Goal: Task Accomplishment & Management: Complete application form

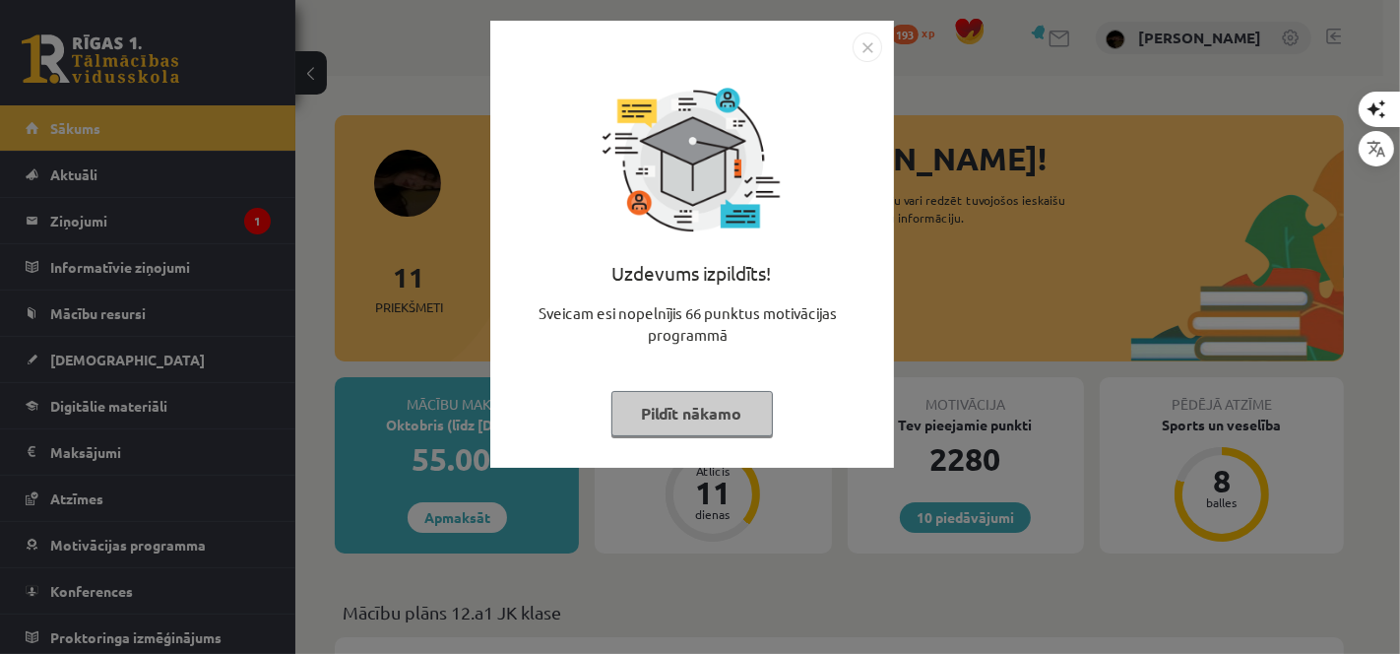
click at [655, 397] on button "Pildīt nākamo" at bounding box center [691, 413] width 161 height 45
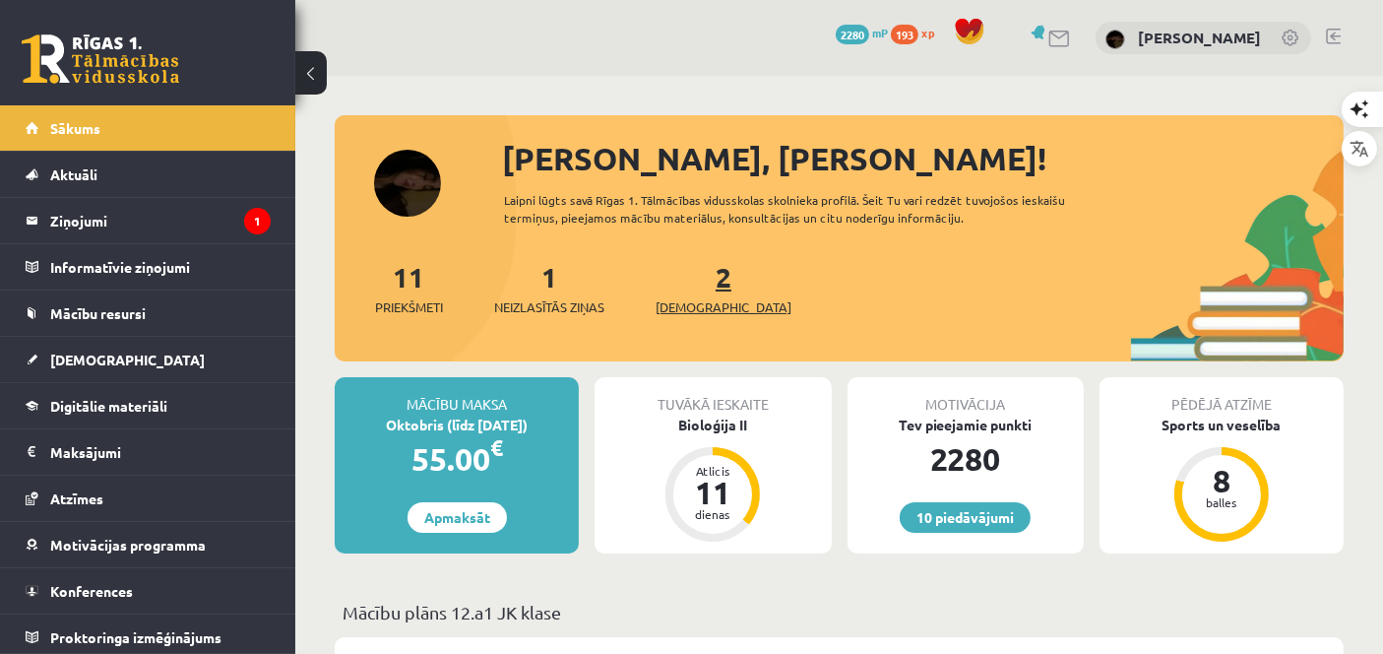
click at [680, 300] on span "[DEMOGRAPHIC_DATA]" at bounding box center [723, 307] width 136 height 20
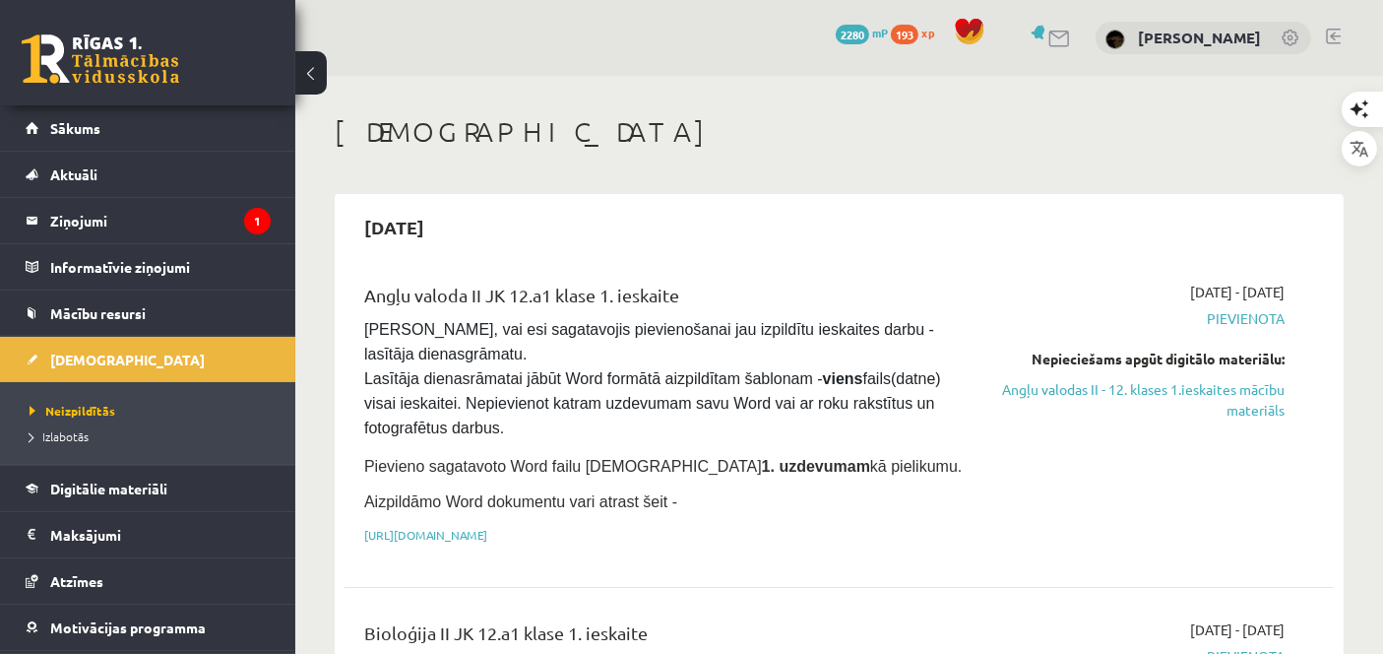
click at [718, 538] on div "Angļu valoda II JK 12.a1 klase 1. ieskaite Pārliecinies, vai esi sagatavojis pi…" at bounding box center [665, 418] width 633 height 274
click at [825, 526] on p "https://drive.google.com/drive/folders/1IHE_ip15KOAbO2Se1NDGwZ2e__vlzPUf?usp=sh…" at bounding box center [665, 535] width 603 height 18
click at [487, 530] on link "https://drive.google.com/drive/folders/1IHE_ip15KOAbO2Se1NDGwZ2e__vlzPUf?usp=sh…" at bounding box center [425, 535] width 123 height 16
click at [171, 124] on link "Sākums" at bounding box center [148, 127] width 245 height 45
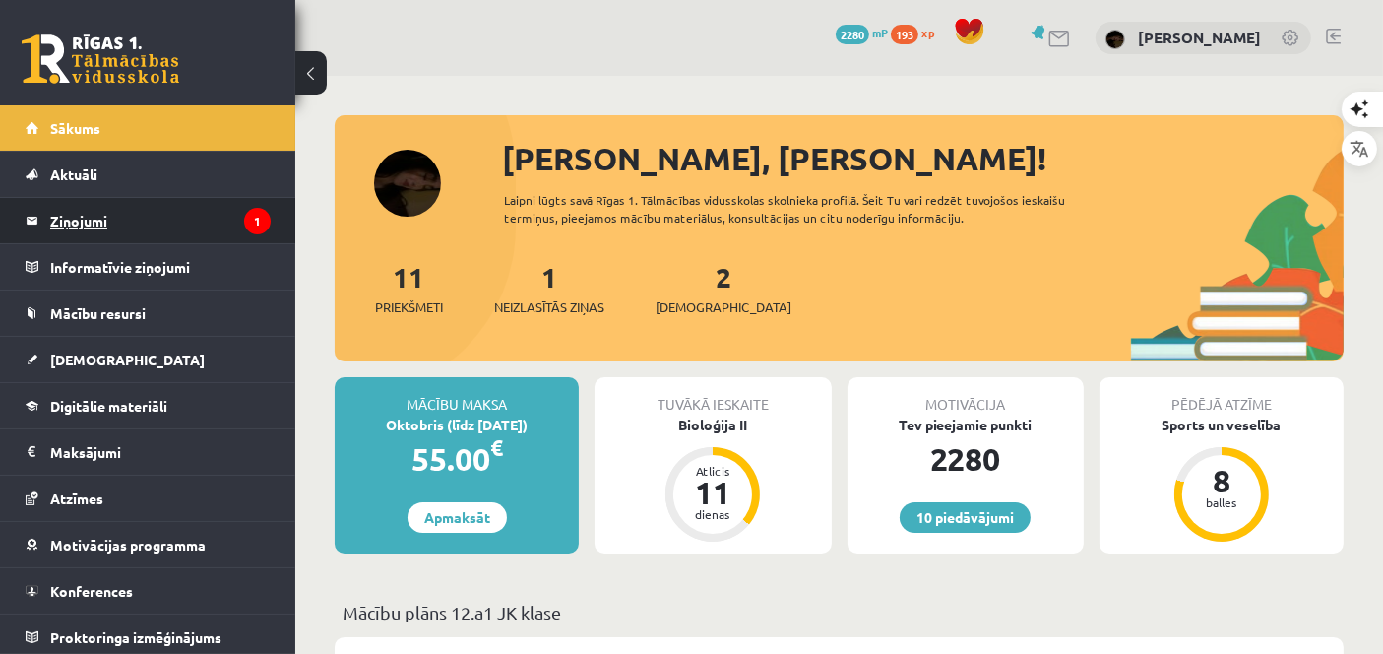
click at [187, 228] on legend "Ziņojumi 1" at bounding box center [160, 220] width 220 height 45
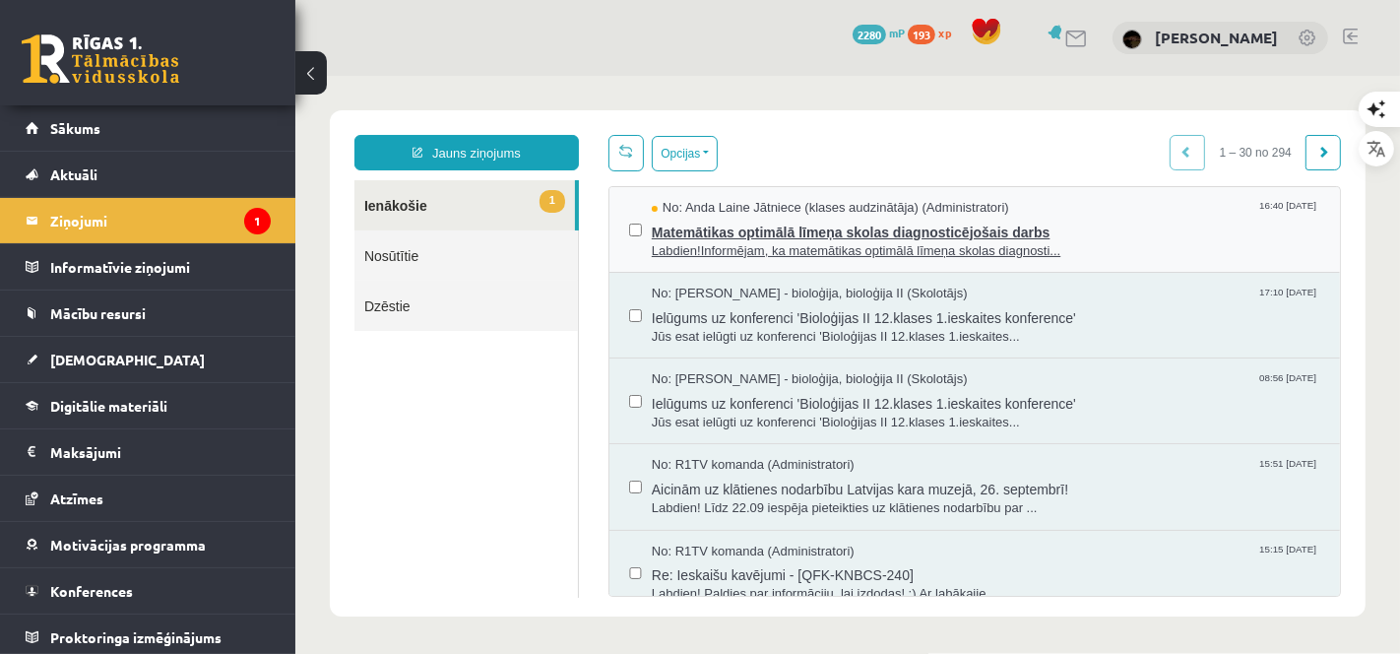
click at [768, 232] on span "Matemātikas optimālā līmeņa skolas diagnosticējošais darbs" at bounding box center [985, 229] width 668 height 25
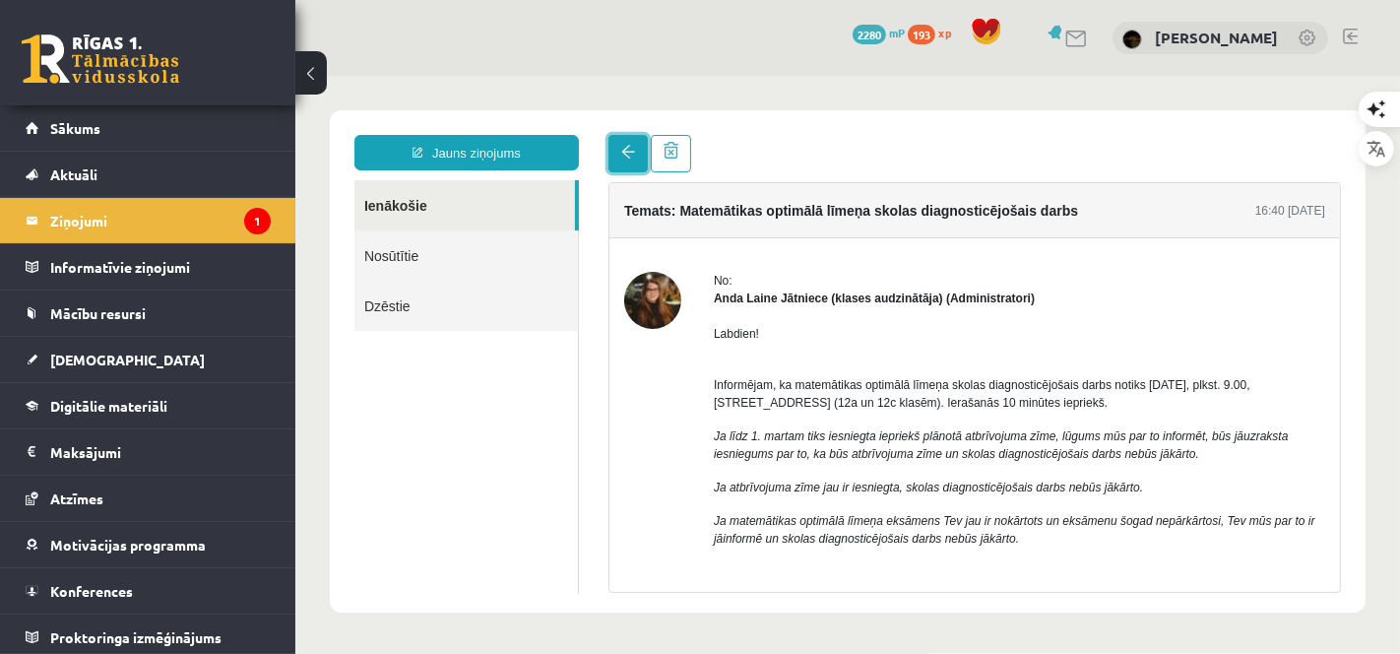
click at [626, 148] on span at bounding box center [627, 151] width 14 height 14
click at [157, 128] on link "Sākums" at bounding box center [148, 127] width 245 height 45
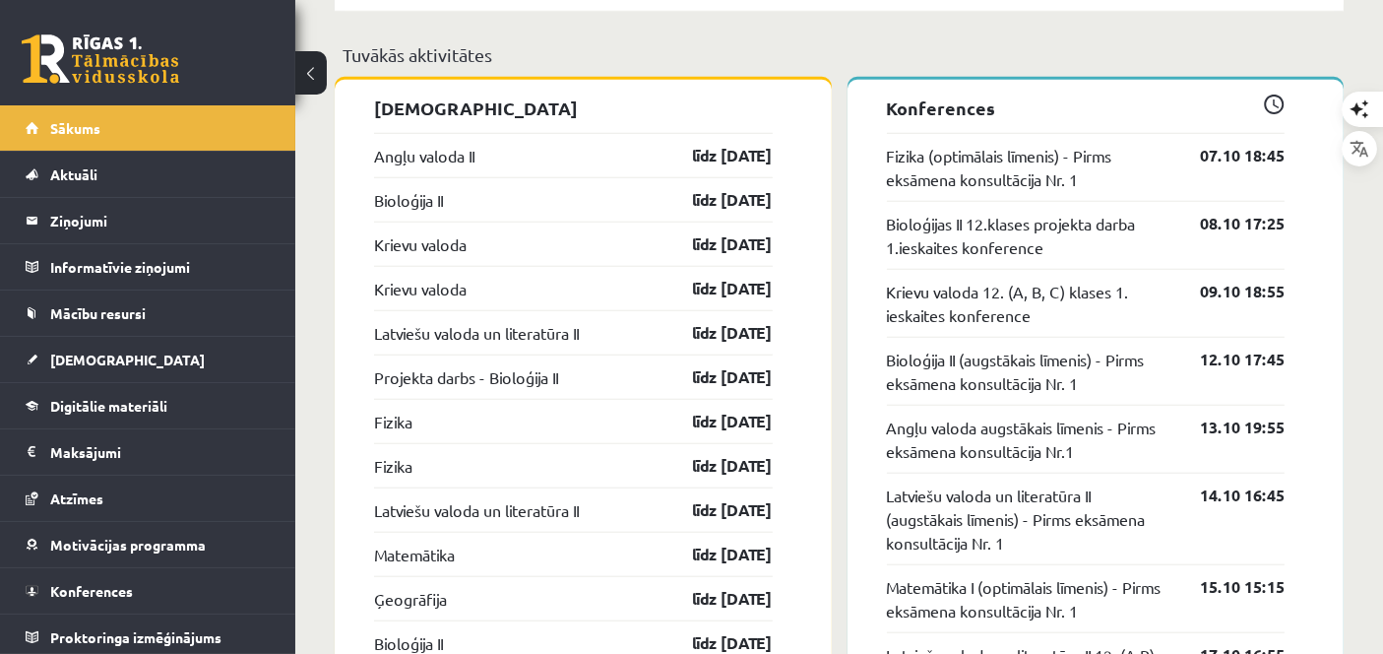
scroll to position [1742, 0]
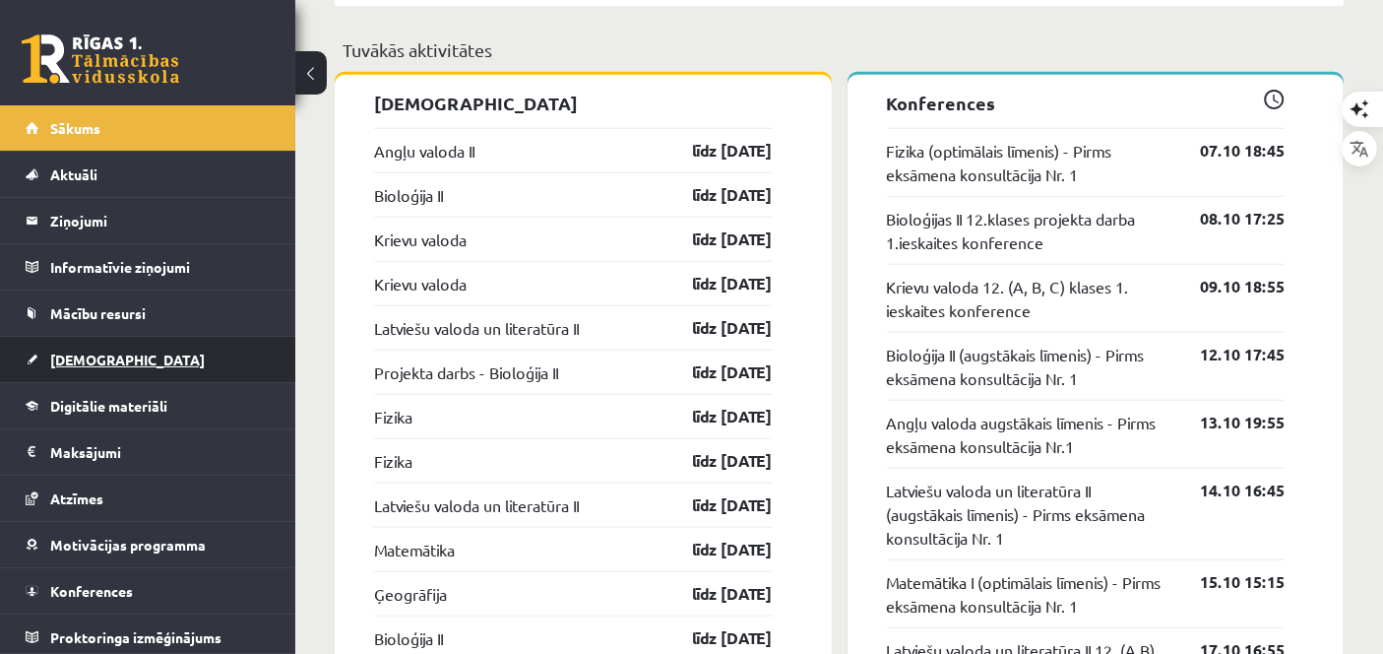
click at [156, 353] on link "[DEMOGRAPHIC_DATA]" at bounding box center [148, 359] width 245 height 45
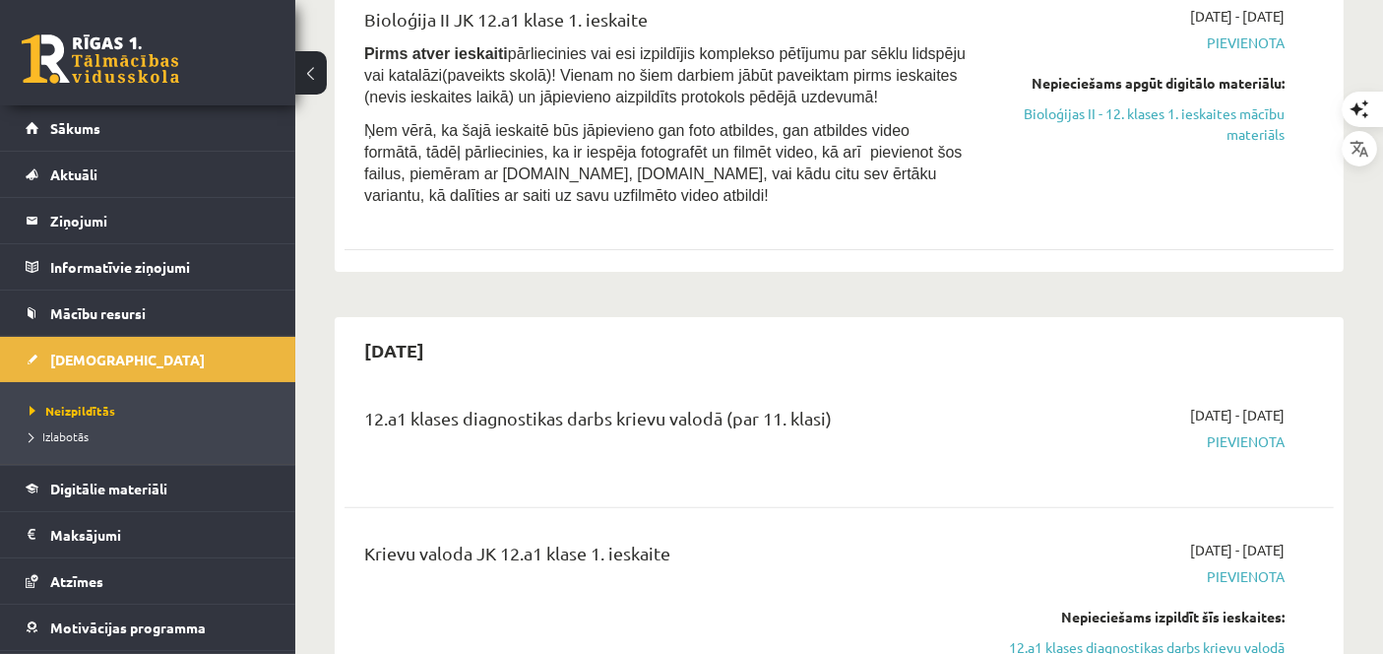
scroll to position [657, 0]
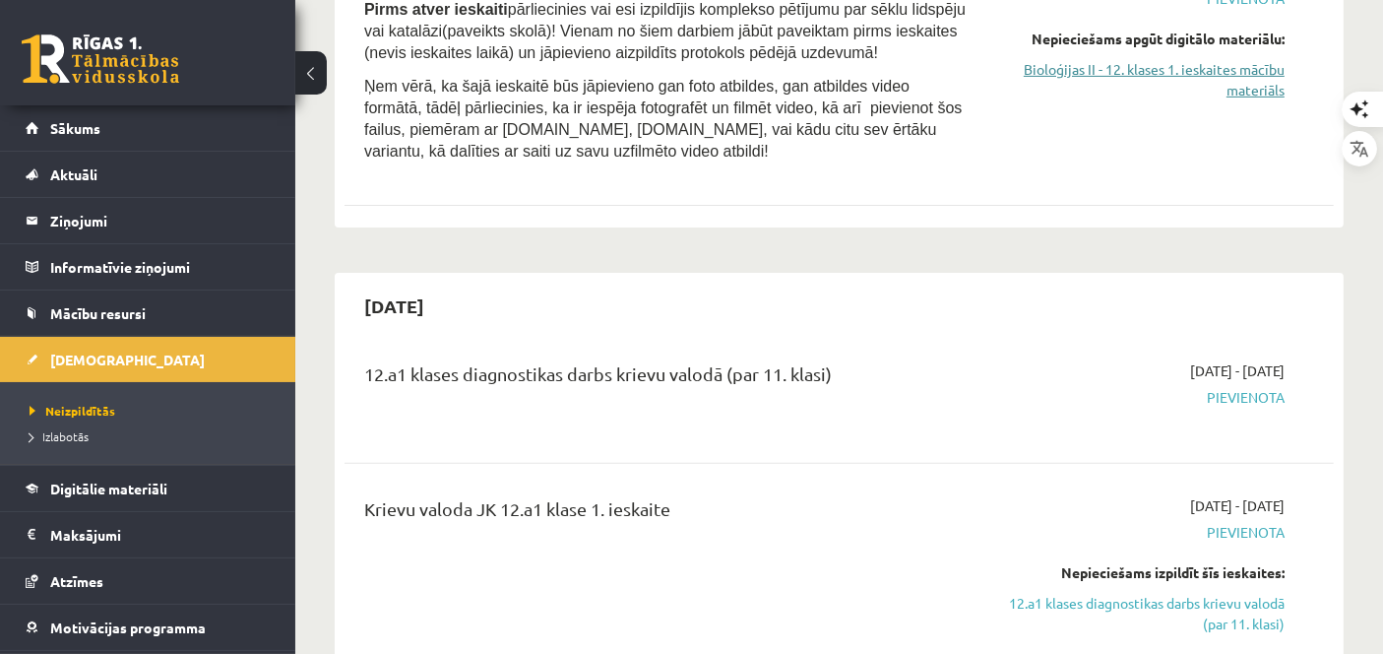
click at [1236, 60] on link "Bioloģijas II - 12. klases 1. ieskaites mācību materiāls" at bounding box center [1140, 79] width 287 height 41
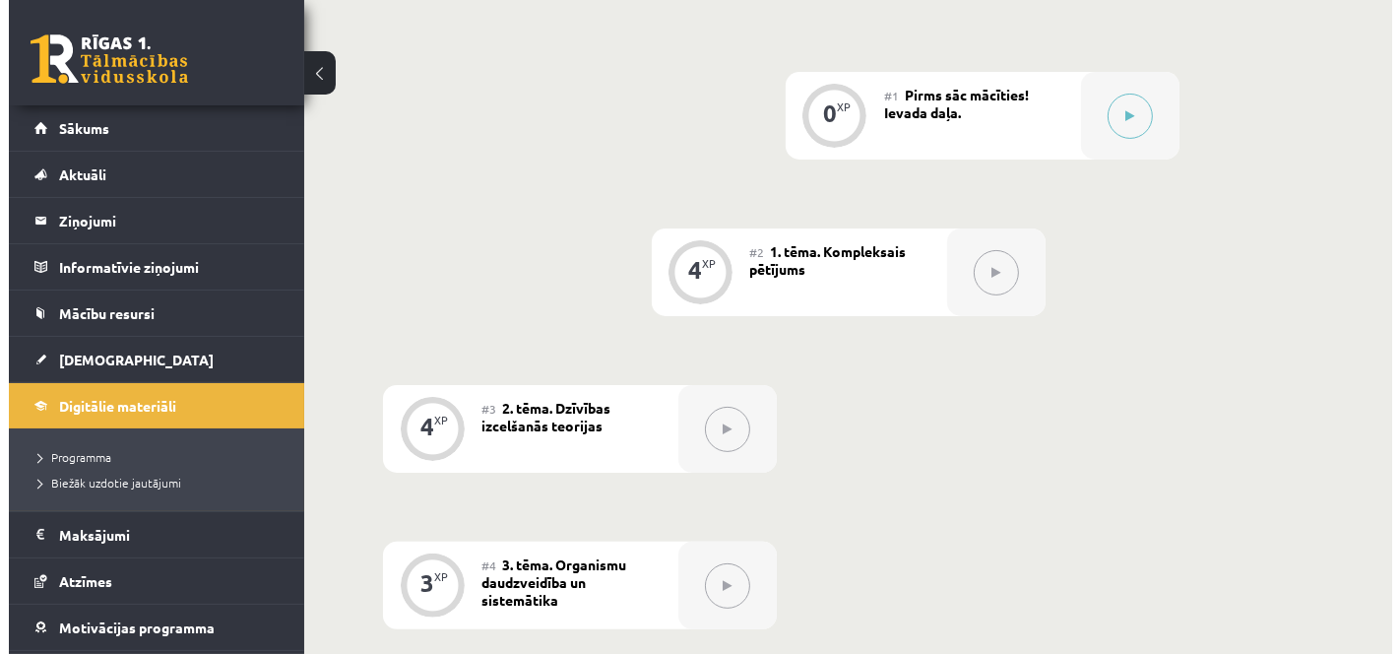
scroll to position [442, 0]
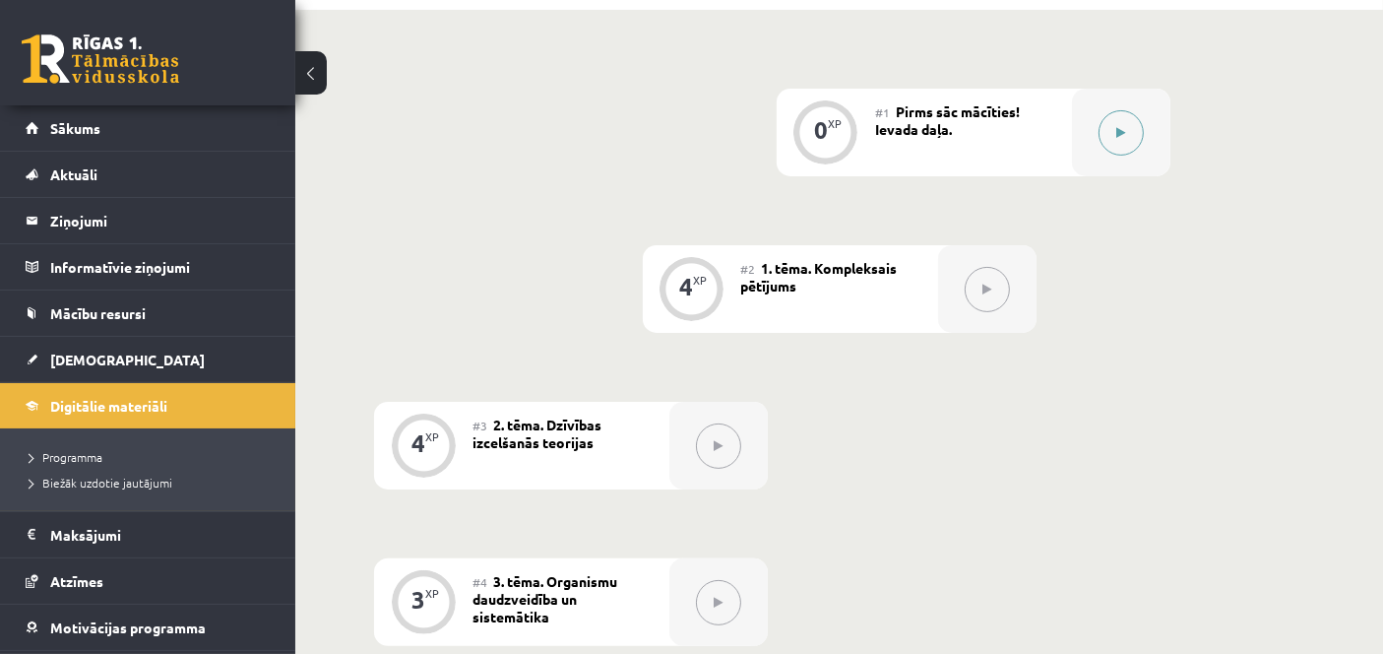
click at [1118, 127] on icon at bounding box center [1120, 133] width 9 height 12
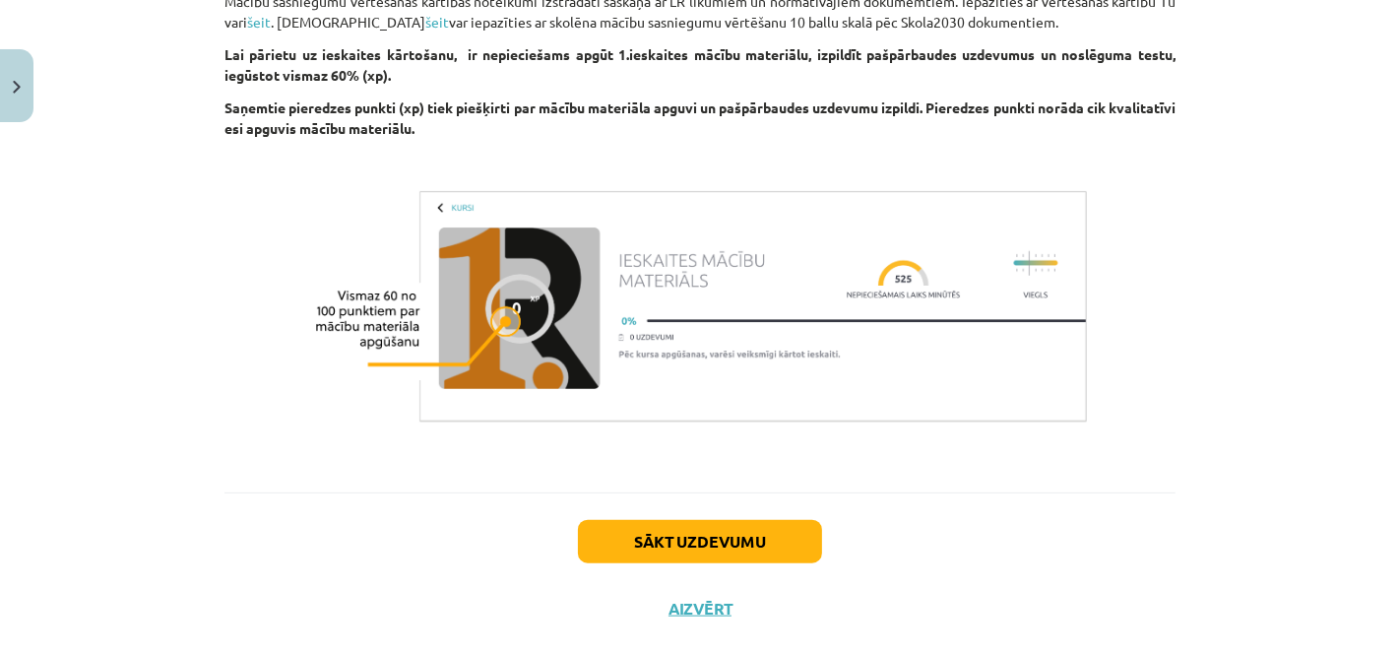
scroll to position [1572, 0]
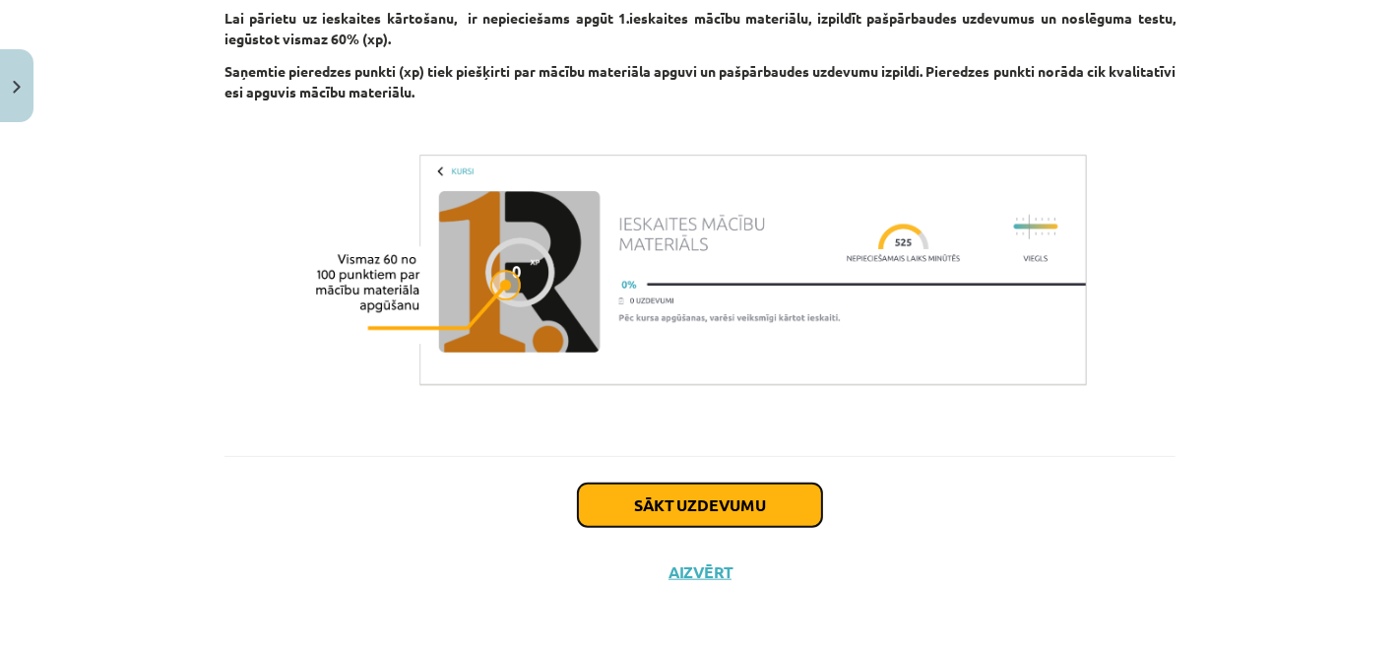
click at [748, 487] on button "Sākt uzdevumu" at bounding box center [700, 504] width 244 height 43
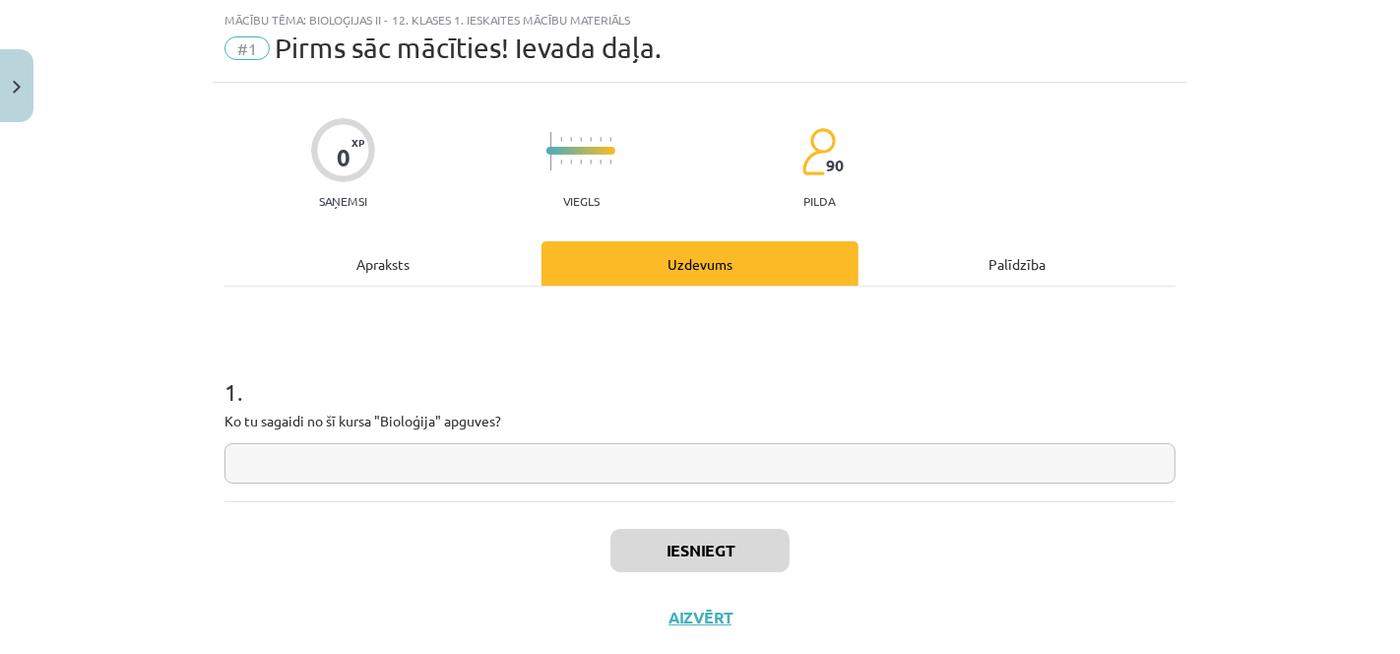
click at [687, 447] on input "text" at bounding box center [699, 463] width 951 height 40
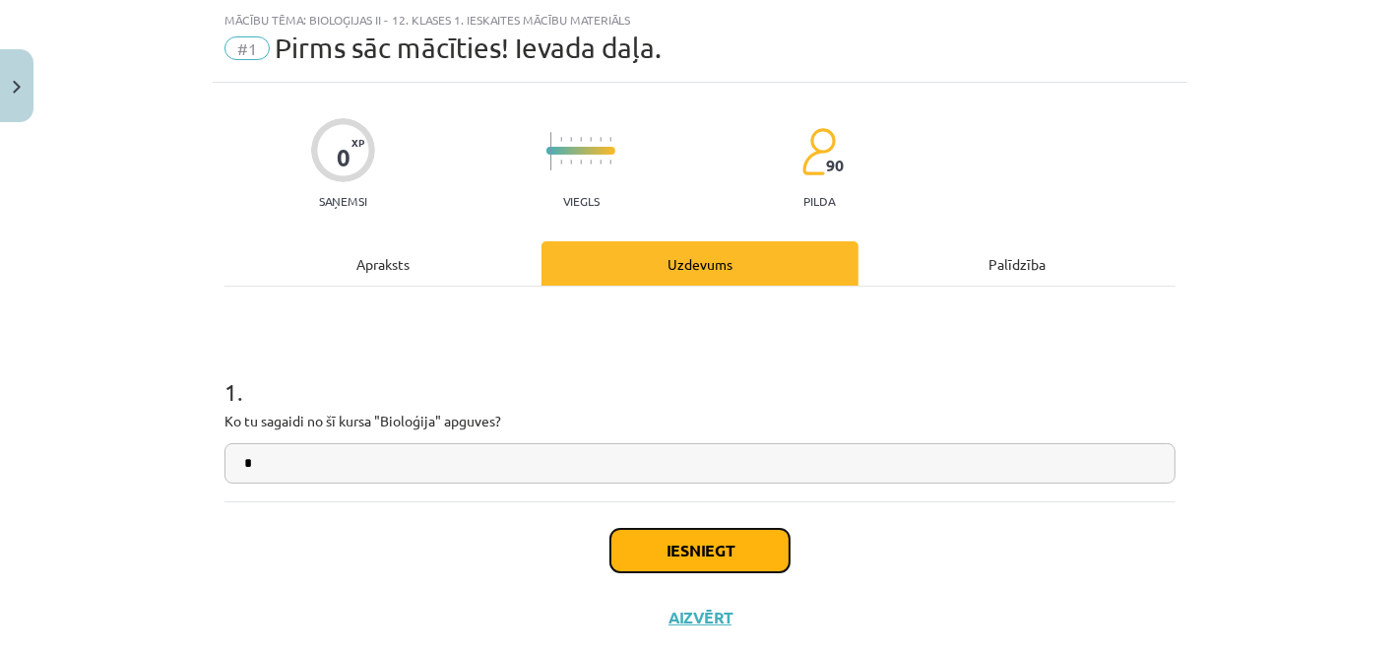
click at [694, 553] on button "Iesniegt" at bounding box center [699, 550] width 179 height 43
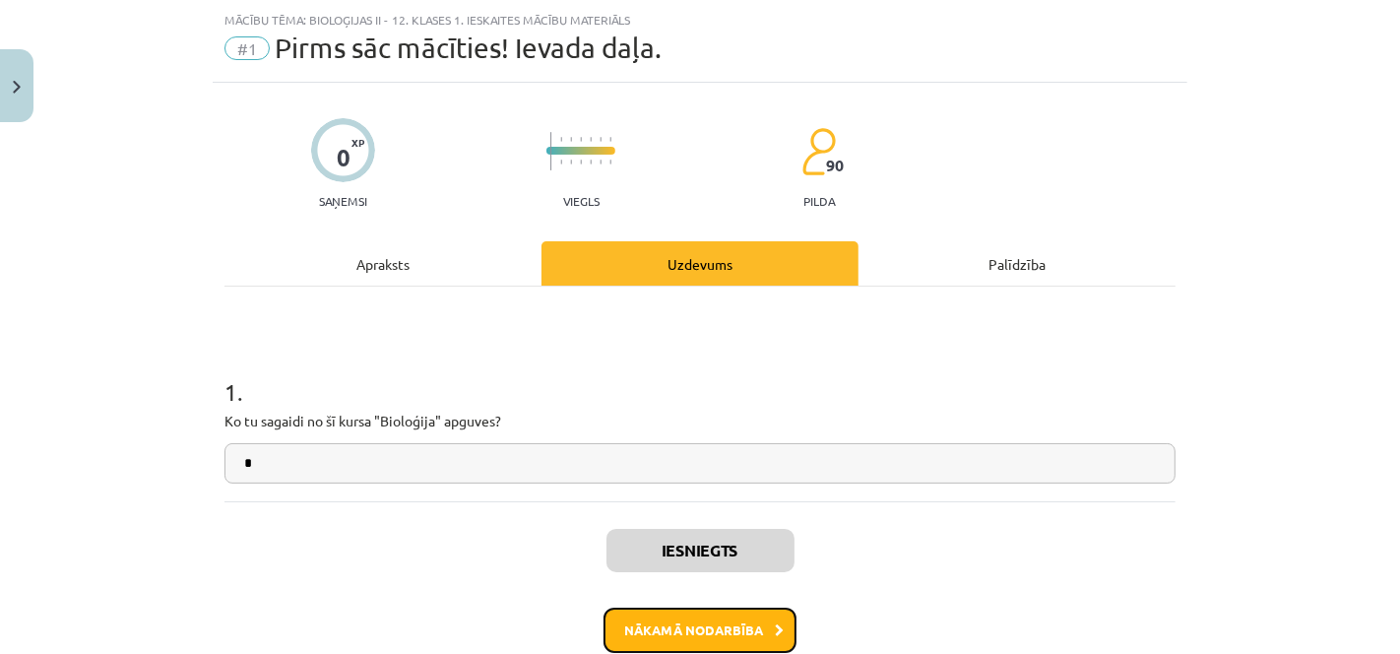
click at [711, 625] on button "Nākamā nodarbība" at bounding box center [699, 629] width 193 height 45
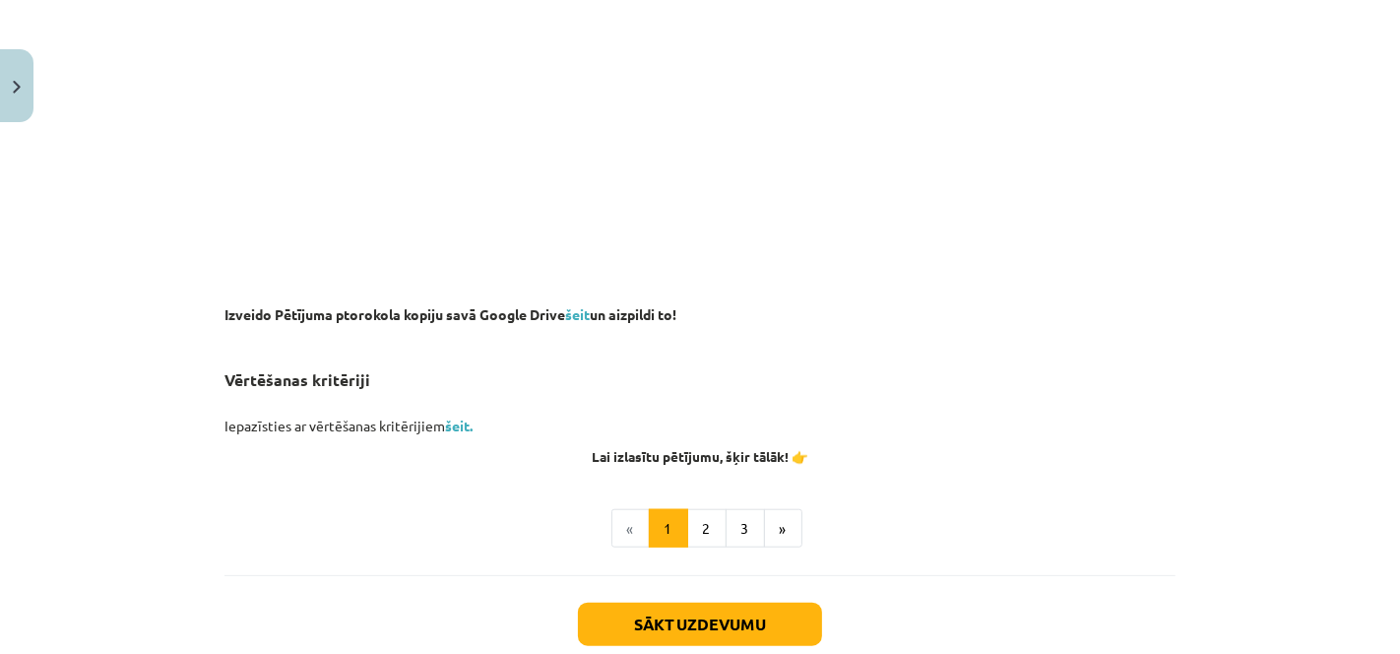
scroll to position [1515, 0]
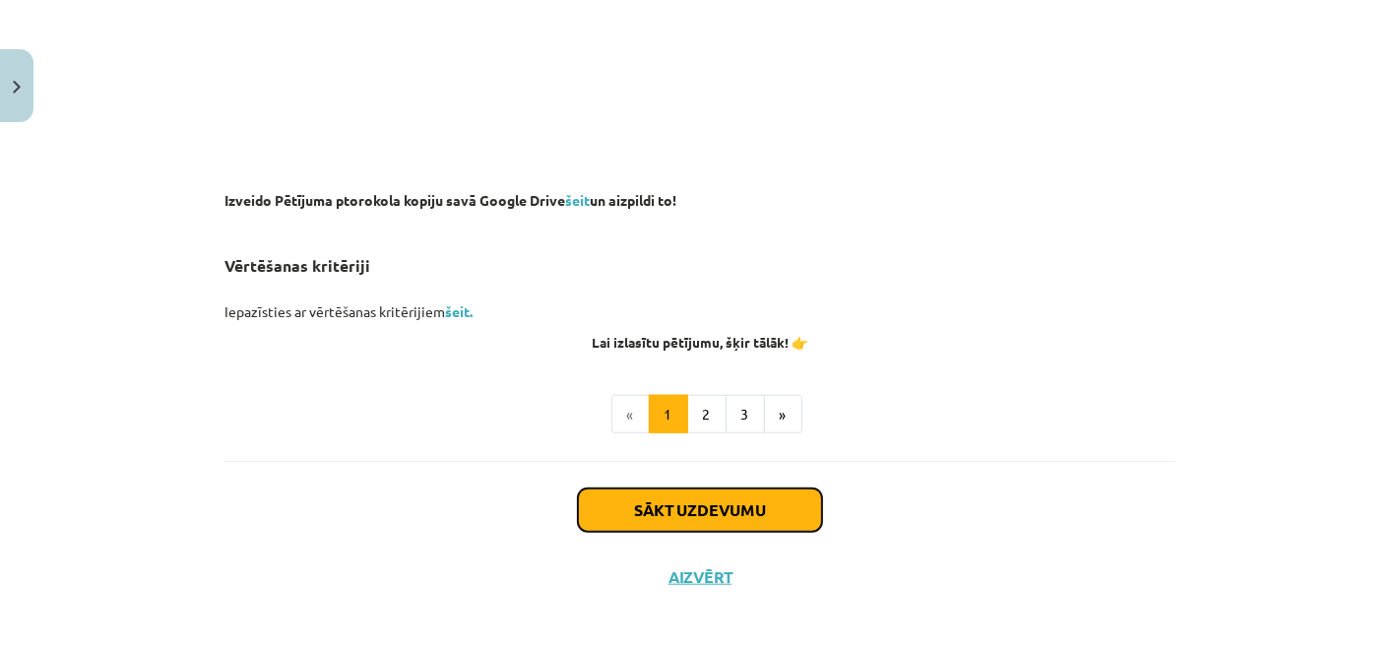
click at [767, 525] on button "Sākt uzdevumu" at bounding box center [700, 509] width 244 height 43
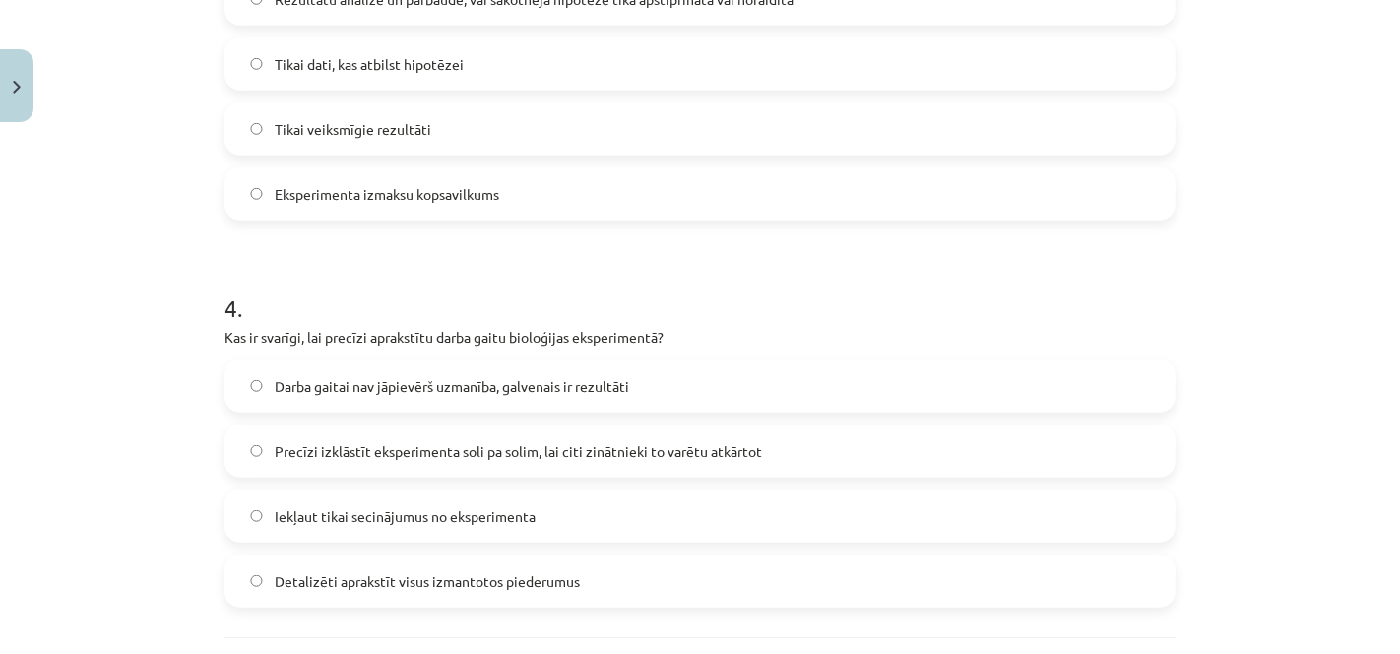
scroll to position [1473, 0]
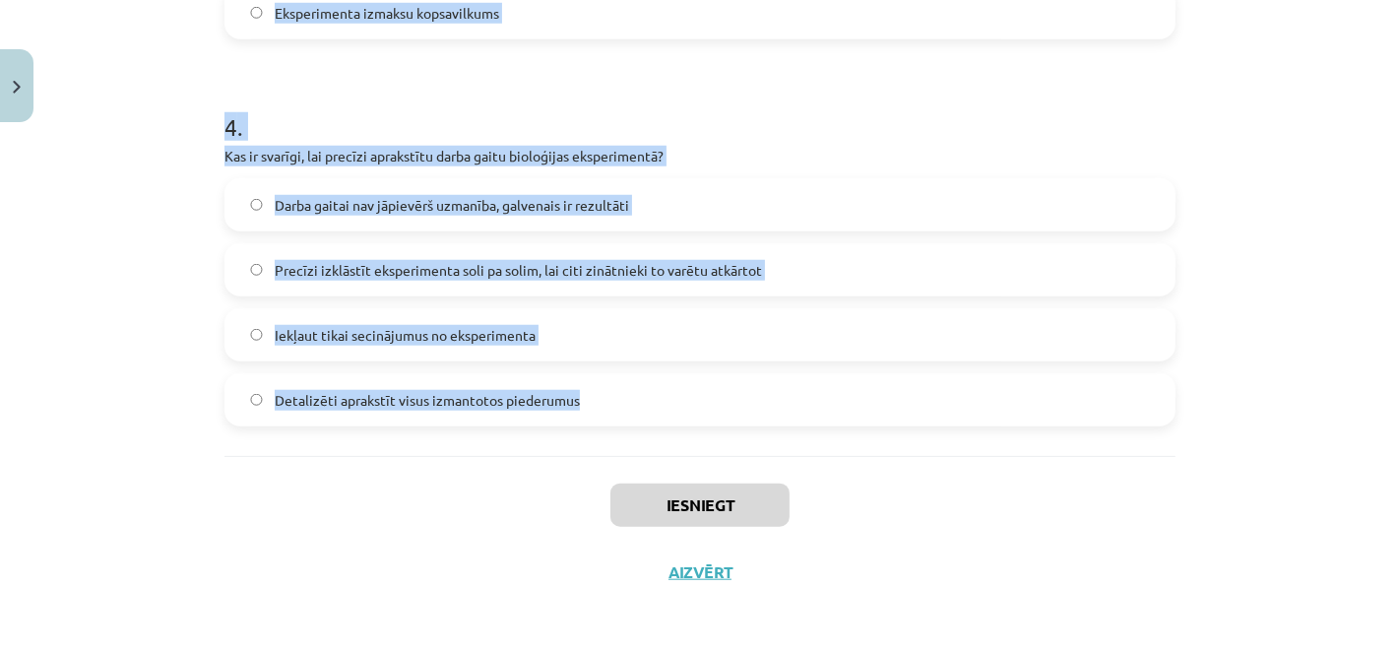
drag, startPoint x: 211, startPoint y: 392, endPoint x: 791, endPoint y: 398, distance: 580.7
copy form "1 . Kāda ir datu analīzes loma bioloģijas eksperimentā? Interpretēt iegūtos dat…"
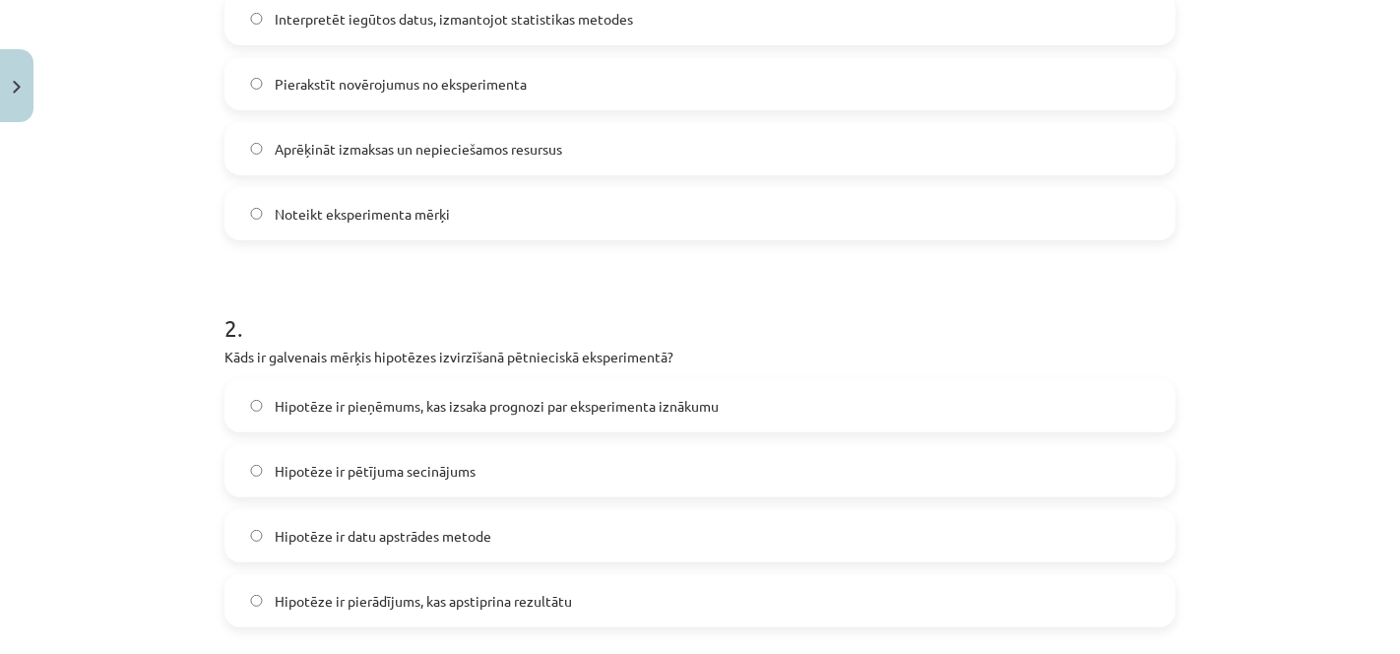
scroll to position [388, 0]
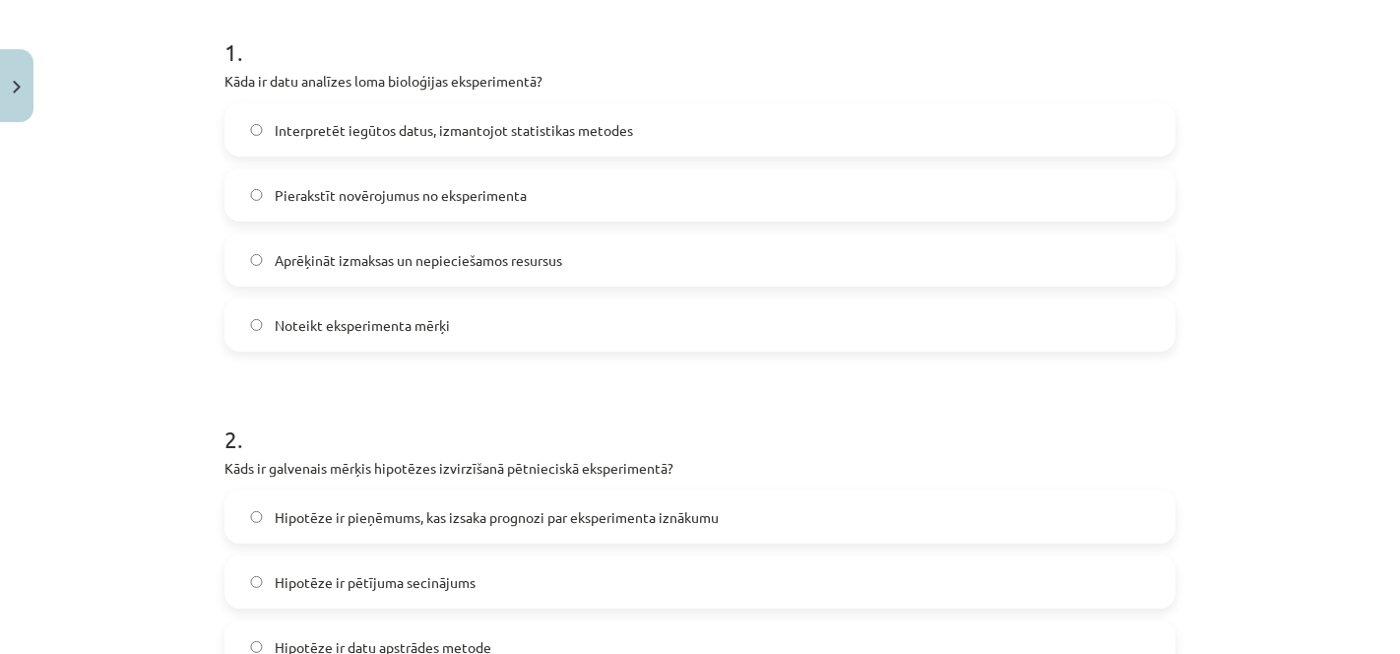
click at [538, 110] on label "Interpretēt iegūtos datus, izmantojot statistikas metodes" at bounding box center [699, 129] width 947 height 49
click at [343, 517] on span "Hipotēze ir pieņēmums, kas izsaka prognozi par eksperimenta iznākumu" at bounding box center [497, 517] width 444 height 21
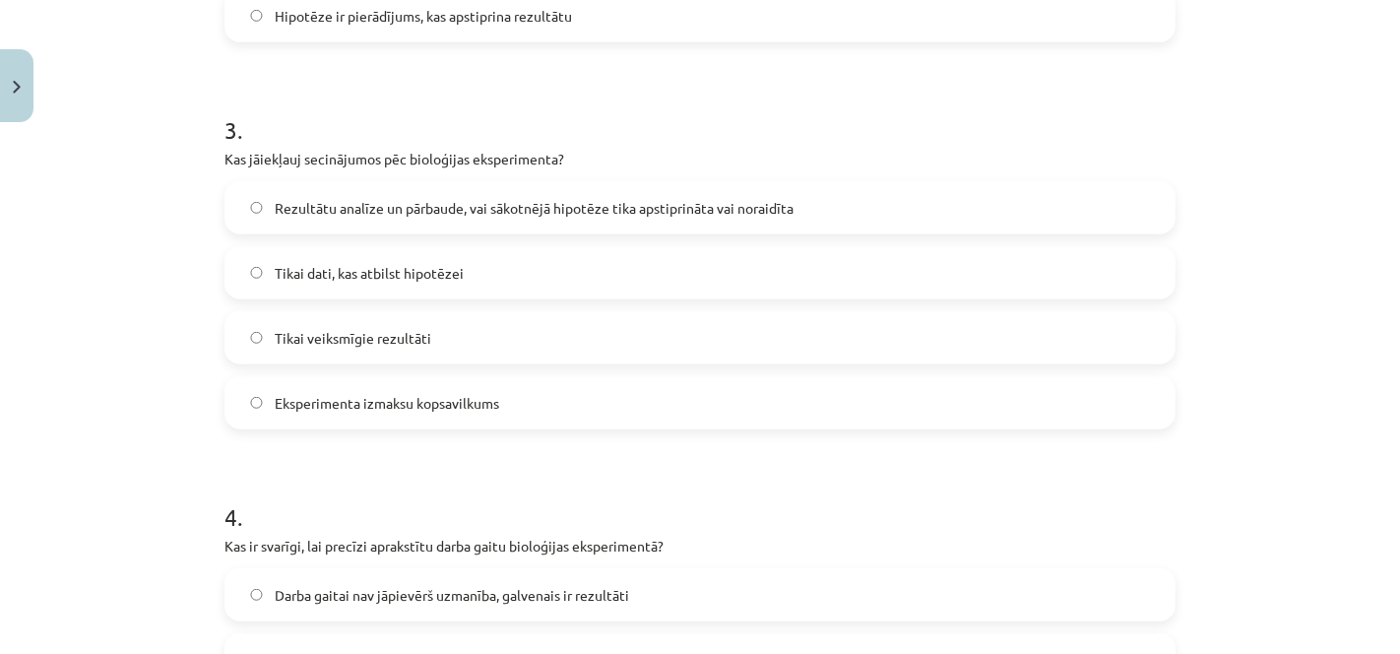
scroll to position [1104, 0]
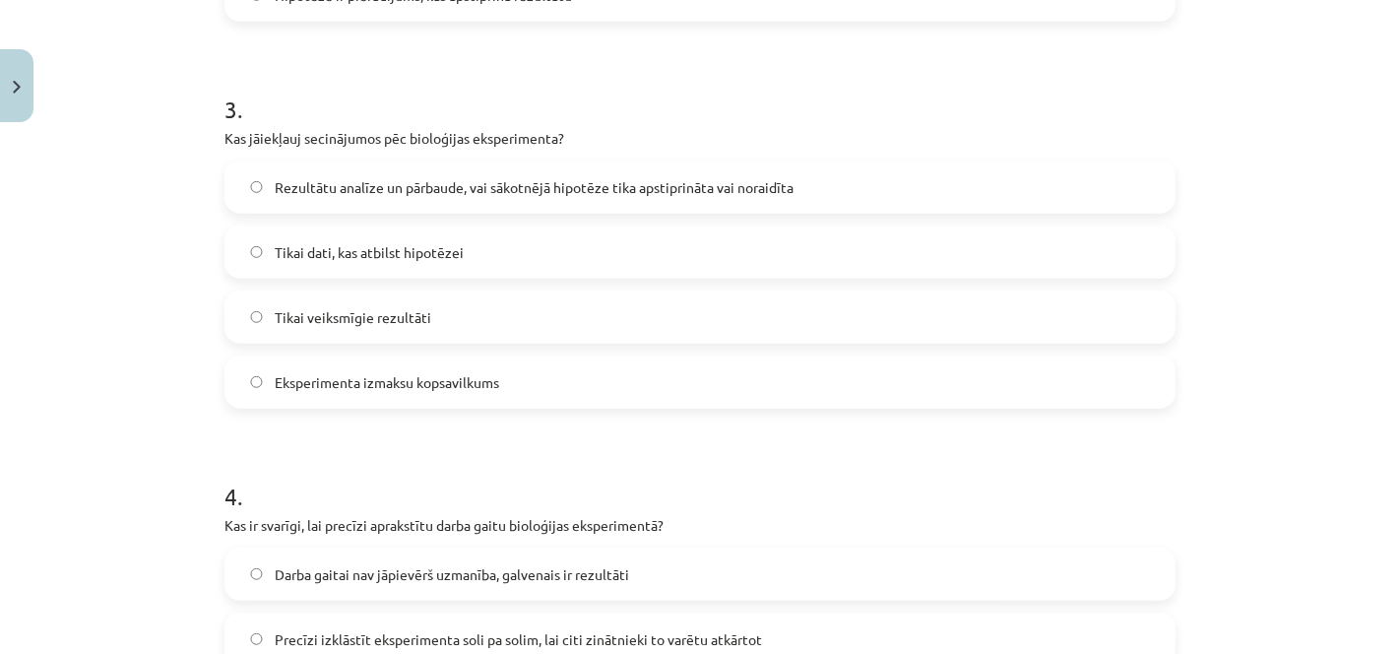
click at [598, 637] on span "Precīzi izklāstīt eksperimenta soli pa solim, lai citi zinātnieki to varētu atk…" at bounding box center [518, 639] width 487 height 21
click at [734, 168] on label "Rezultātu analīze un pārbaude, vai sākotnējā hipotēze tika apstiprināta vai nor…" at bounding box center [699, 186] width 947 height 49
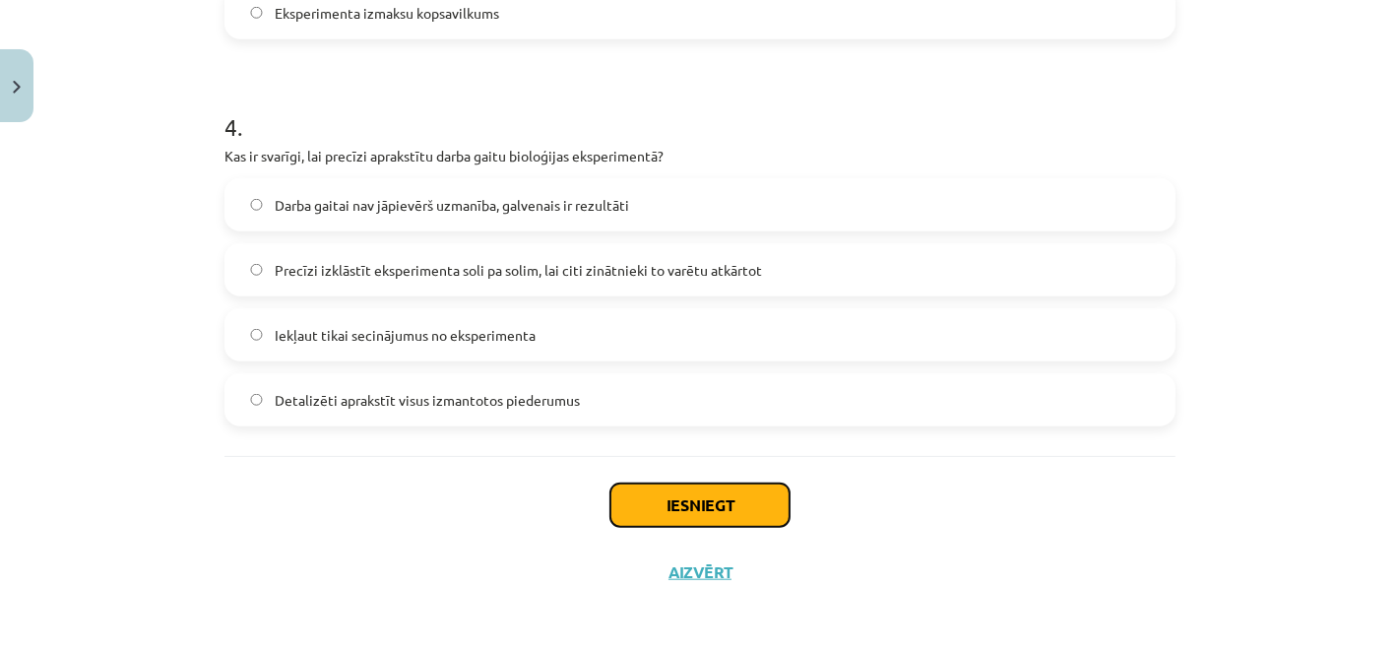
click at [721, 511] on button "Iesniegt" at bounding box center [699, 504] width 179 height 43
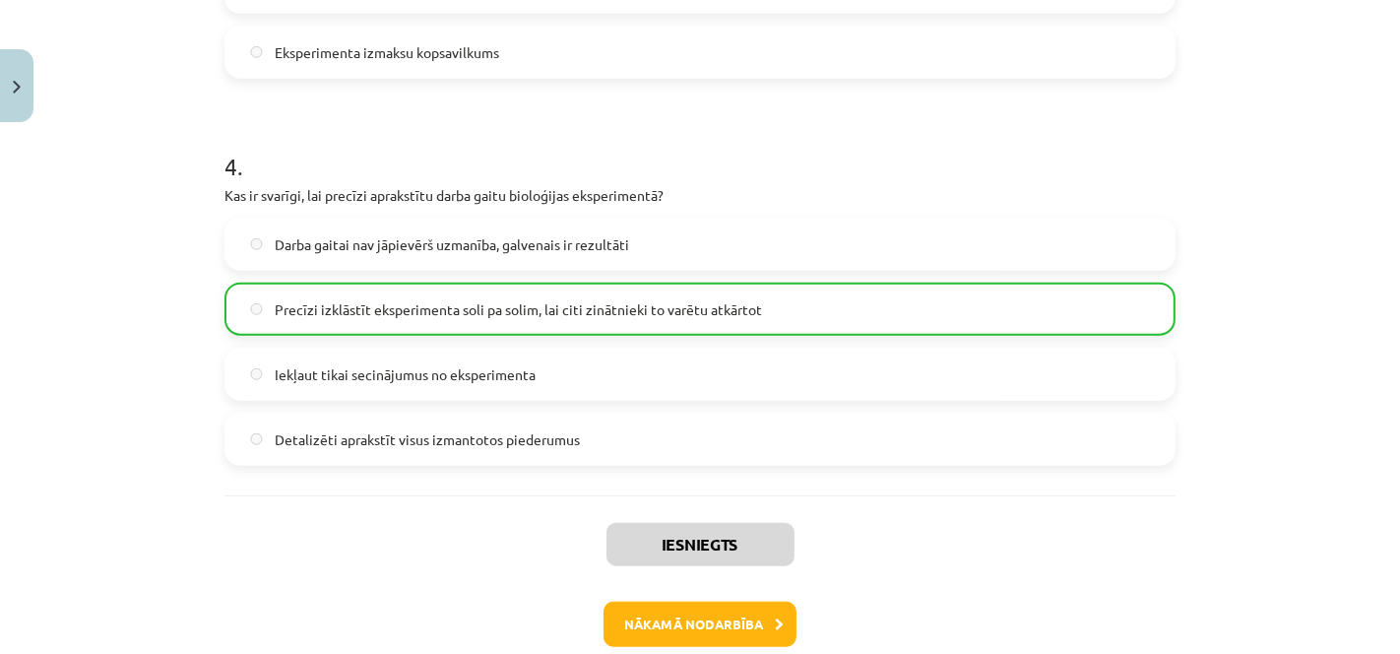
scroll to position [1535, 0]
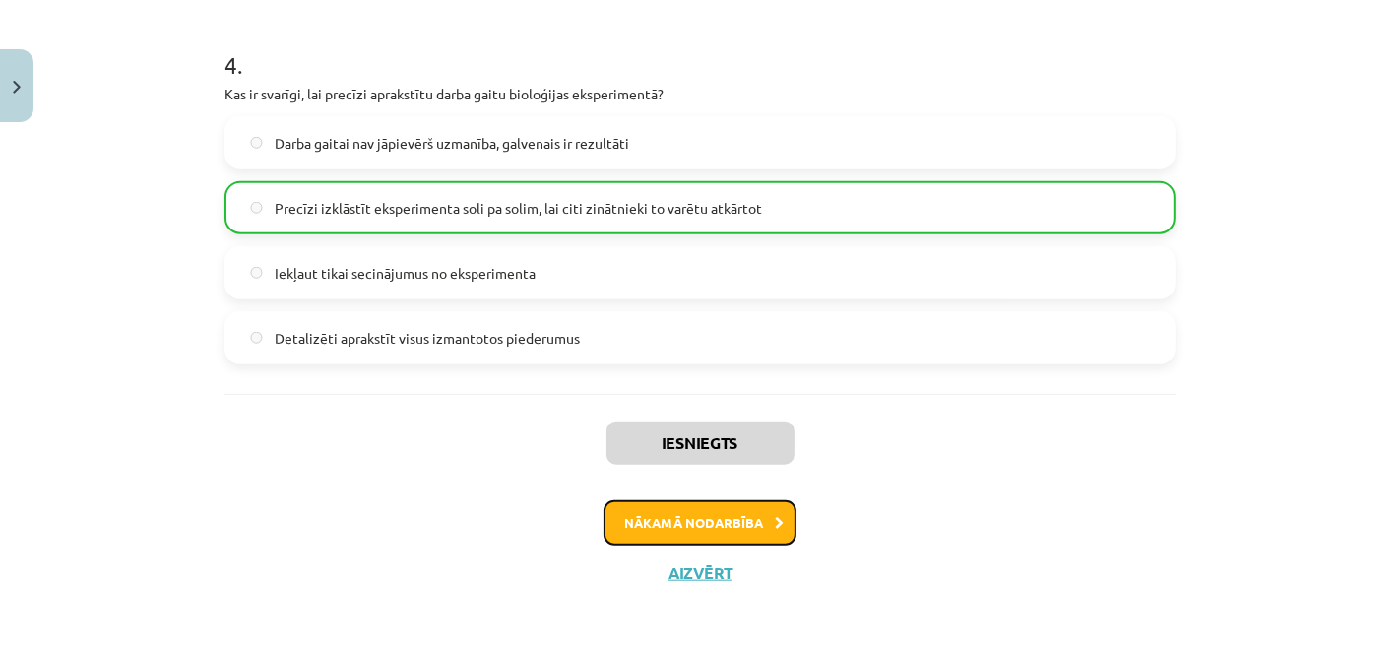
click at [775, 517] on icon at bounding box center [779, 523] width 9 height 13
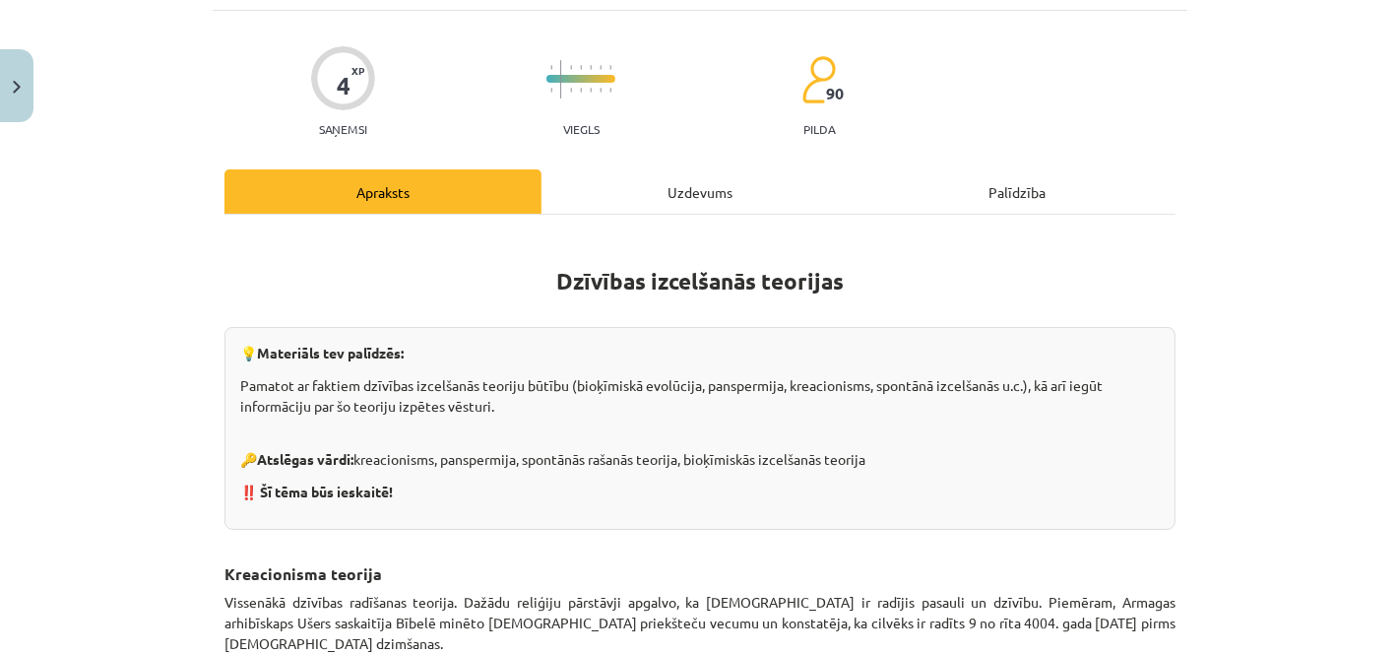
scroll to position [48, 0]
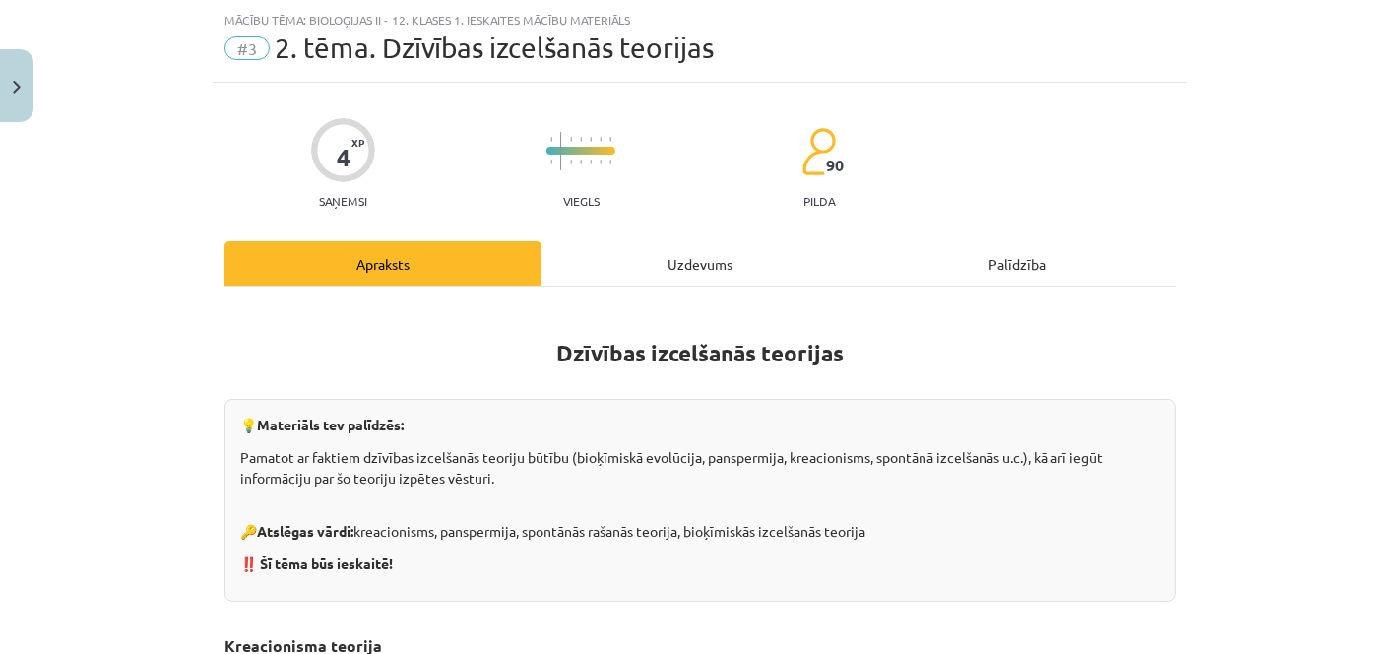
click at [670, 265] on div "Uzdevums" at bounding box center [699, 263] width 317 height 44
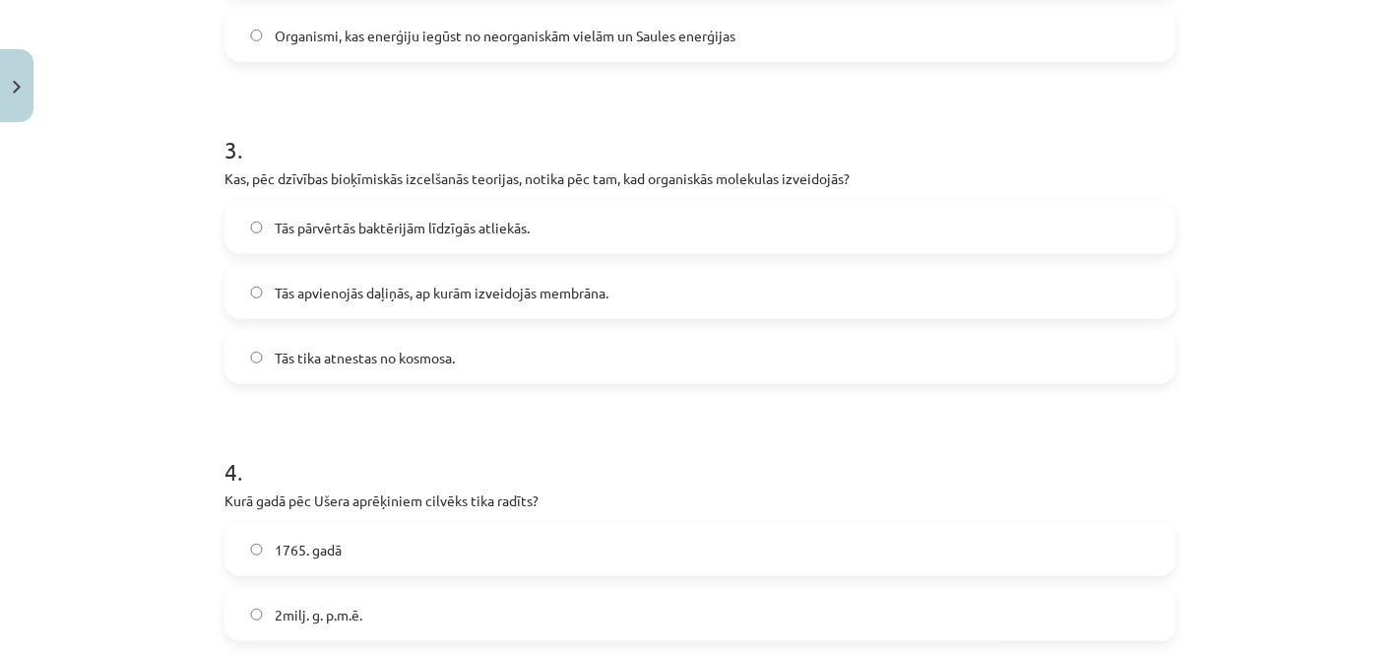
scroll to position [1278, 0]
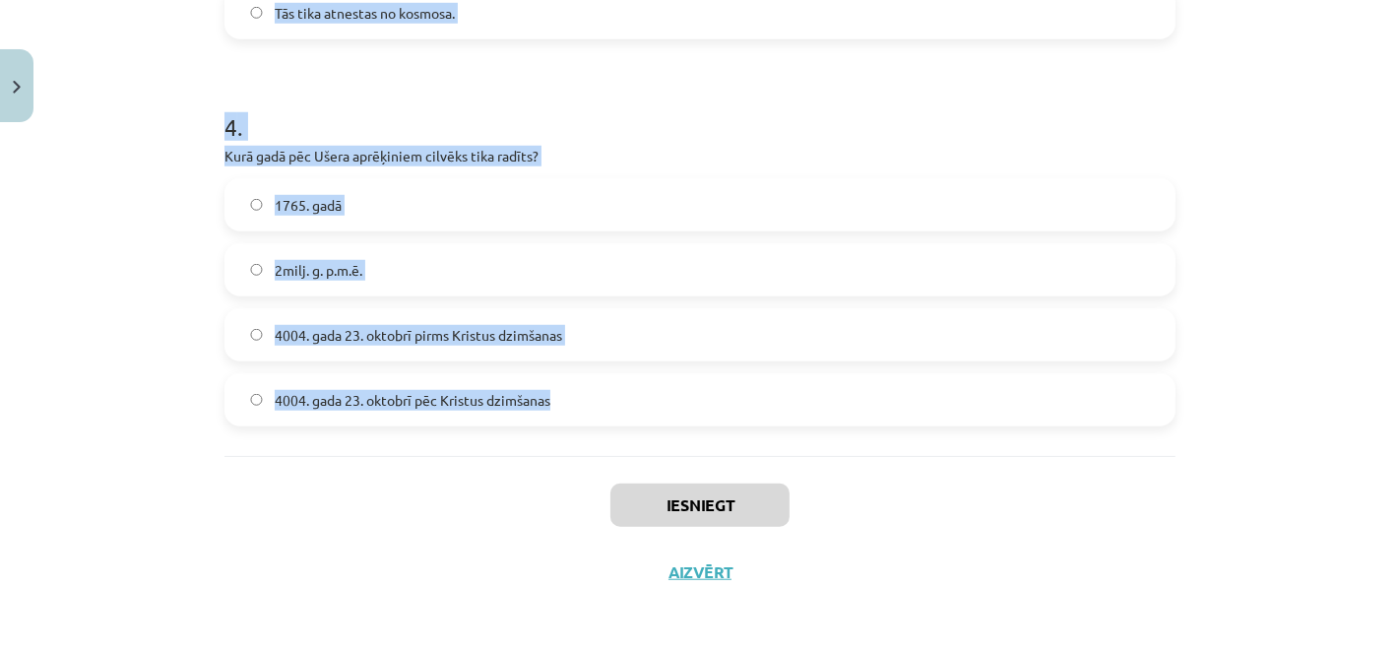
drag, startPoint x: 205, startPoint y: 416, endPoint x: 910, endPoint y: 369, distance: 707.3
copy form "Kas ir galvenais pierādījums panspermijas teorijai? Organisko vielu molekulu ra…"
click at [615, 318] on label "4004. gada 23. oktobrī pirms Kristus dzimšanas" at bounding box center [699, 334] width 947 height 49
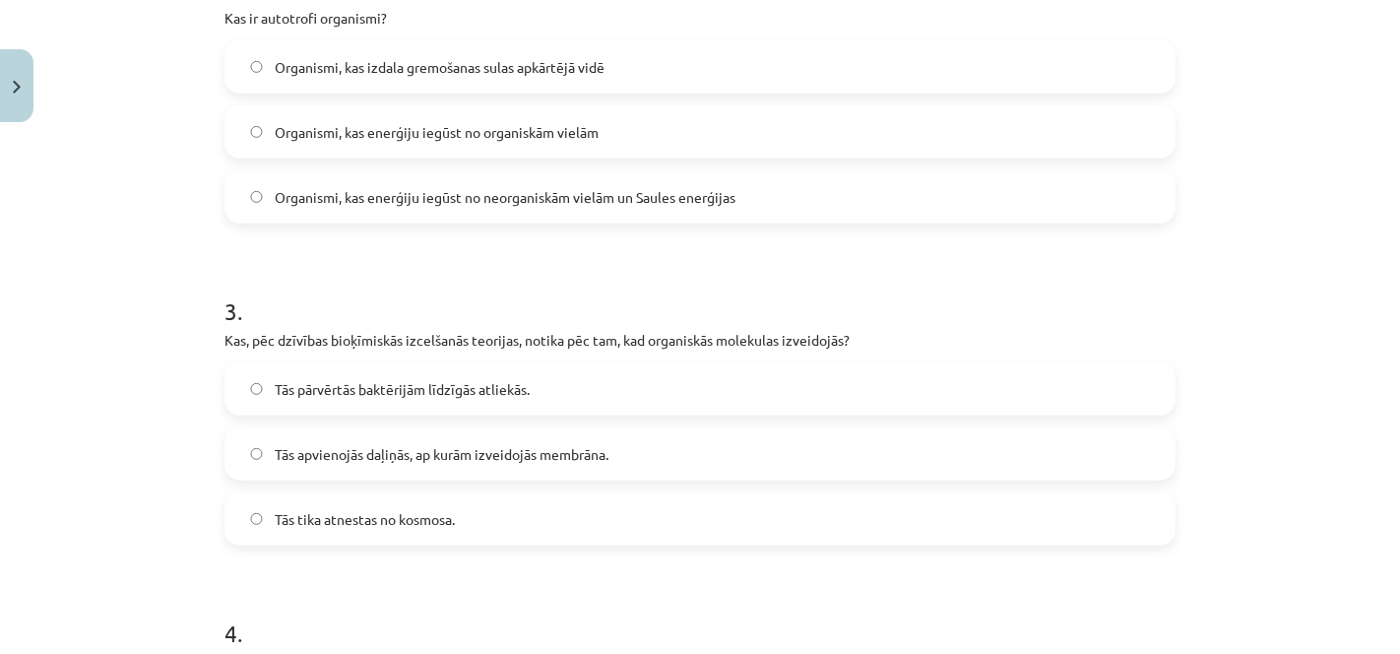
scroll to position [765, 0]
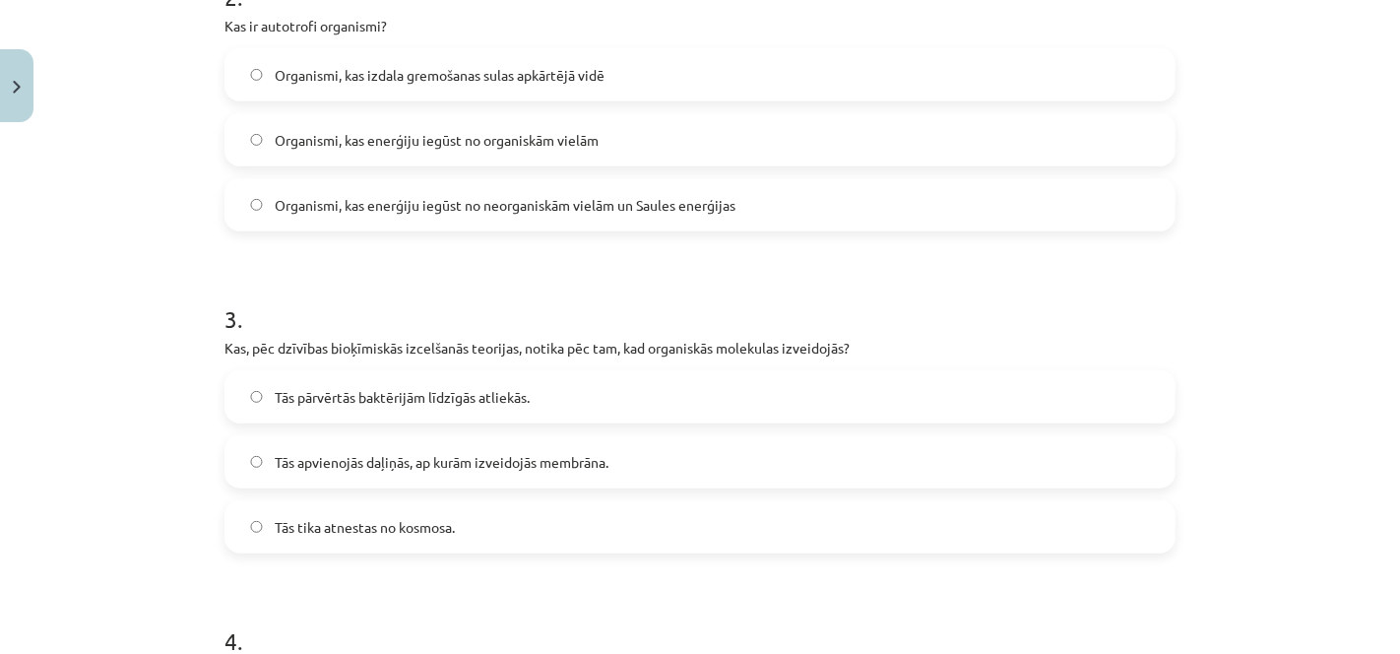
click at [406, 464] on span "Tās apvienojās daļiņās, ap kurām izveidojās membrāna." at bounding box center [442, 462] width 334 height 21
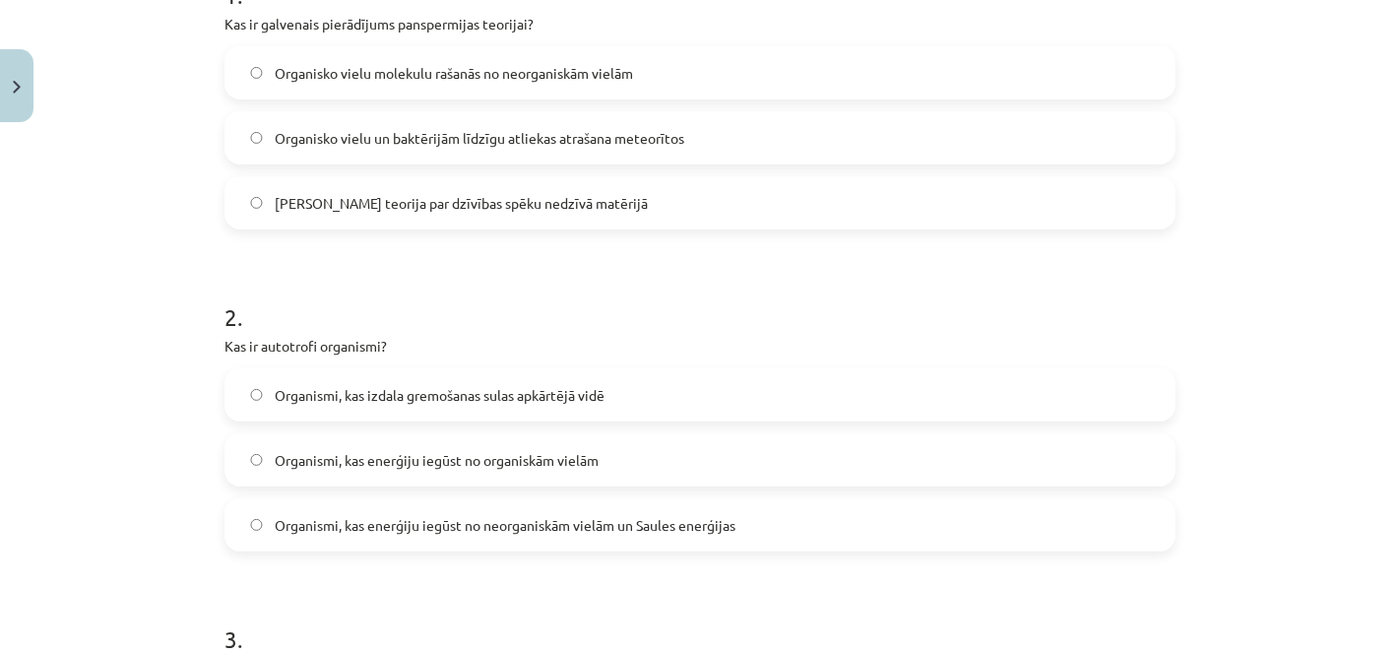
scroll to position [390, 0]
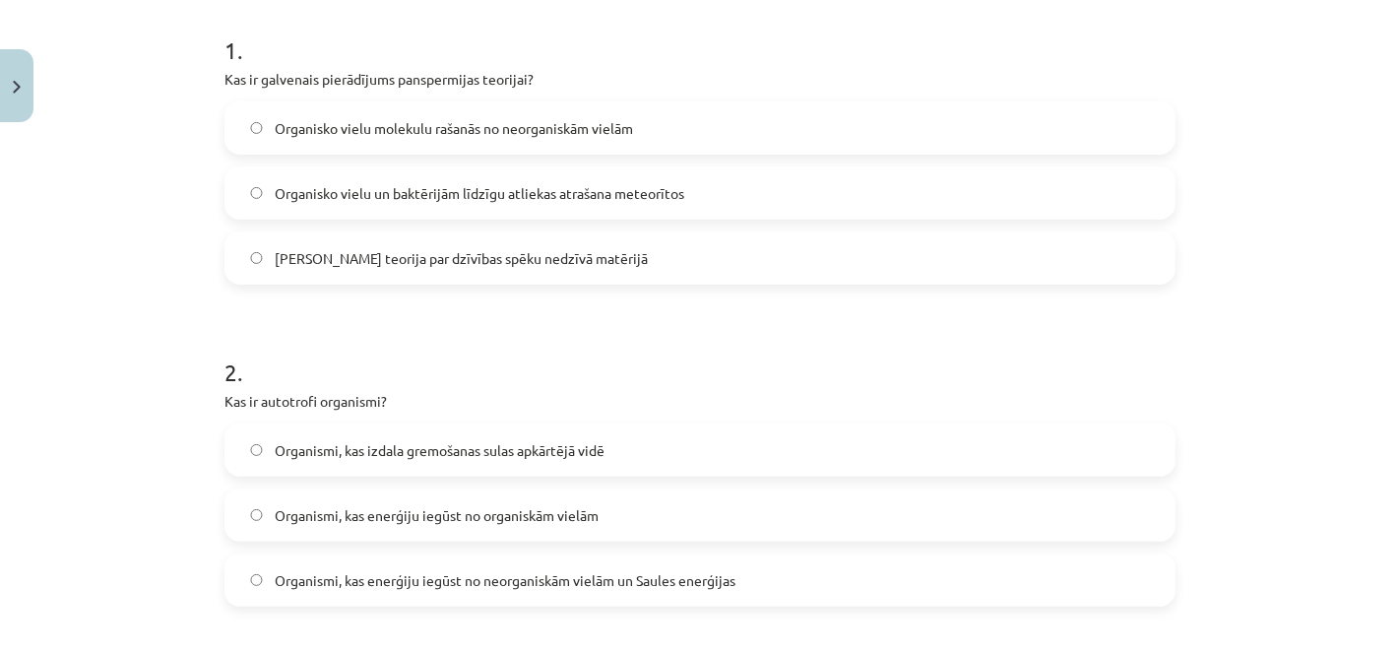
click at [621, 183] on span "Organisko vielu un baktērijām līdzīgu atliekas atrašana meteorītos" at bounding box center [479, 193] width 409 height 21
click at [461, 516] on span "Organismi, kas enerģiju iegūst no organiskām vielām" at bounding box center [437, 515] width 324 height 21
click at [536, 564] on label "Organismi, kas enerģiju iegūst no neorganiskām vielām un Saules enerģijas" at bounding box center [699, 579] width 947 height 49
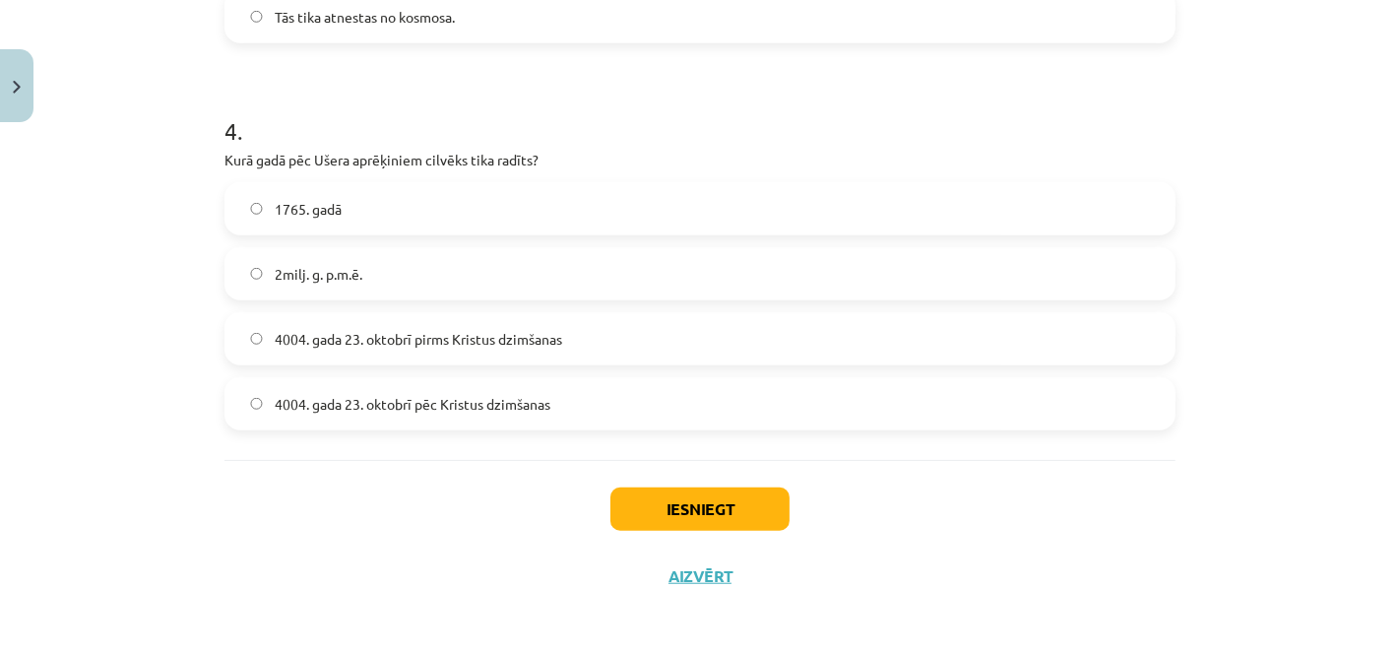
scroll to position [1278, 0]
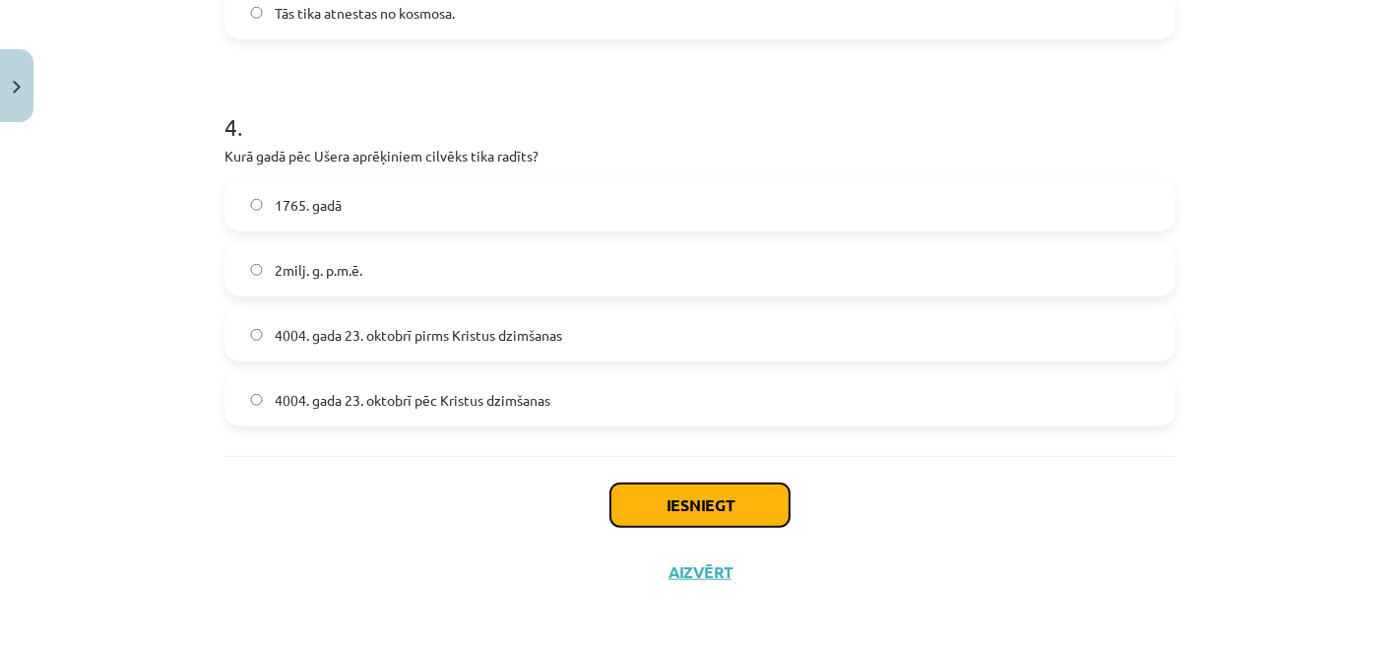
click at [642, 514] on button "Iesniegt" at bounding box center [699, 504] width 179 height 43
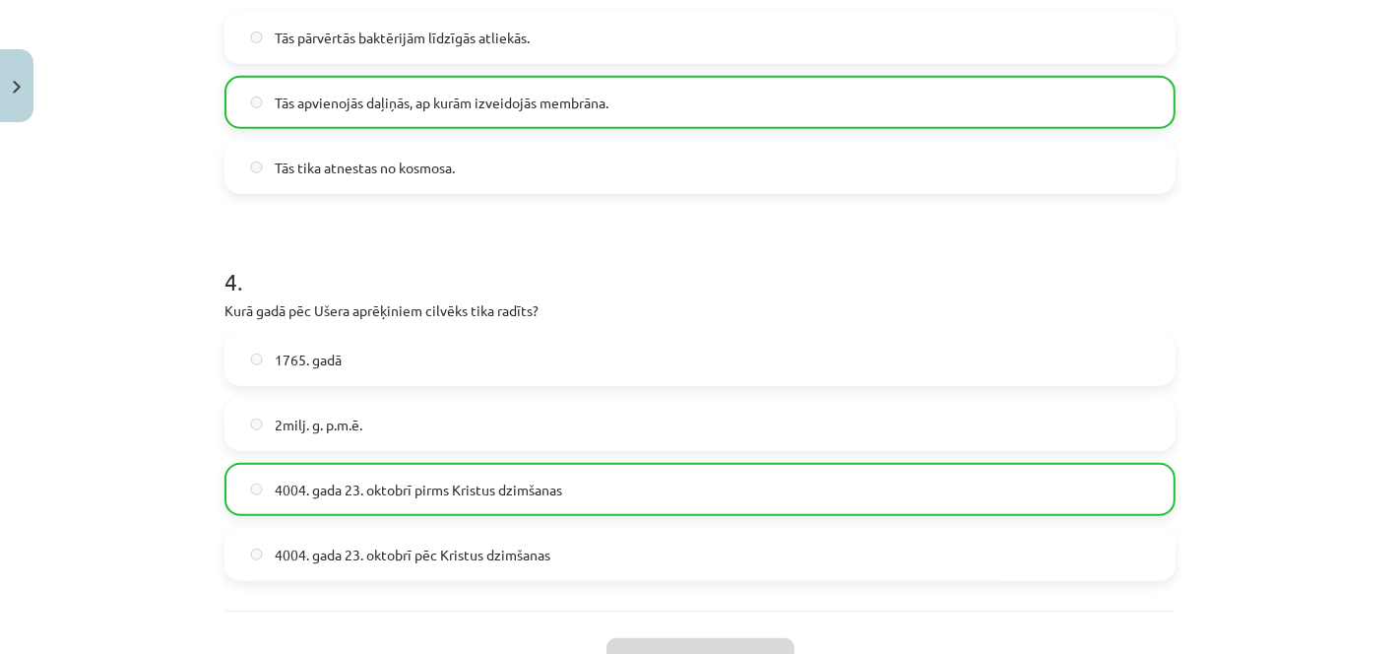
scroll to position [1341, 0]
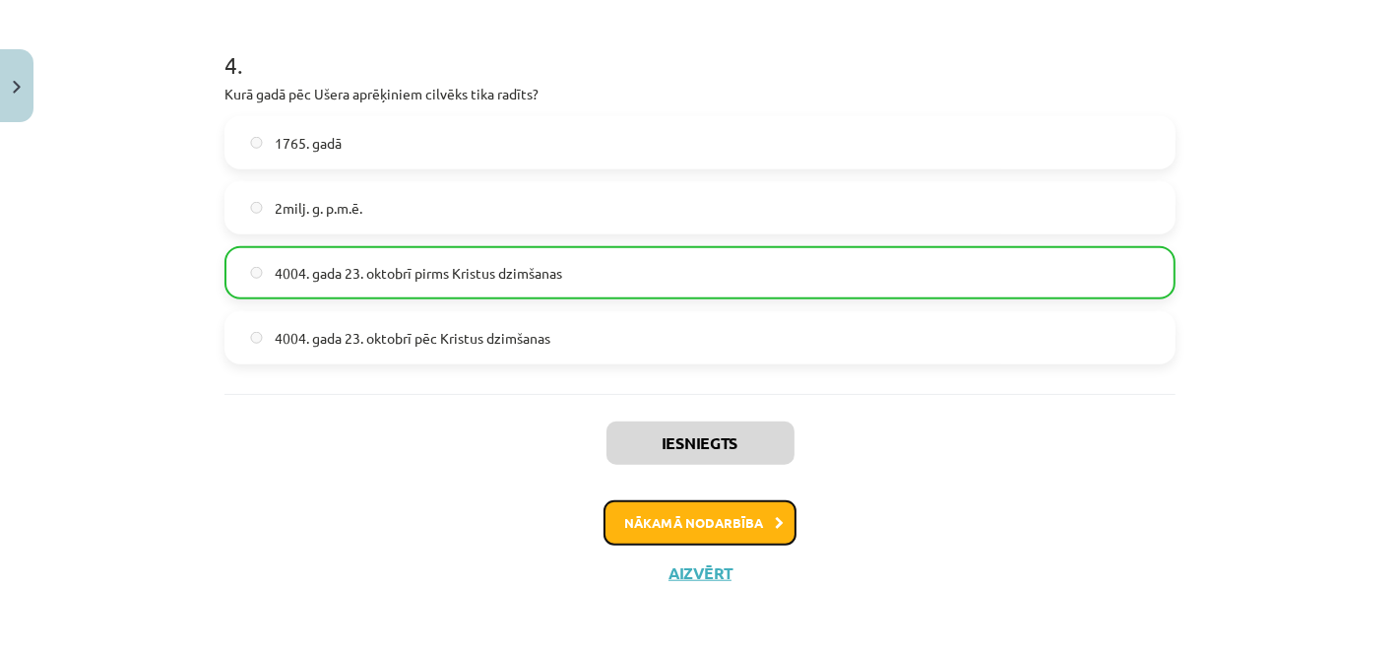
click at [705, 508] on button "Nākamā nodarbība" at bounding box center [699, 522] width 193 height 45
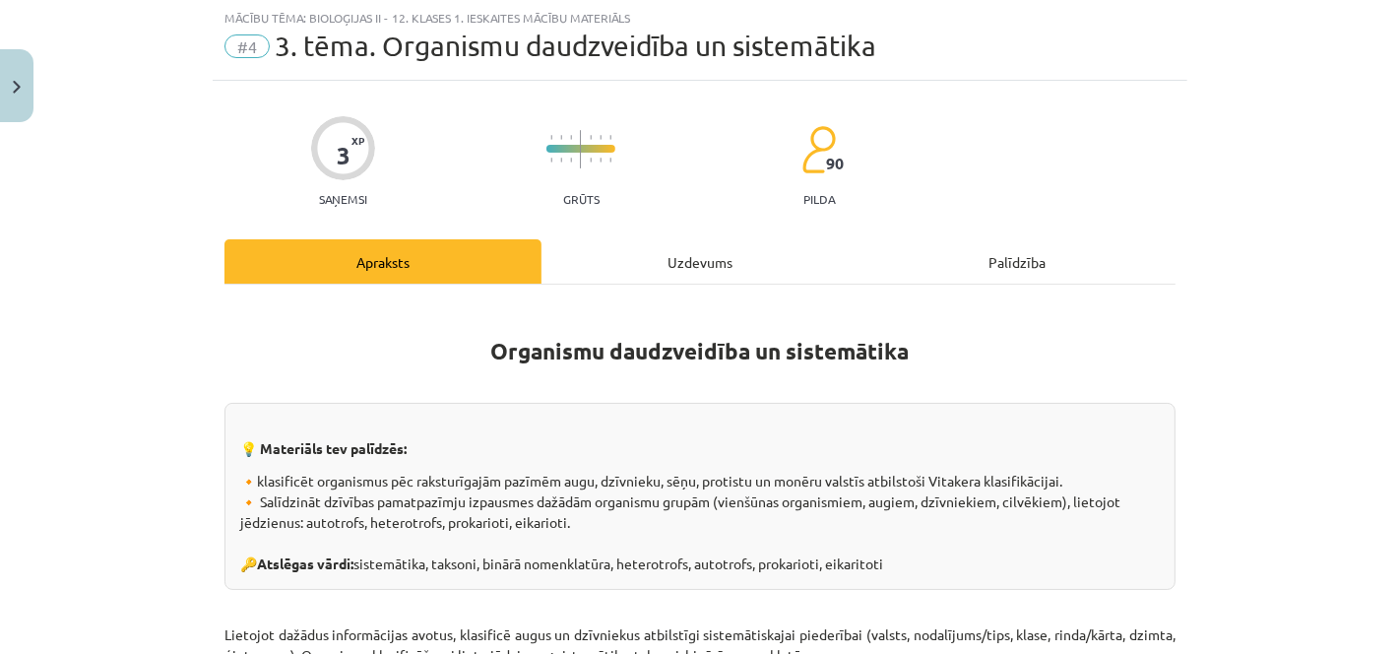
scroll to position [48, 0]
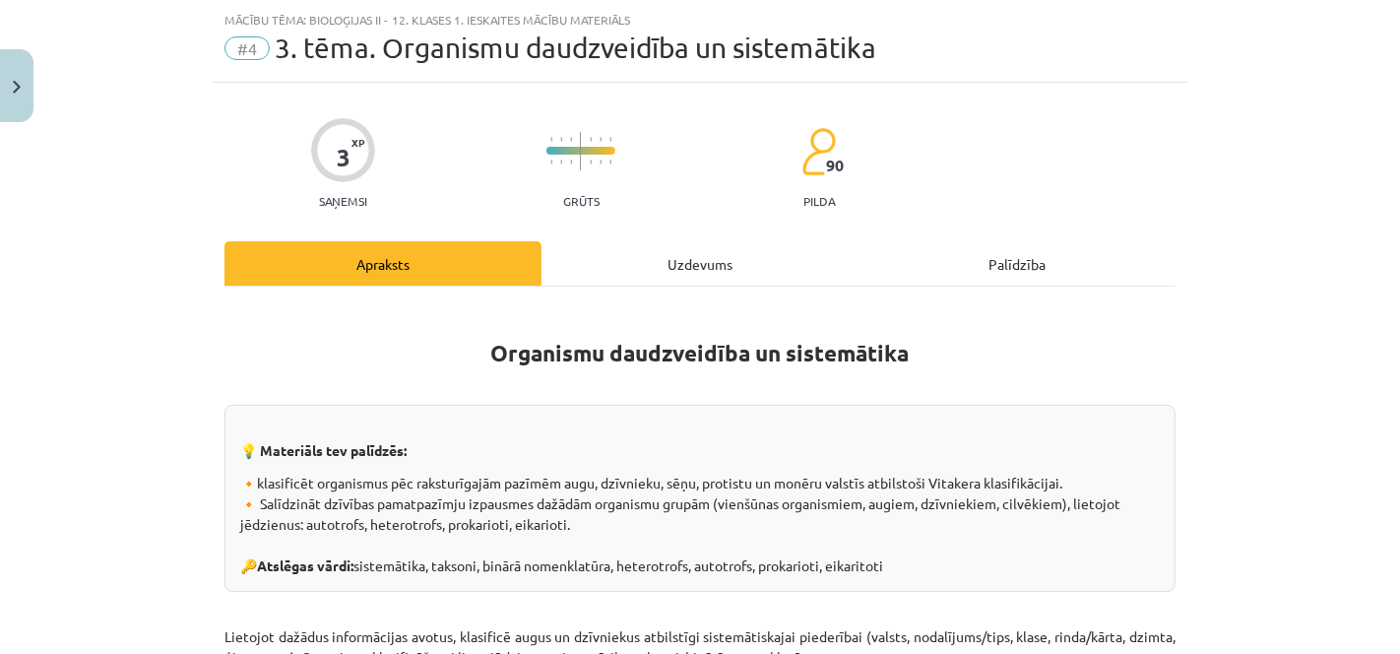
click at [644, 282] on div "Uzdevums" at bounding box center [699, 263] width 317 height 44
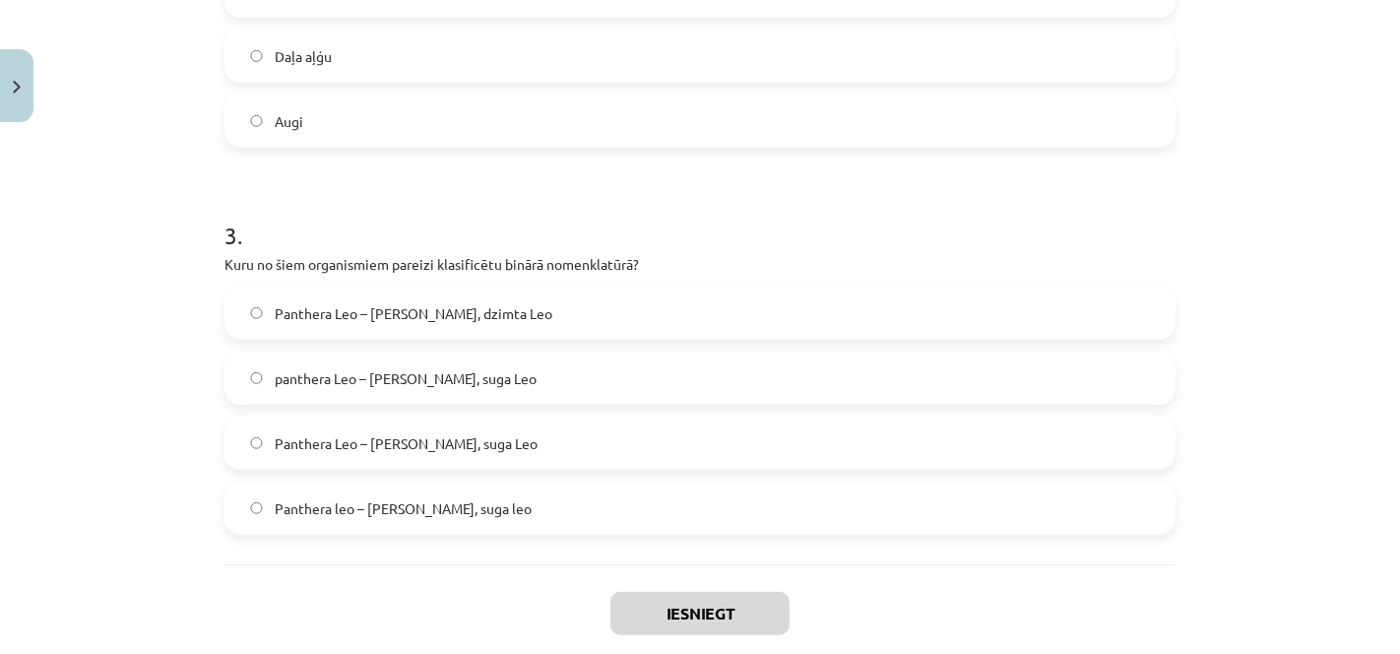
scroll to position [1086, 0]
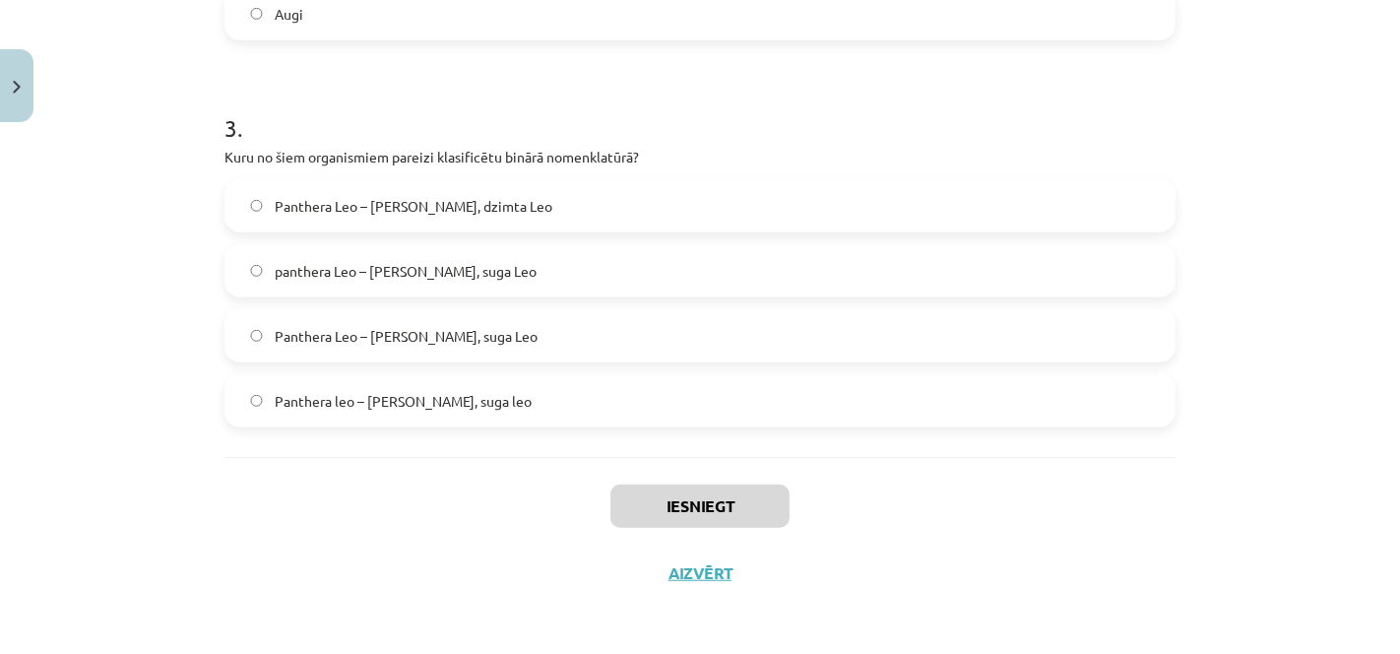
drag, startPoint x: 215, startPoint y: 405, endPoint x: 789, endPoint y: 399, distance: 574.8
copy form "Baktērijas pieder pie: Protistu valsts Augu valsts Sēņu valsts Monēru valsts 2 …"
click at [570, 393] on label "Panthera leo – Ģints Panthera, suga leo" at bounding box center [699, 400] width 947 height 49
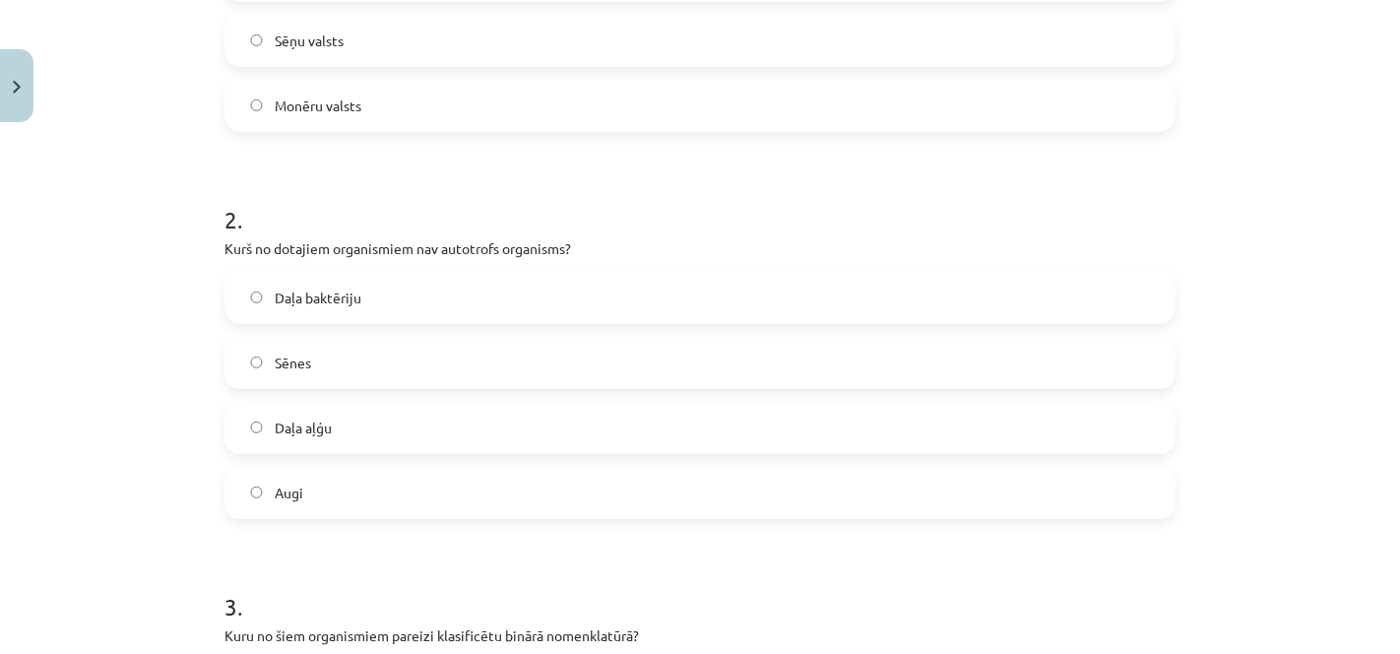
scroll to position [459, 0]
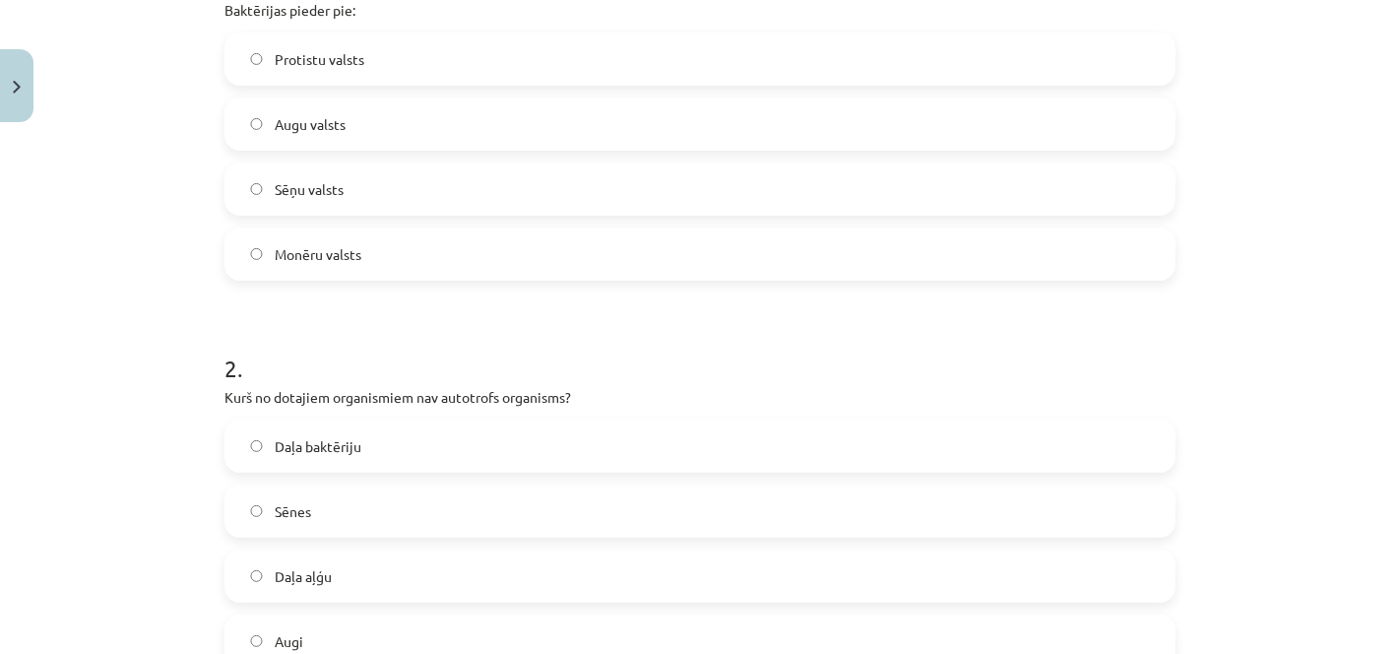
click at [433, 496] on label "Sēnes" at bounding box center [699, 510] width 947 height 49
click at [419, 249] on label "Monēru valsts" at bounding box center [699, 253] width 947 height 49
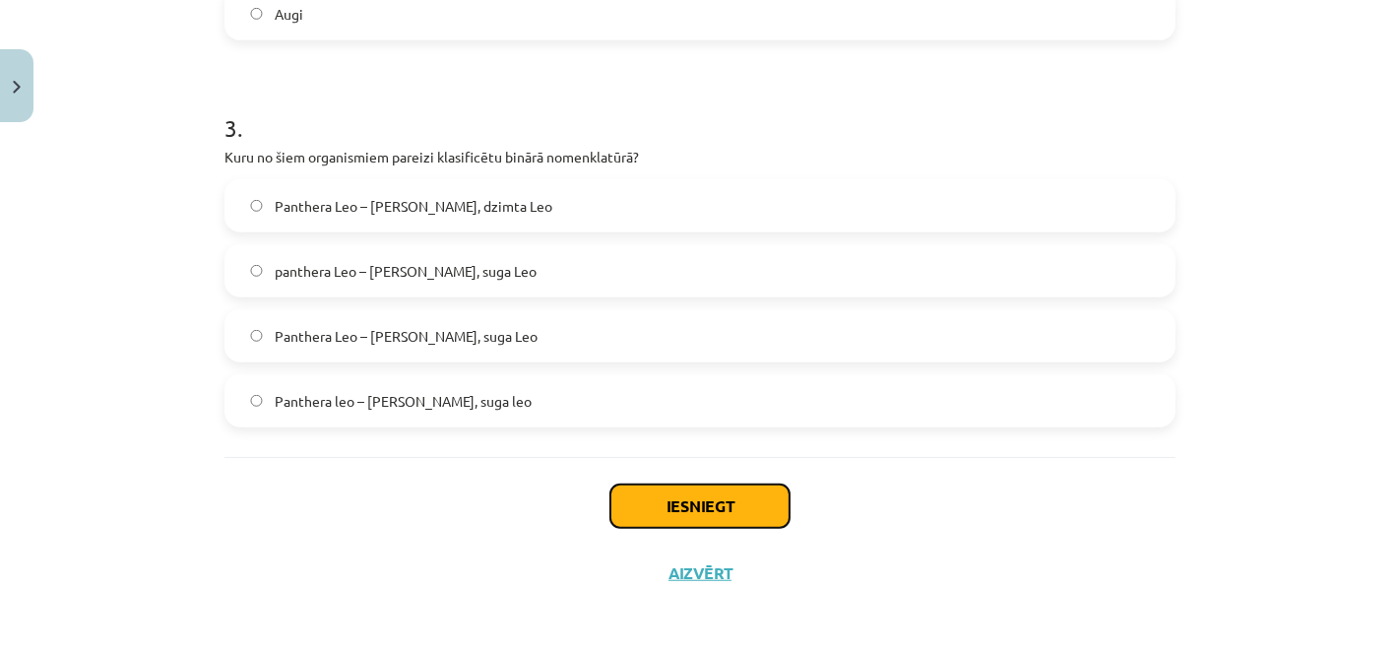
click at [728, 496] on button "Iesniegt" at bounding box center [699, 505] width 179 height 43
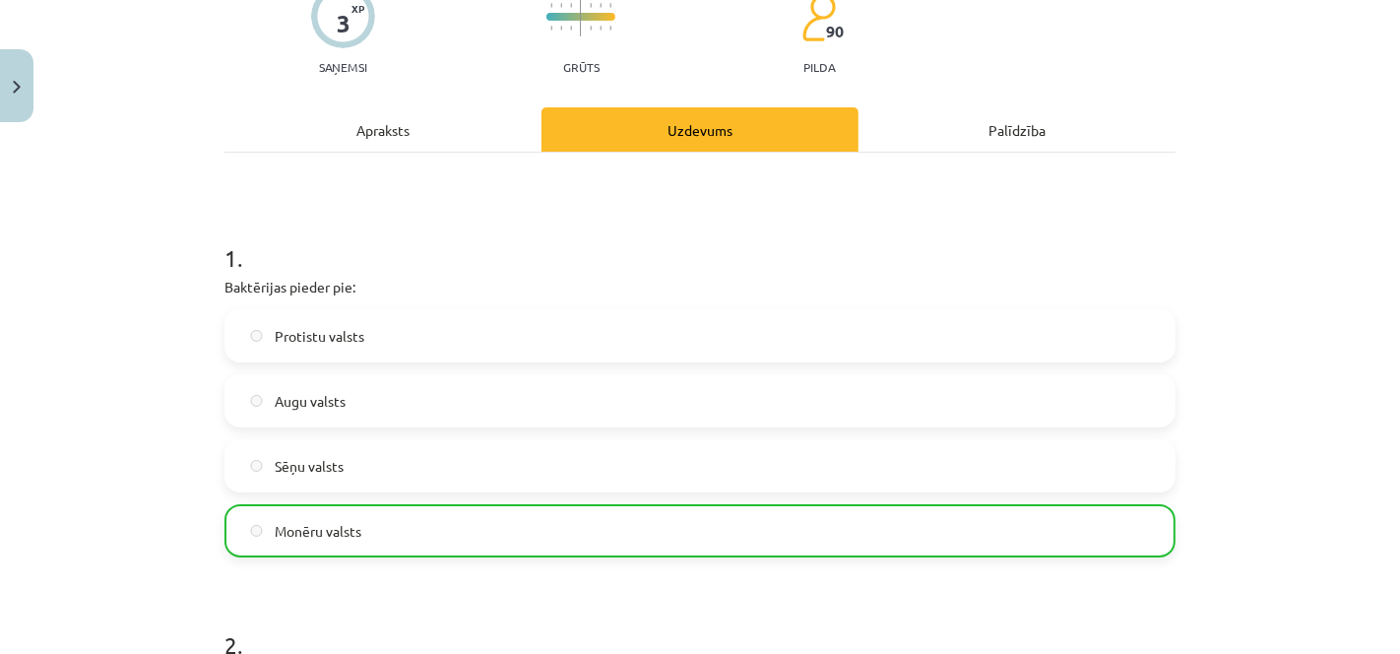
scroll to position [1148, 0]
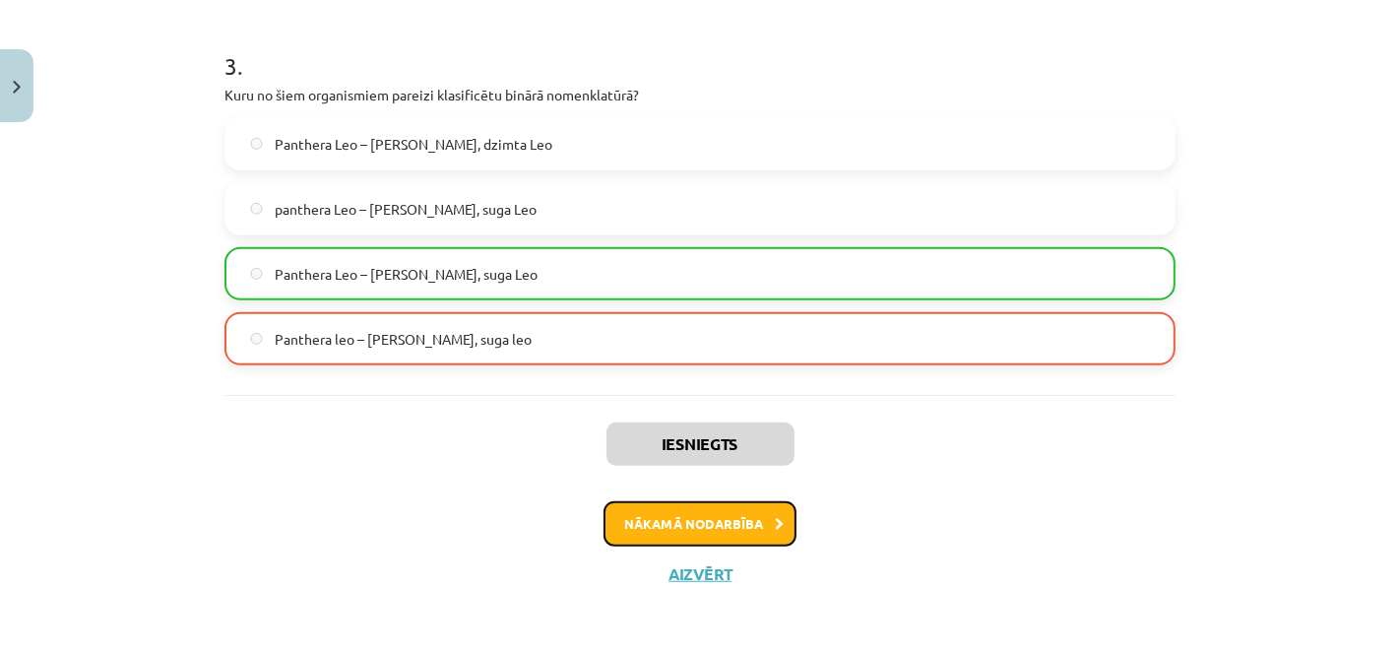
click at [648, 519] on button "Nākamā nodarbība" at bounding box center [699, 523] width 193 height 45
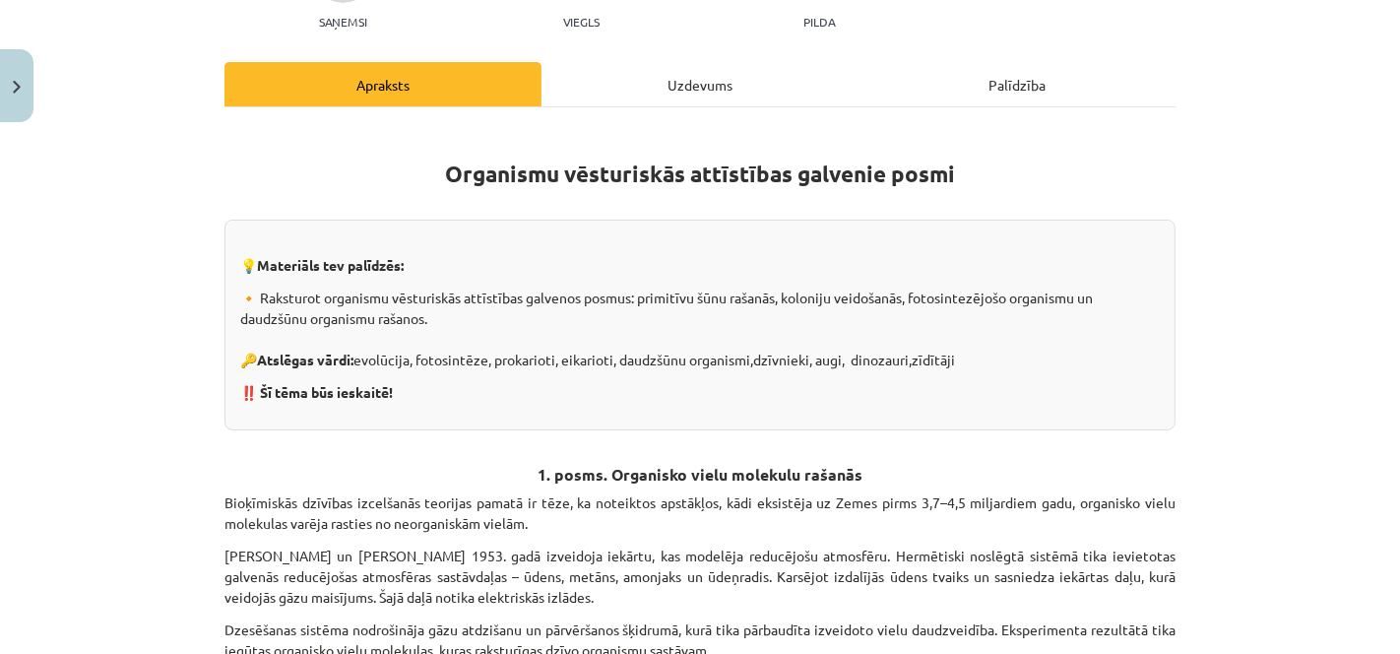
scroll to position [48, 0]
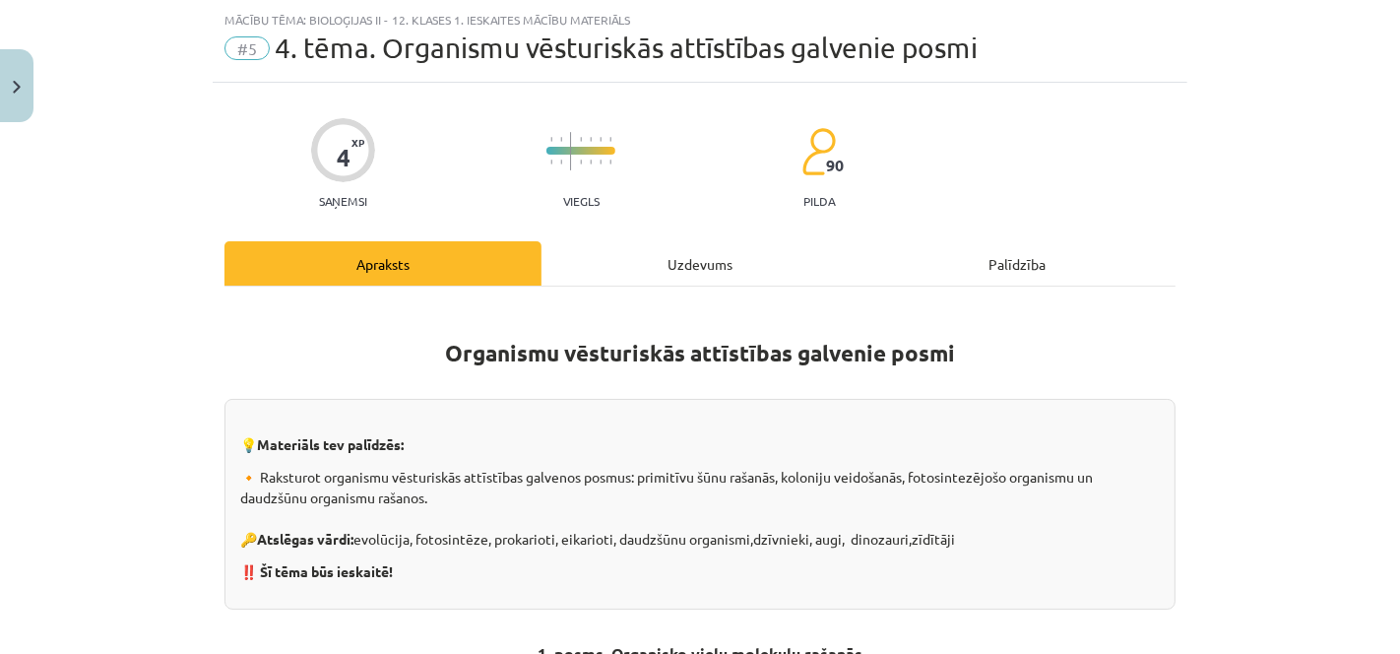
drag, startPoint x: 1399, startPoint y: 59, endPoint x: 1397, endPoint y: 145, distance: 85.6
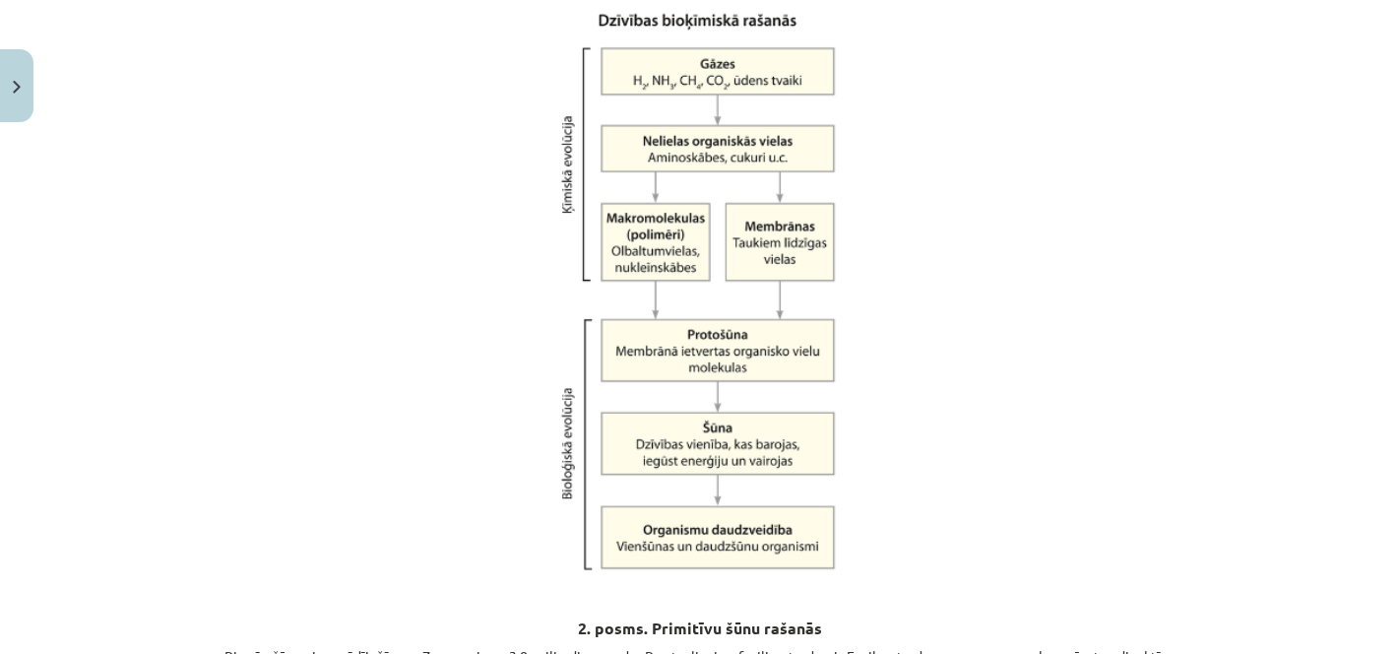
scroll to position [0, 0]
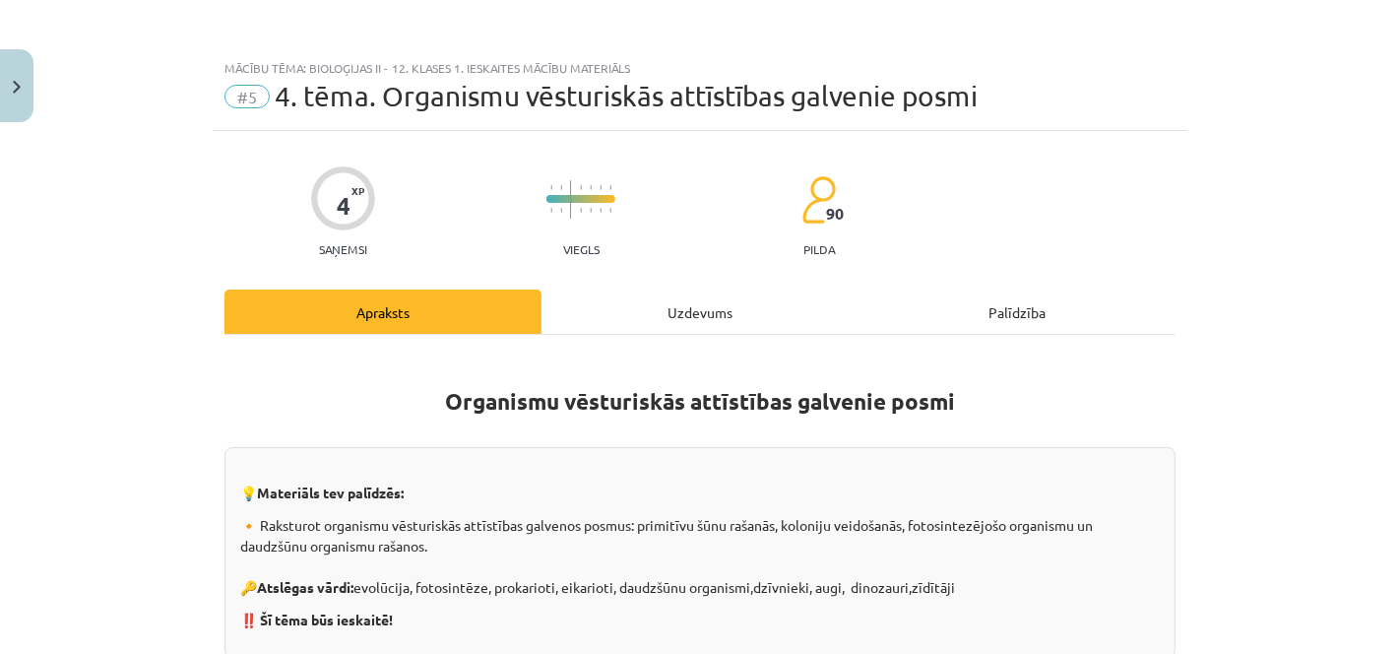
click at [689, 333] on div "Uzdevums" at bounding box center [699, 311] width 317 height 44
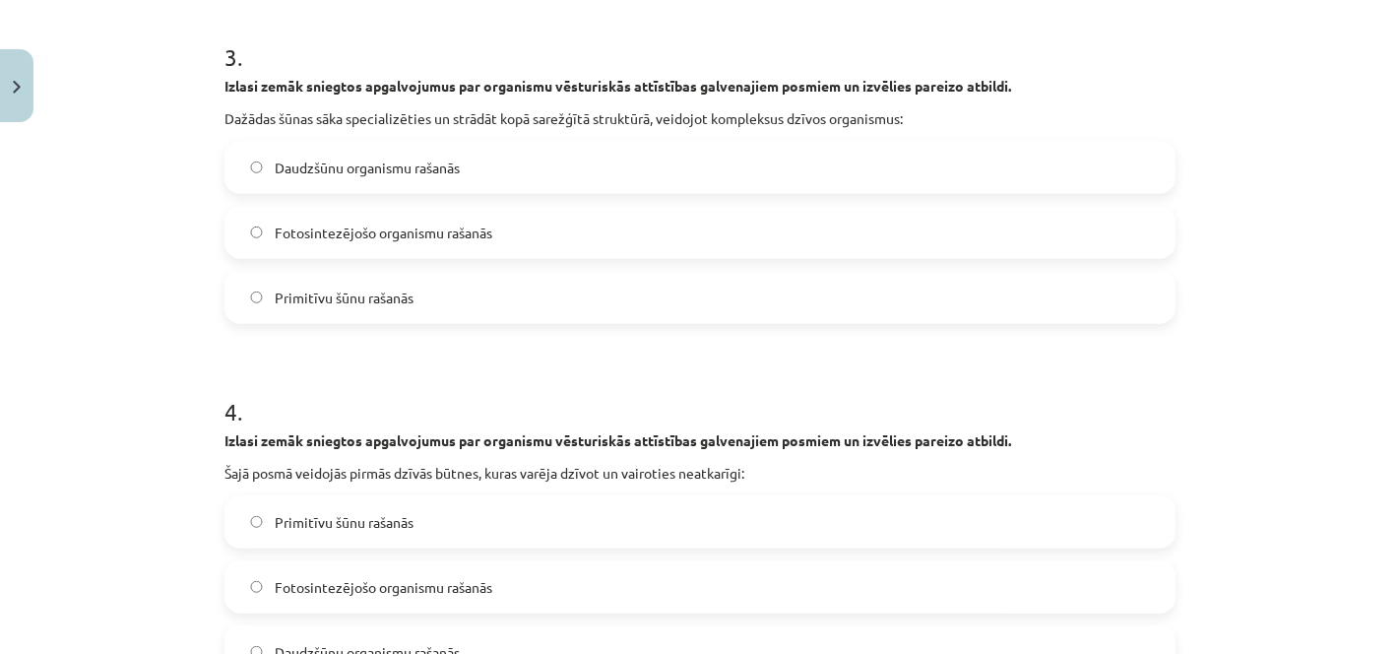
scroll to position [1343, 0]
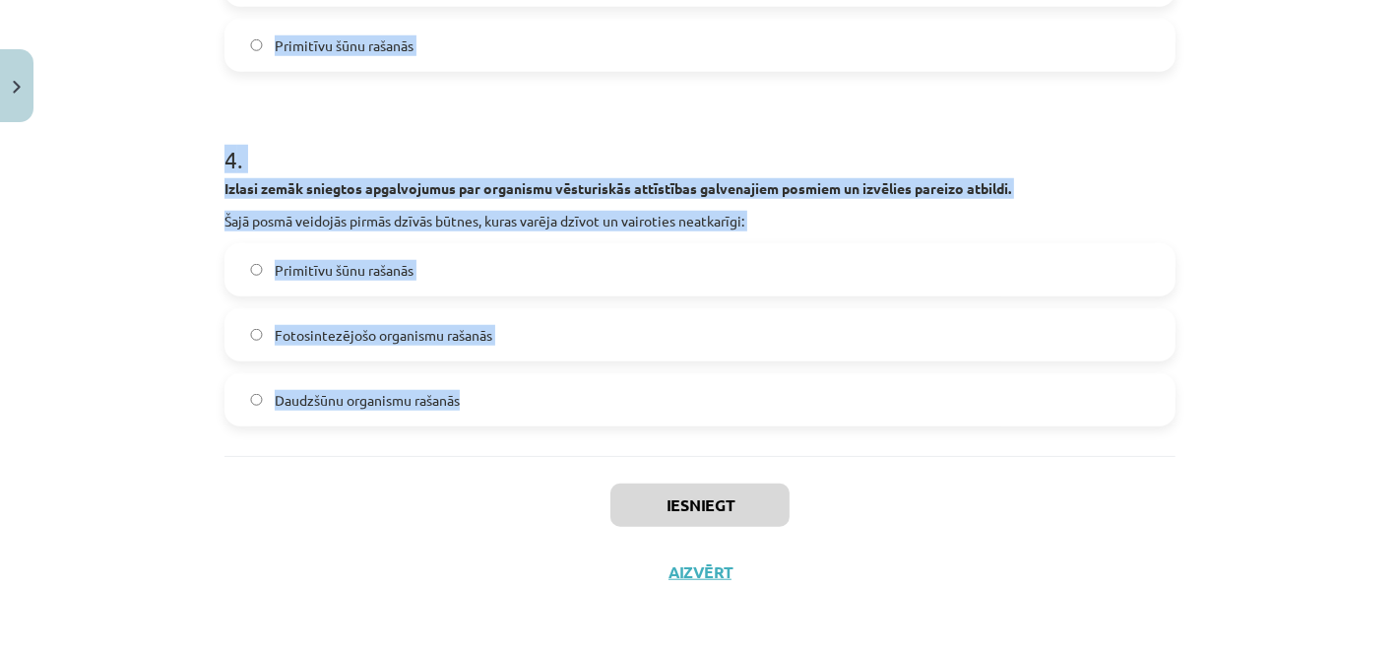
drag, startPoint x: 212, startPoint y: 429, endPoint x: 835, endPoint y: 445, distance: 623.2
copy form "Izlasi zemāk sniegtos apgalvojumus par organismu vēsturiskās attīstības galvena…"
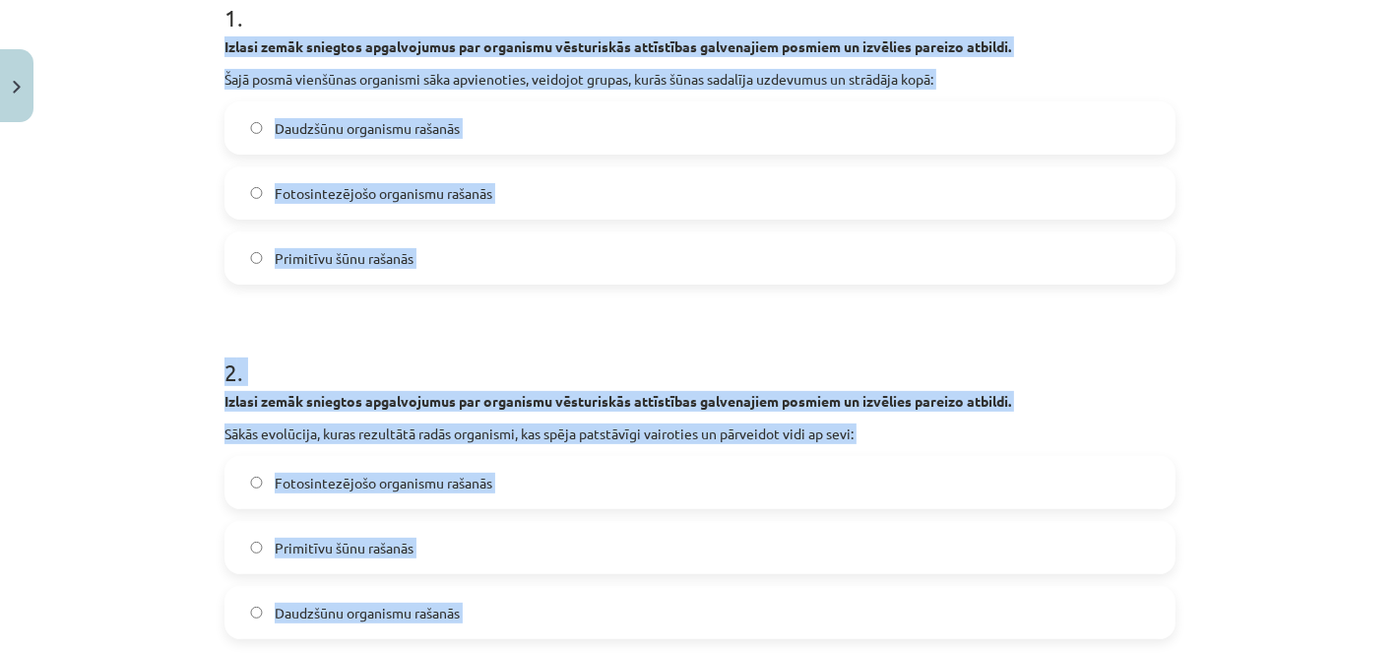
scroll to position [301, 0]
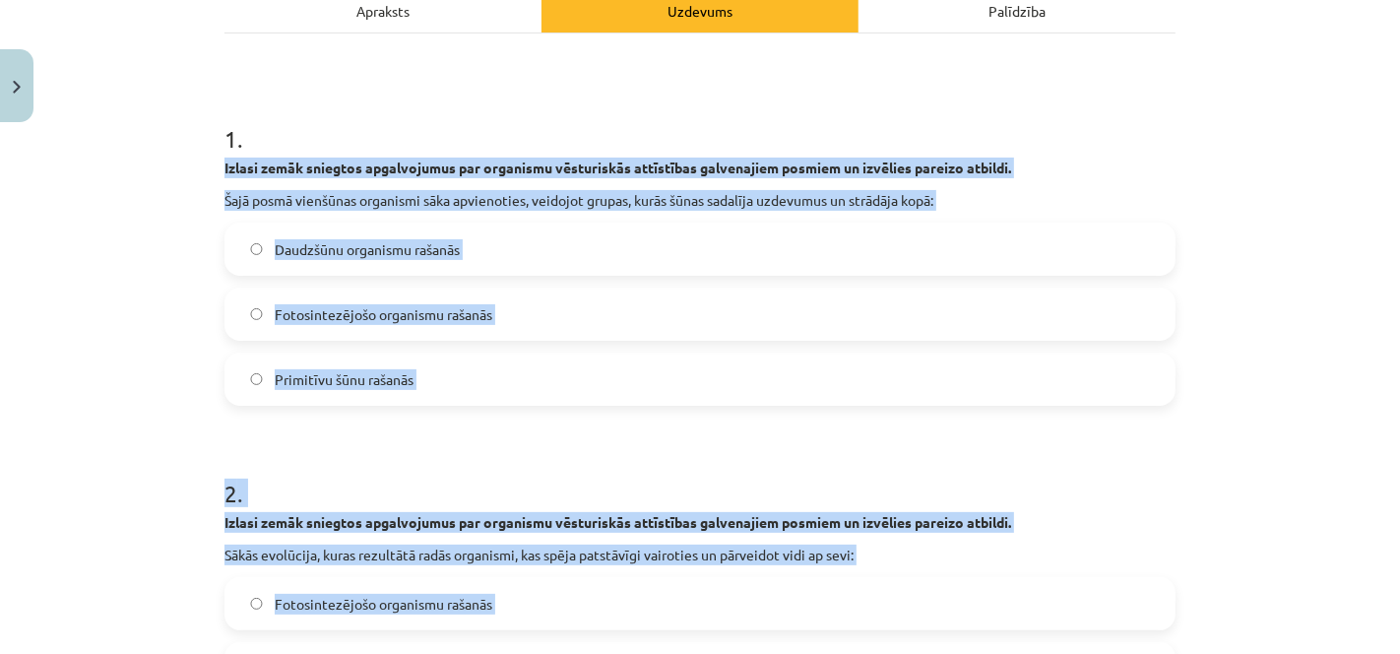
click at [807, 218] on div "1 . Izlasi zemāk sniegtos apgalvojumus par organismu vēsturiskās attīstības gal…" at bounding box center [699, 248] width 951 height 315
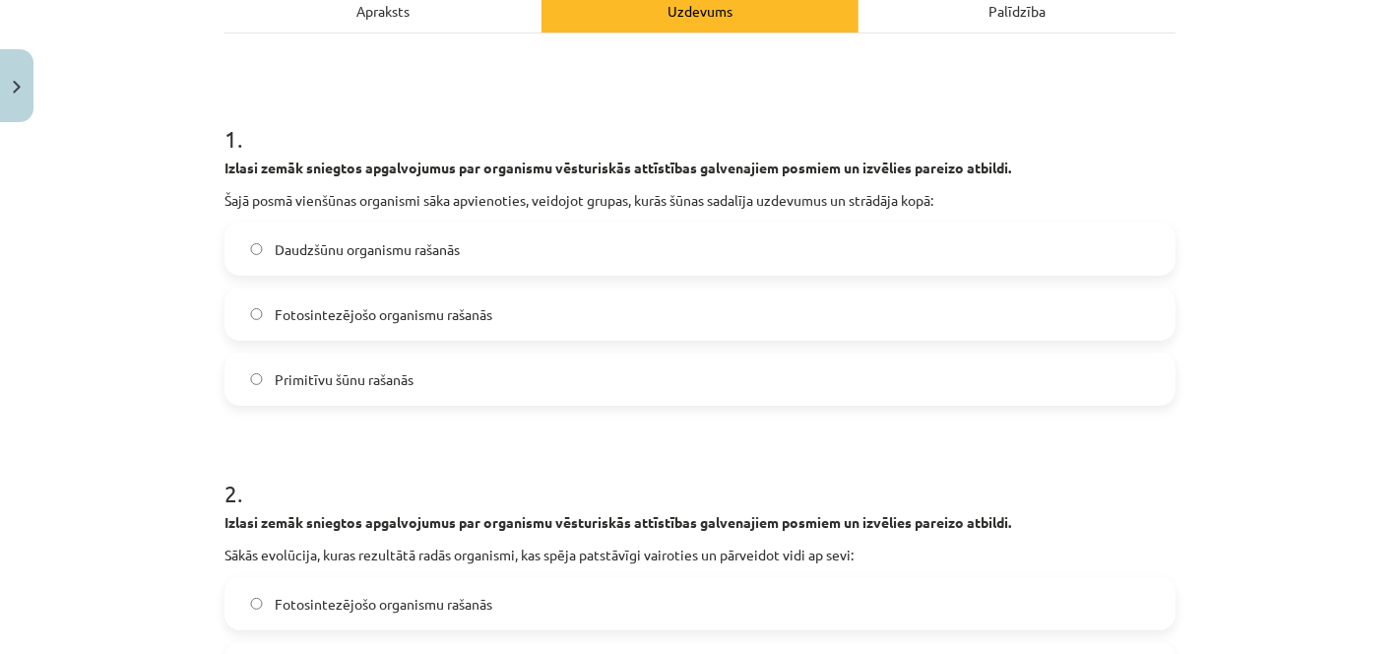
click at [800, 229] on label "Daudzšūnu organismu rašanās" at bounding box center [699, 248] width 947 height 49
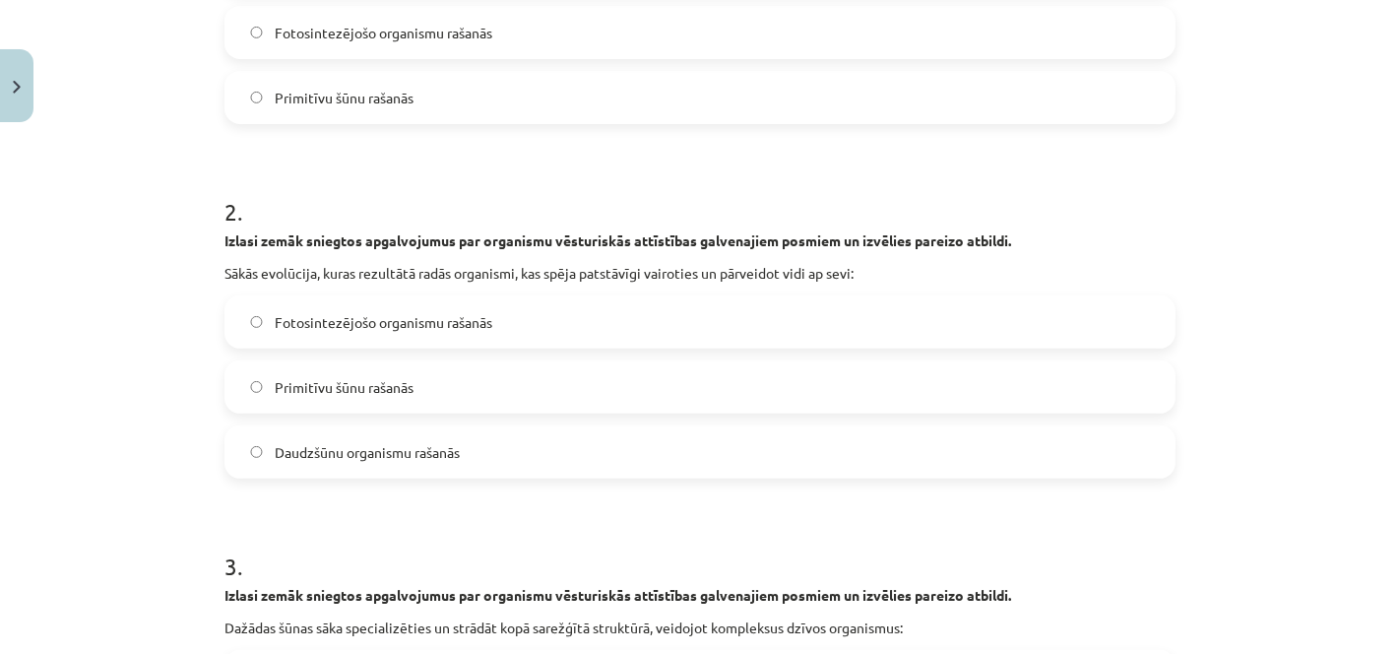
scroll to position [604, 0]
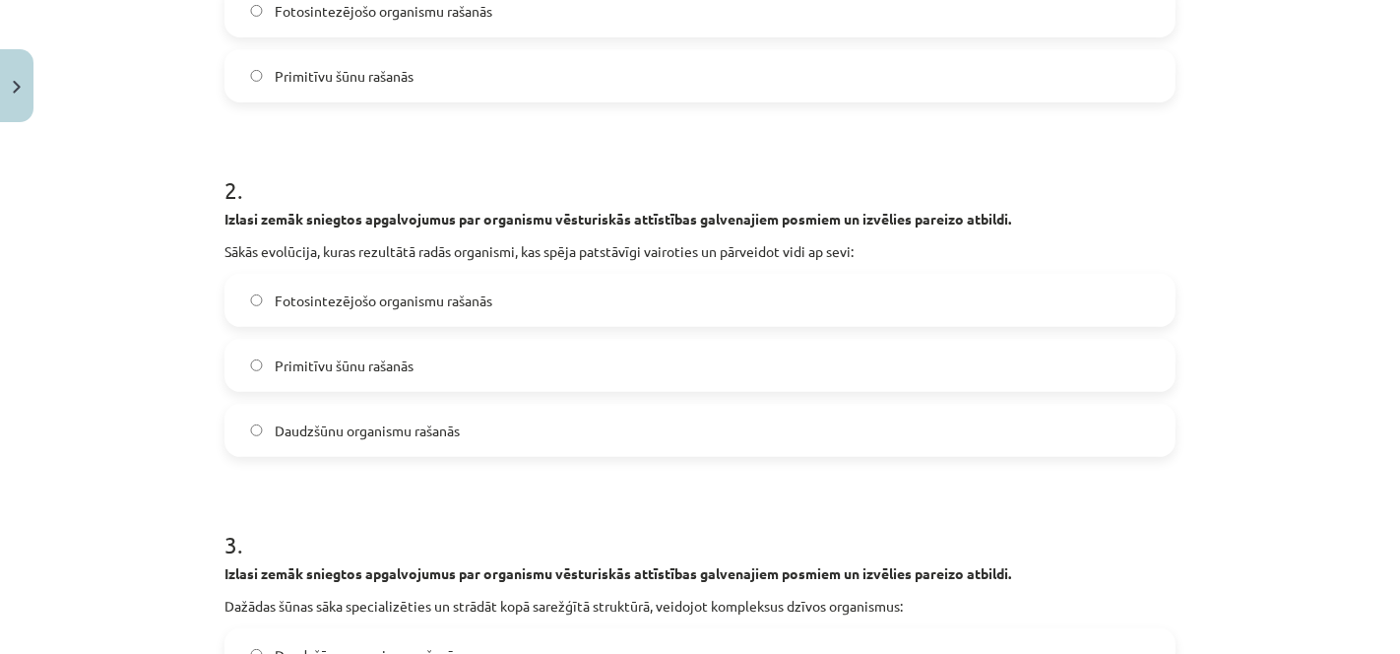
click at [1056, 345] on label "Primitīvu šūnu rašanās" at bounding box center [699, 365] width 947 height 49
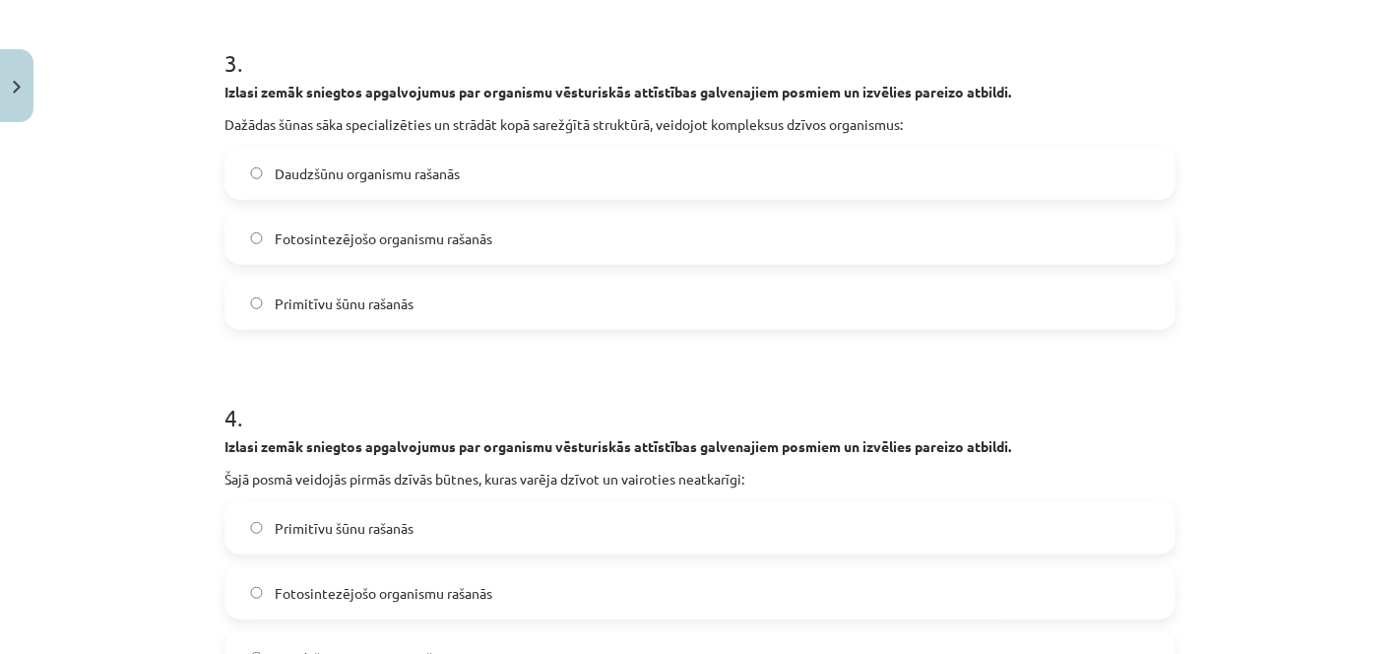
scroll to position [1098, 0]
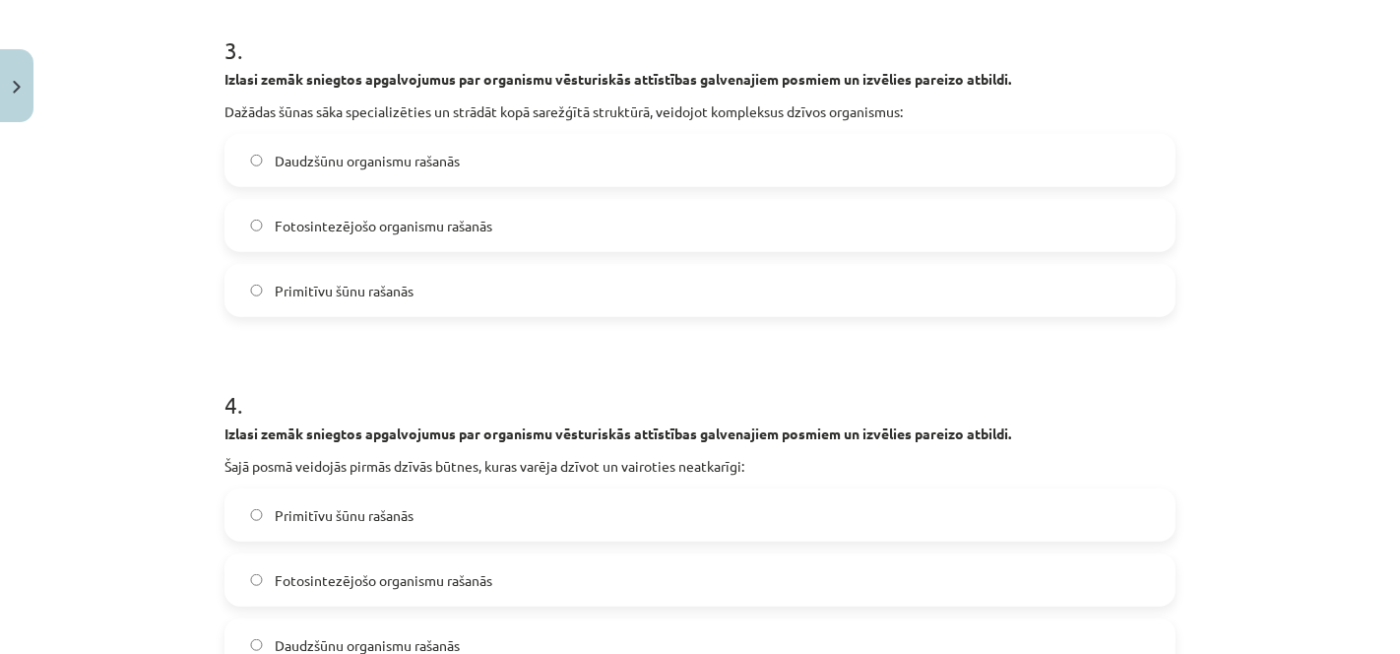
click at [313, 167] on span "Daudzšūnu organismu rašanās" at bounding box center [367, 161] width 185 height 21
click at [514, 516] on label "Primitīvu šūnu rašanās" at bounding box center [699, 514] width 947 height 49
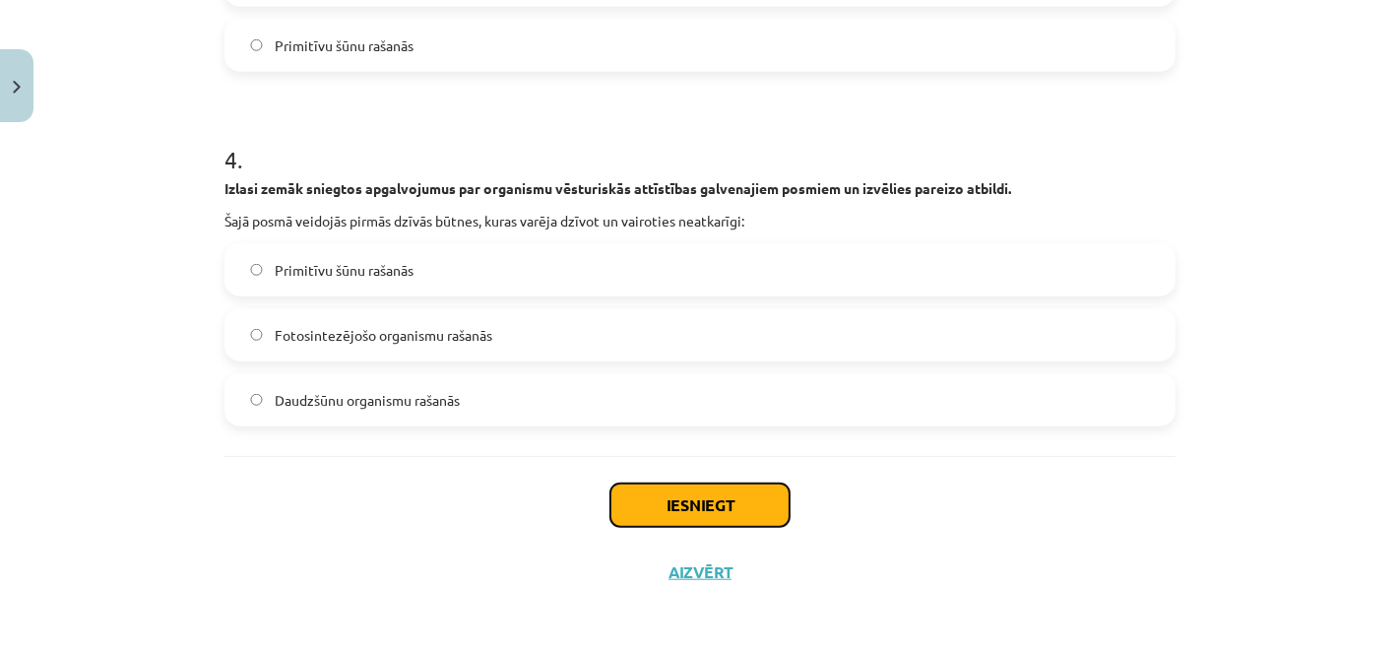
click at [737, 501] on button "Iesniegt" at bounding box center [699, 504] width 179 height 43
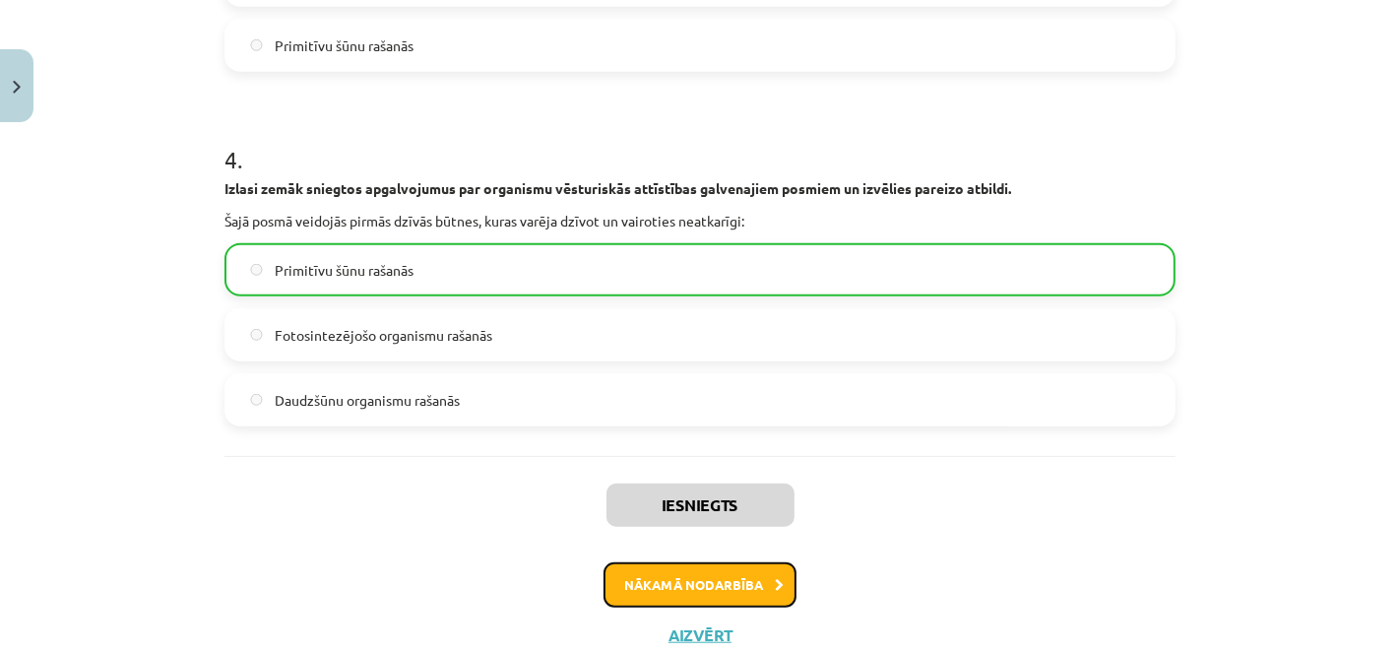
click at [706, 596] on button "Nākamā nodarbība" at bounding box center [699, 584] width 193 height 45
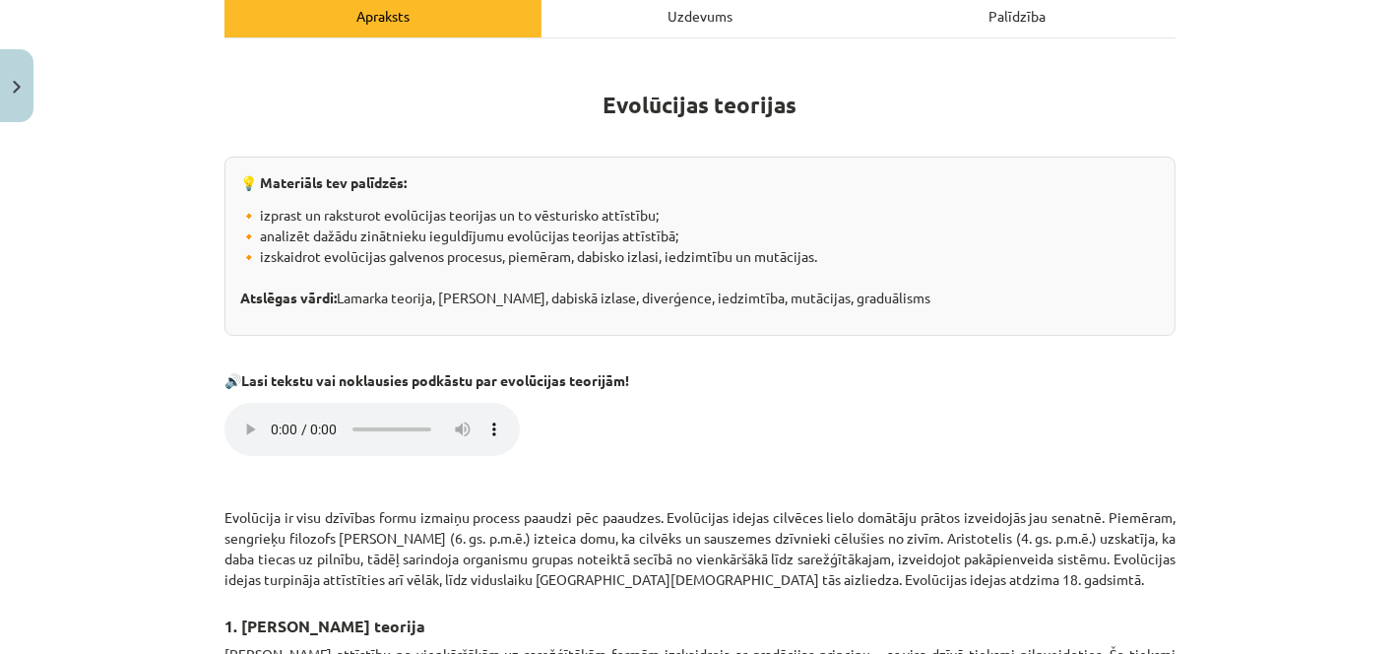
scroll to position [0, 0]
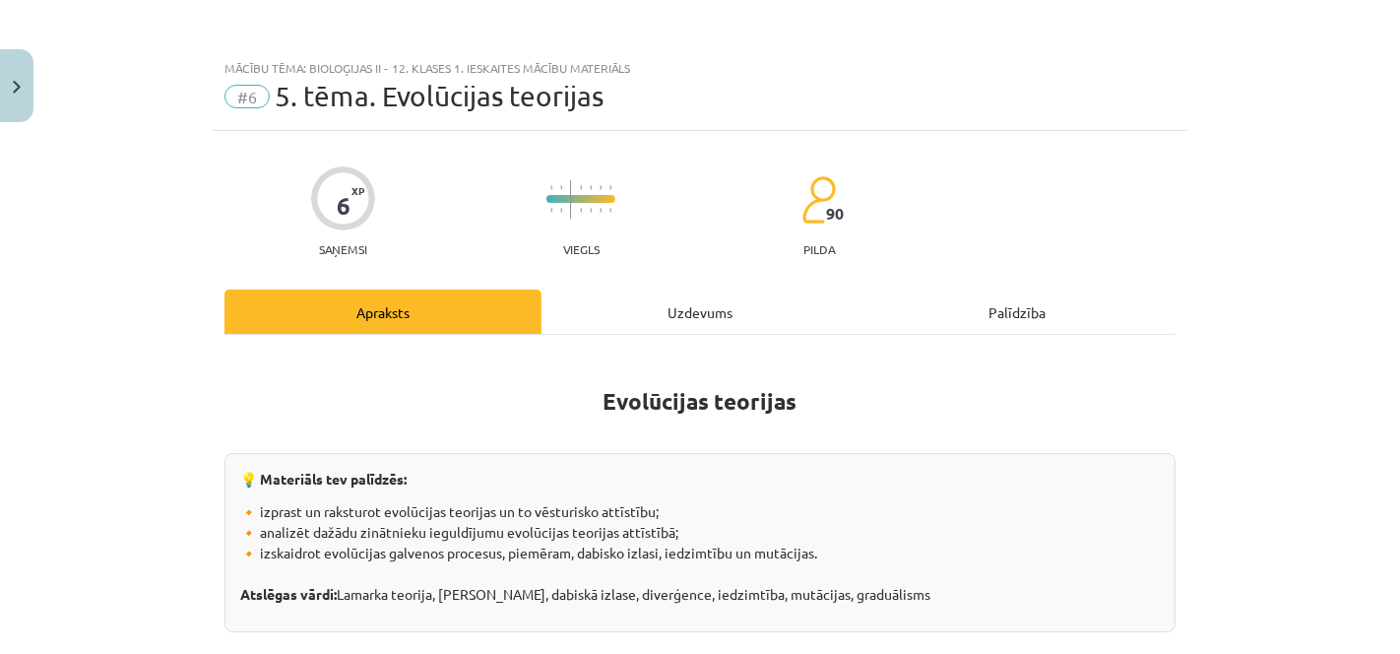
click at [677, 296] on div "Uzdevums" at bounding box center [699, 311] width 317 height 44
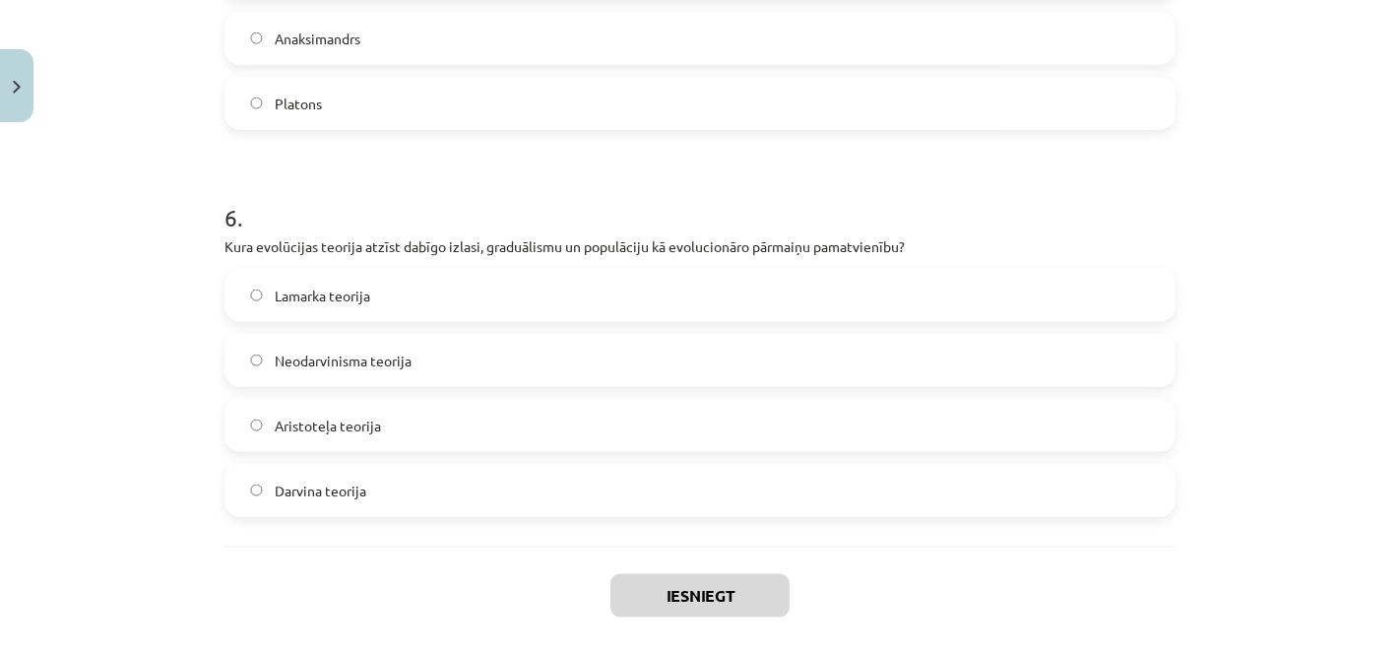
scroll to position [2246, 0]
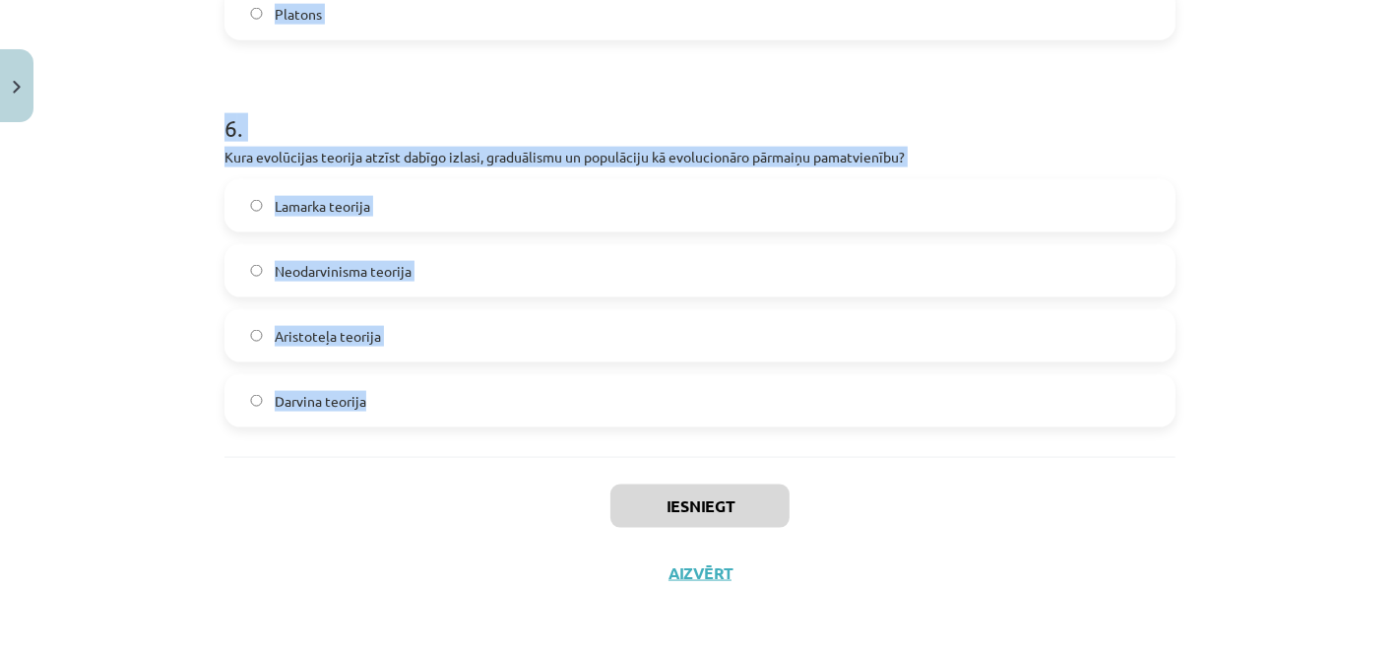
drag, startPoint x: 212, startPoint y: 421, endPoint x: 903, endPoint y: 423, distance: 690.9
click at [682, 159] on p "Kura evolūcijas teorija atzīst dabīgo izlasi, graduālismu un populāciju kā evol…" at bounding box center [699, 157] width 951 height 21
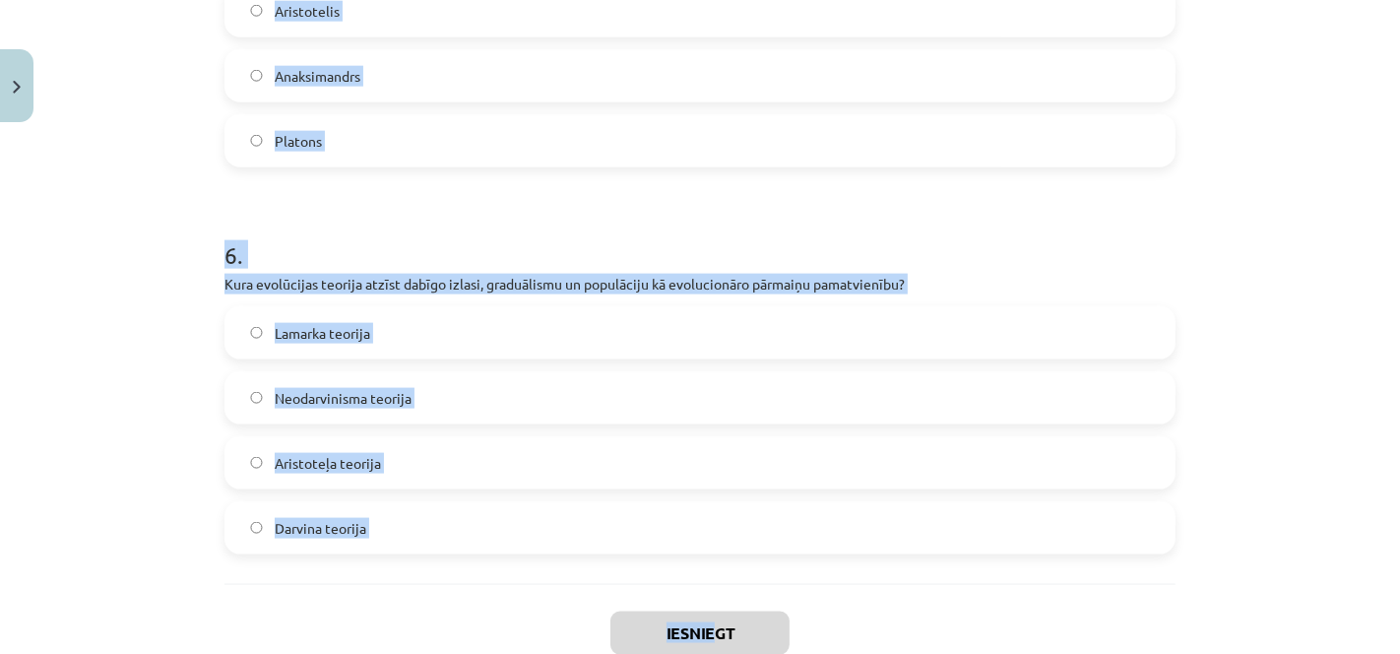
scroll to position [2133, 0]
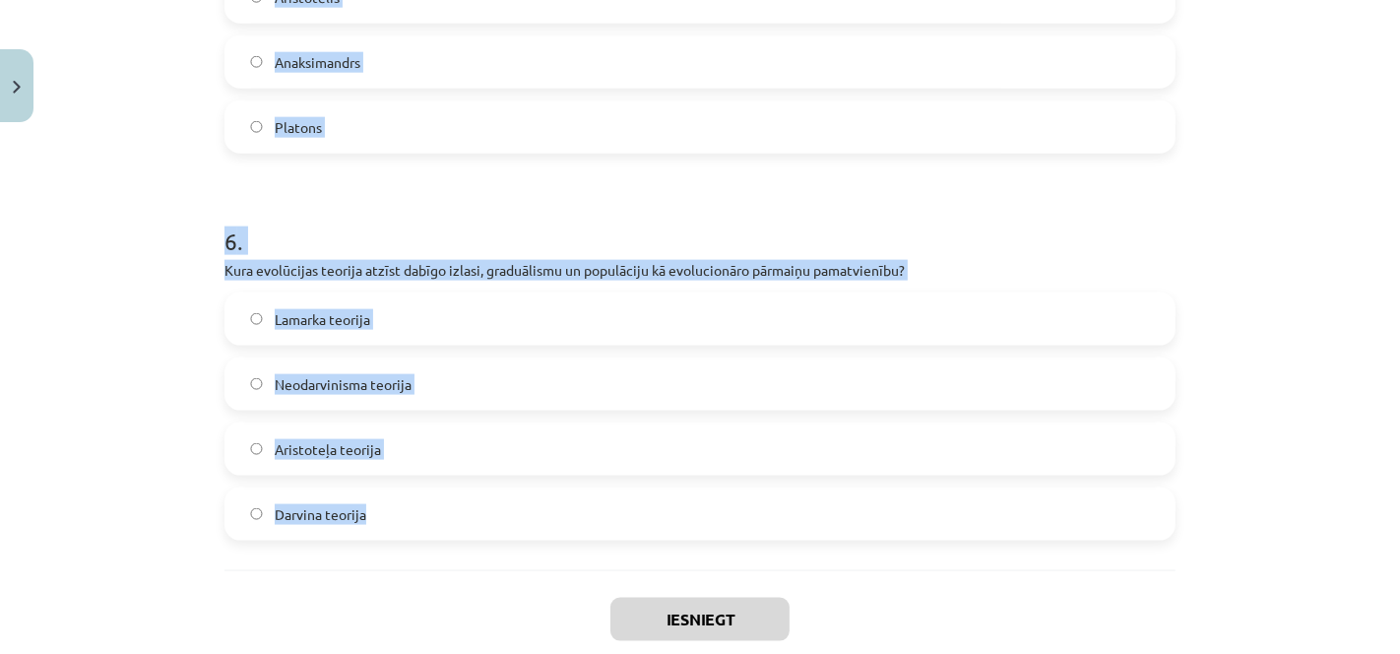
drag, startPoint x: 204, startPoint y: 135, endPoint x: 820, endPoint y: 507, distance: 719.7
copy form "Kādu piemēru Lamarks izmantoja, lai ilustrētu savas teorijas par pazīmju iedzim…"
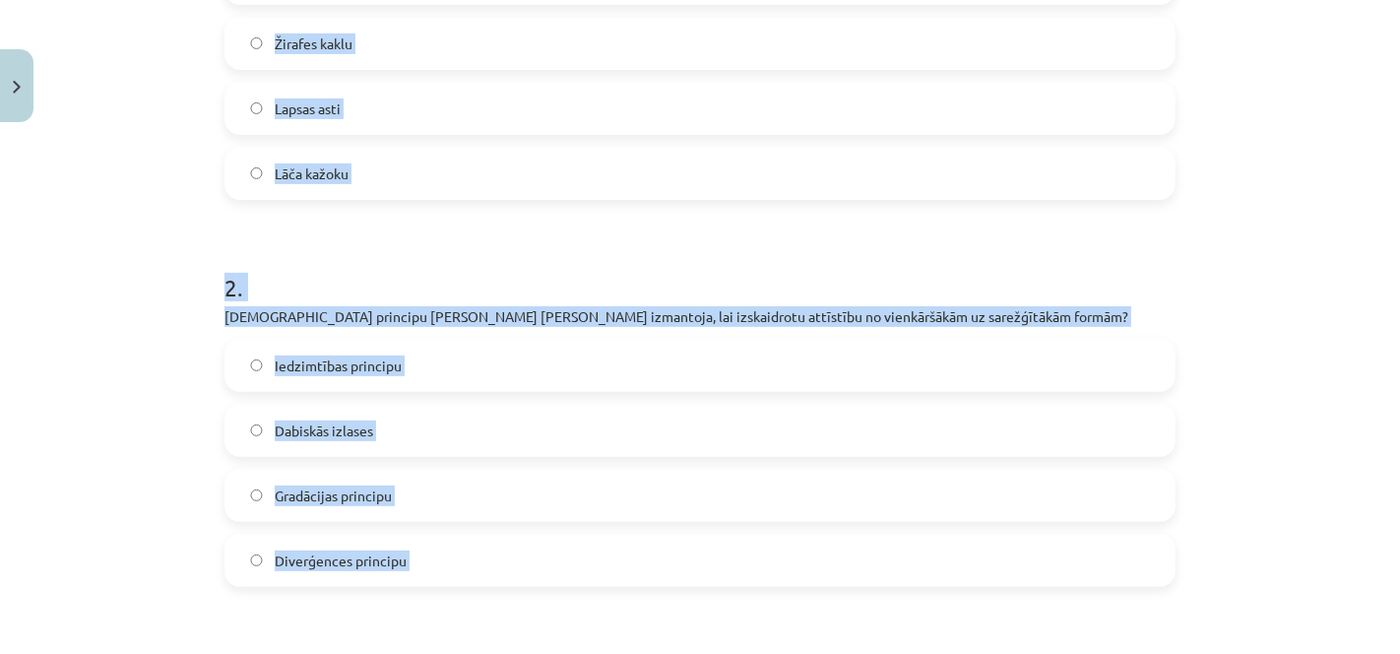
scroll to position [556, 0]
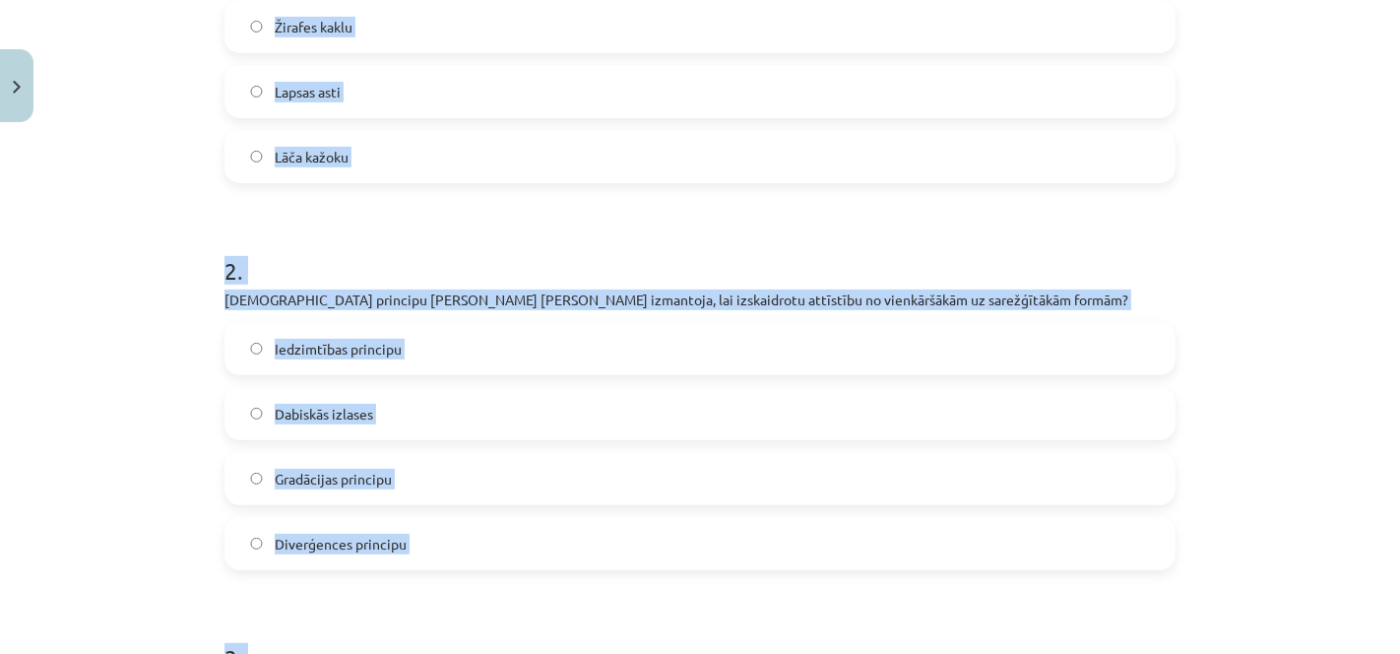
click at [828, 20] on label "Žirafes kaklu" at bounding box center [699, 26] width 947 height 49
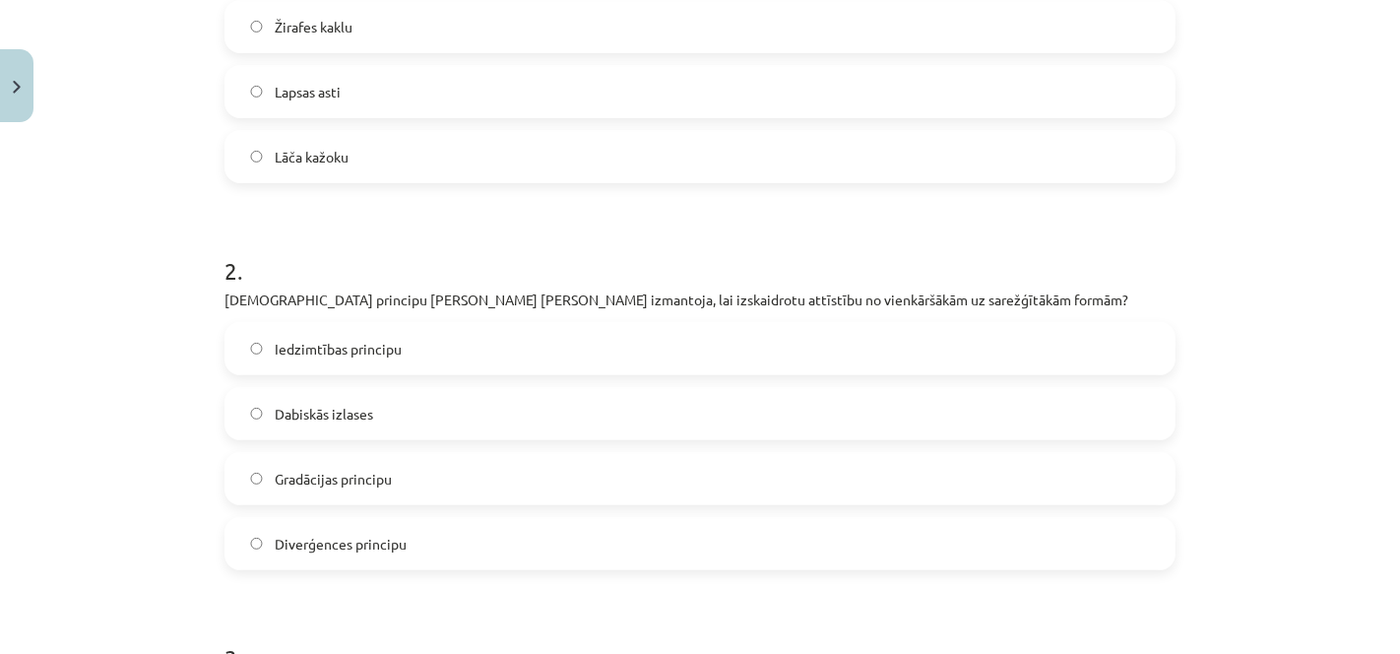
click at [449, 471] on label "Gradācijas principu" at bounding box center [699, 478] width 947 height 49
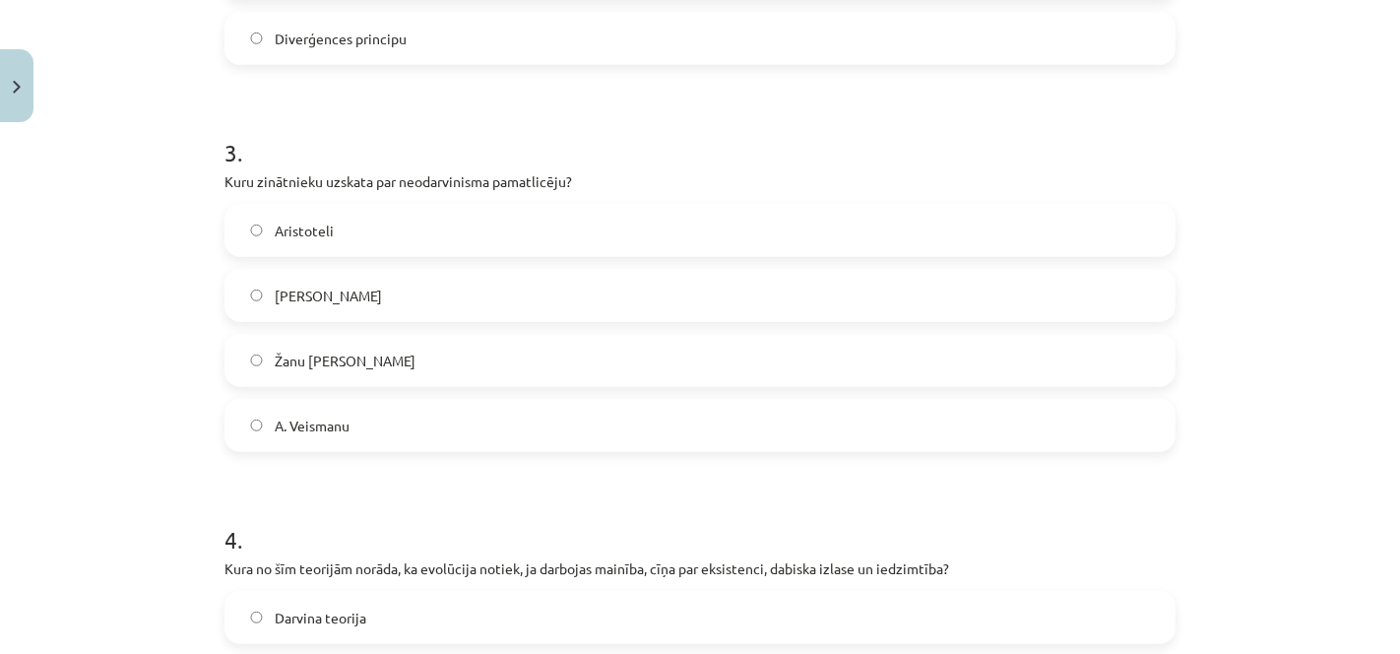
scroll to position [1068, 0]
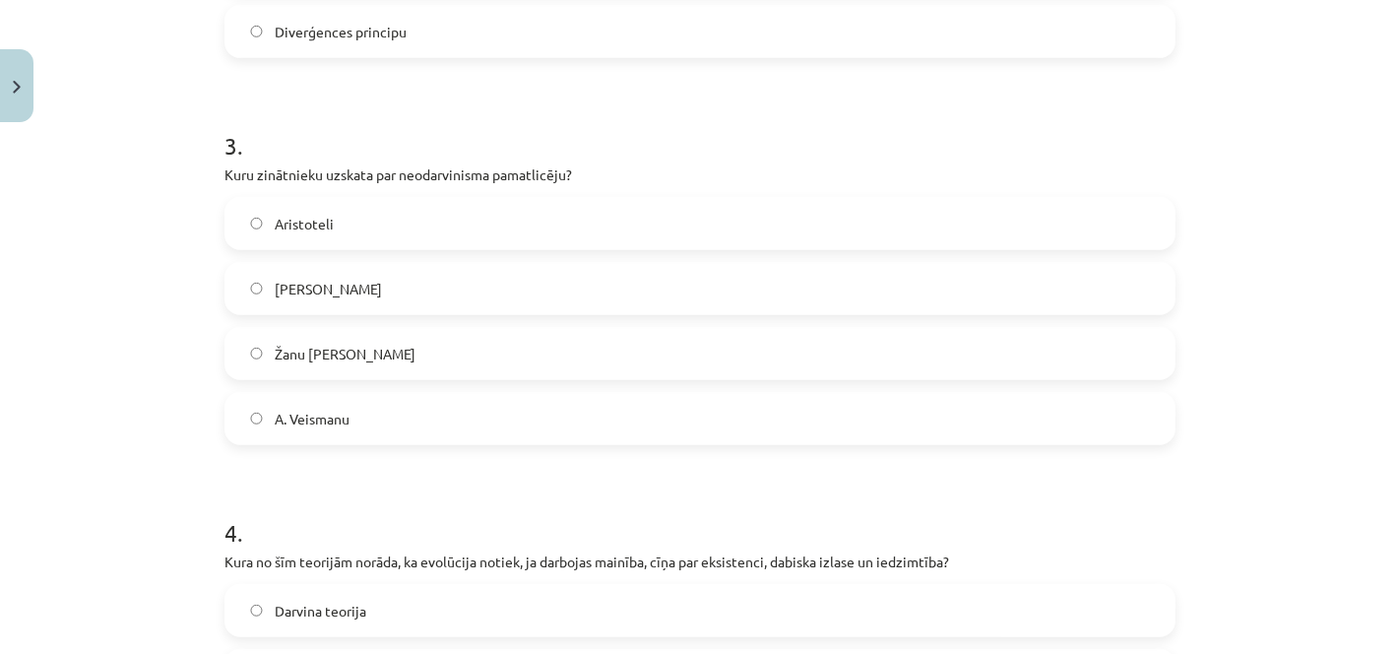
click at [866, 417] on label "A. Veismanu" at bounding box center [699, 418] width 947 height 49
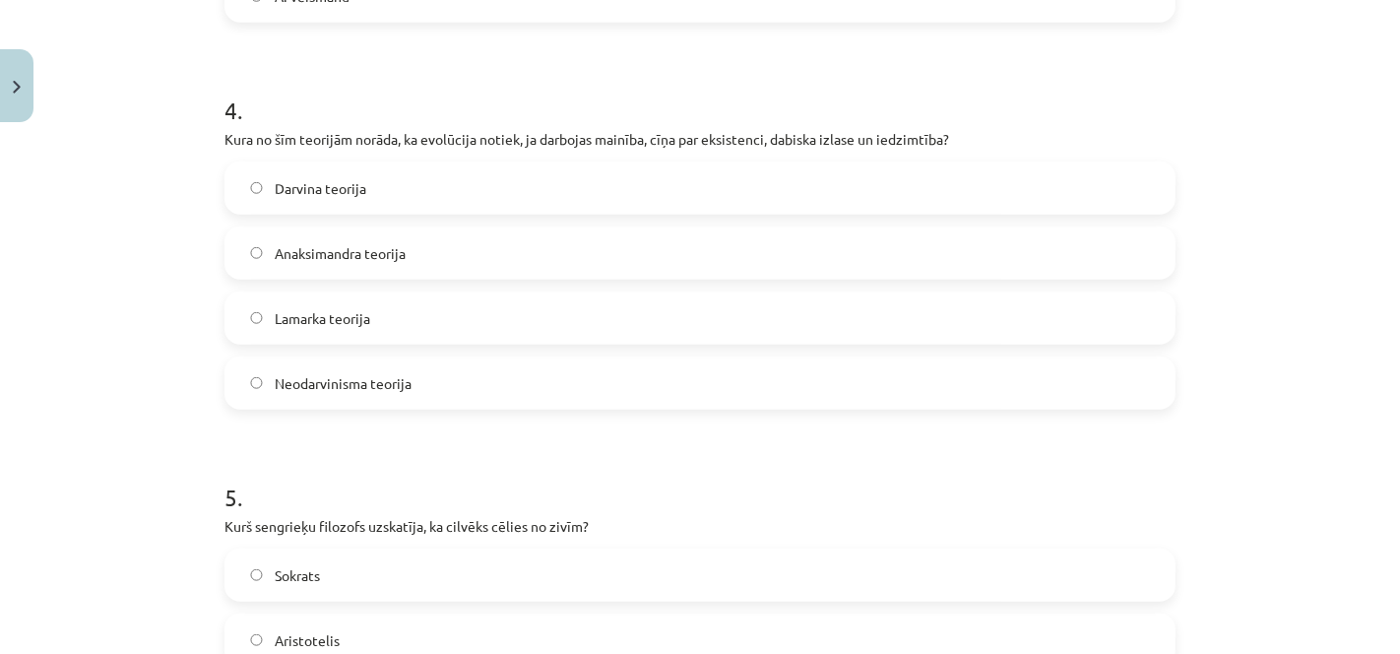
scroll to position [1501, 0]
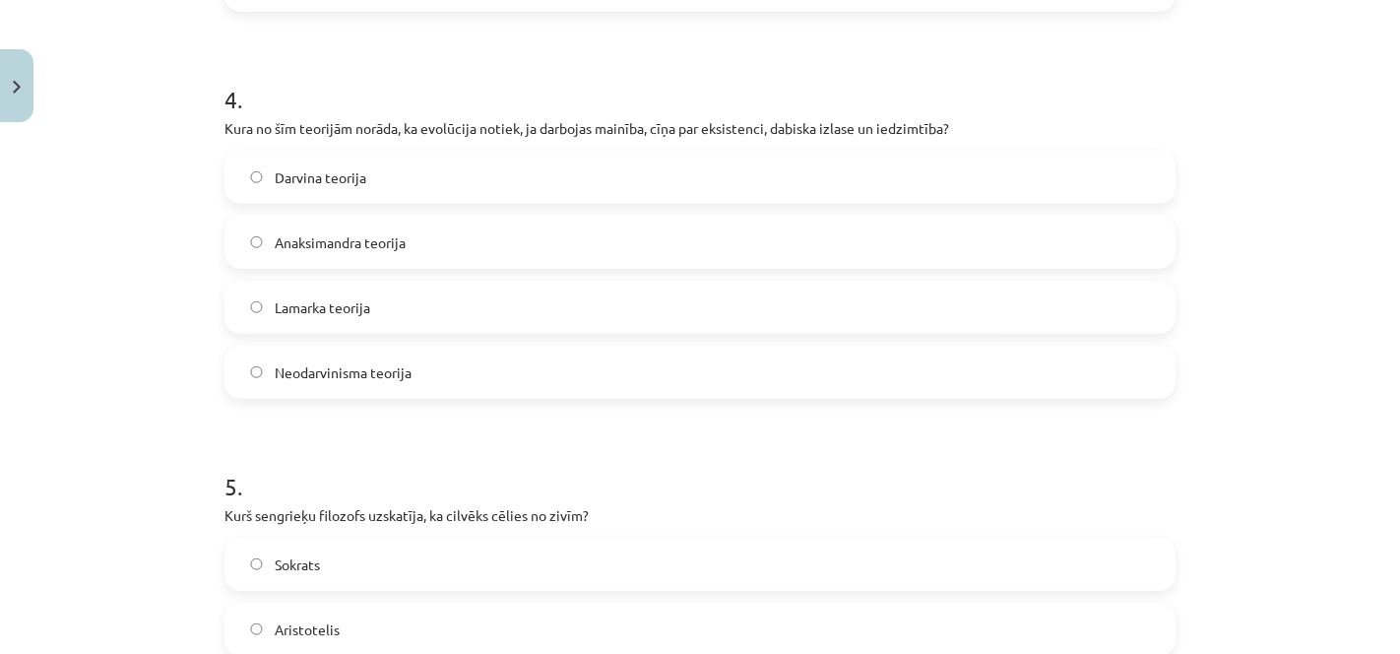
click at [485, 170] on label "Darvina teorija" at bounding box center [699, 177] width 947 height 49
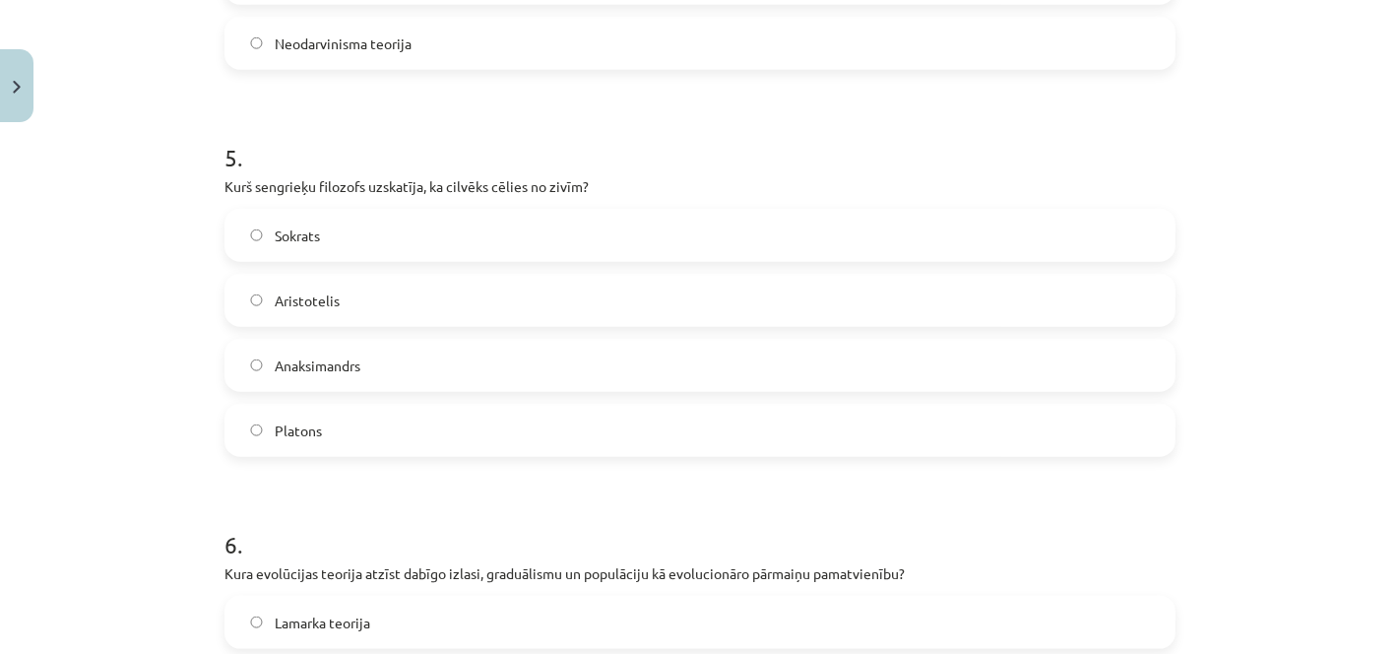
scroll to position [1885, 0]
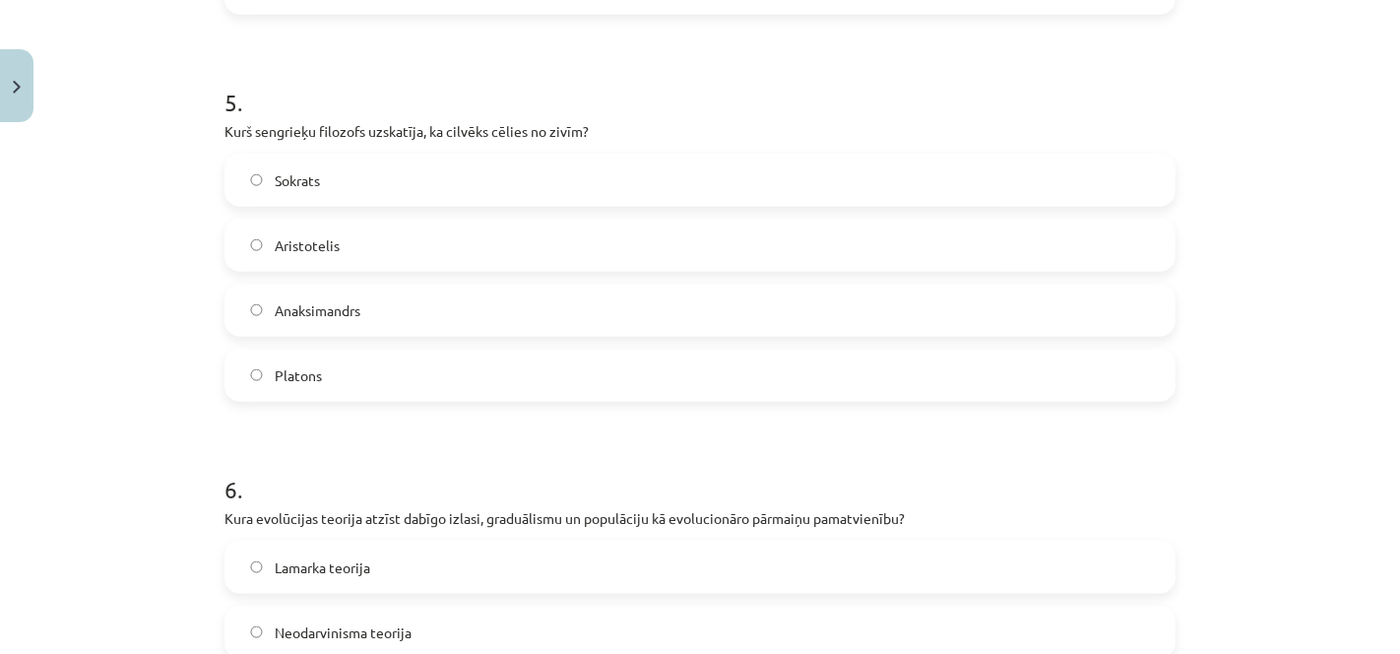
click at [941, 311] on label "Anaksimandrs" at bounding box center [699, 309] width 947 height 49
click at [671, 625] on label "Neodarvinisma teorija" at bounding box center [699, 631] width 947 height 49
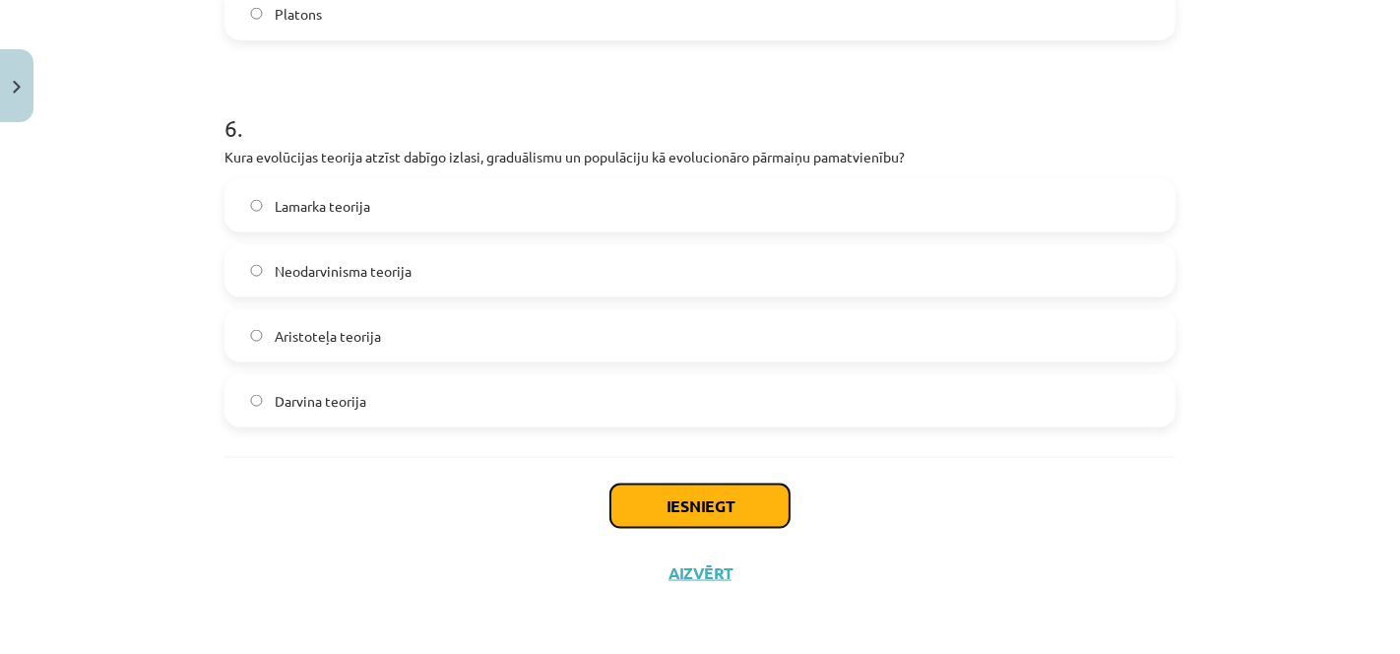
click at [771, 505] on button "Iesniegt" at bounding box center [699, 505] width 179 height 43
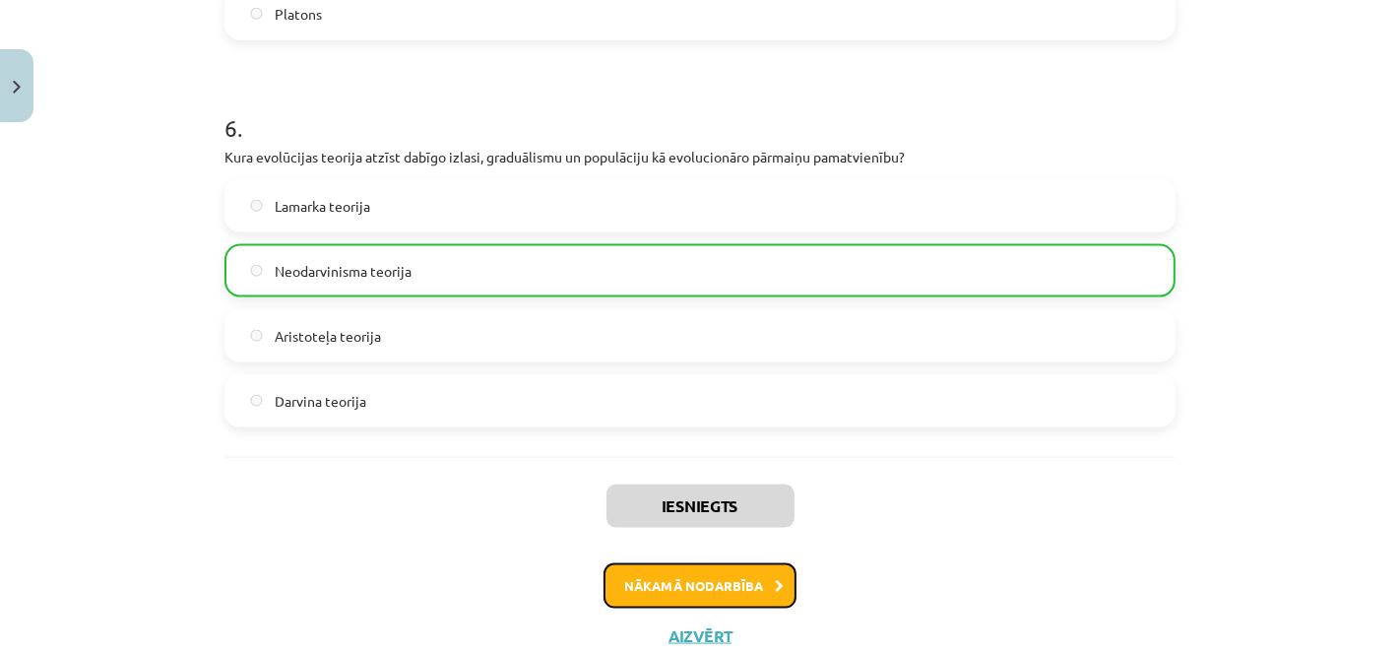
click at [731, 574] on button "Nākamā nodarbība" at bounding box center [699, 585] width 193 height 45
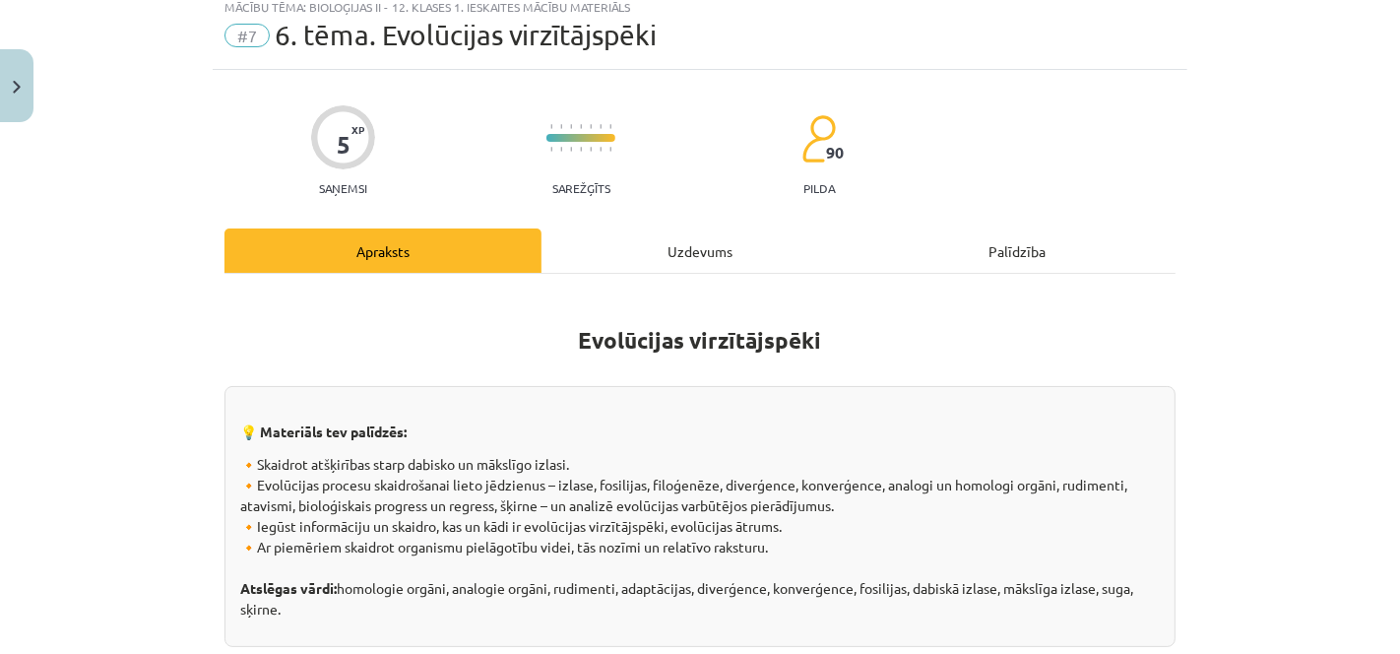
scroll to position [48, 0]
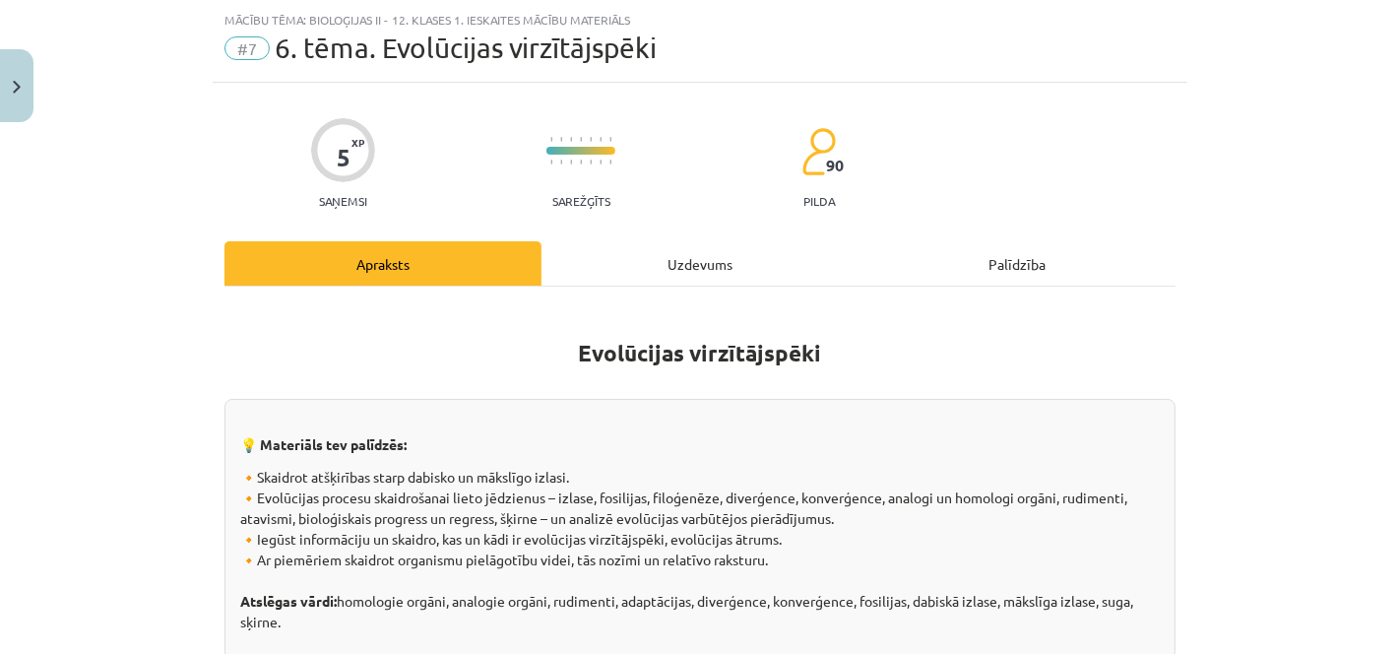
click at [711, 369] on h1 "Evolūcijas virzītājspēki" at bounding box center [699, 348] width 951 height 89
click at [668, 266] on div "Uzdevums" at bounding box center [699, 263] width 317 height 44
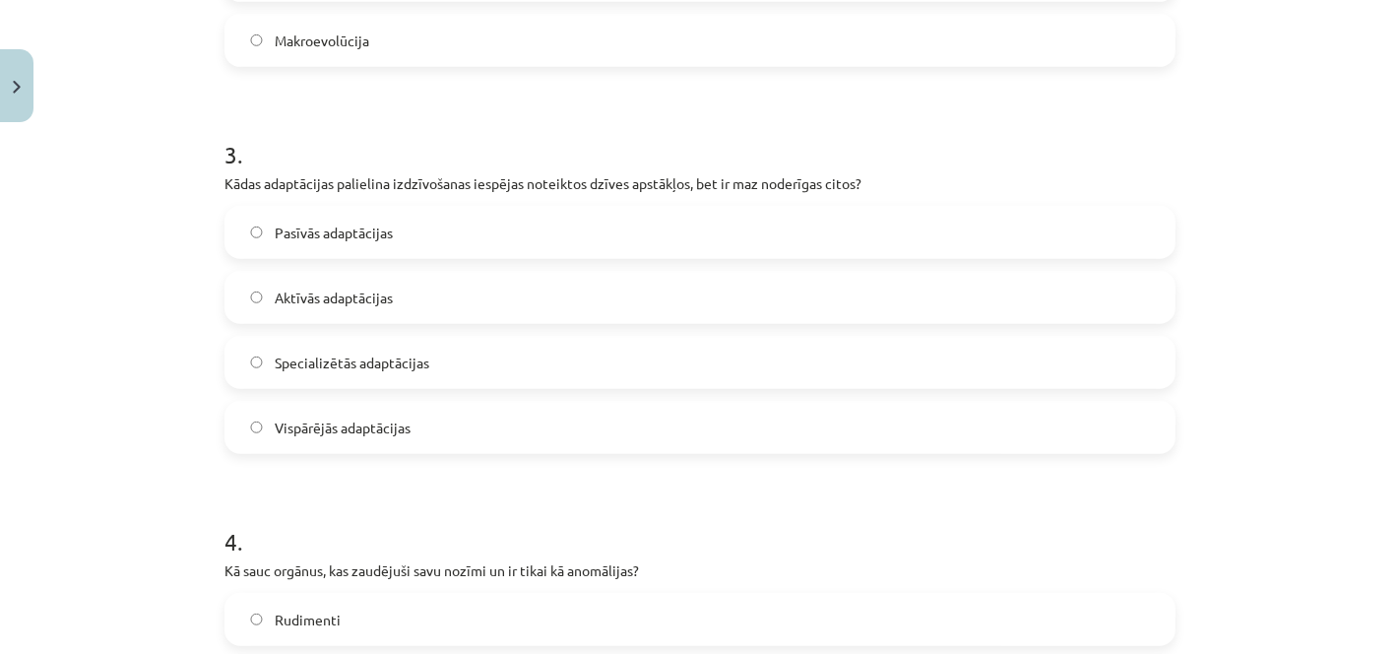
scroll to position [1859, 0]
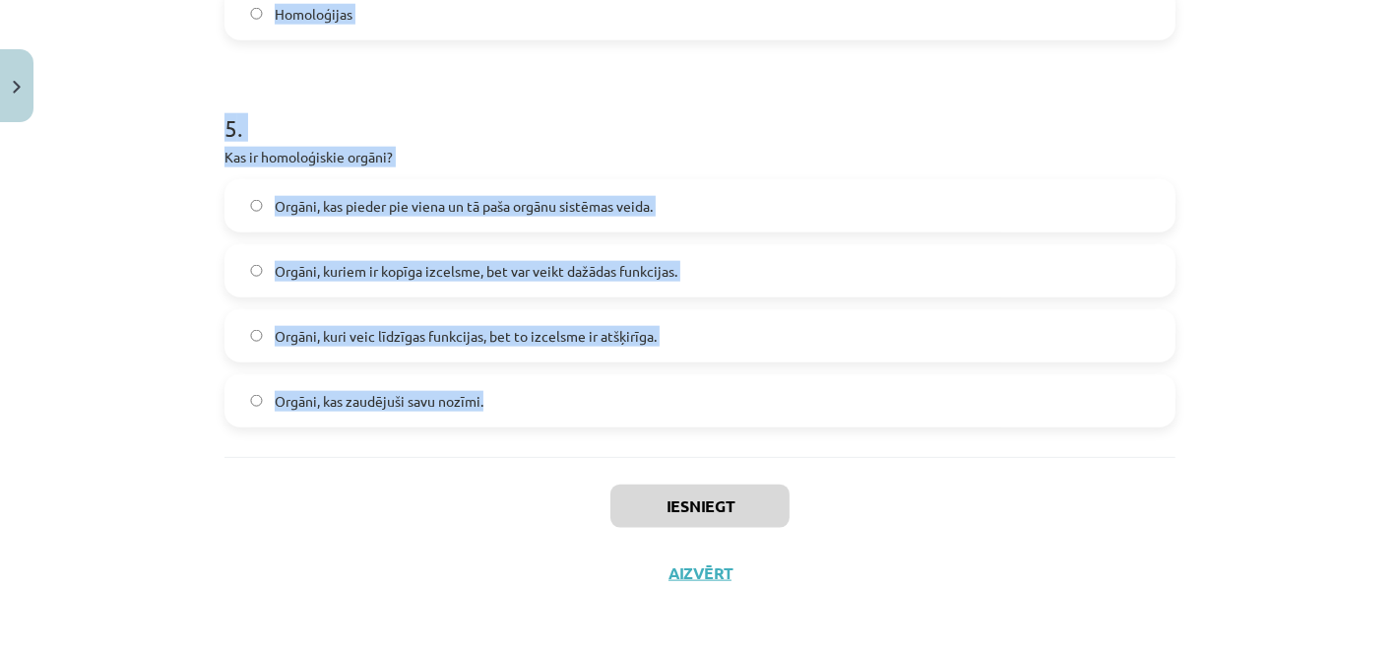
drag, startPoint x: 194, startPoint y: 407, endPoint x: 821, endPoint y: 398, distance: 627.0
click at [821, 398] on div "Mācību tēma: Bioloģijas ii - 12. klases 1. ieskaites mācību materiāls #7 6. tēm…" at bounding box center [700, 327] width 1400 height 654
copy form "Kas ir mākslīgā izlase? Organisma individuālā attīstība. Fosiliju veidošanās pr…"
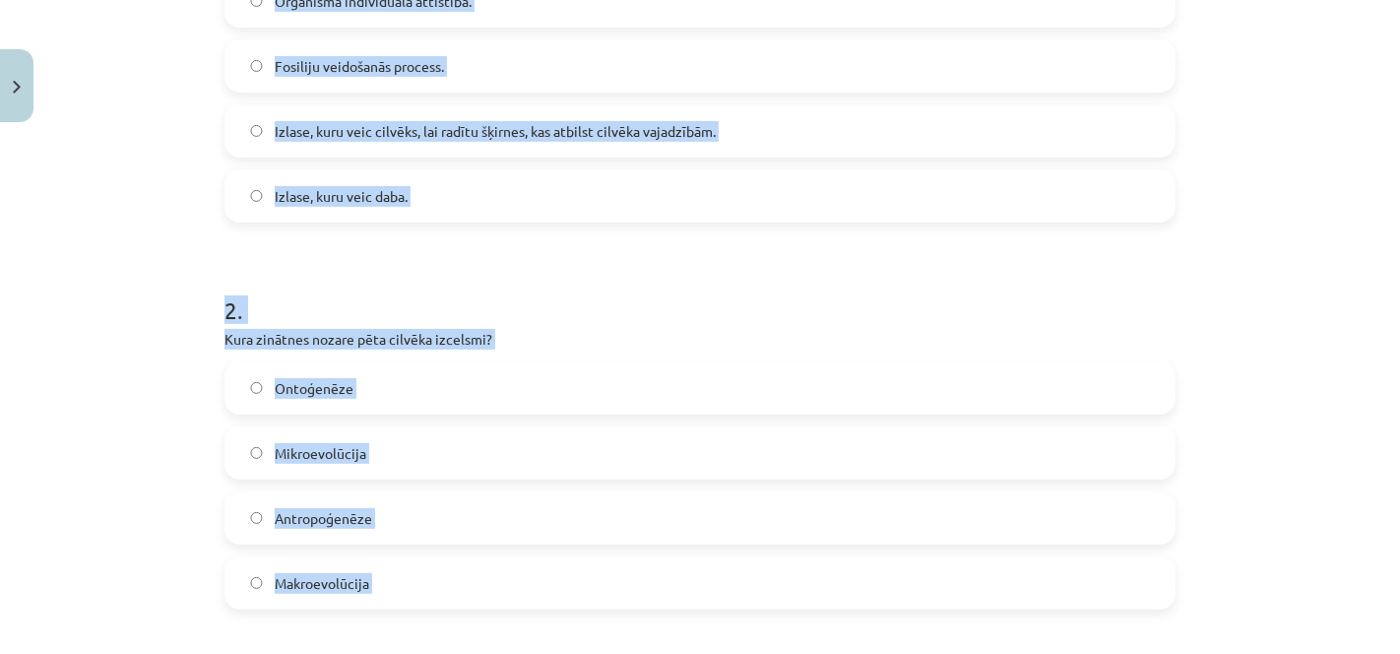
scroll to position [424, 0]
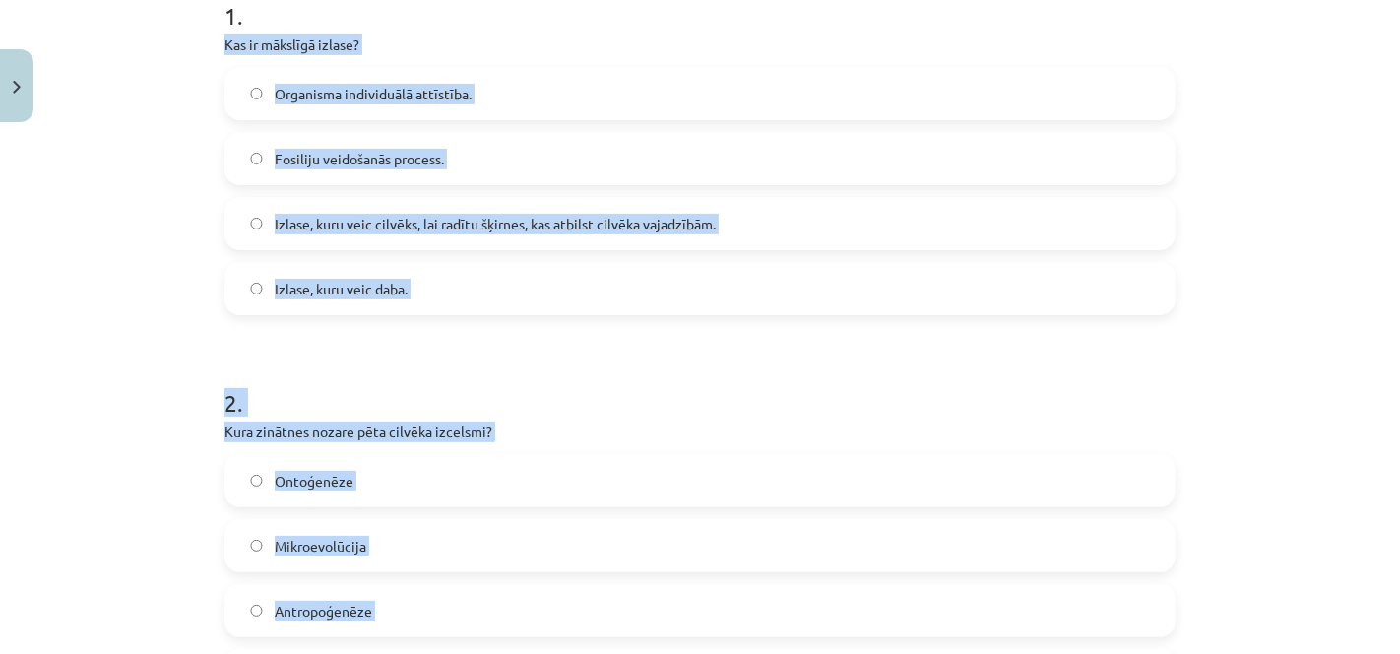
click at [947, 218] on label "Izlase, kuru veic cilvēks, lai radītu šķirnes, kas atbilst cilvēka vajadzībām." at bounding box center [699, 223] width 947 height 49
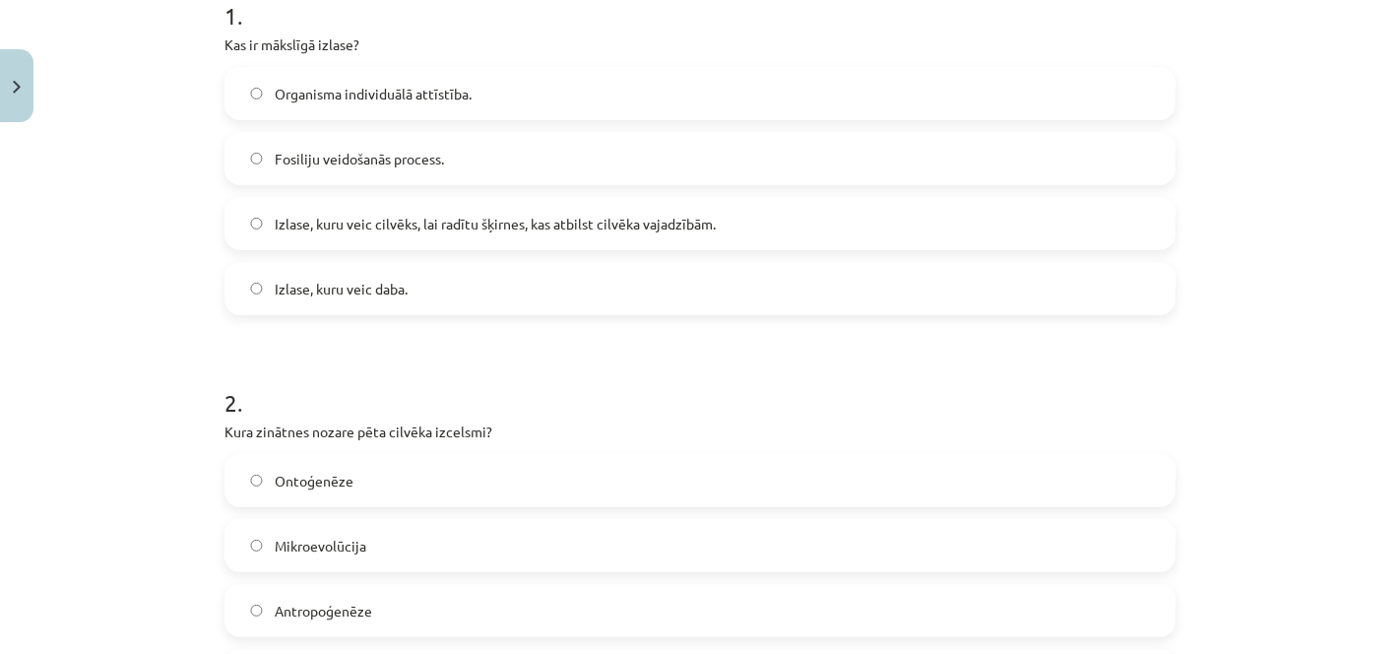
click at [356, 620] on label "Antropoģenēze" at bounding box center [699, 610] width 947 height 49
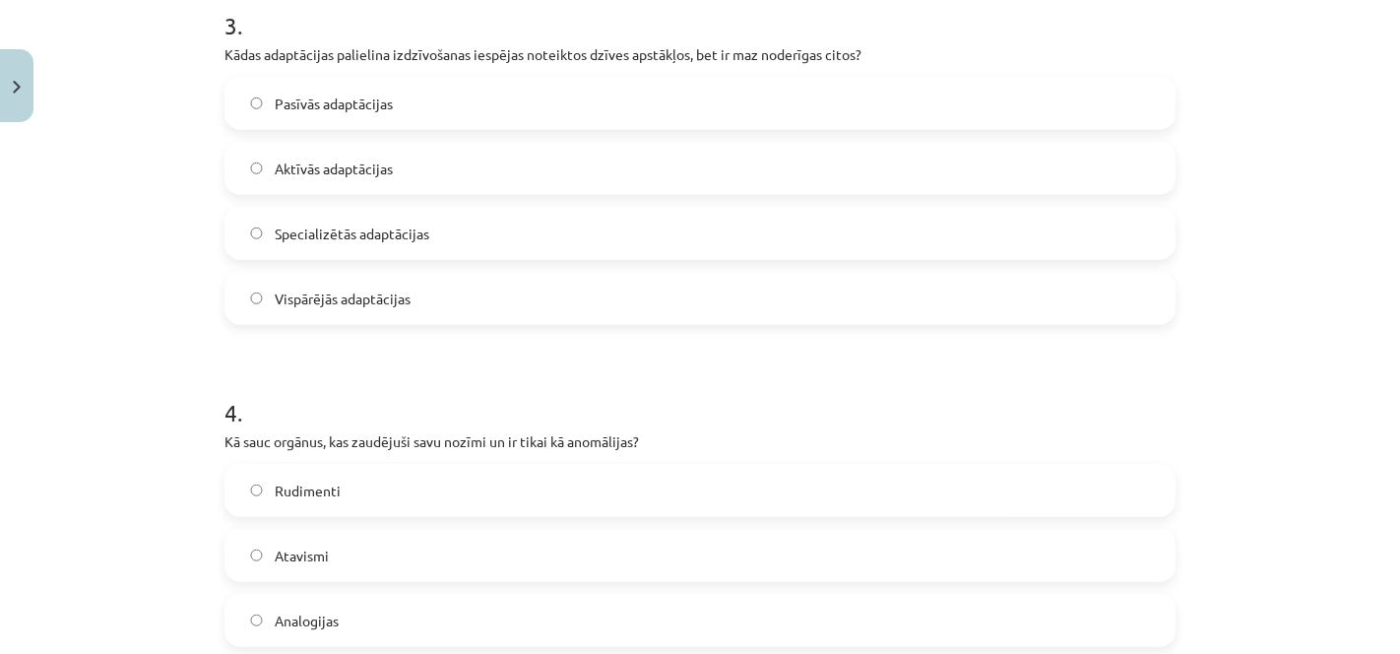
scroll to position [1190, 0]
click at [481, 475] on label "Rudimenti" at bounding box center [699, 488] width 947 height 49
click at [262, 150] on label "Aktīvās adaptācijas" at bounding box center [699, 166] width 947 height 49
click at [420, 217] on label "Specializētās adaptācijas" at bounding box center [699, 231] width 947 height 49
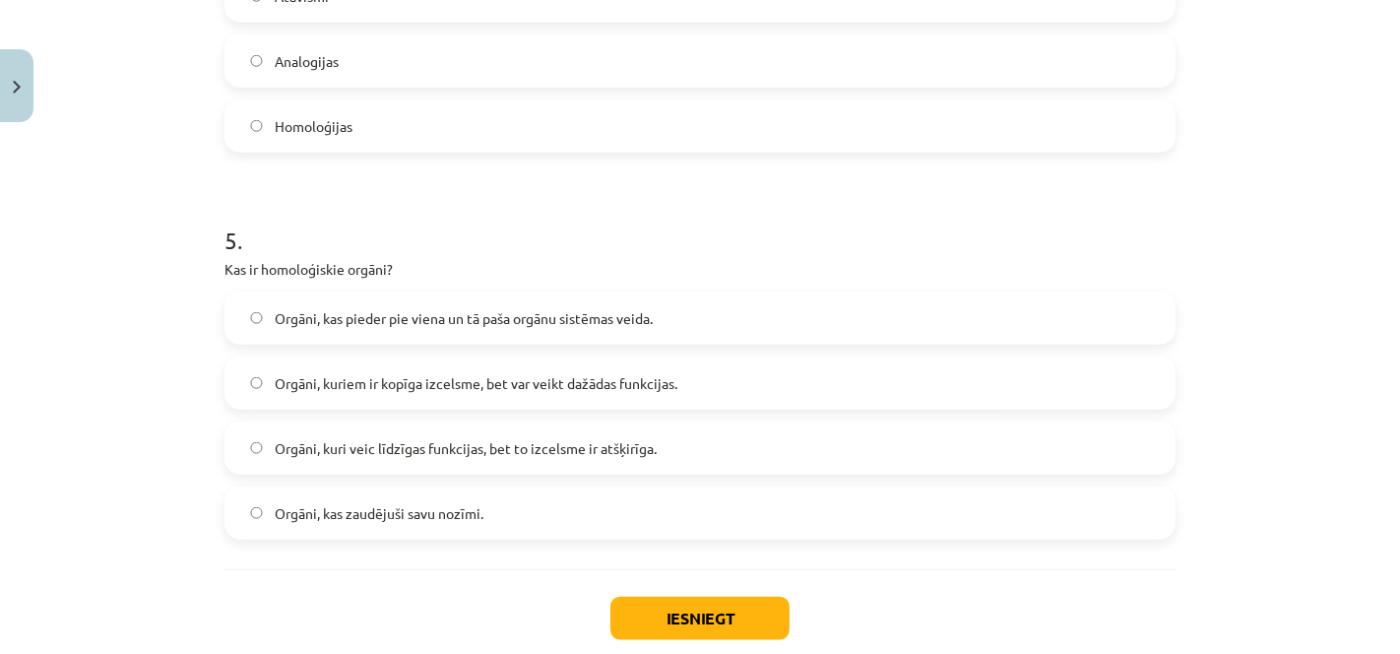
scroll to position [1759, 0]
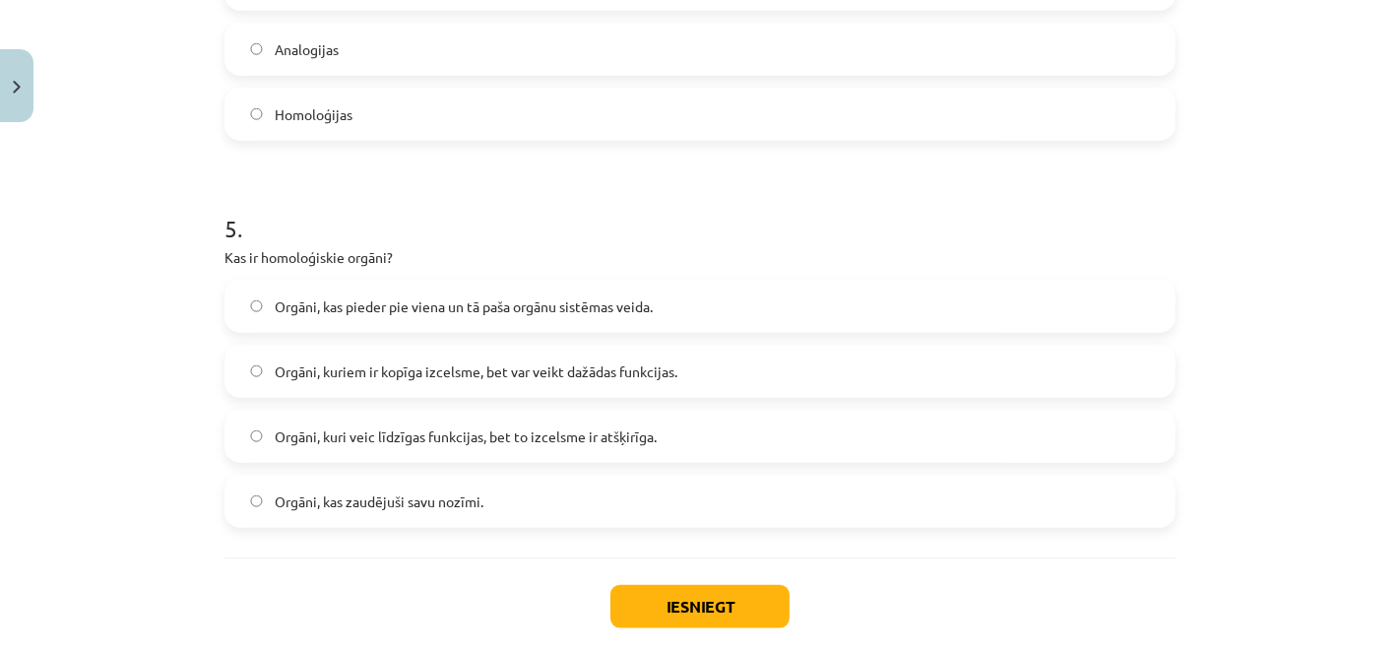
click at [469, 370] on span "Orgāni, kuriem ir kopīga izcelsme, bet var veikt dažādas funkcijas." at bounding box center [476, 371] width 403 height 21
click at [690, 586] on button "Iesniegt" at bounding box center [699, 606] width 179 height 43
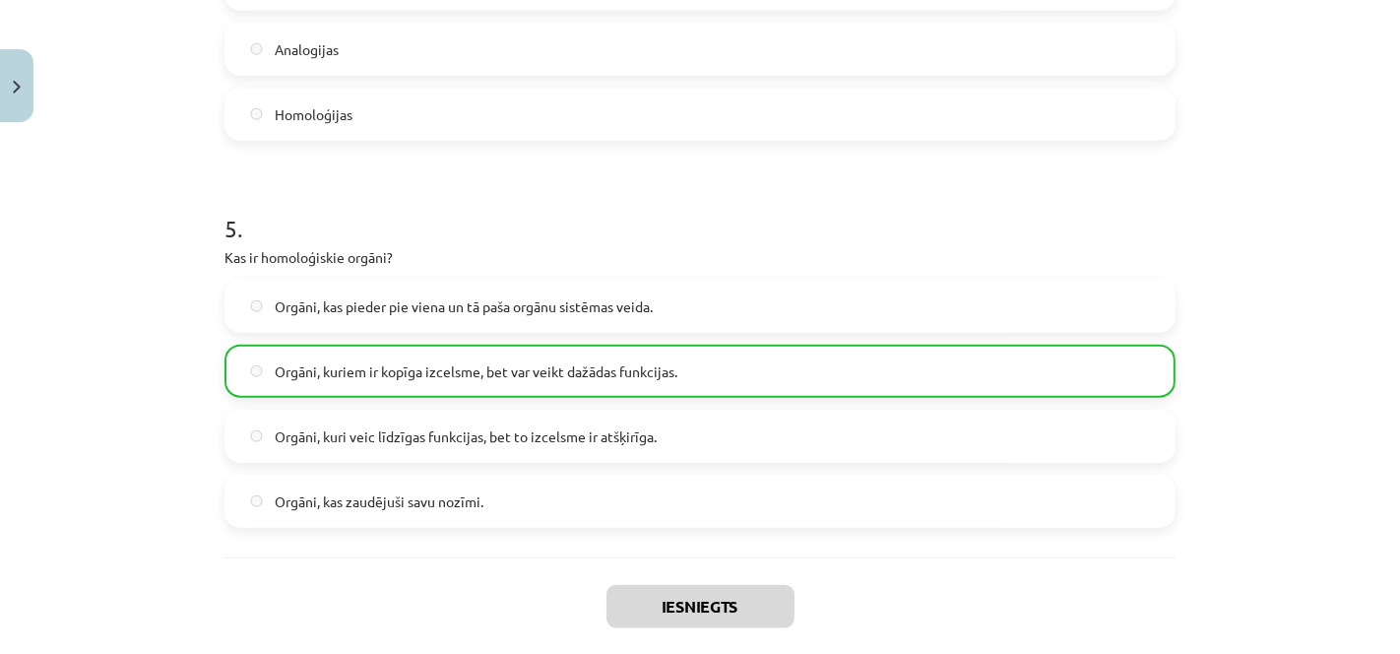
scroll to position [1921, 0]
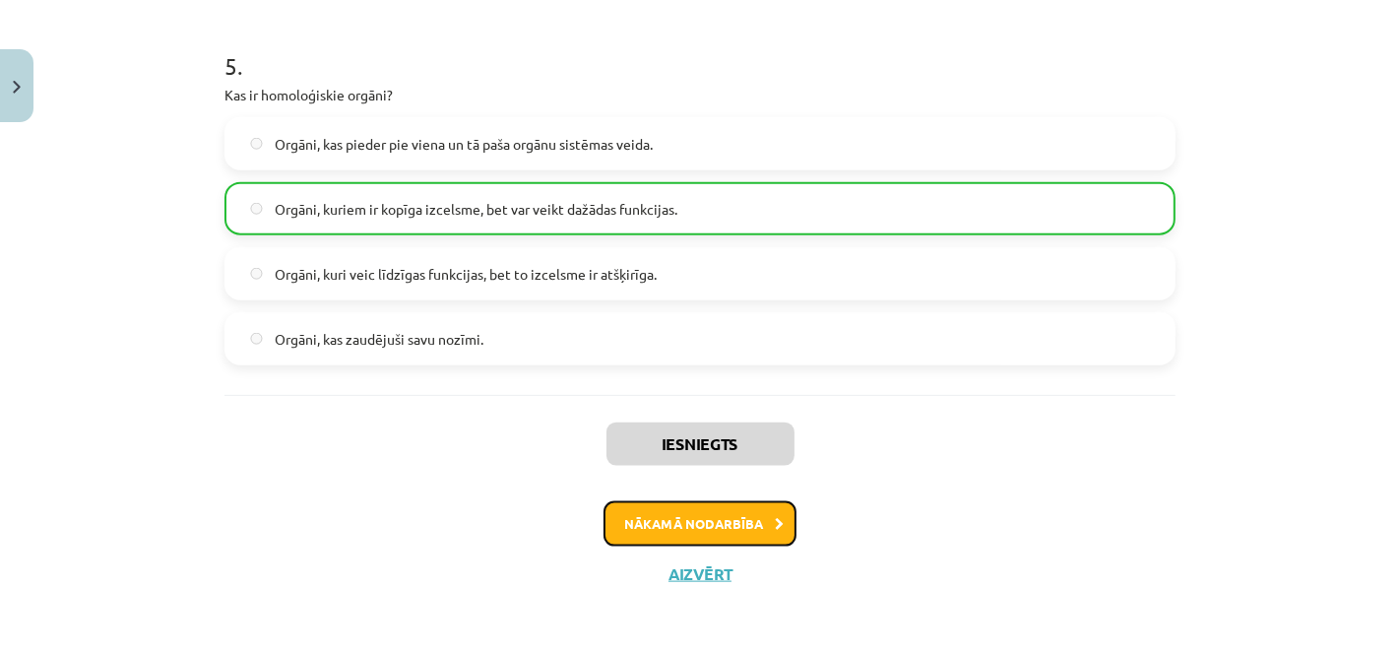
click at [663, 537] on button "Nākamā nodarbība" at bounding box center [699, 523] width 193 height 45
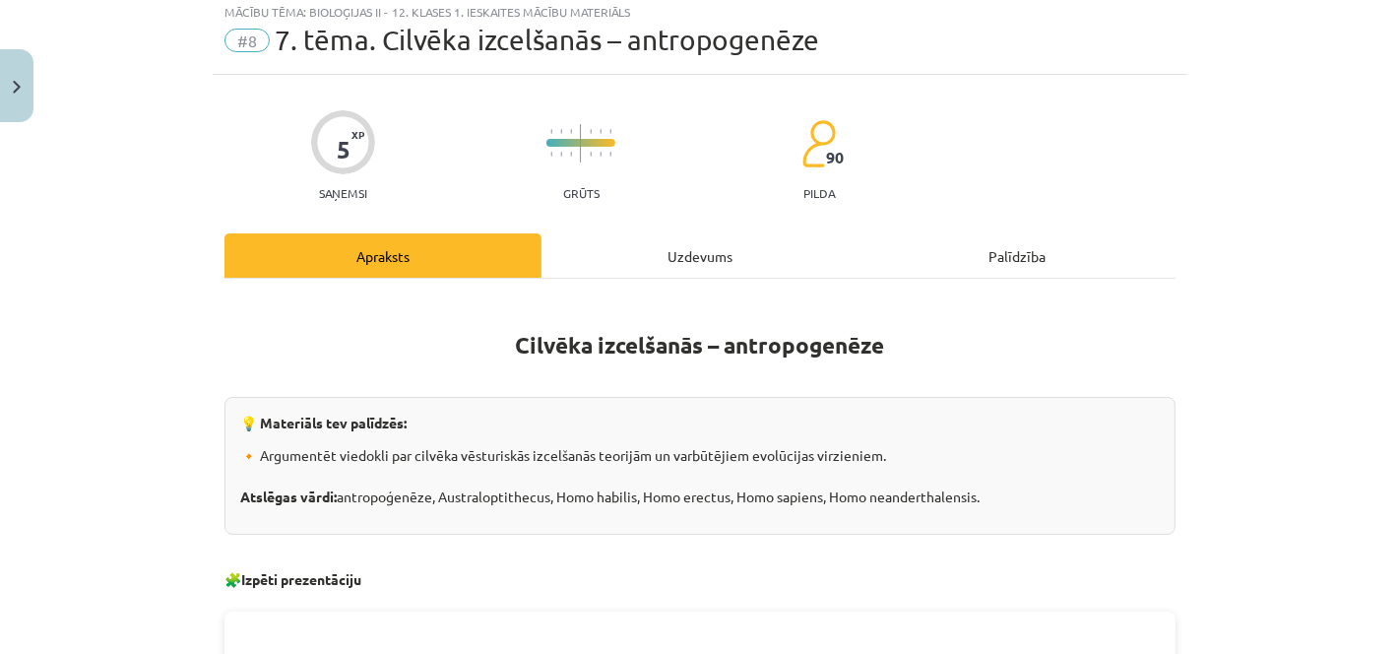
scroll to position [48, 0]
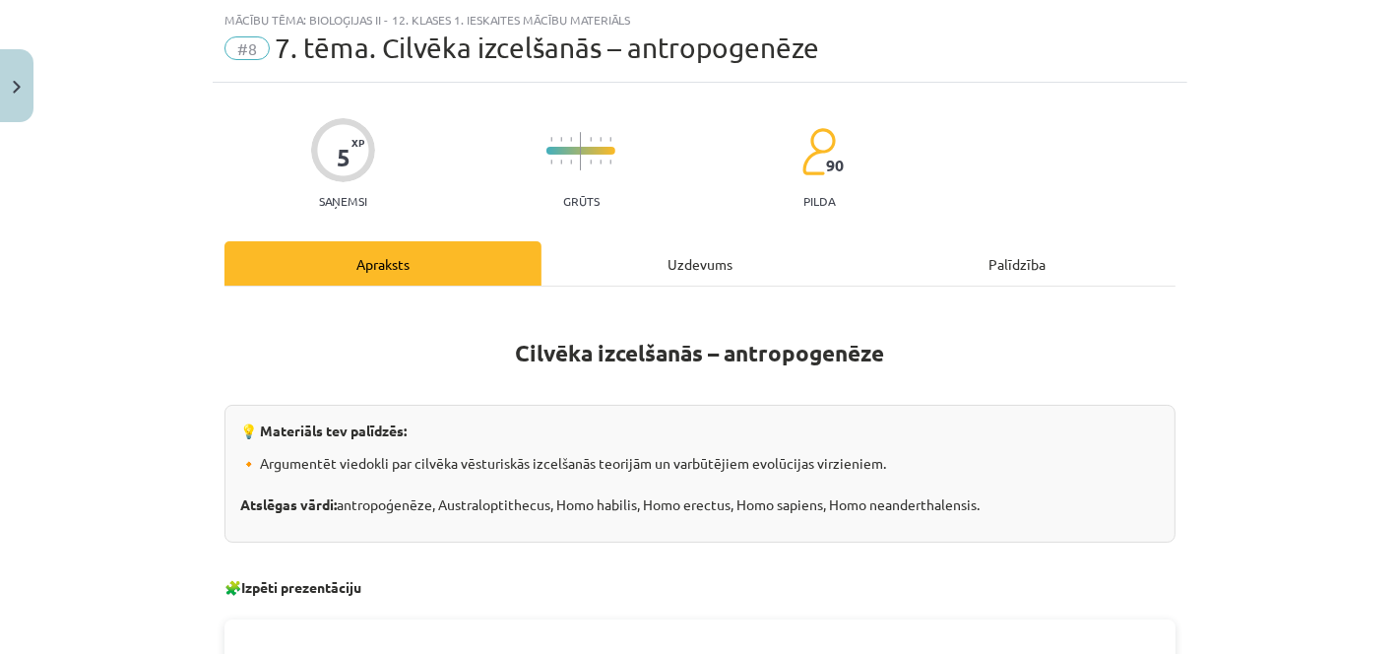
click at [640, 249] on div "Uzdevums" at bounding box center [699, 263] width 317 height 44
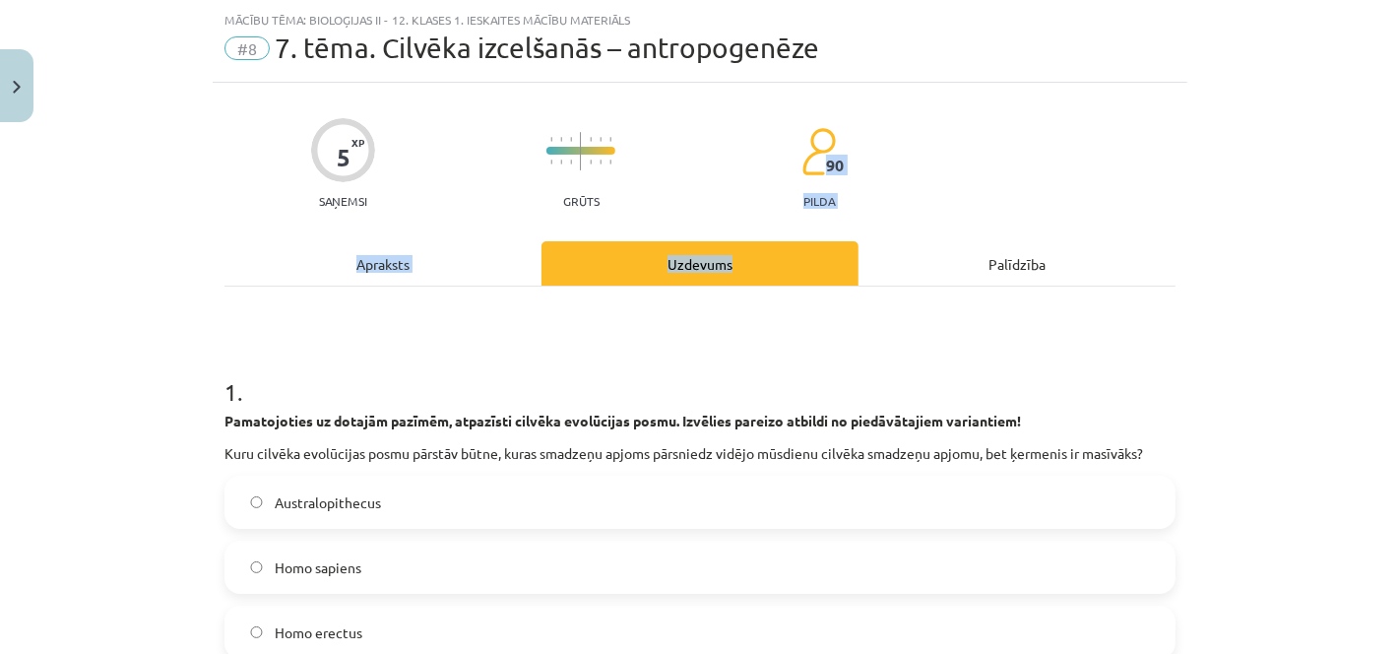
drag, startPoint x: 640, startPoint y: 249, endPoint x: 1090, endPoint y: 172, distance: 456.3
click at [1090, 172] on div "5 XP Saņemsi Grūts 90 pilda" at bounding box center [699, 156] width 951 height 101
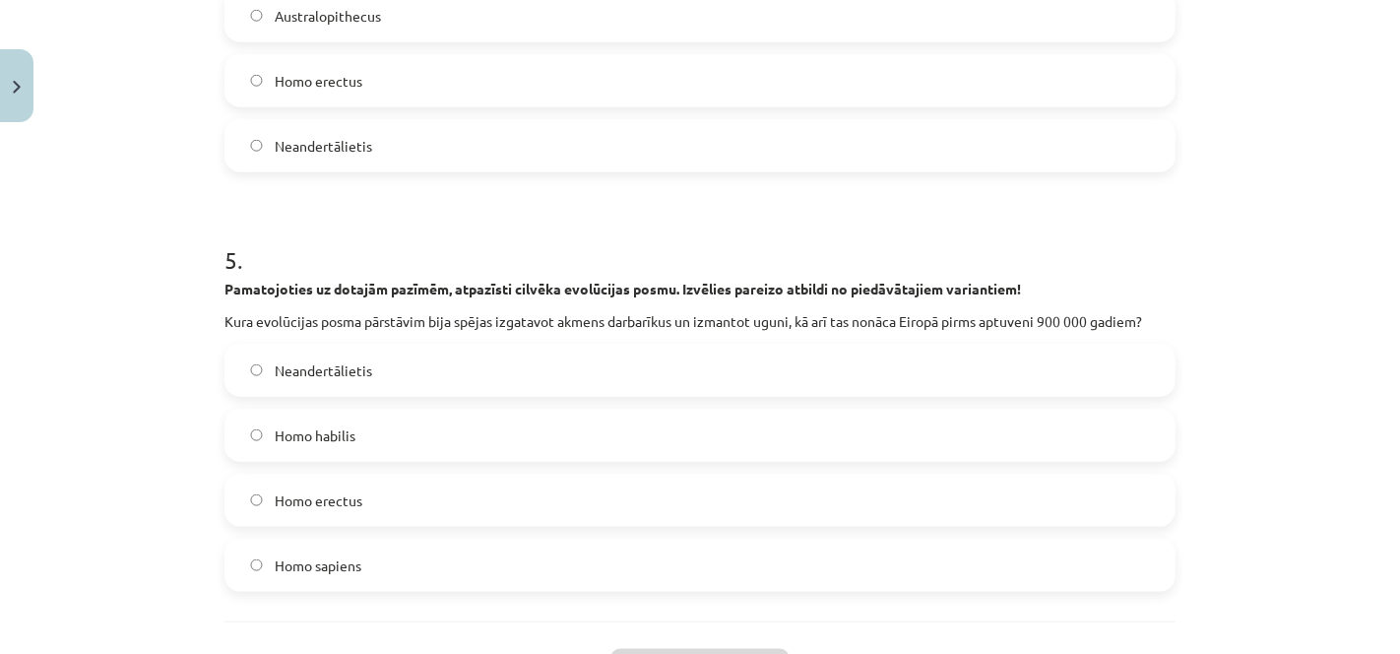
scroll to position [2022, 0]
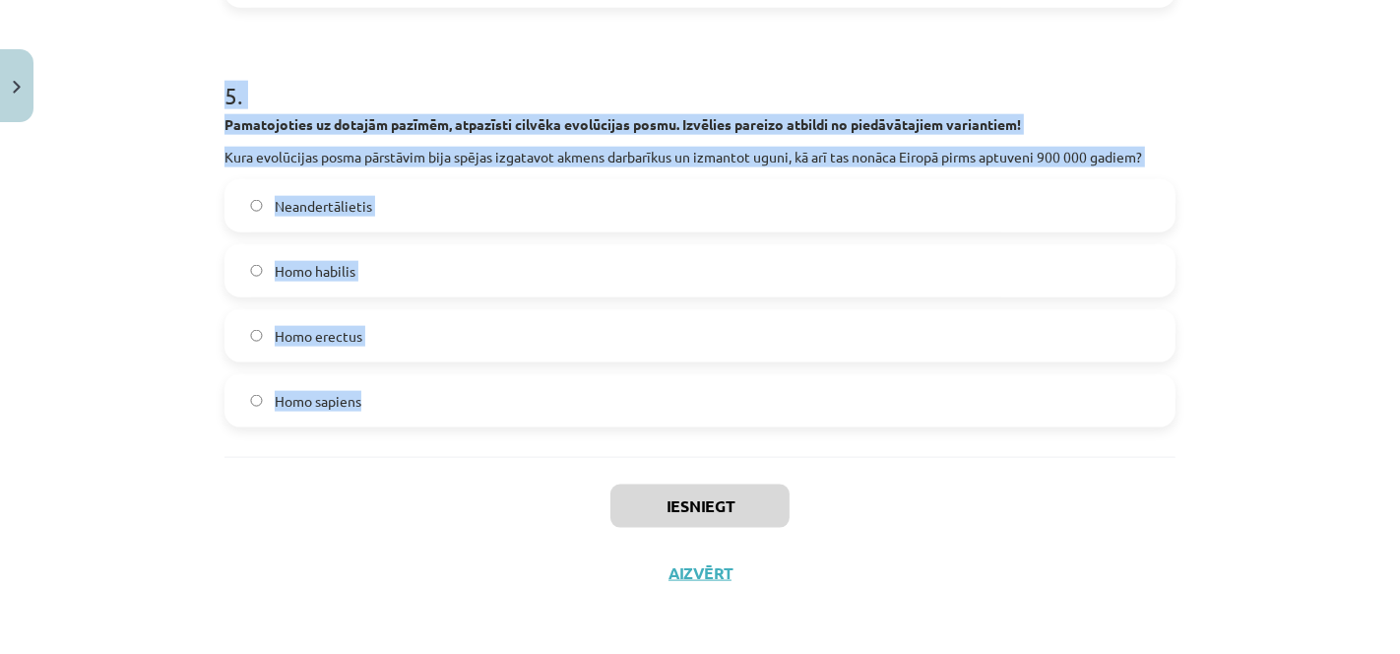
drag, startPoint x: 205, startPoint y: 414, endPoint x: 784, endPoint y: 428, distance: 579.9
copy form "Pamatojoties uz dotajām pazīmēm, atpazīsti cilvēka evolūcijas posmu. Izvēlies p…"
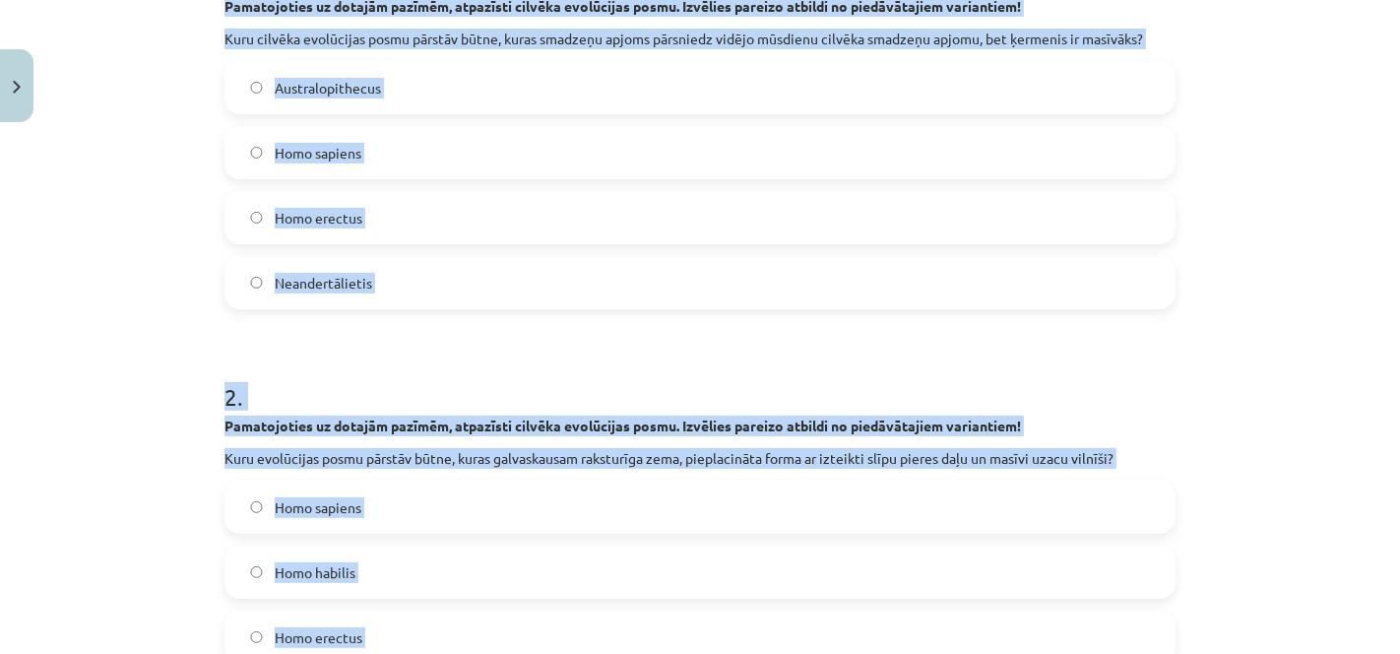
scroll to position [443, 0]
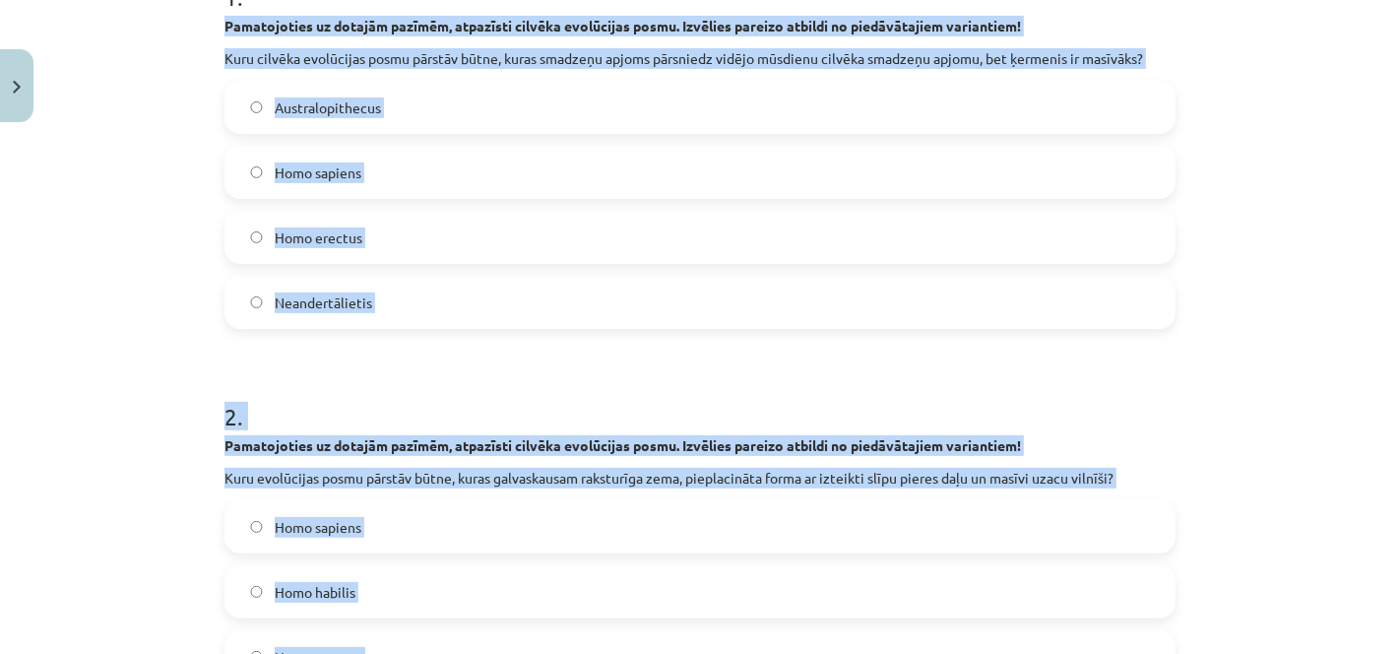
click at [795, 271] on div "Australopithecus Homo sapiens Homo erectus Neandertālietis" at bounding box center [699, 205] width 951 height 248
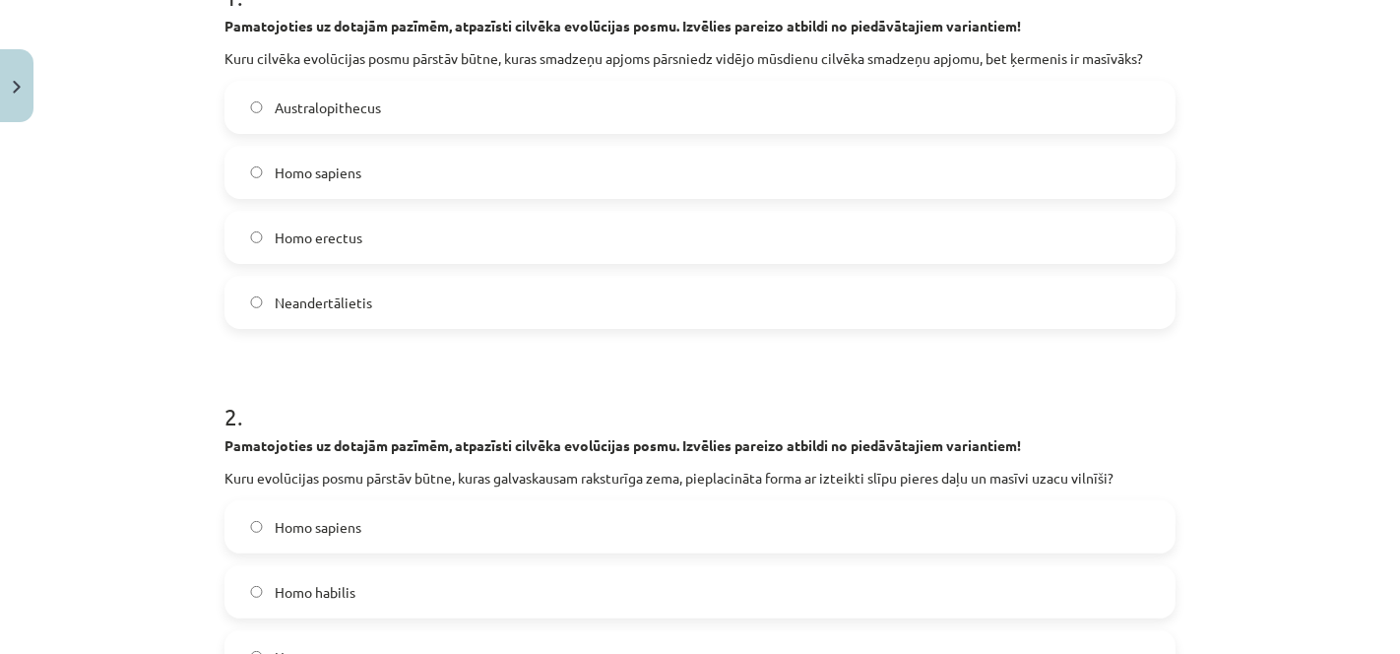
click at [792, 296] on label "Neandertālietis" at bounding box center [699, 302] width 947 height 49
drag, startPoint x: 1399, startPoint y: 152, endPoint x: 1395, endPoint y: -13, distance: 164.4
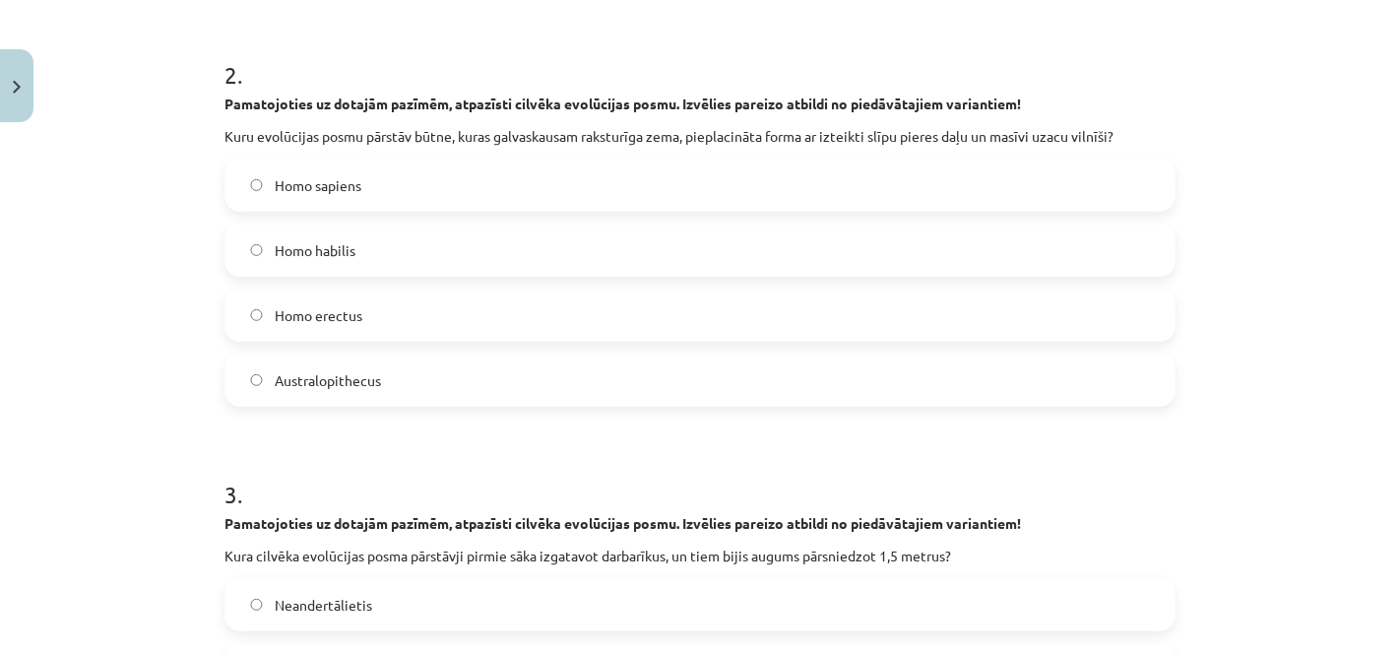
scroll to position [814, 0]
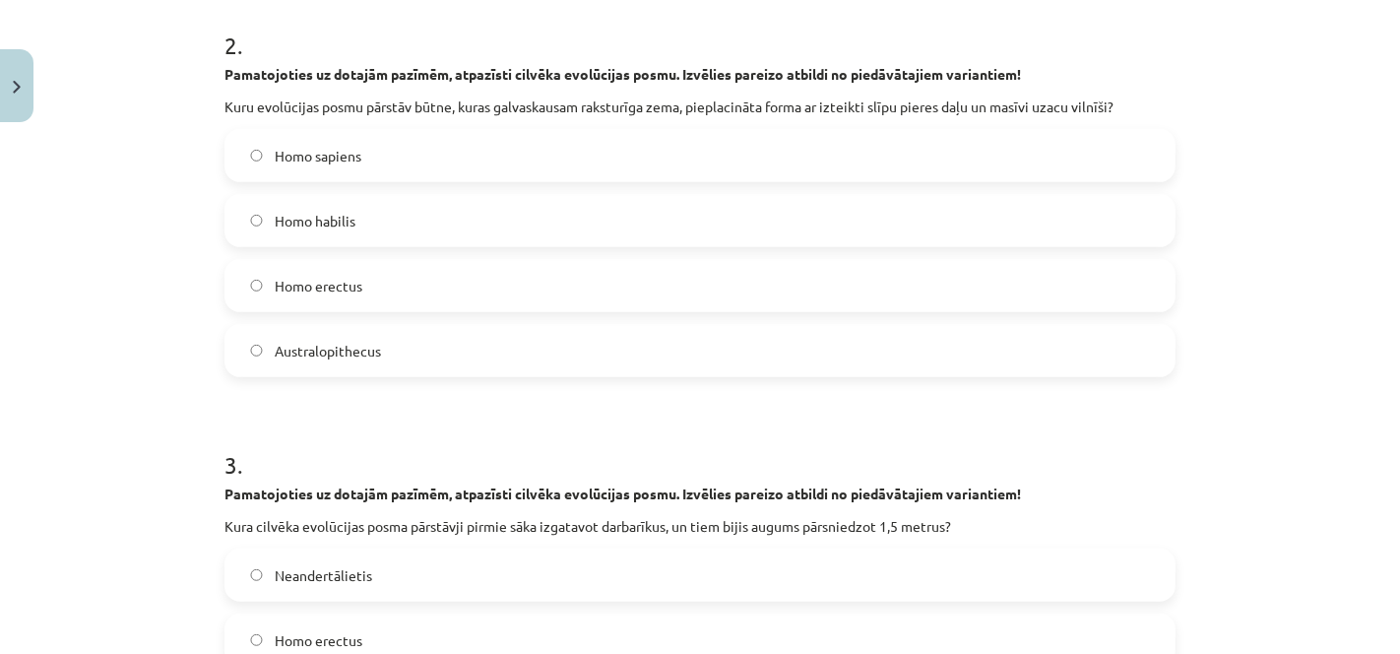
click at [337, 290] on span "Homo erectus" at bounding box center [319, 286] width 88 height 21
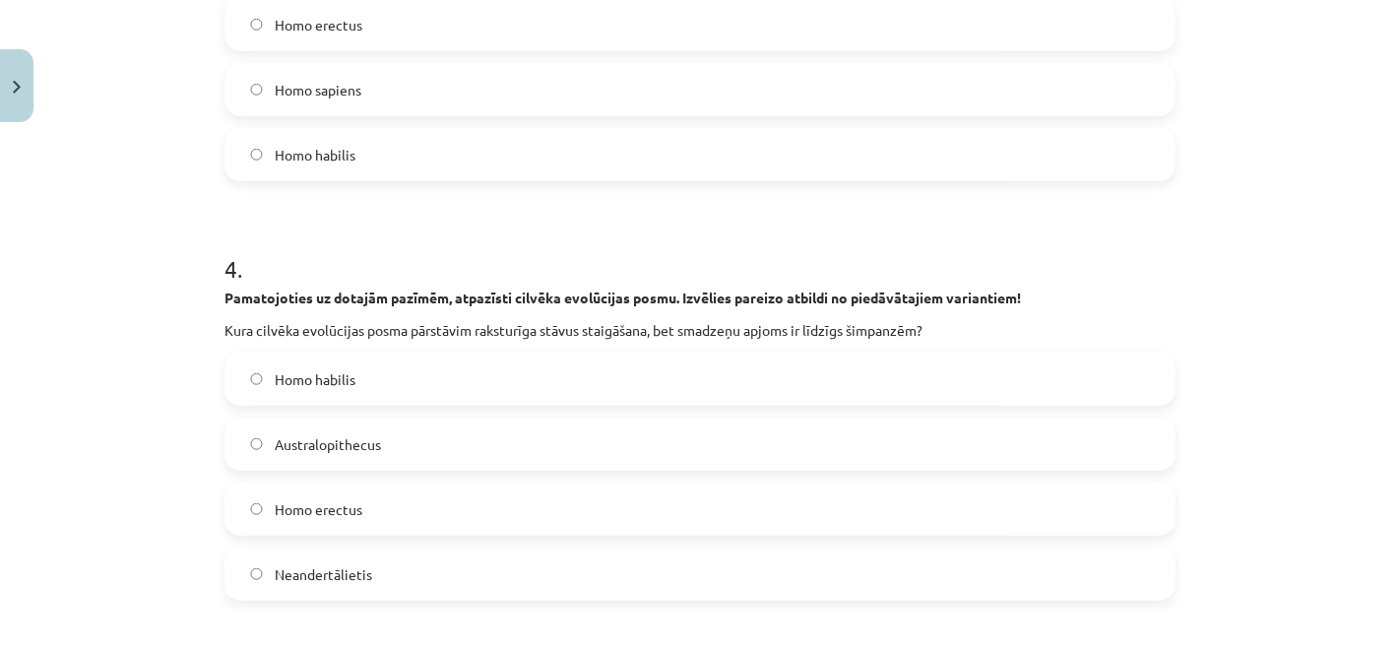
scroll to position [1454, 0]
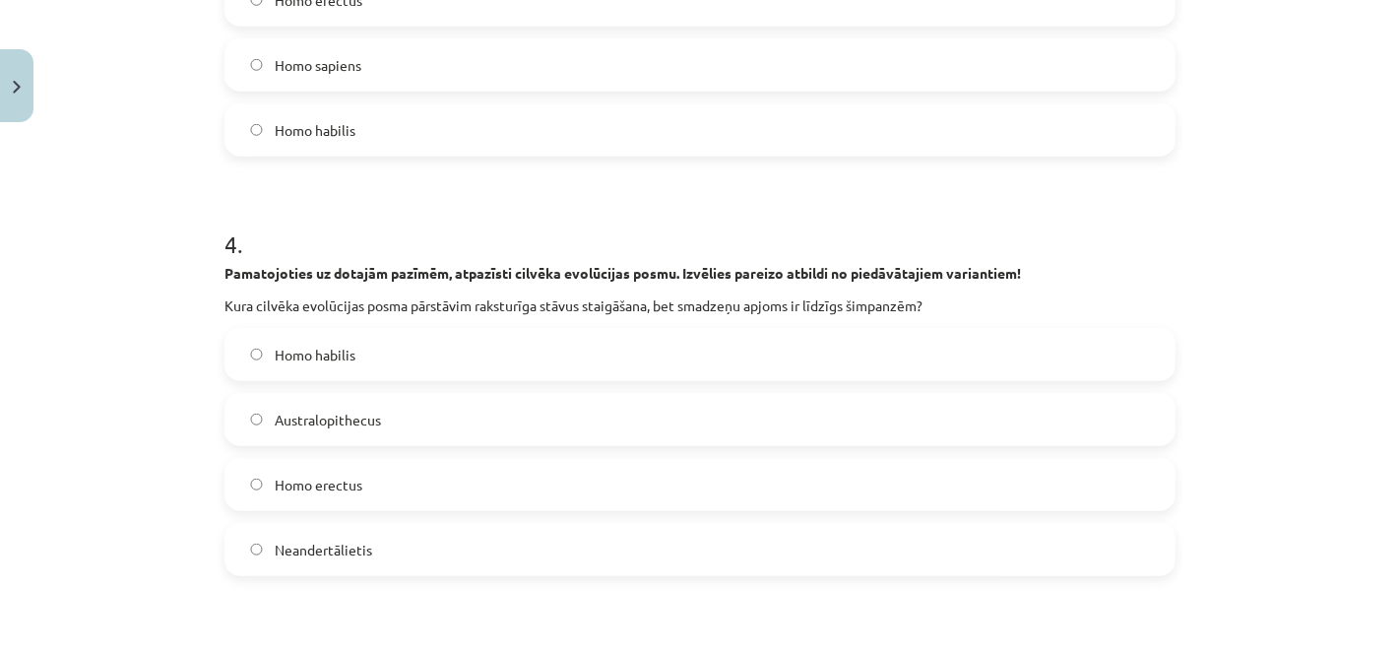
click at [772, 109] on label "Homo habilis" at bounding box center [699, 129] width 947 height 49
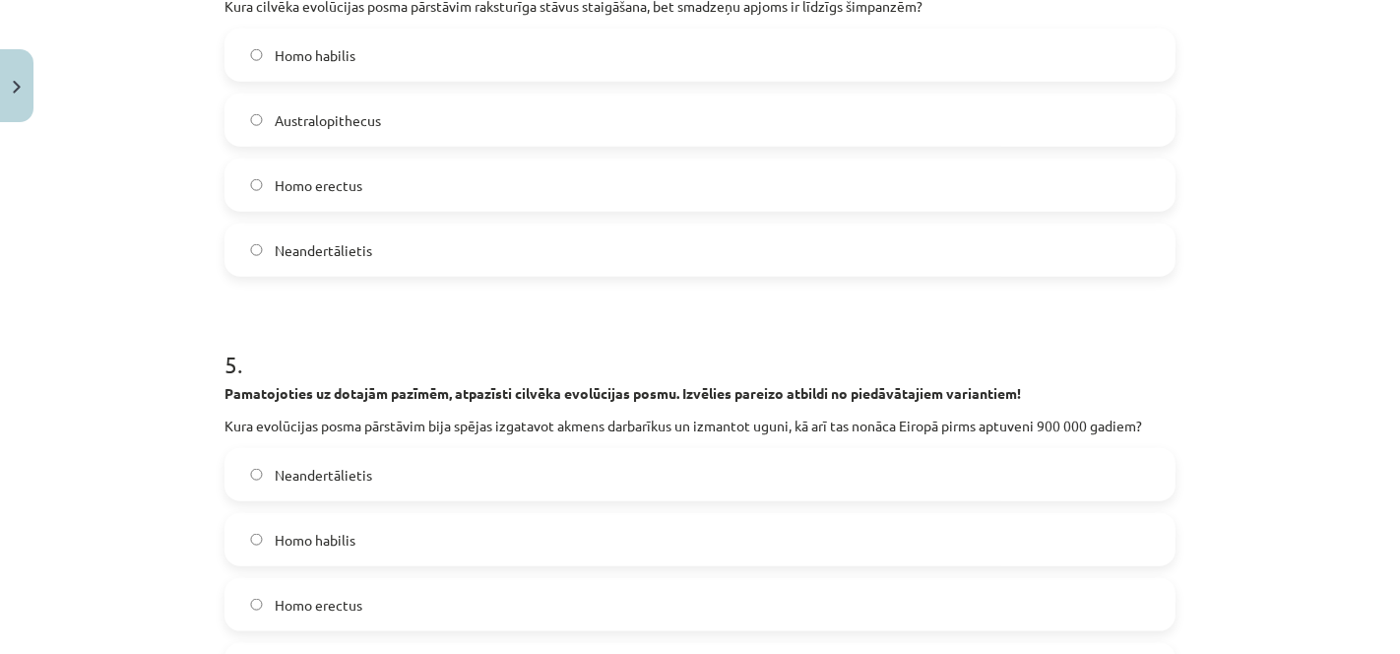
scroll to position [1776, 0]
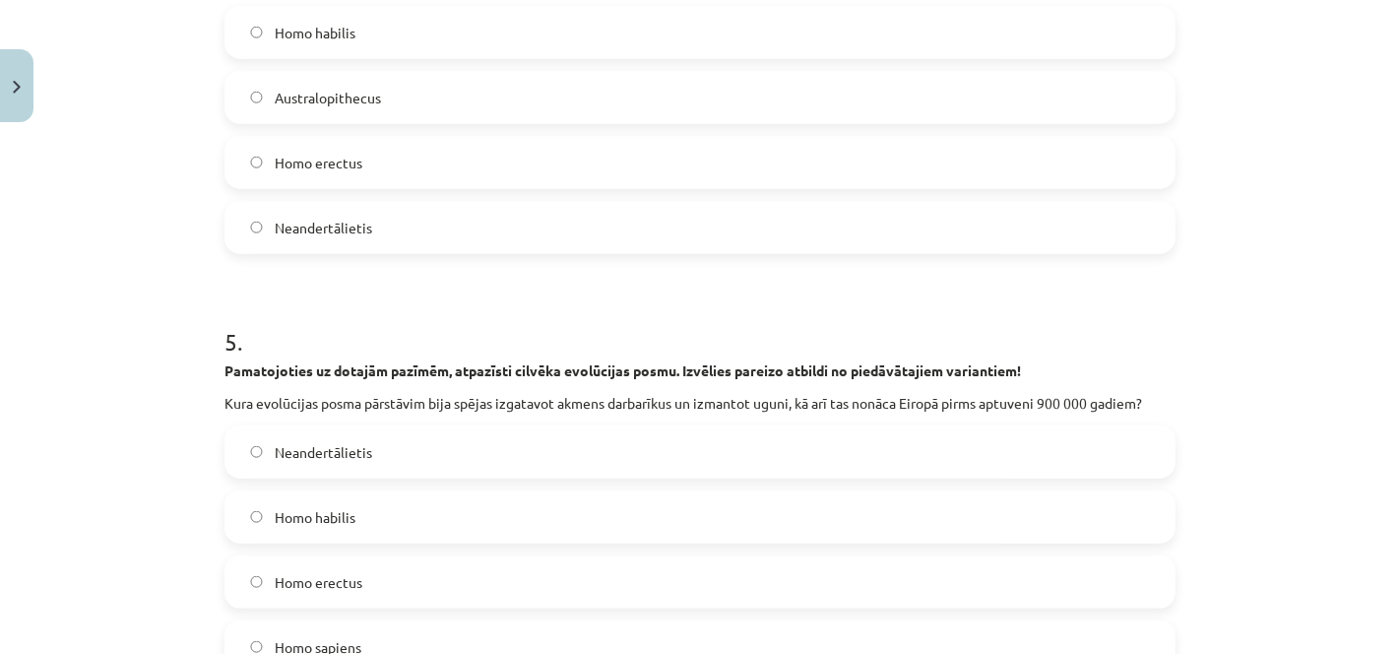
click at [409, 108] on label "Australopithecus" at bounding box center [699, 97] width 947 height 49
click at [342, 589] on span "Homo erectus" at bounding box center [319, 582] width 88 height 21
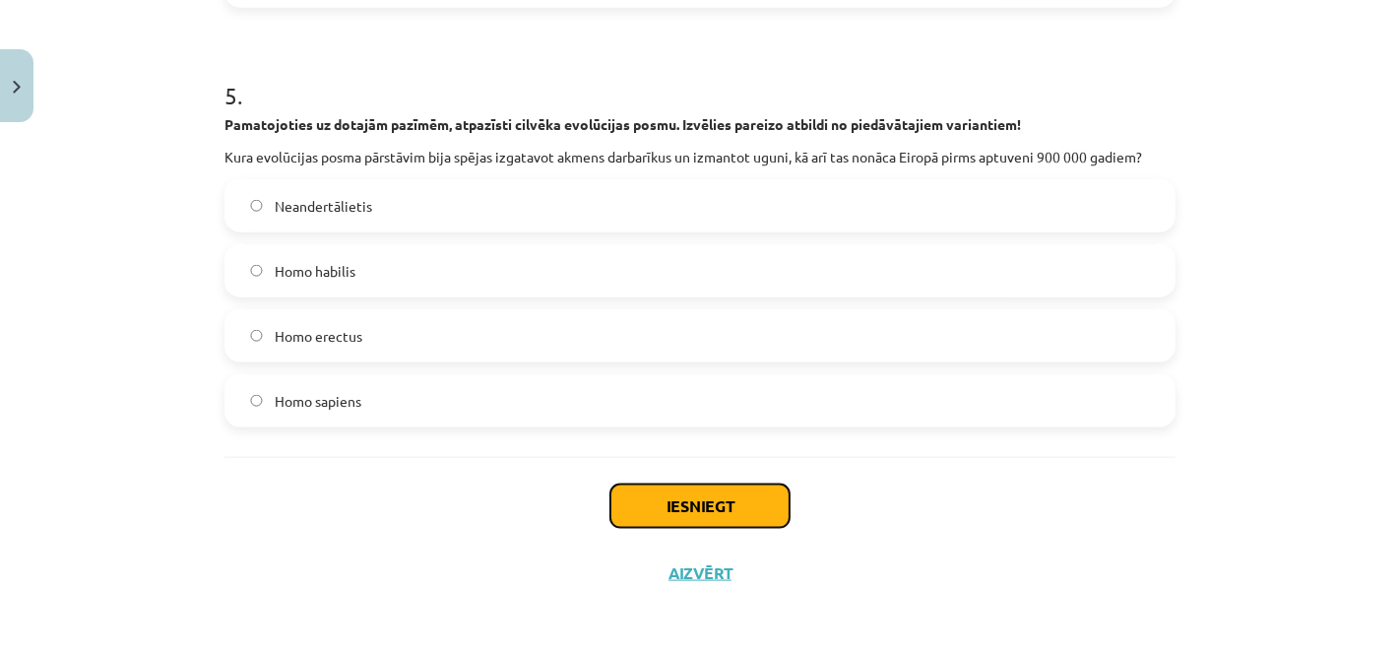
click at [762, 512] on button "Iesniegt" at bounding box center [699, 505] width 179 height 43
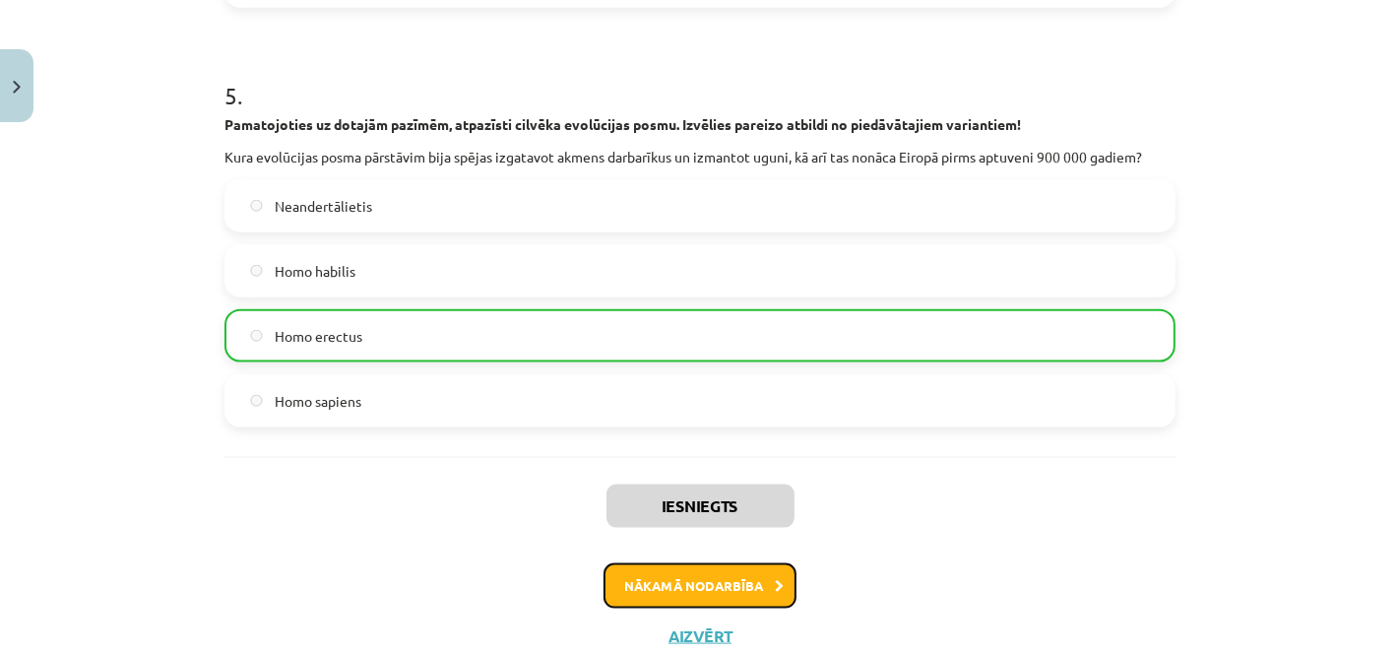
click at [730, 579] on button "Nākamā nodarbība" at bounding box center [699, 585] width 193 height 45
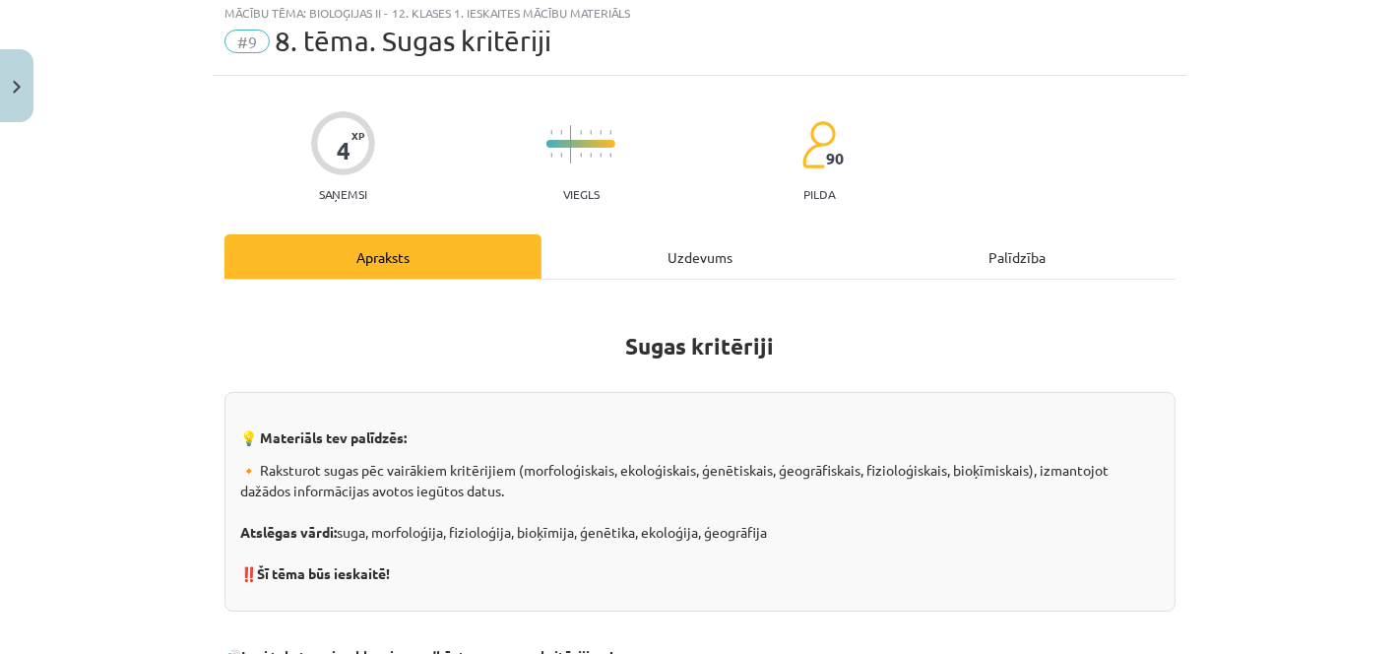
scroll to position [48, 0]
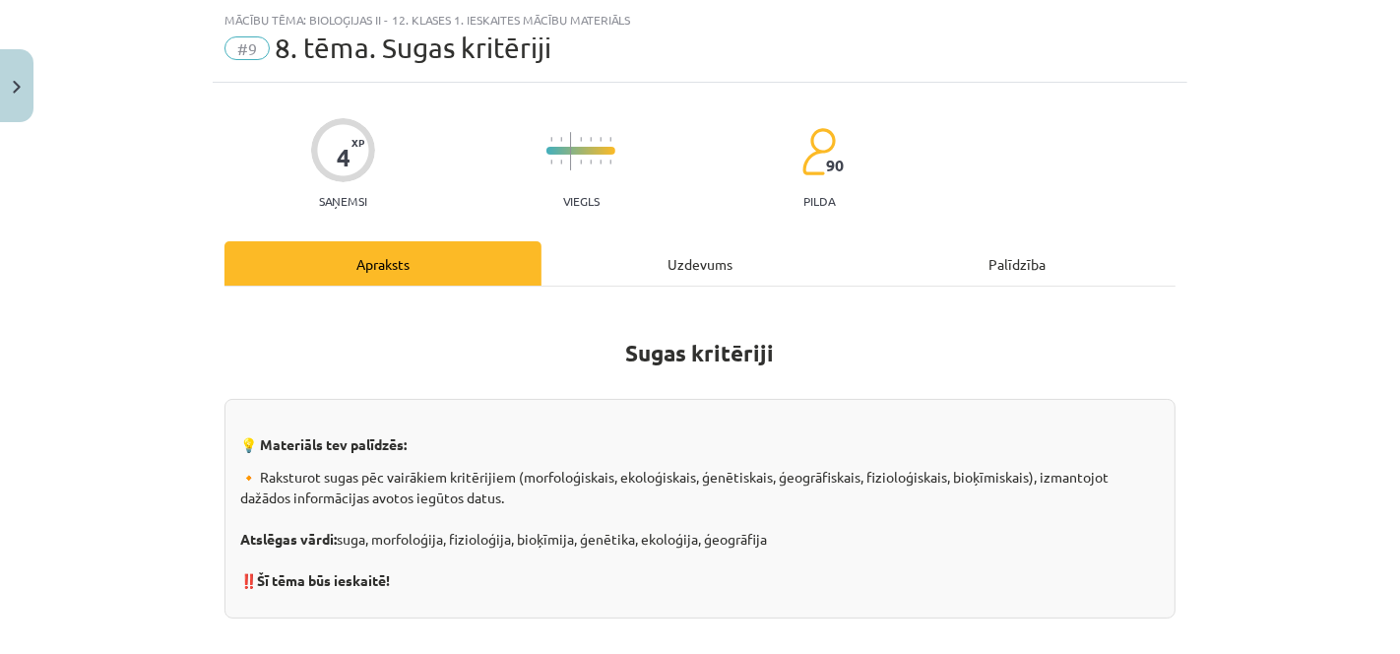
click at [732, 274] on div "Uzdevums" at bounding box center [699, 263] width 317 height 44
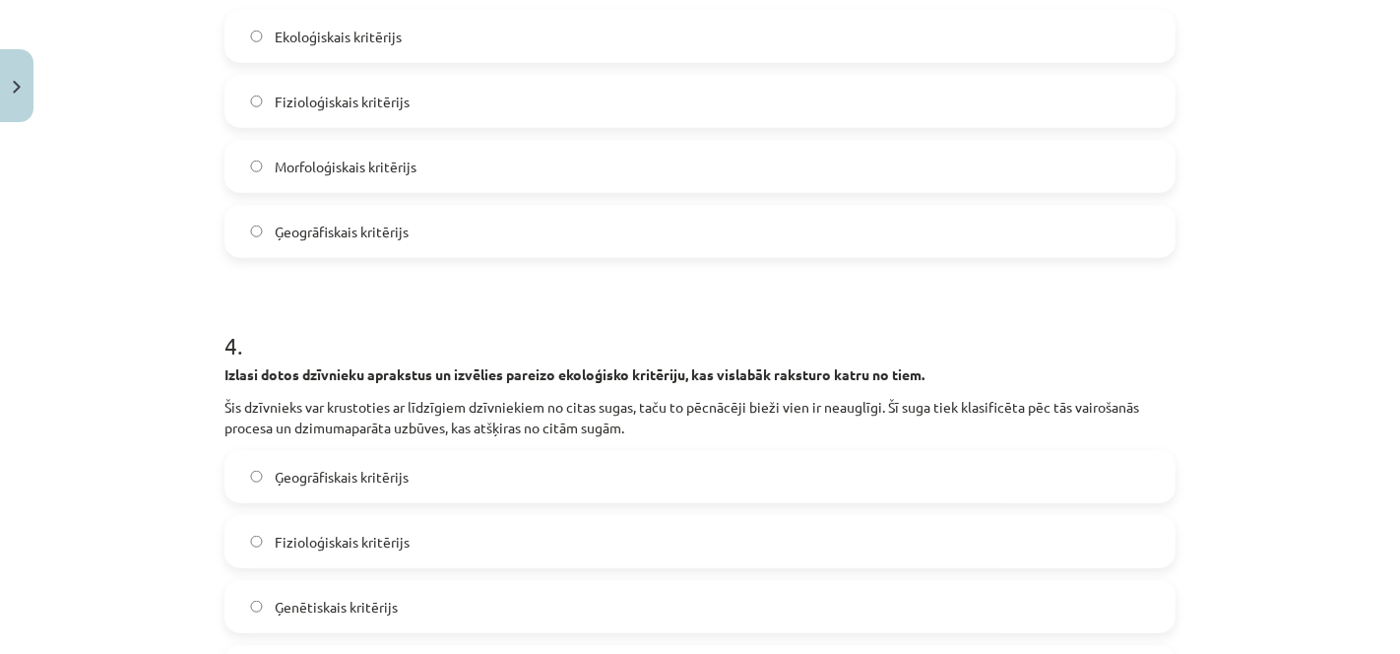
scroll to position [1686, 0]
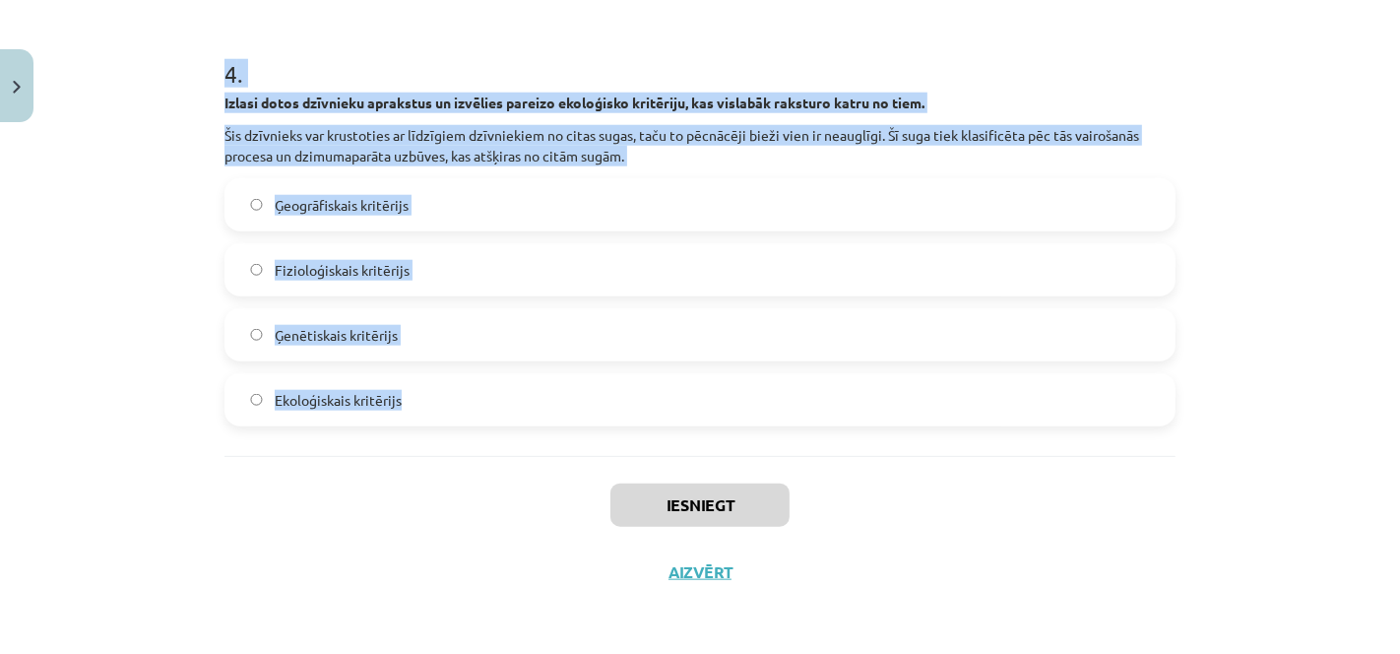
drag, startPoint x: 202, startPoint y: 424, endPoint x: 851, endPoint y: 443, distance: 649.9
click at [851, 443] on div "Mācību tēma: Bioloģijas ii - 12. klases 1. ieskaites mācību materiāls #9 8. tēm…" at bounding box center [700, 327] width 1400 height 654
copy form "Izlasi dotos dzīvnieku aprakstus un izvēlies pareizo ekoloģisko kritēriju, kas …"
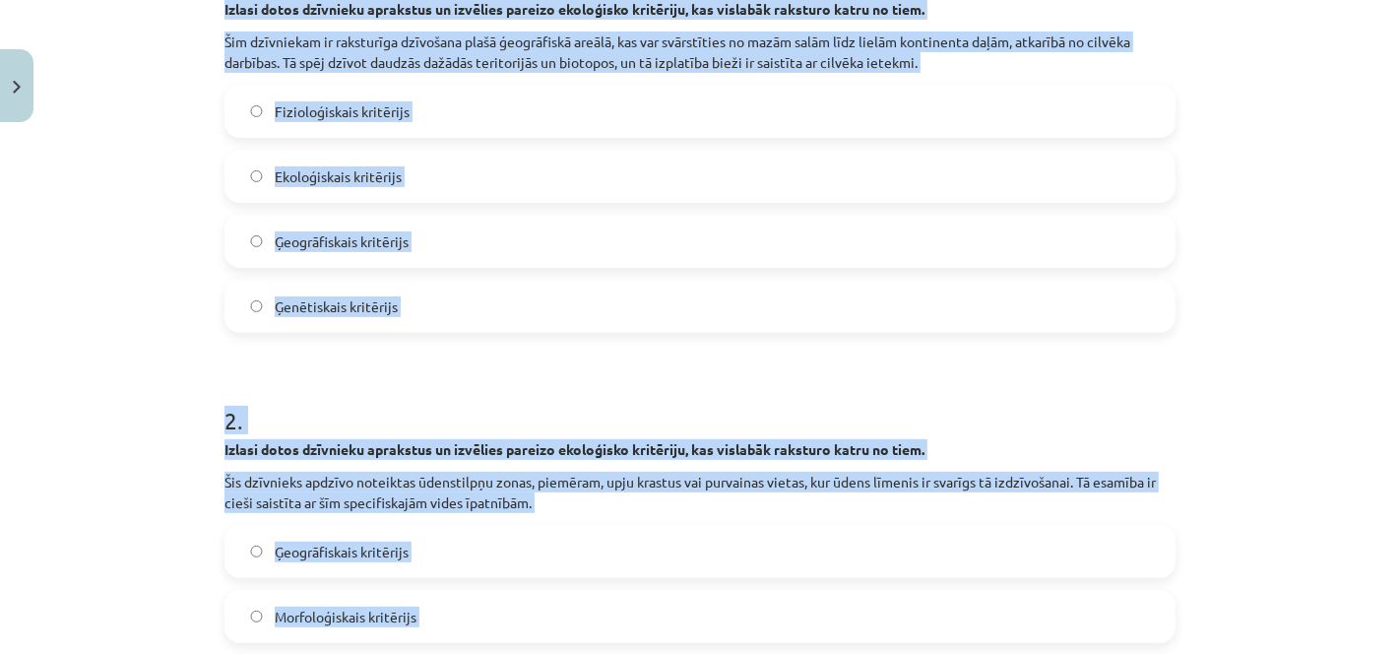
scroll to position [434, 0]
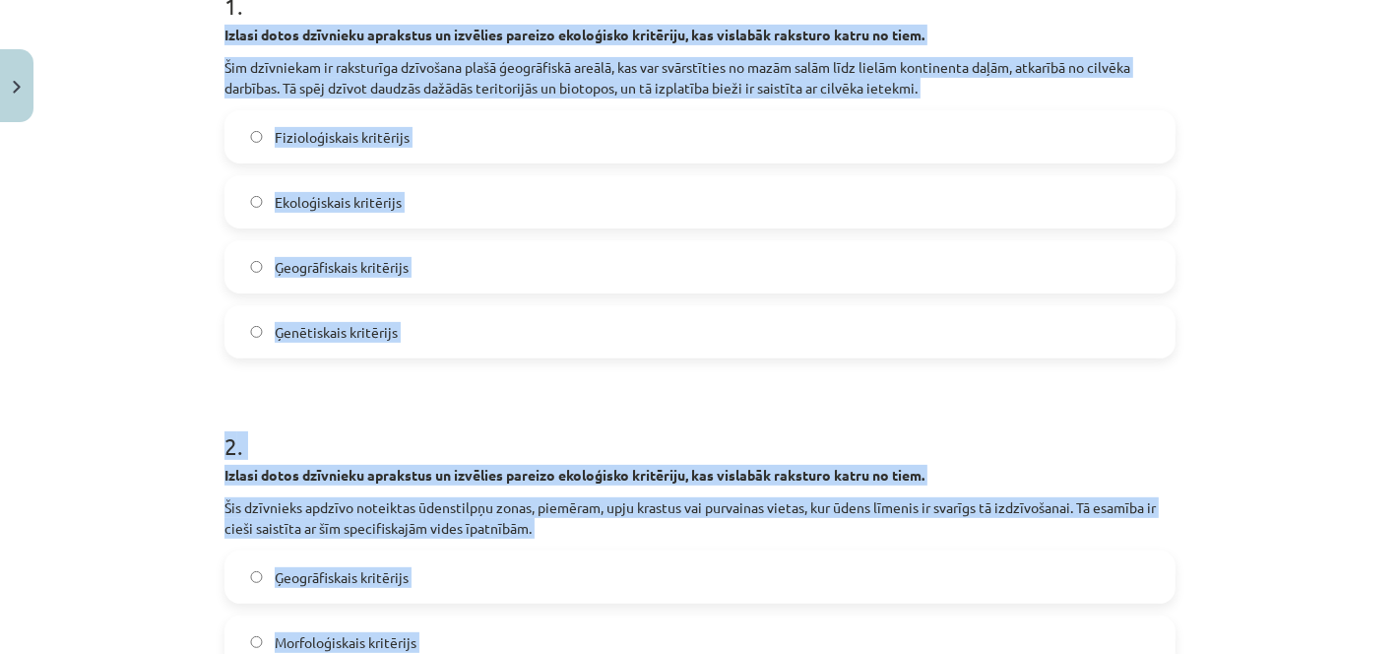
click at [898, 217] on label "Ekoloģiskais kritērijs" at bounding box center [699, 201] width 947 height 49
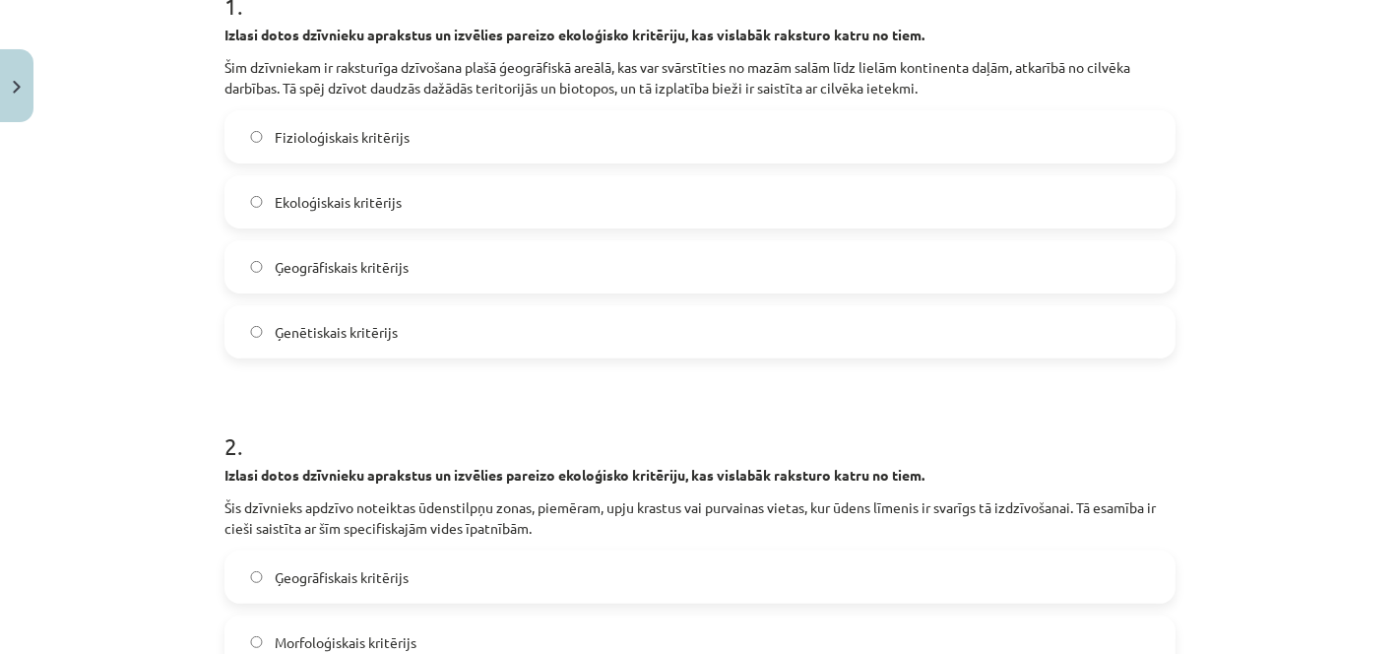
click at [898, 270] on label "Ģeogrāfiskais kritērijs" at bounding box center [699, 266] width 947 height 49
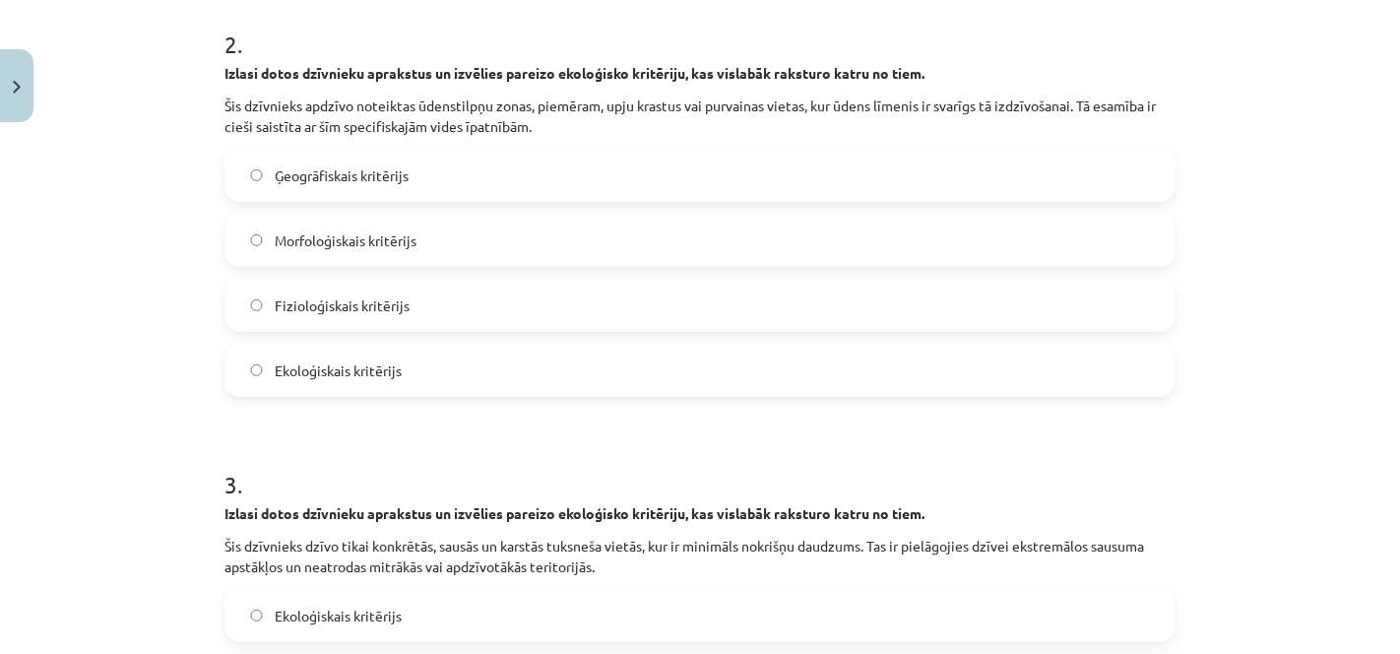
scroll to position [888, 0]
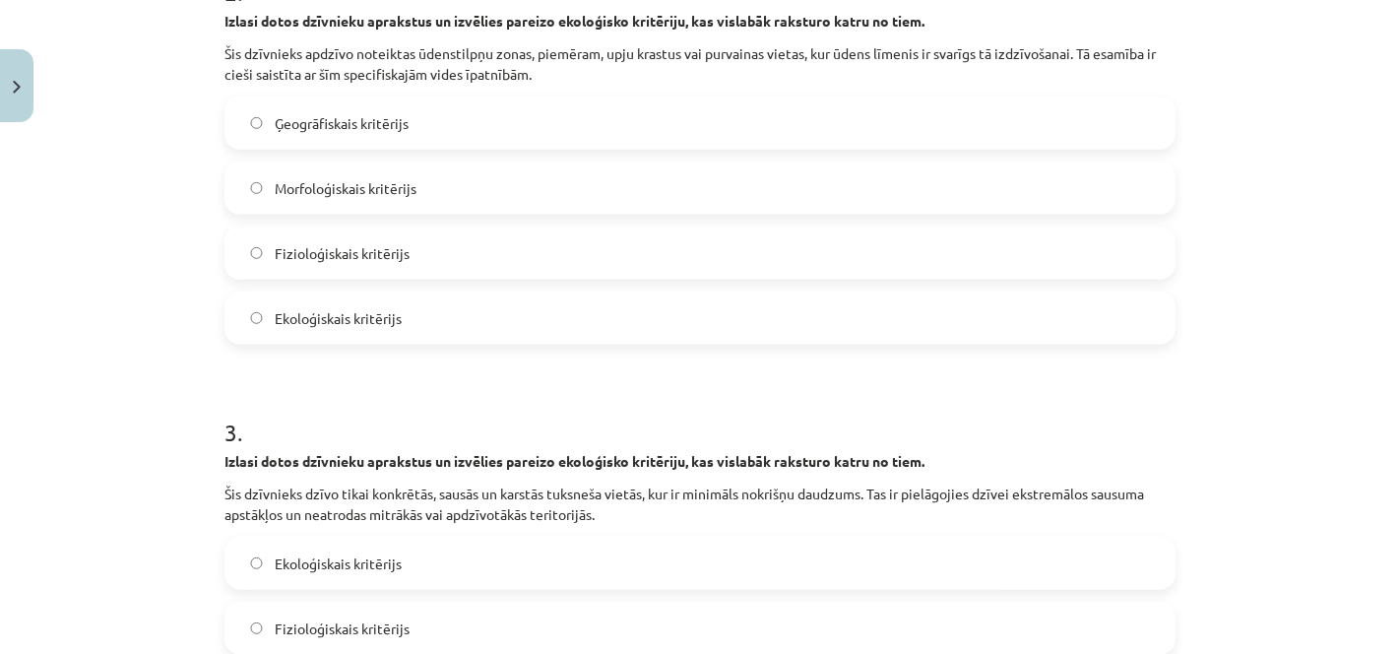
click at [891, 322] on label "Ekoloģiskais kritērijs" at bounding box center [699, 317] width 947 height 49
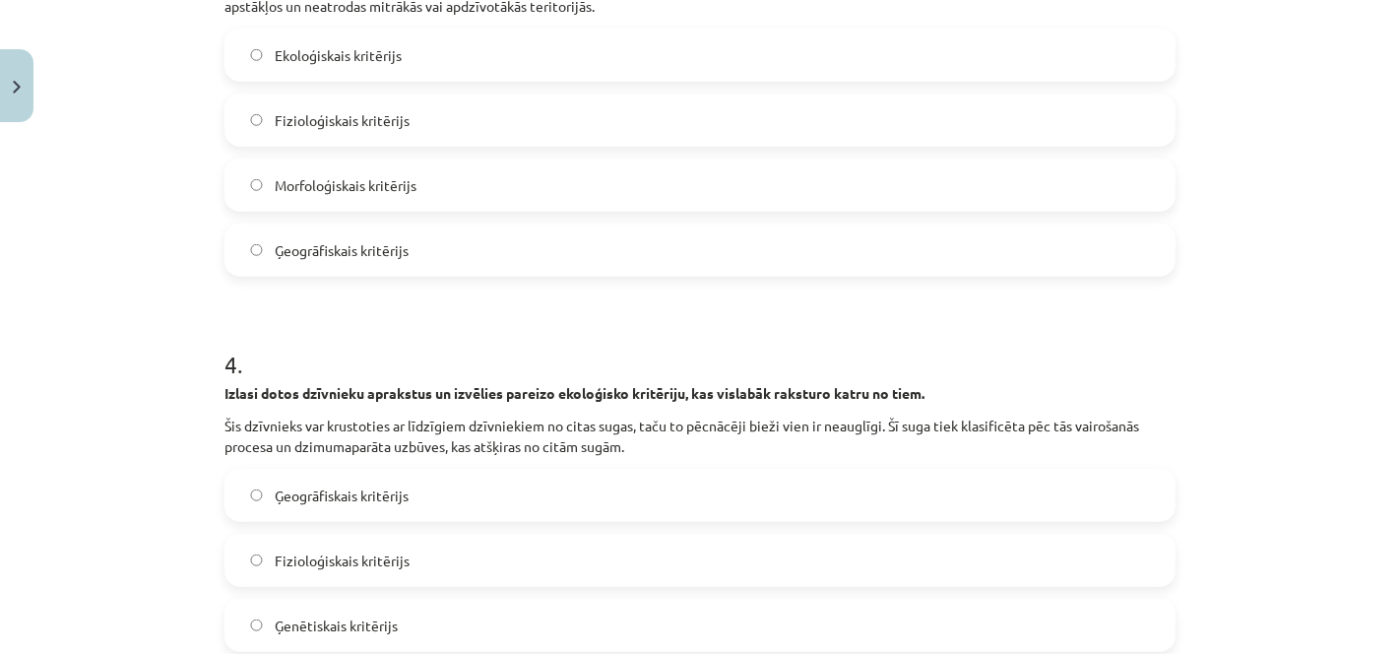
scroll to position [1401, 0]
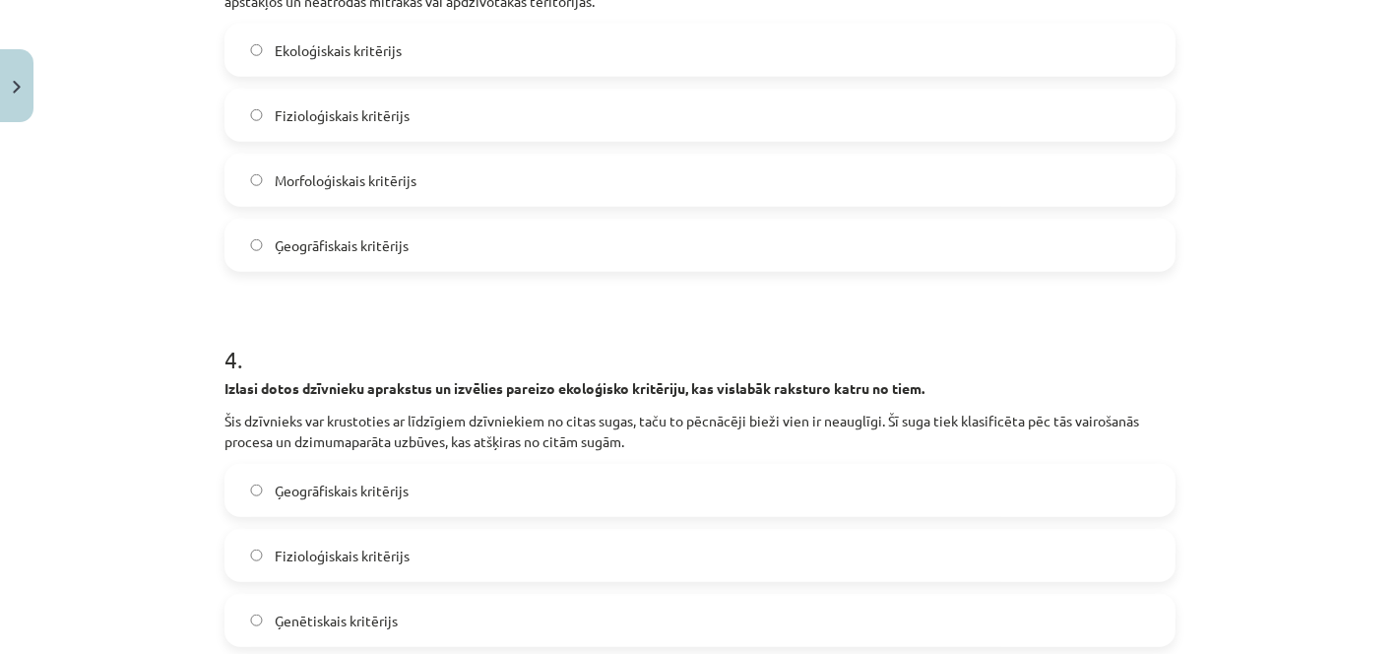
click at [487, 475] on label "Ģeogrāfiskais kritērijs" at bounding box center [699, 490] width 947 height 49
click at [363, 617] on span "Ģenētiskais kritērijs" at bounding box center [336, 620] width 123 height 21
click at [313, 254] on label "Ģeogrāfiskais kritērijs" at bounding box center [699, 244] width 947 height 49
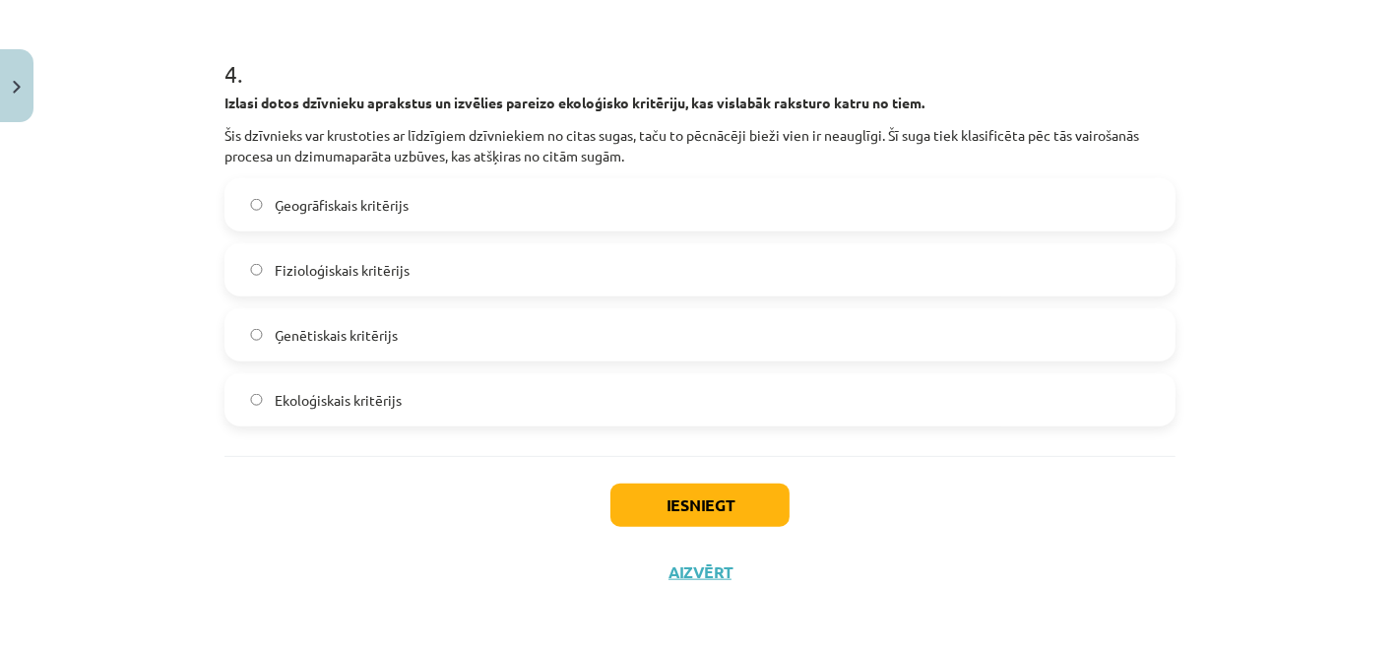
click at [718, 527] on div "Iesniegt Aizvērt" at bounding box center [699, 525] width 951 height 138
click at [720, 521] on button "Iesniegt" at bounding box center [699, 504] width 179 height 43
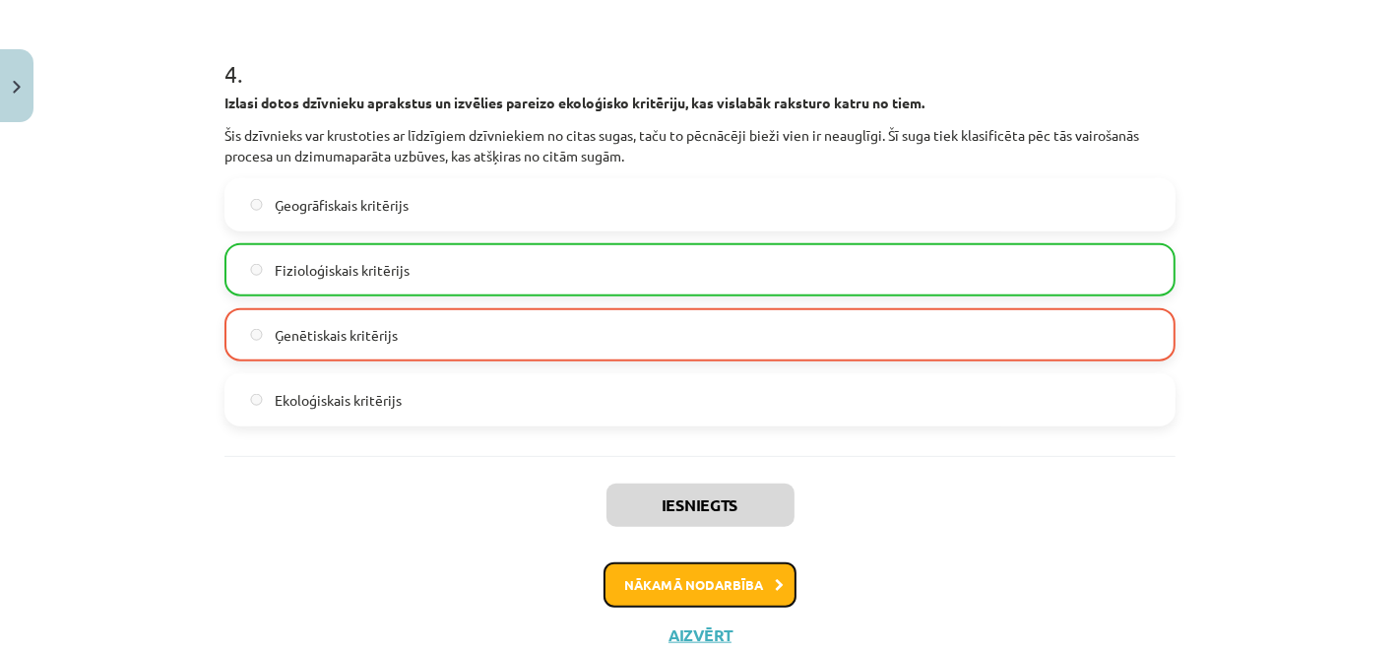
click at [717, 581] on button "Nākamā nodarbība" at bounding box center [699, 584] width 193 height 45
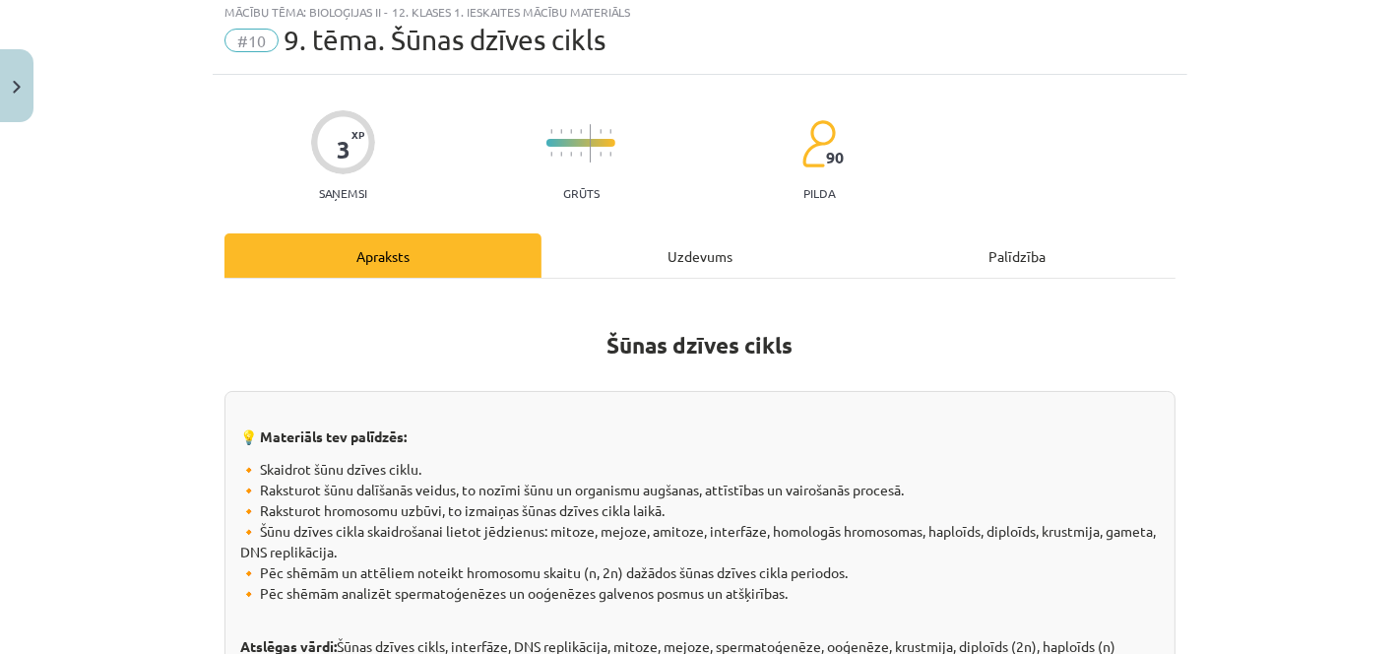
scroll to position [48, 0]
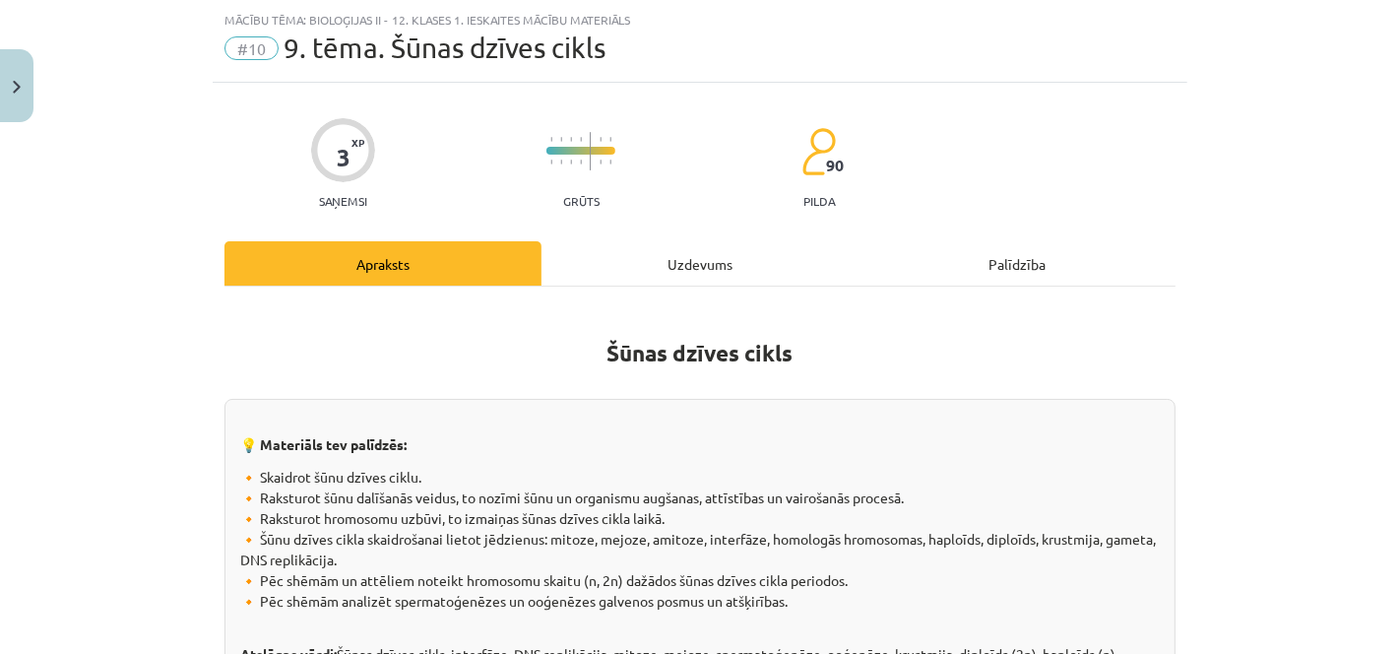
click at [695, 250] on div "Uzdevums" at bounding box center [699, 263] width 317 height 44
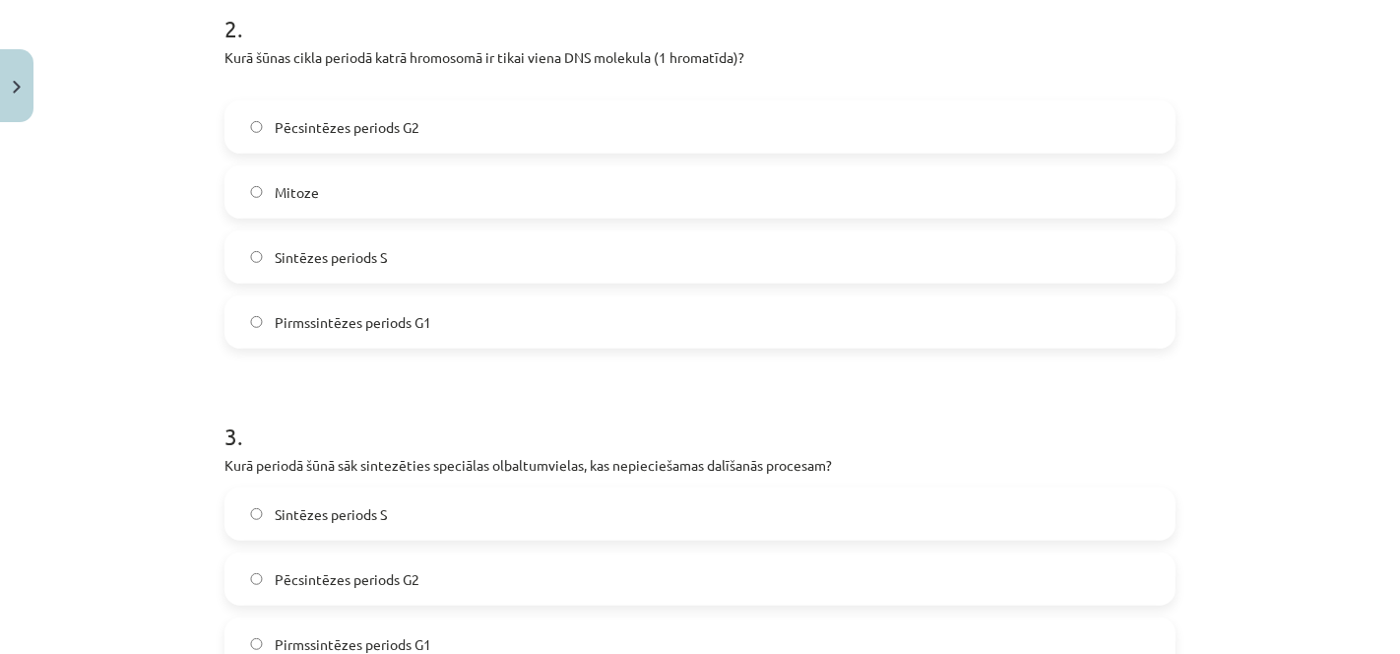
scroll to position [1107, 0]
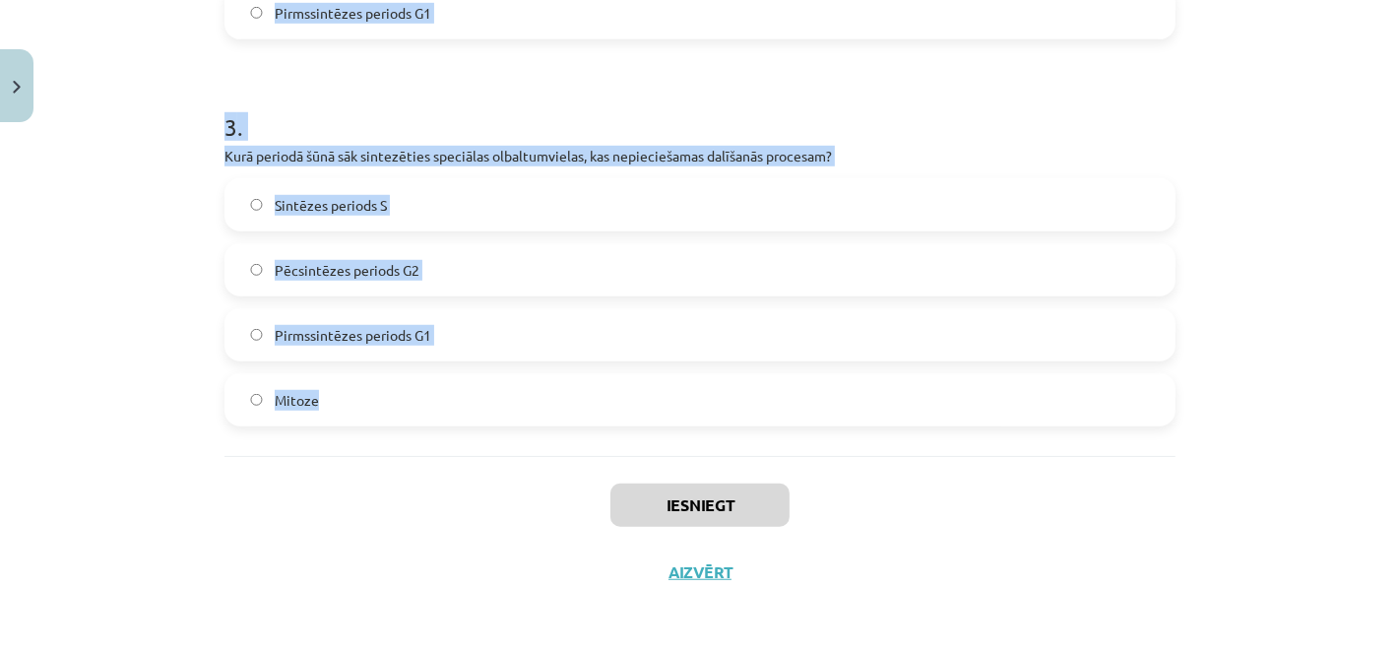
drag, startPoint x: 208, startPoint y: 407, endPoint x: 787, endPoint y: 420, distance: 579.8
copy form "Kas raksturīgs sintēzes periodam S? DNS replikācija, kas rezultējas divu identi…"
click at [471, 249] on label "Pēcsintēzes periods G2" at bounding box center [699, 269] width 947 height 49
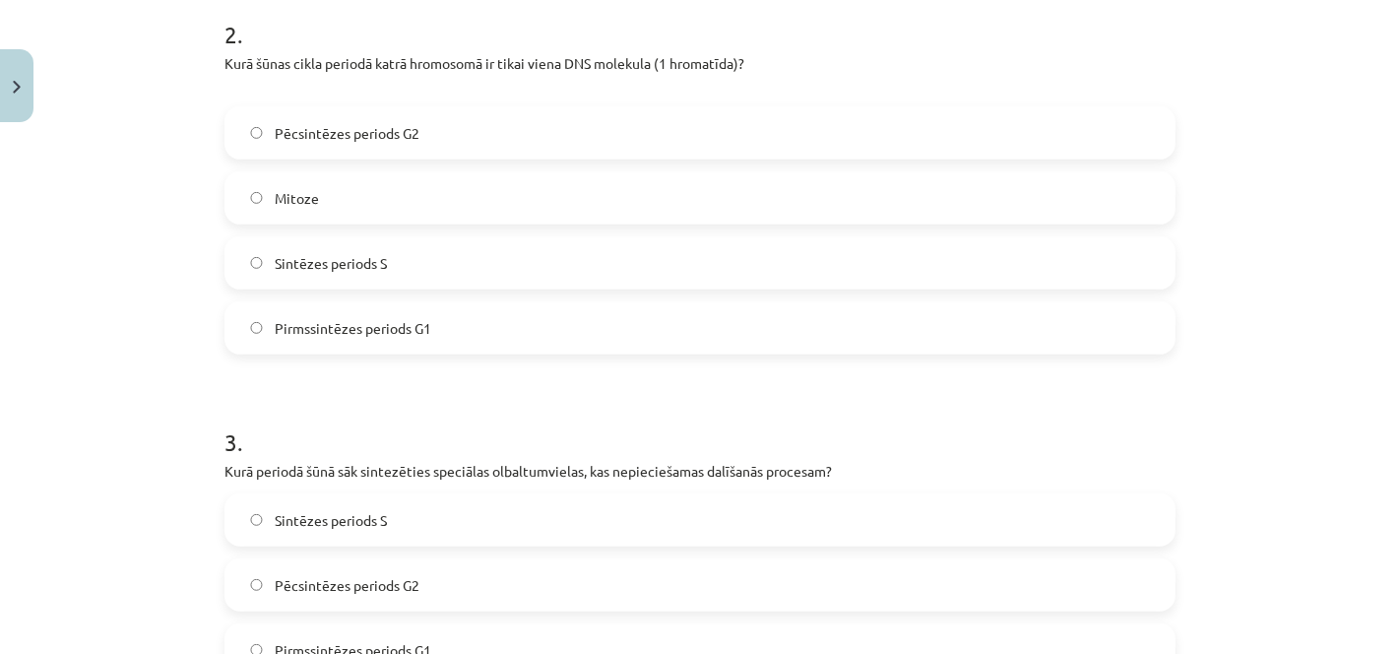
scroll to position [656, 0]
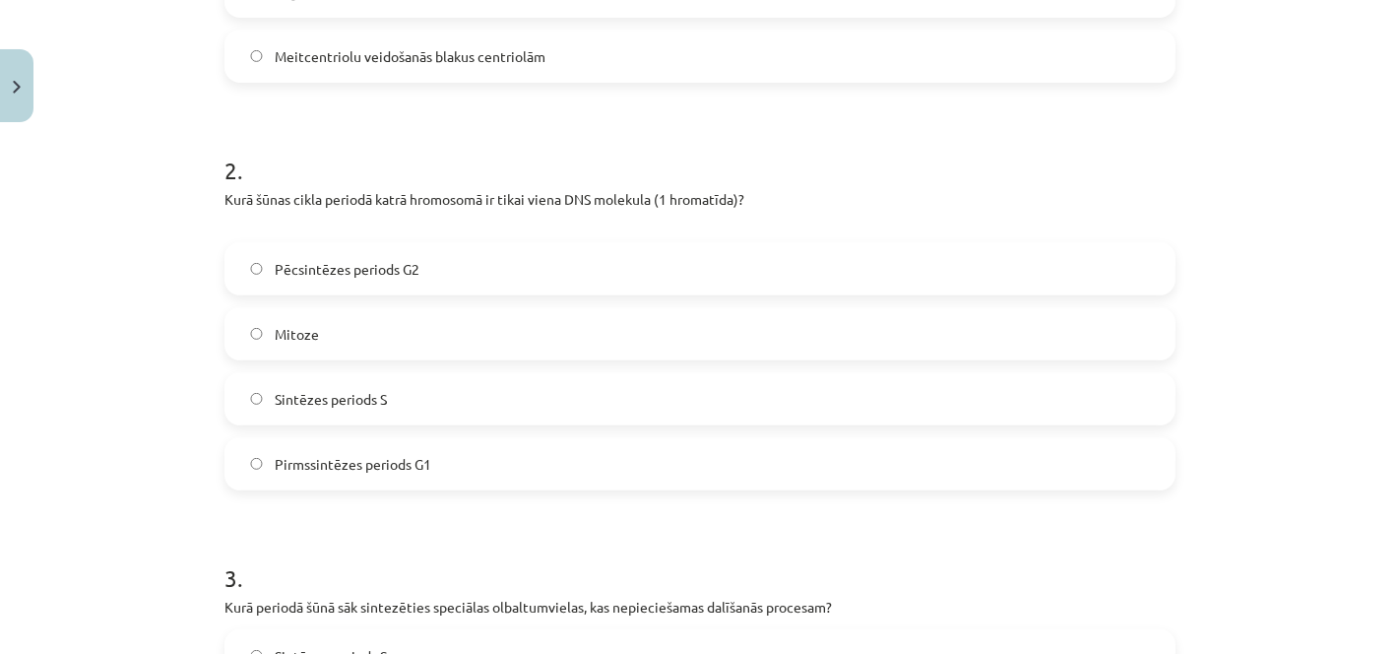
click at [399, 461] on span "Pirmssintēzes periods G1" at bounding box center [353, 464] width 156 height 21
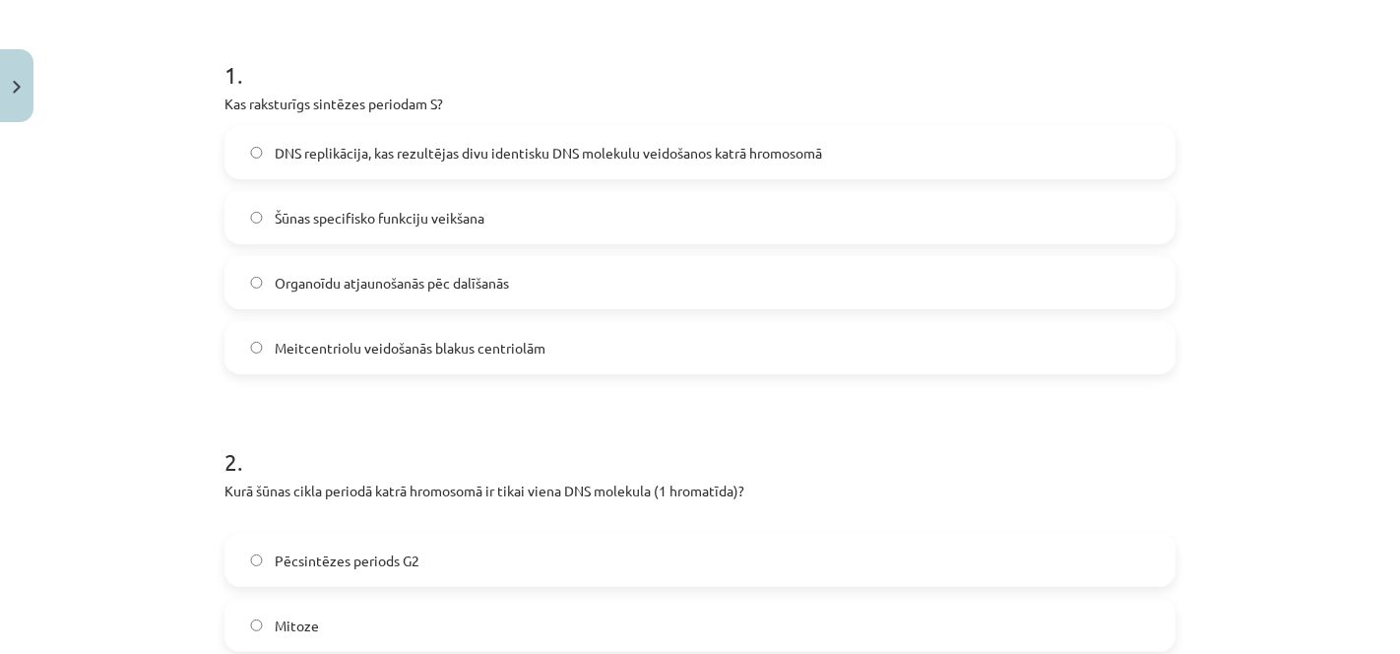
scroll to position [356, 0]
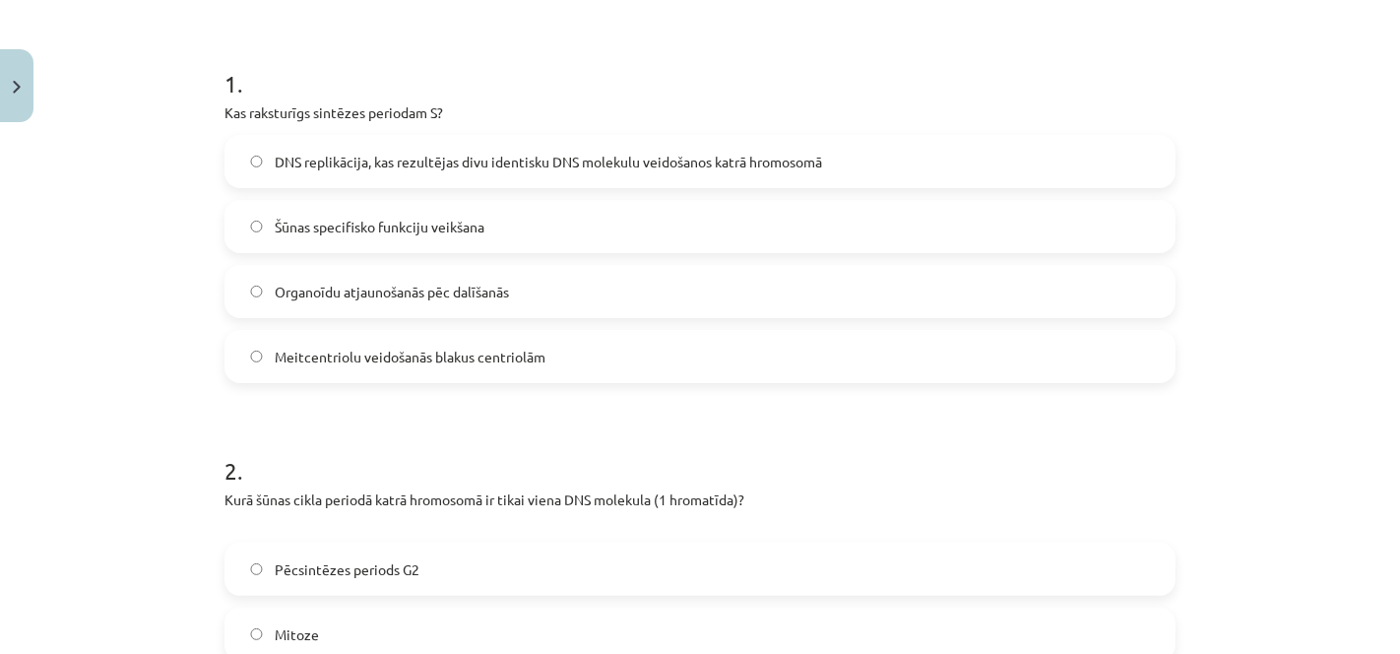
click at [768, 159] on span "DNS replikācija, kas rezultējas divu identisku DNS molekulu veidošanos katrā hr…" at bounding box center [548, 162] width 547 height 21
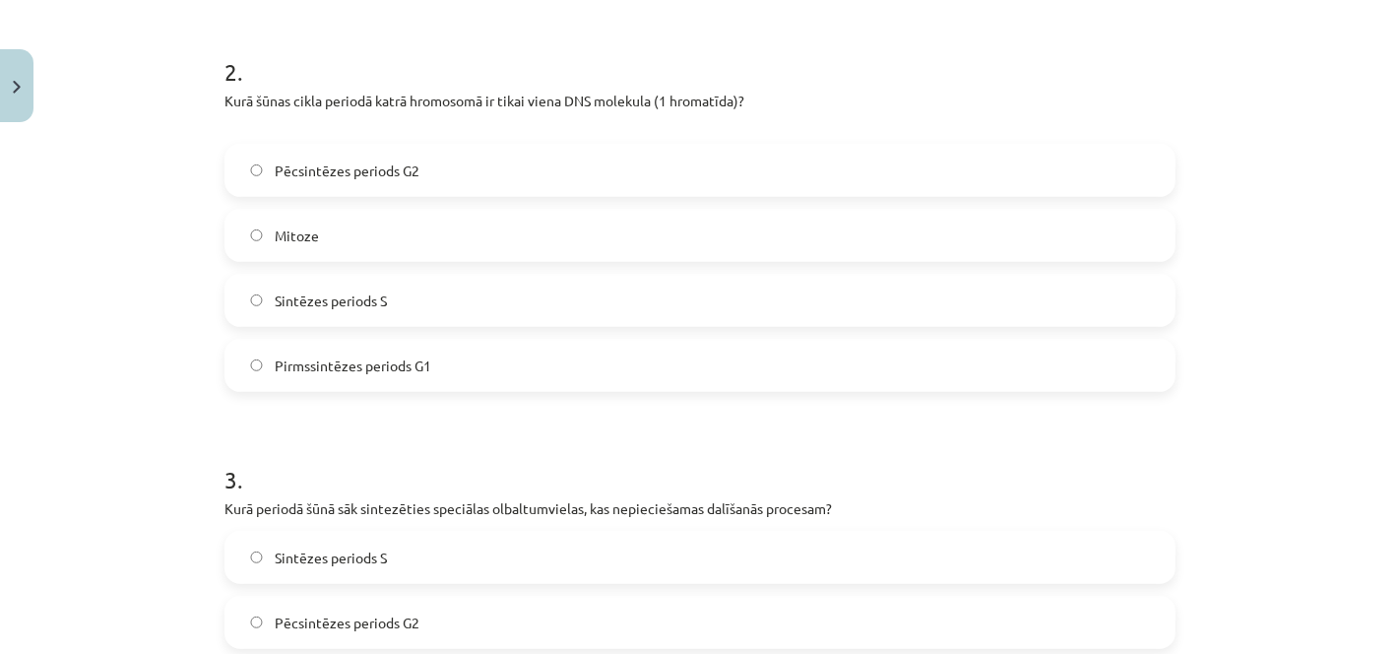
scroll to position [1107, 0]
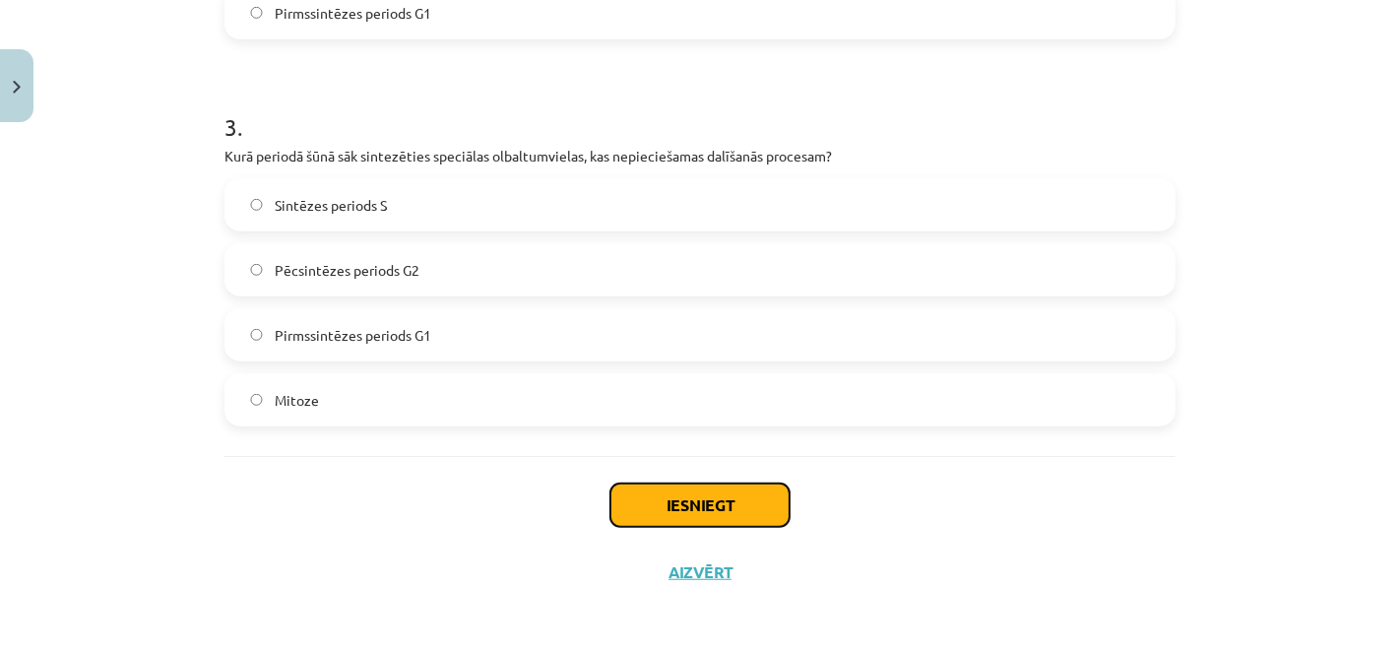
click at [682, 490] on button "Iesniegt" at bounding box center [699, 504] width 179 height 43
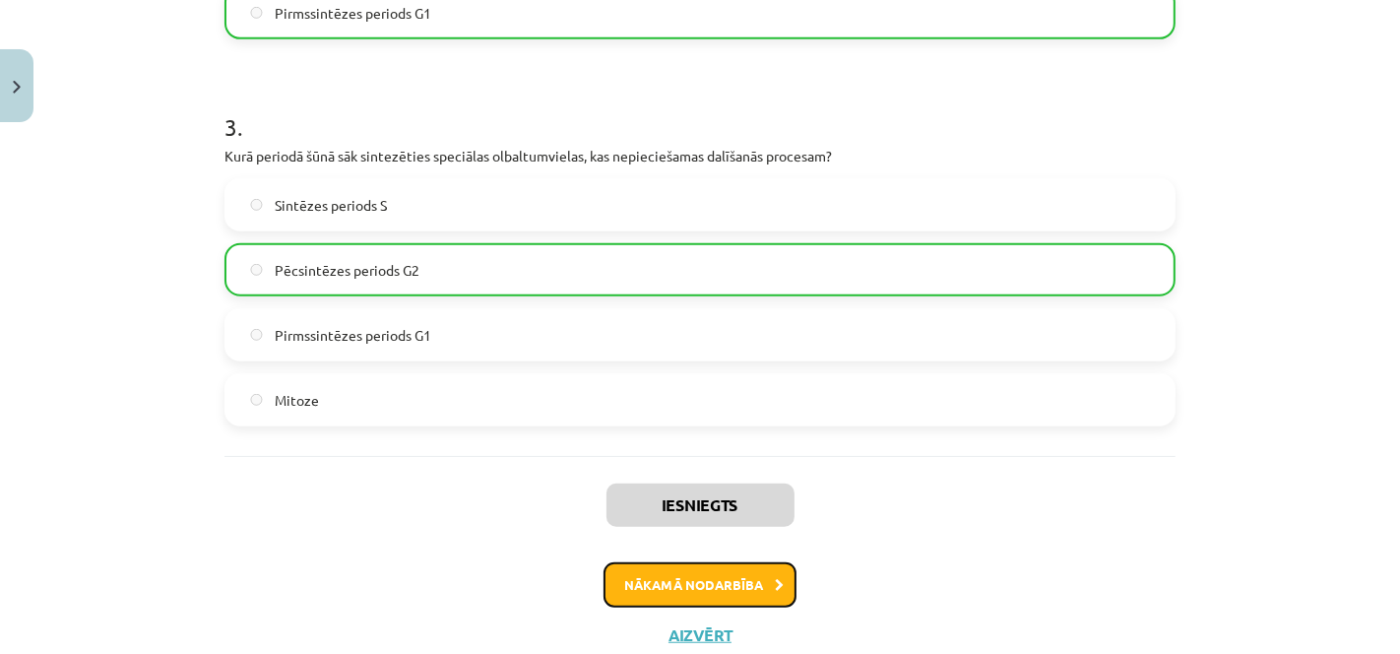
click at [686, 575] on button "Nākamā nodarbība" at bounding box center [699, 584] width 193 height 45
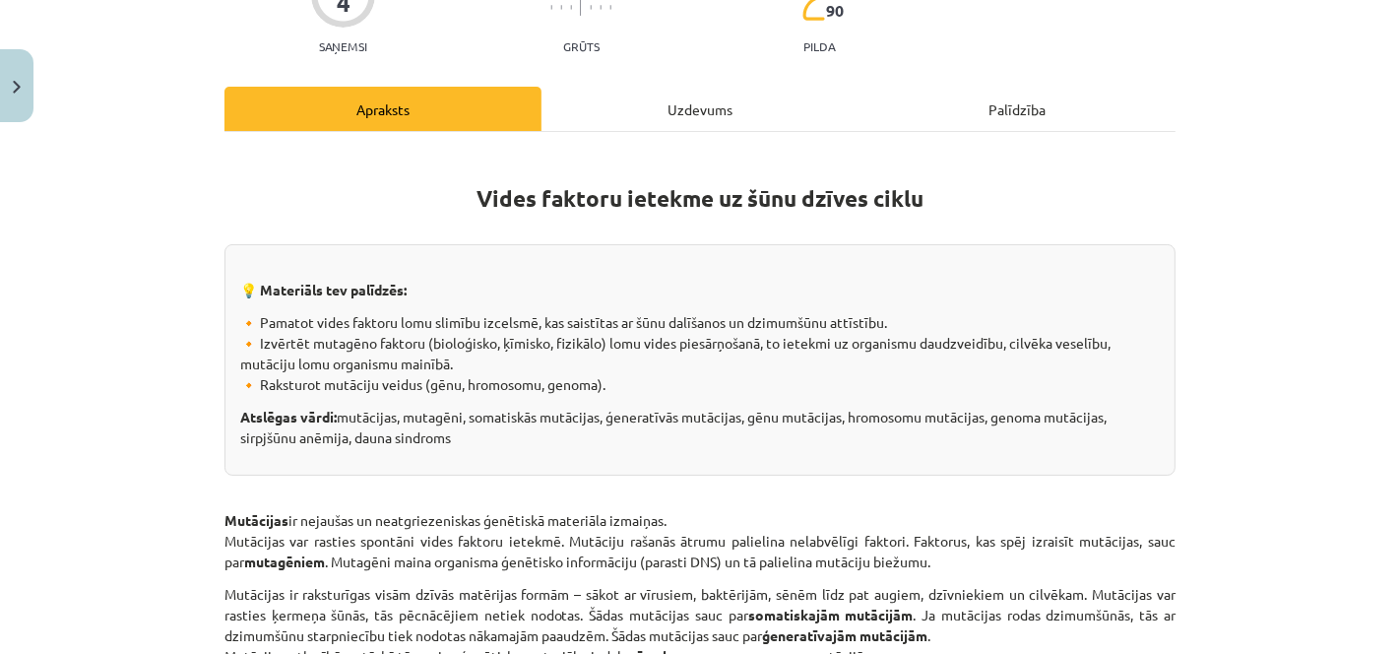
scroll to position [48, 0]
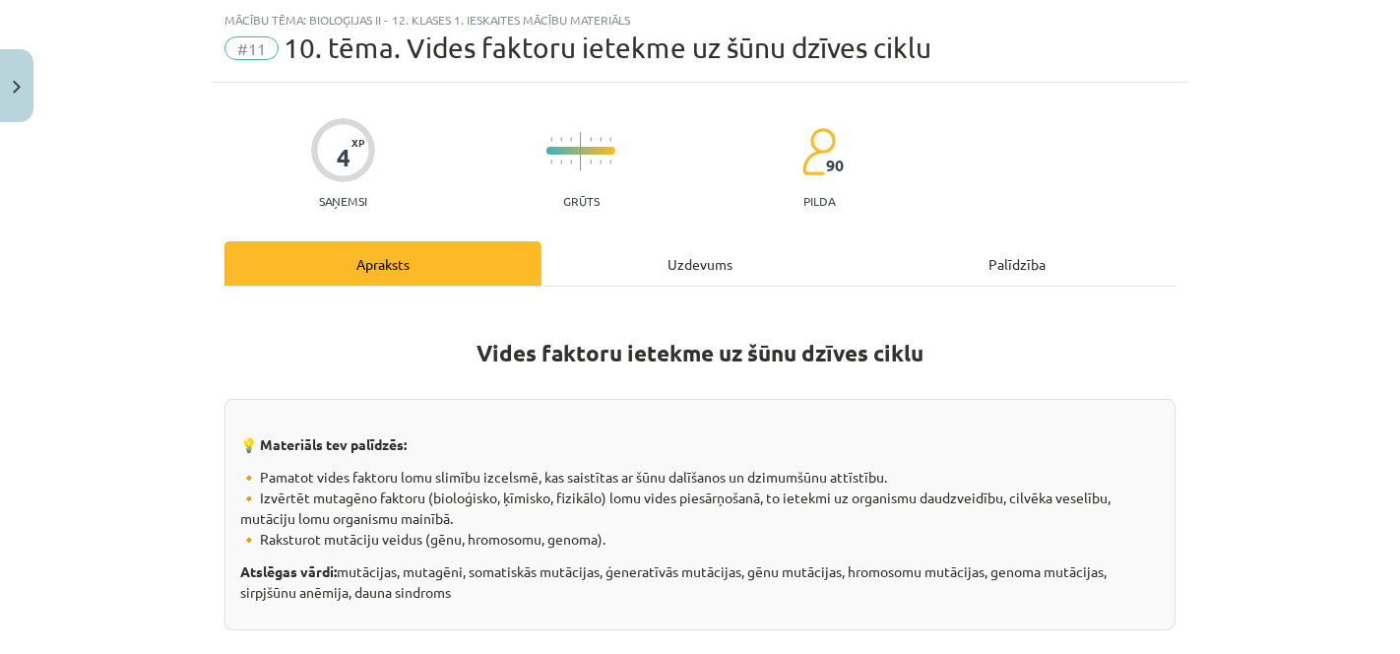
click at [633, 266] on div "Uzdevums" at bounding box center [699, 263] width 317 height 44
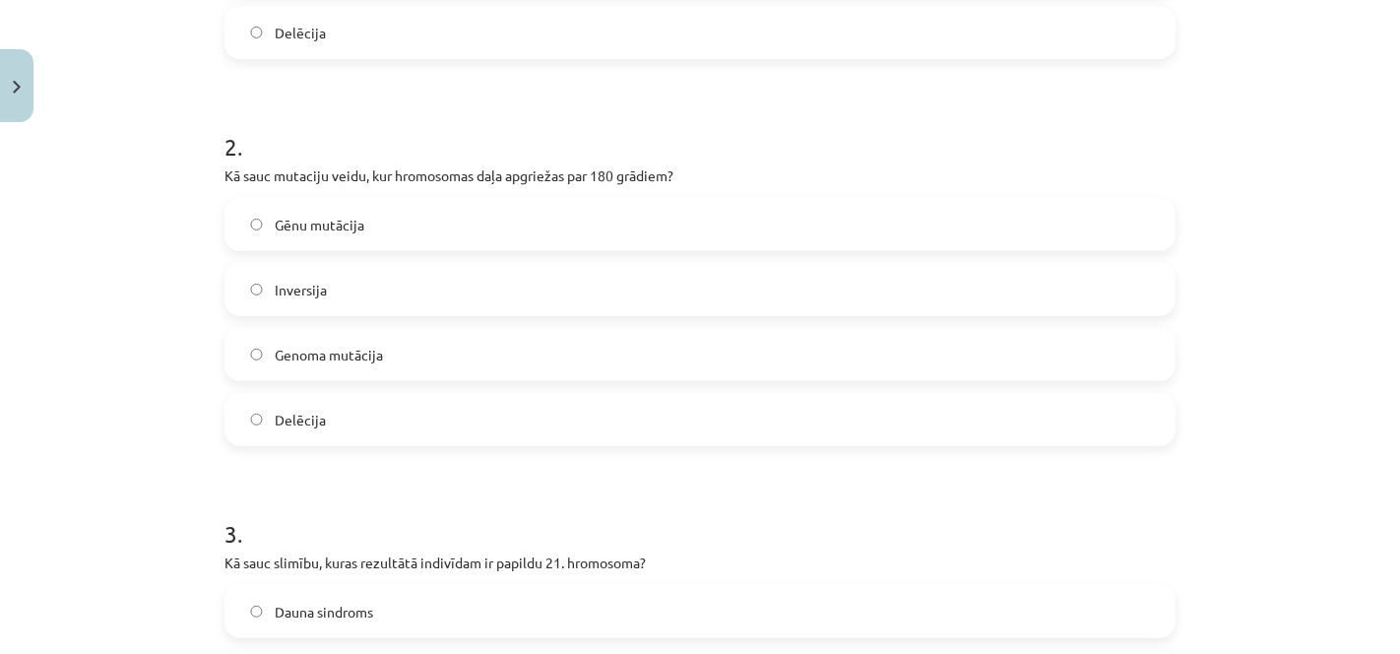
scroll to position [1473, 0]
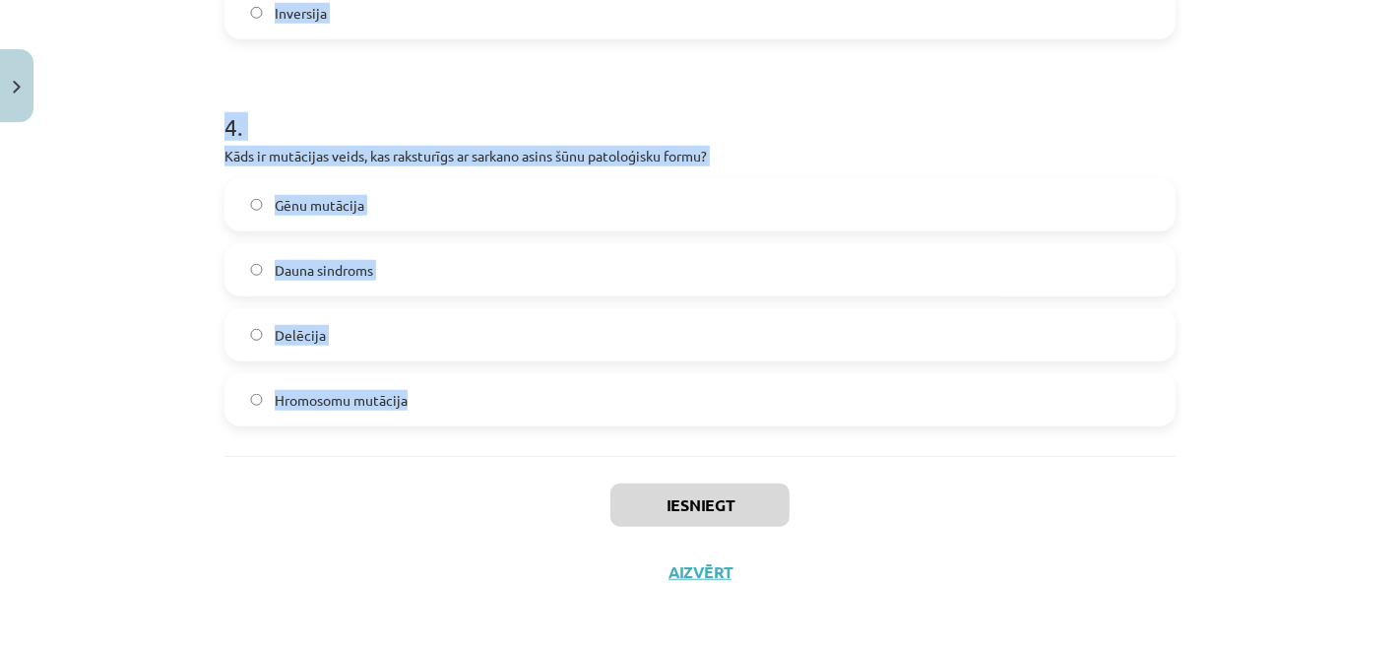
drag, startPoint x: 214, startPoint y: 409, endPoint x: 714, endPoint y: 411, distance: 500.0
copy form "Nosauc hromosomu mutāciju veidu, kurā pazūd kāda hromosomas daļa? Inversija Gēn…"
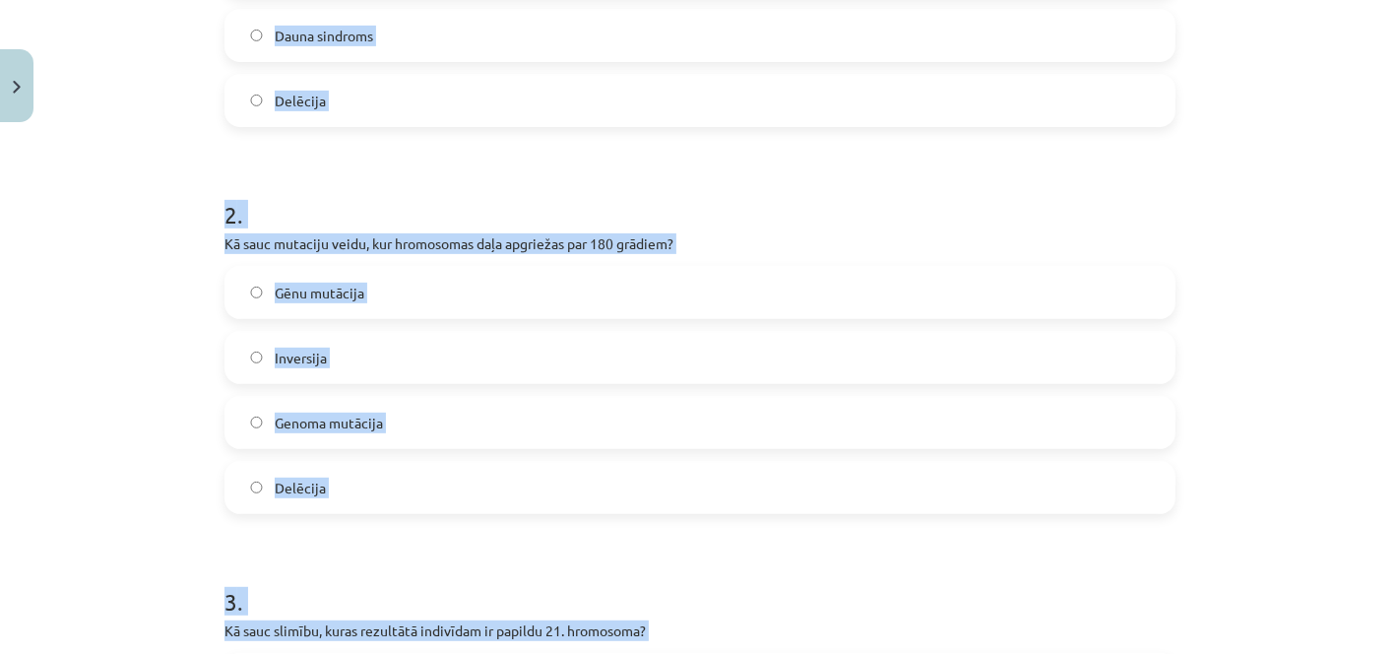
scroll to position [602, 0]
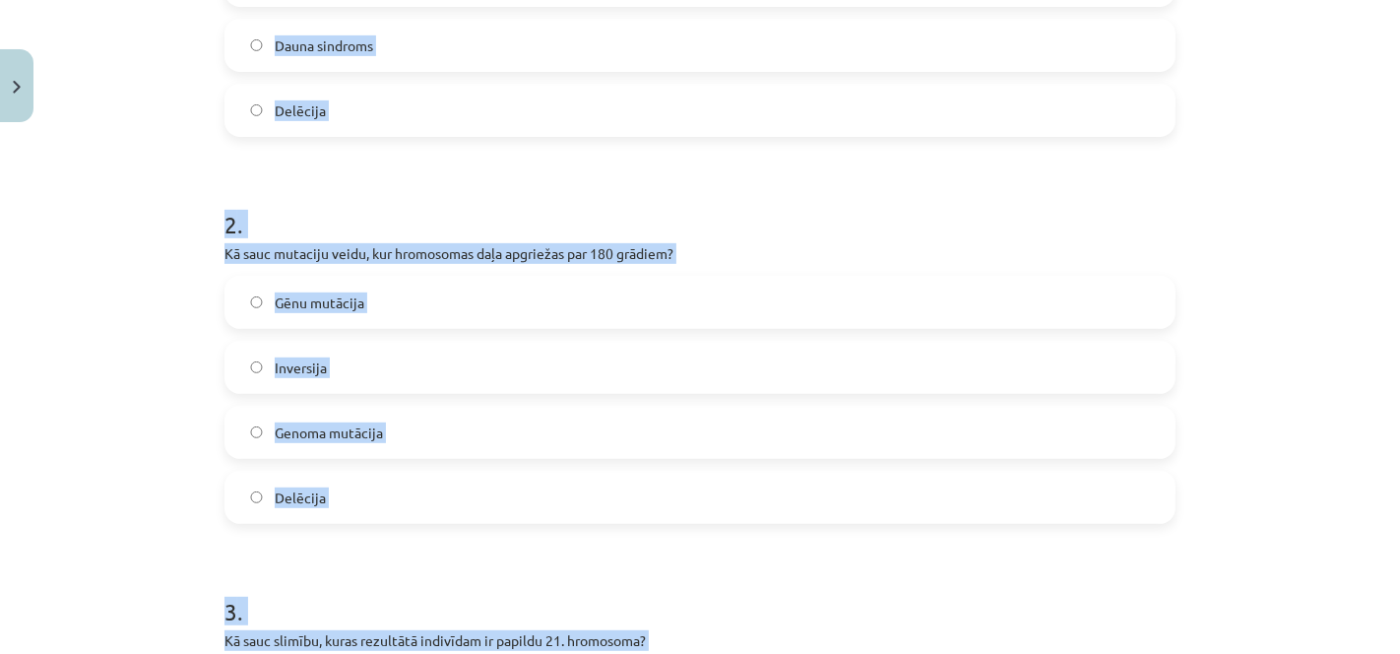
click at [1064, 349] on label "Inversija" at bounding box center [699, 367] width 947 height 49
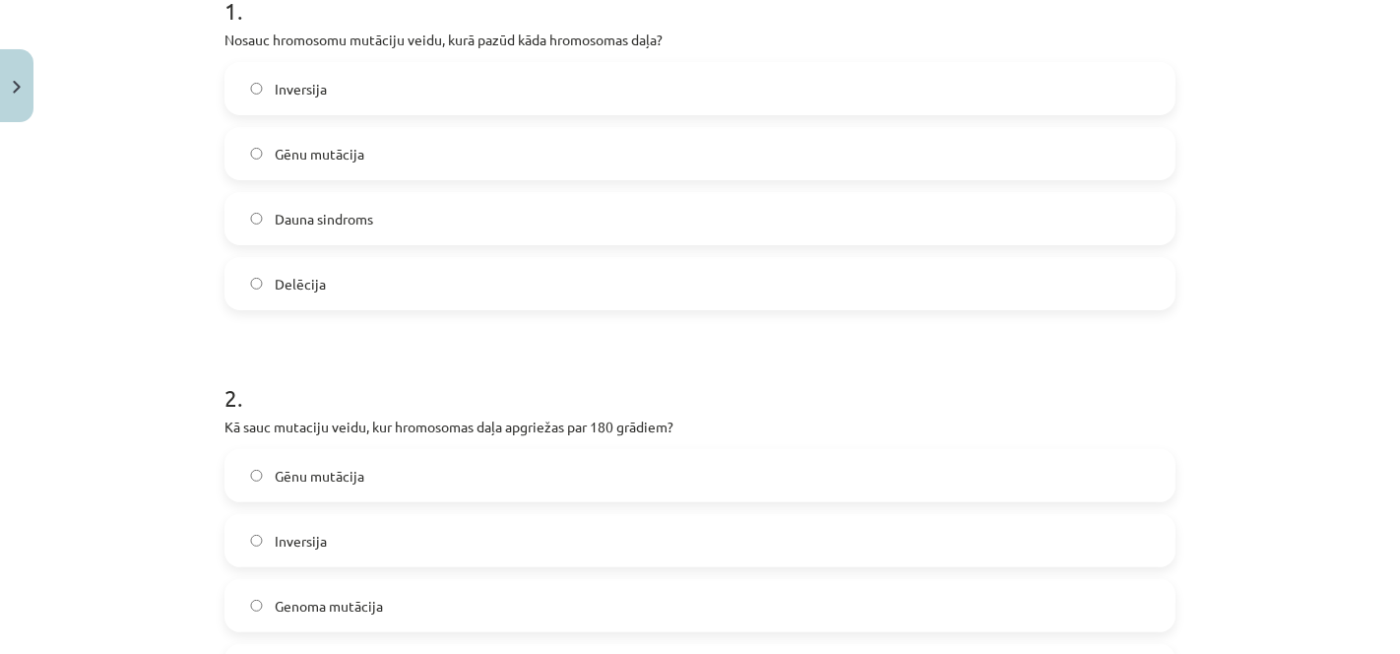
scroll to position [381, 0]
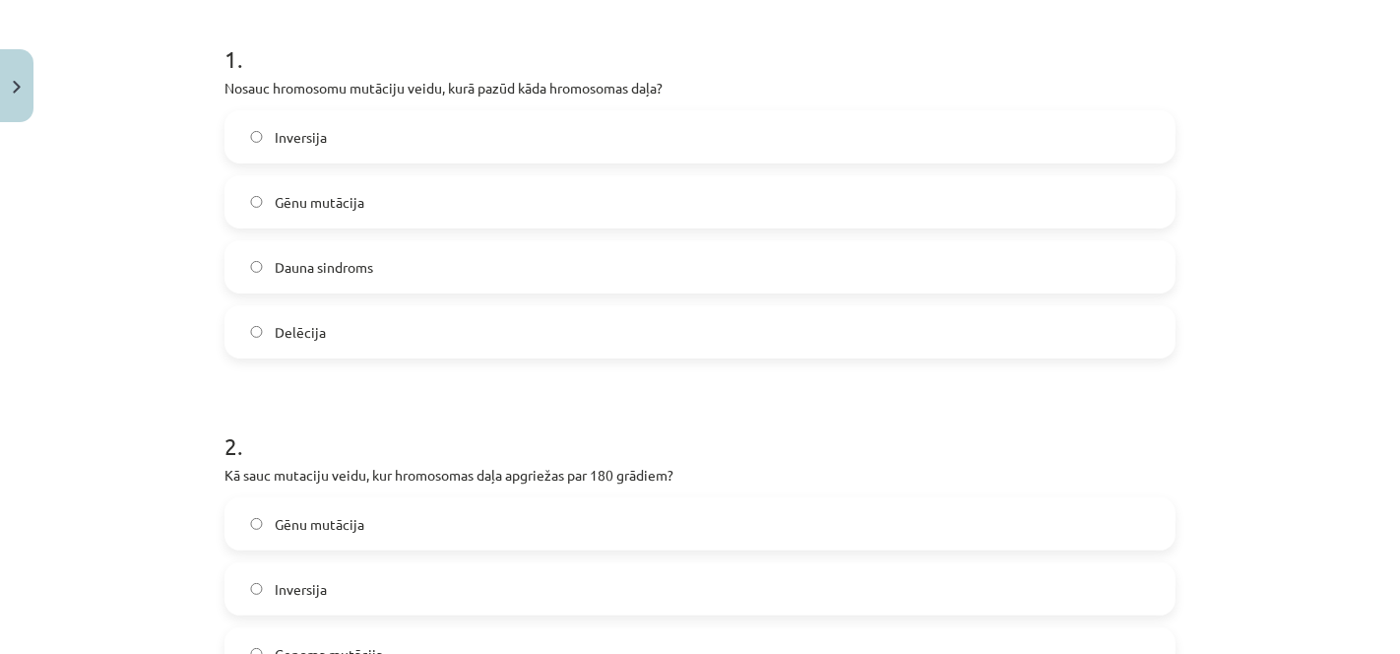
click at [840, 328] on label "Delēcija" at bounding box center [699, 331] width 947 height 49
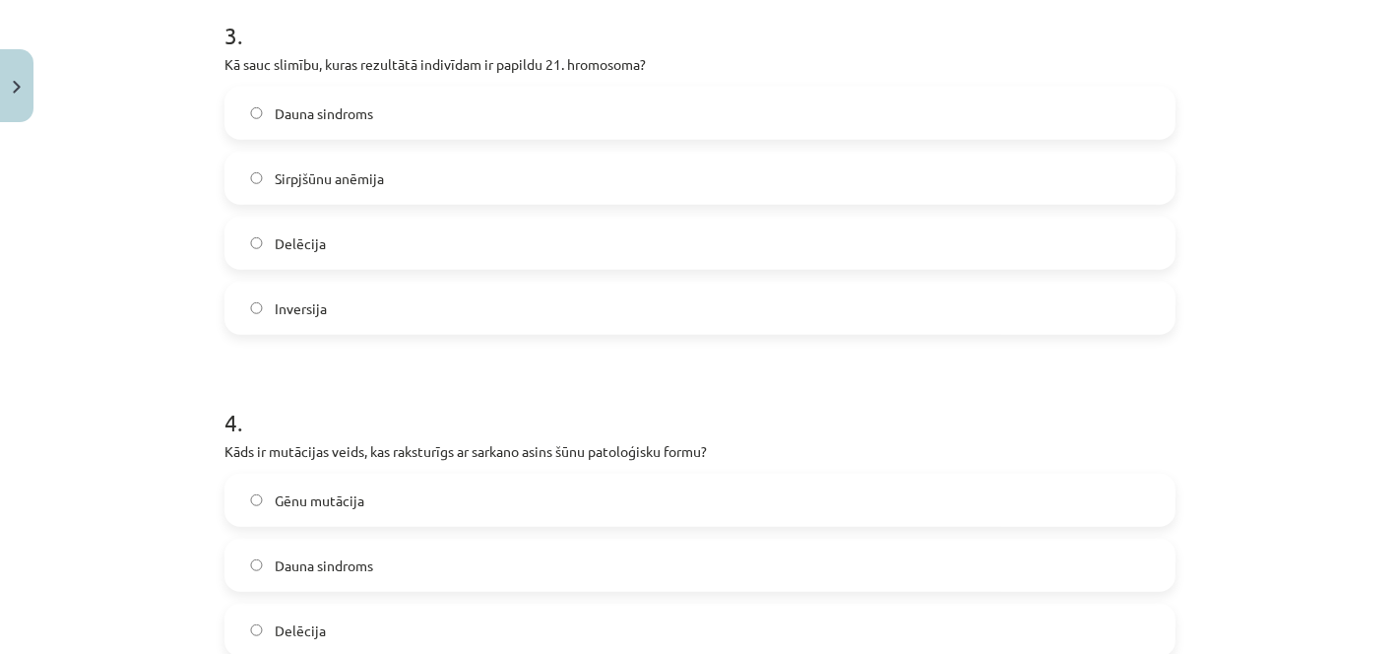
scroll to position [1199, 0]
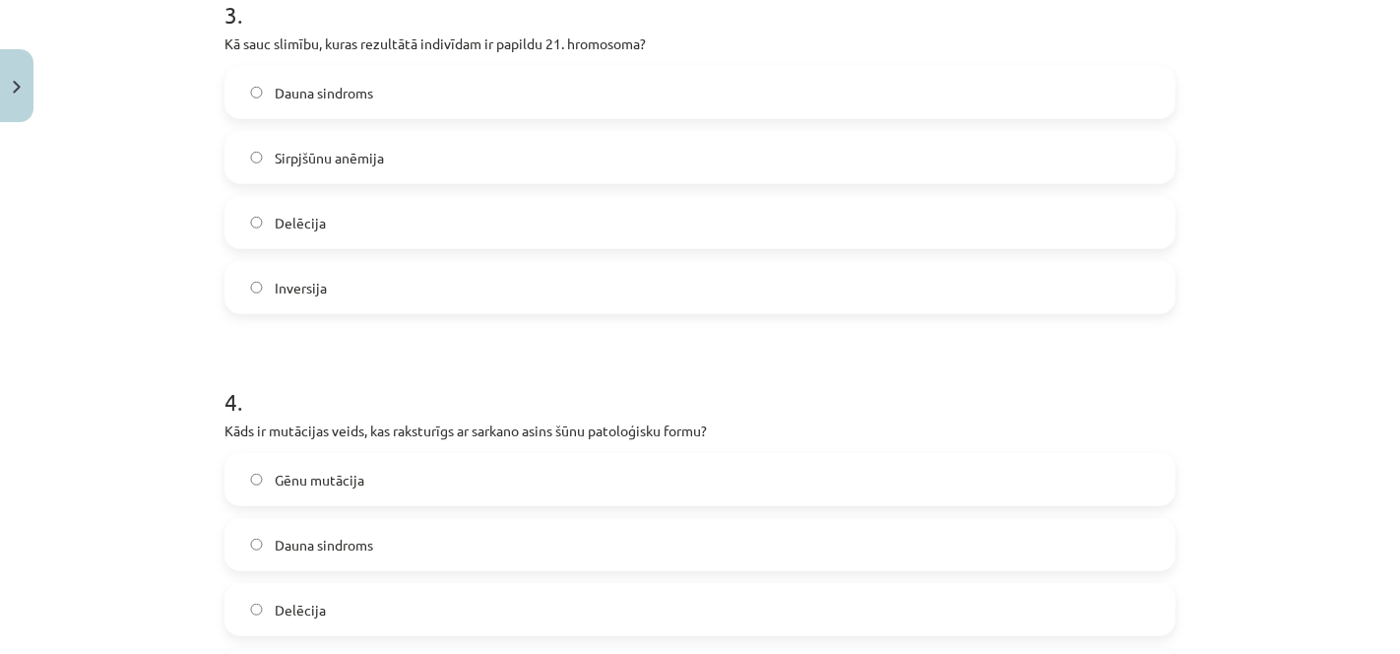
click at [386, 80] on label "Dauna sindroms" at bounding box center [699, 92] width 947 height 49
click at [541, 495] on label "Gēnu mutācija" at bounding box center [699, 479] width 947 height 49
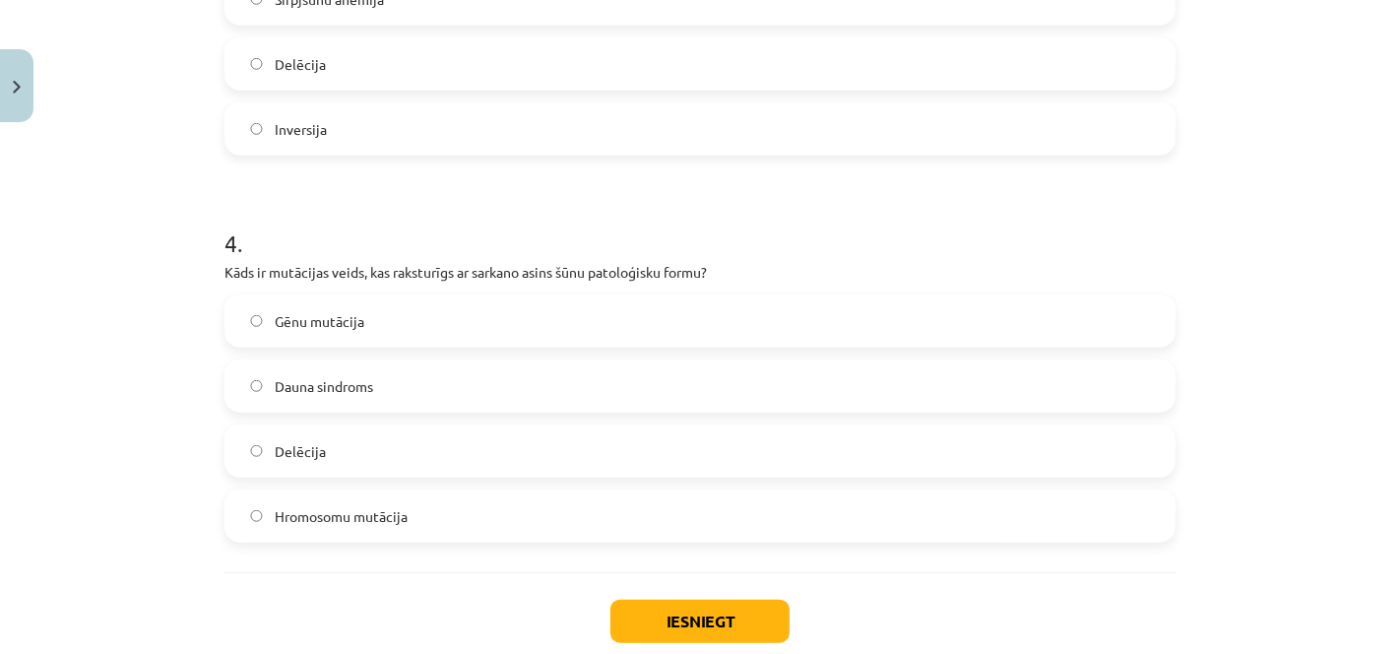
scroll to position [1473, 0]
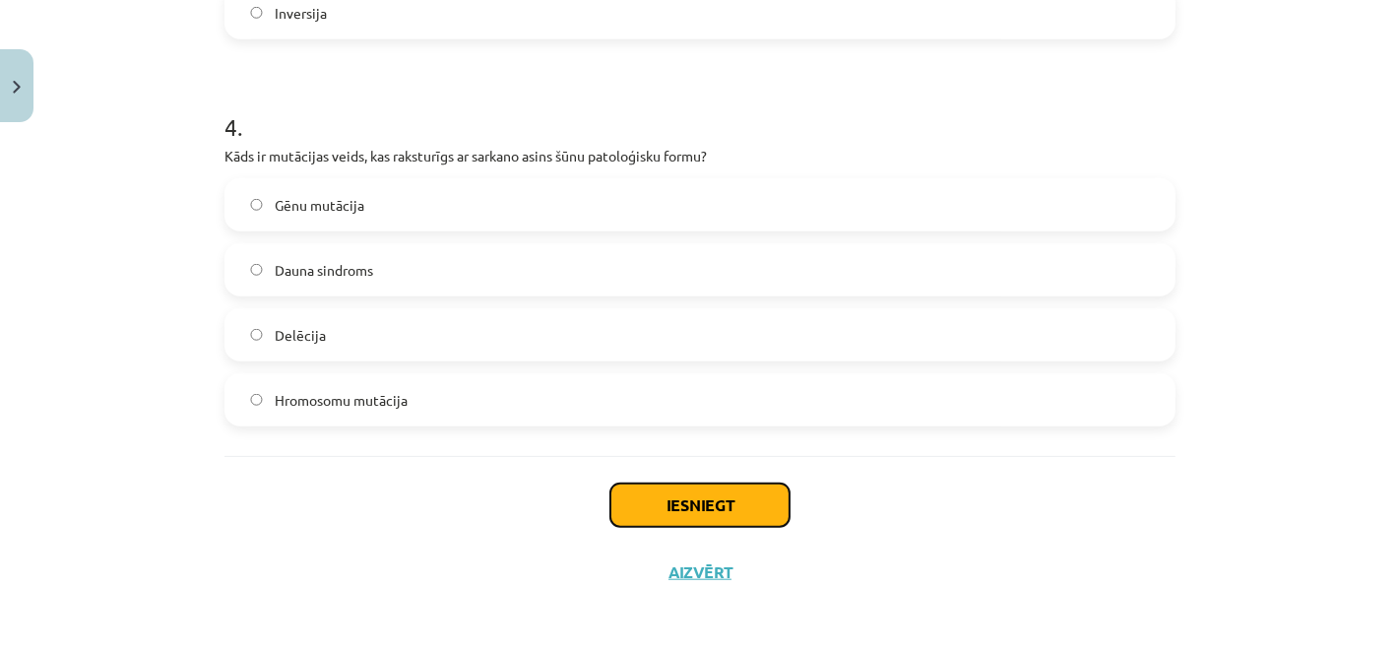
click at [745, 496] on button "Iesniegt" at bounding box center [699, 504] width 179 height 43
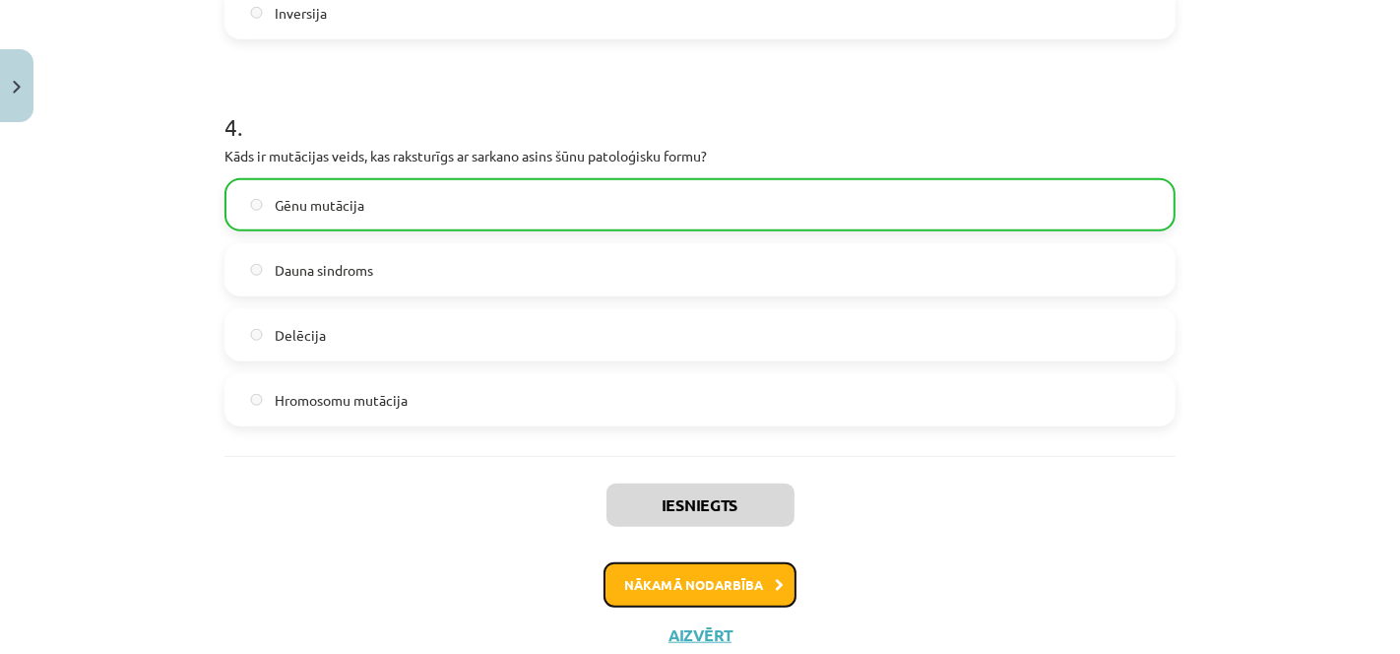
click at [728, 579] on button "Nākamā nodarbība" at bounding box center [699, 584] width 193 height 45
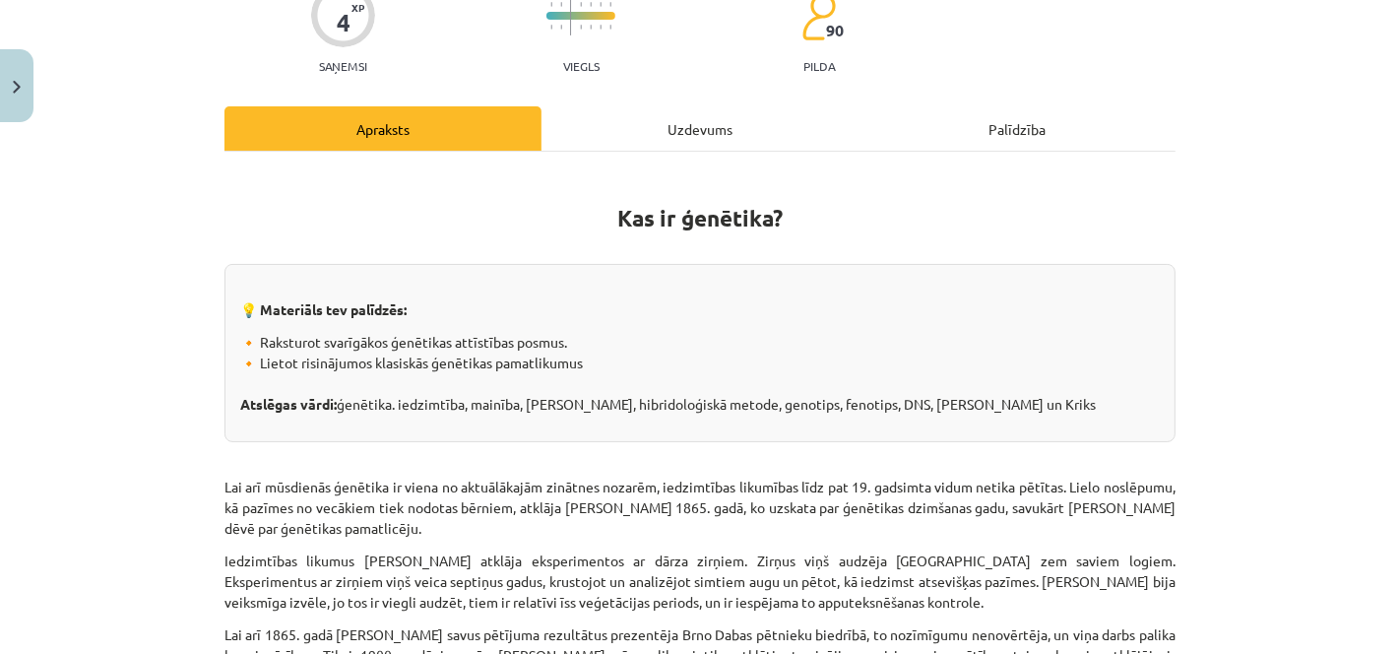
scroll to position [48, 0]
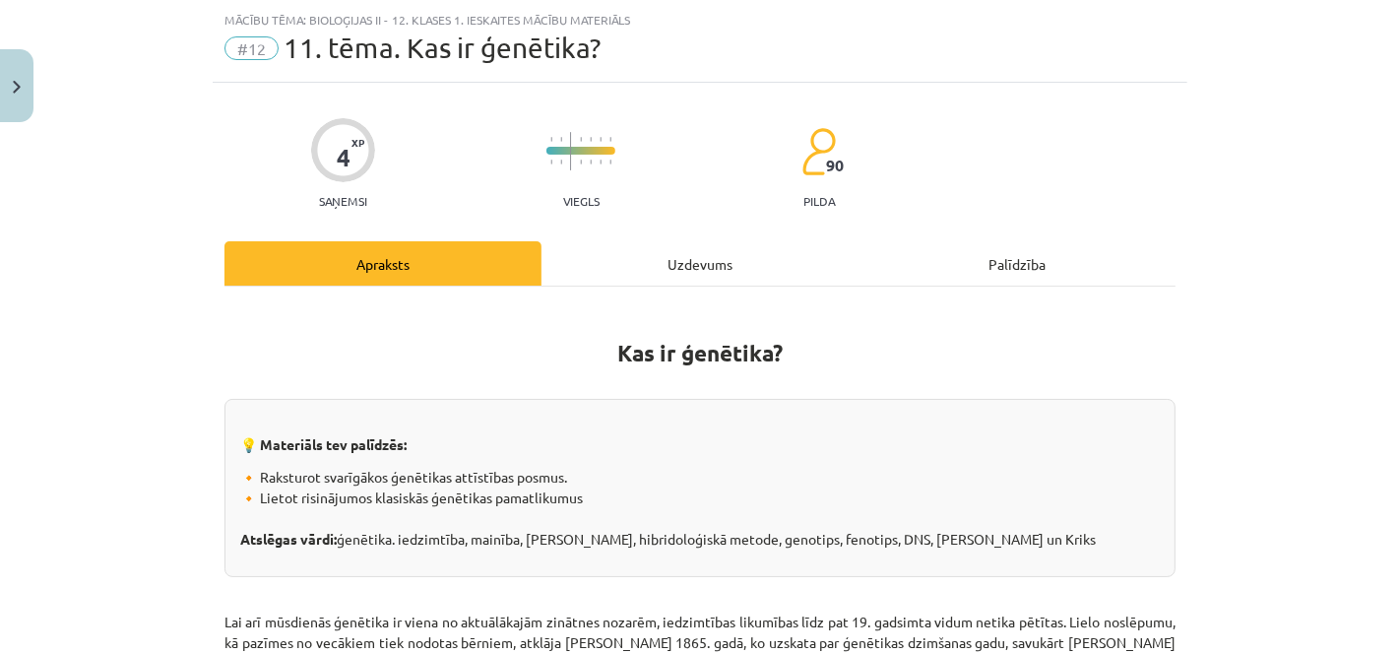
click at [579, 253] on div "Uzdevums" at bounding box center [699, 263] width 317 height 44
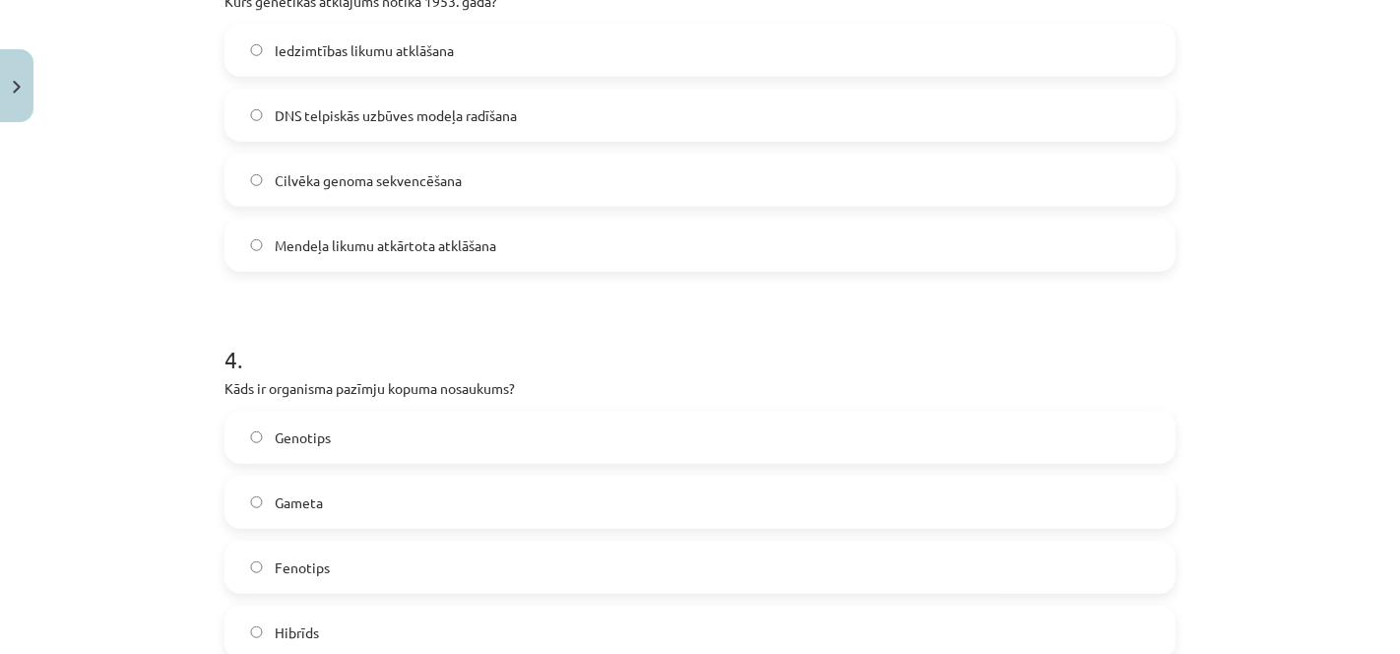
scroll to position [1473, 0]
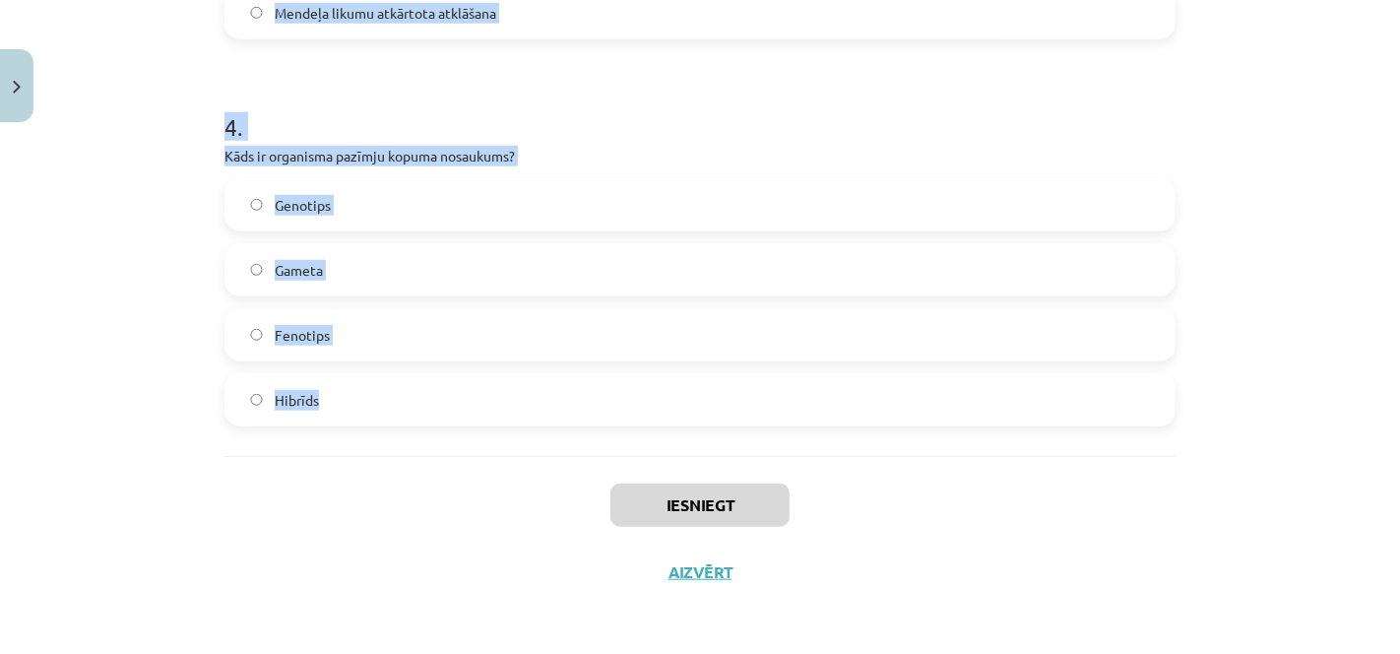
drag, startPoint x: 201, startPoint y: 419, endPoint x: 799, endPoint y: 375, distance: 600.0
click at [799, 375] on div "Mācību tēma: Bioloģijas ii - 12. klases 1. ieskaites mācību materiāls #12 11. t…" at bounding box center [700, 327] width 1400 height 654
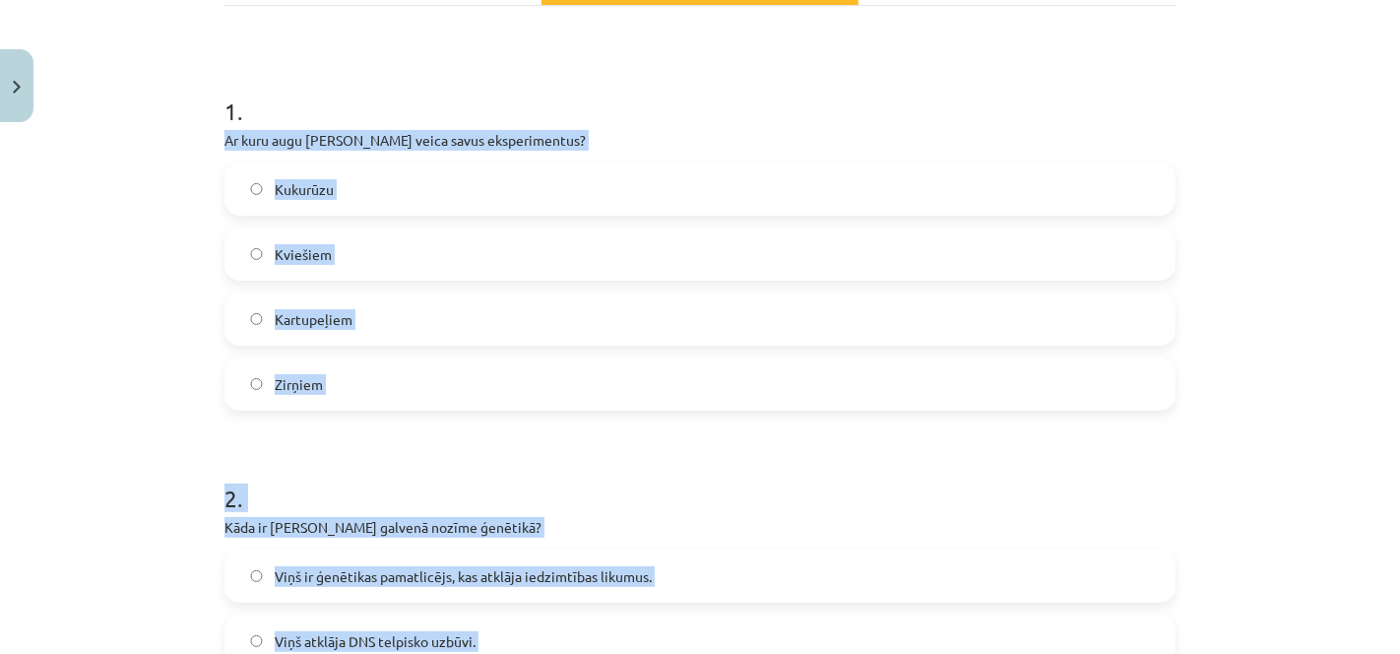
scroll to position [191, 0]
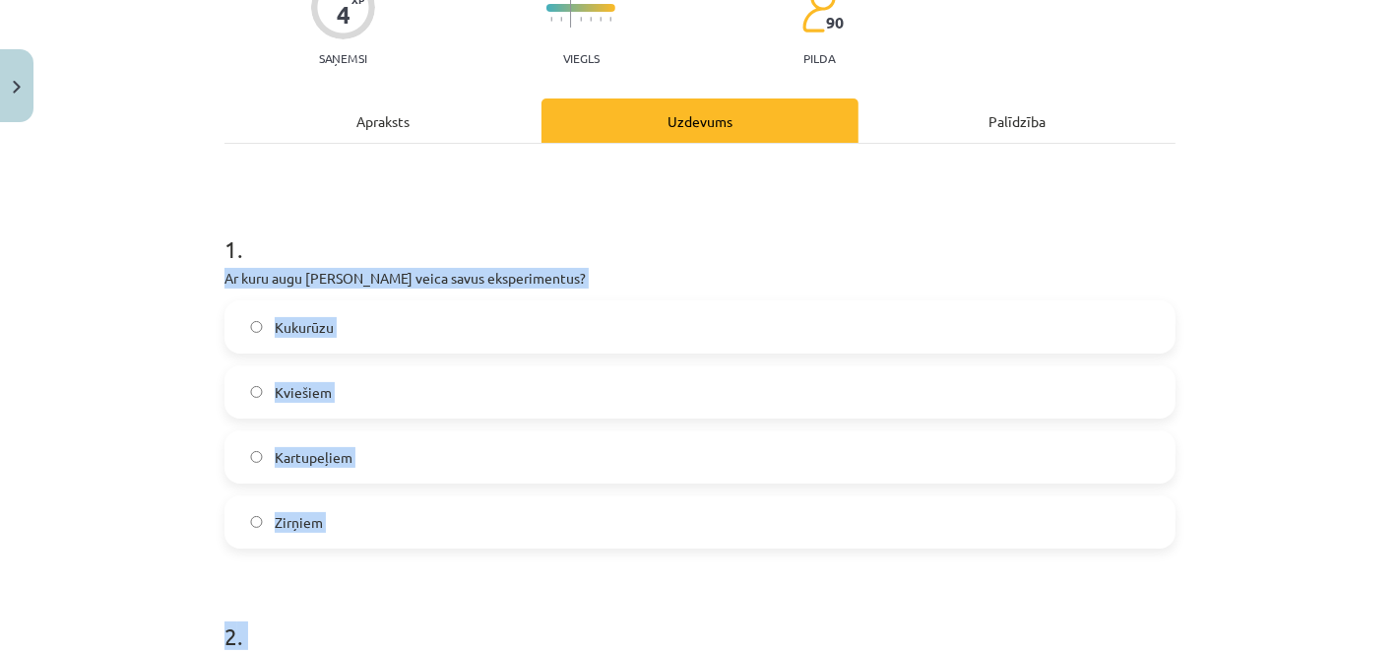
click at [694, 543] on label "Zirņiem" at bounding box center [699, 521] width 947 height 49
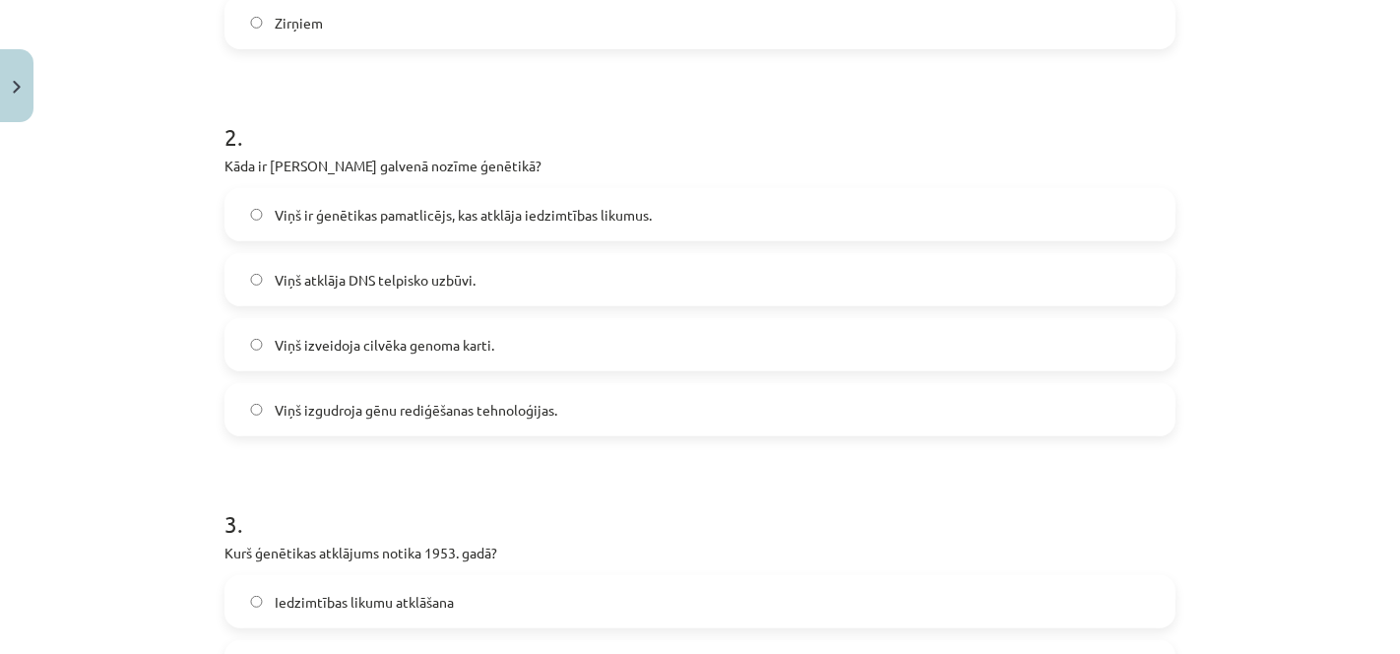
scroll to position [700, 0]
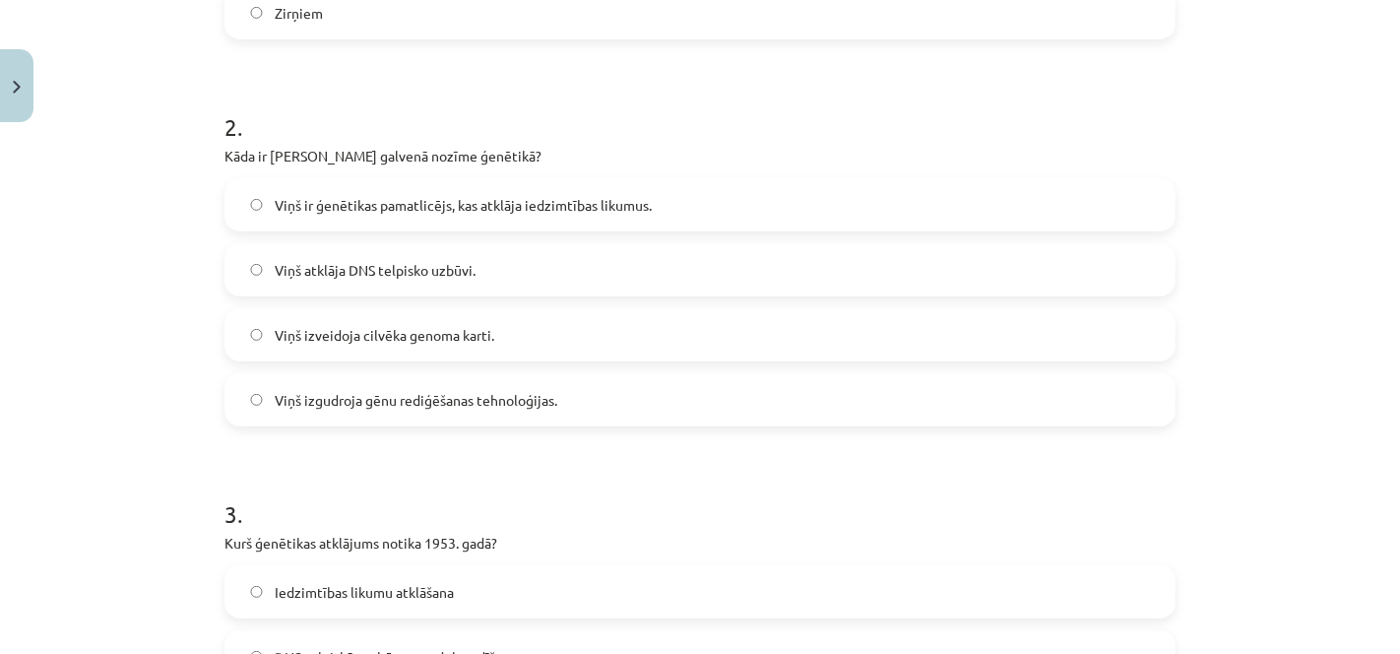
click at [461, 190] on label "Viņš ir ģenētikas pamatlicējs, kas atklāja iedzimtības likumus." at bounding box center [699, 204] width 947 height 49
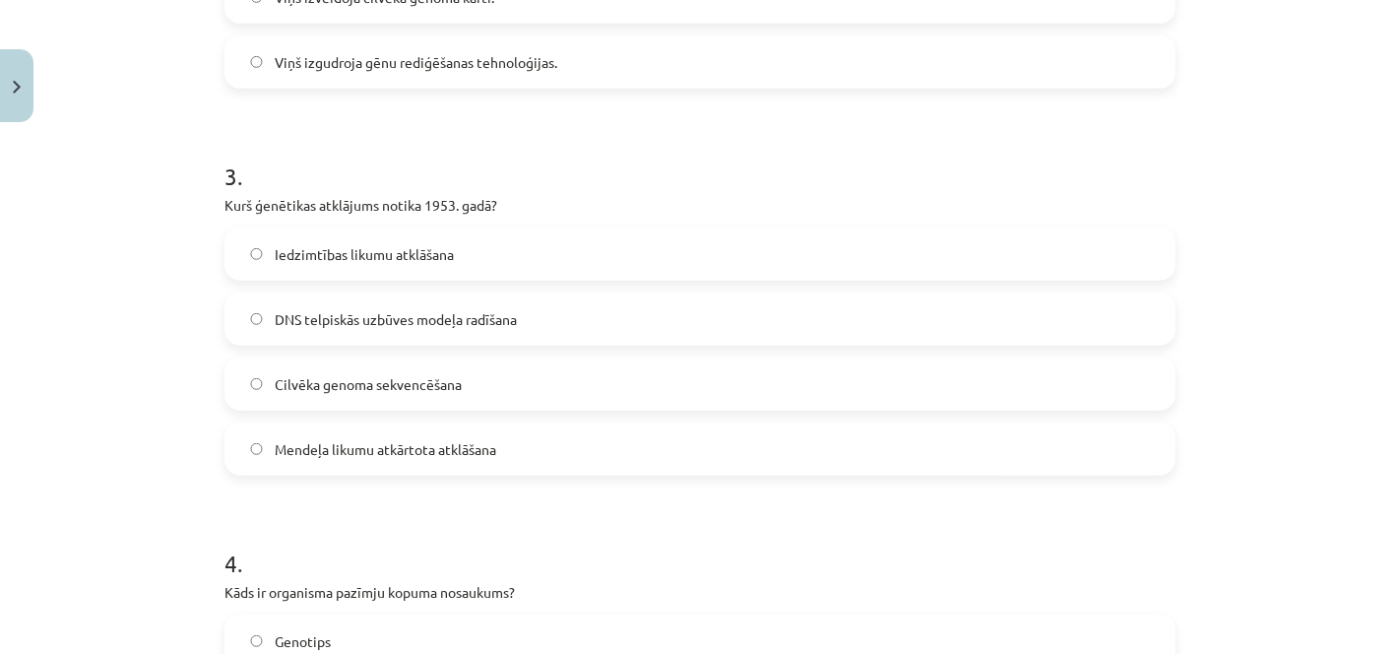
scroll to position [1169, 0]
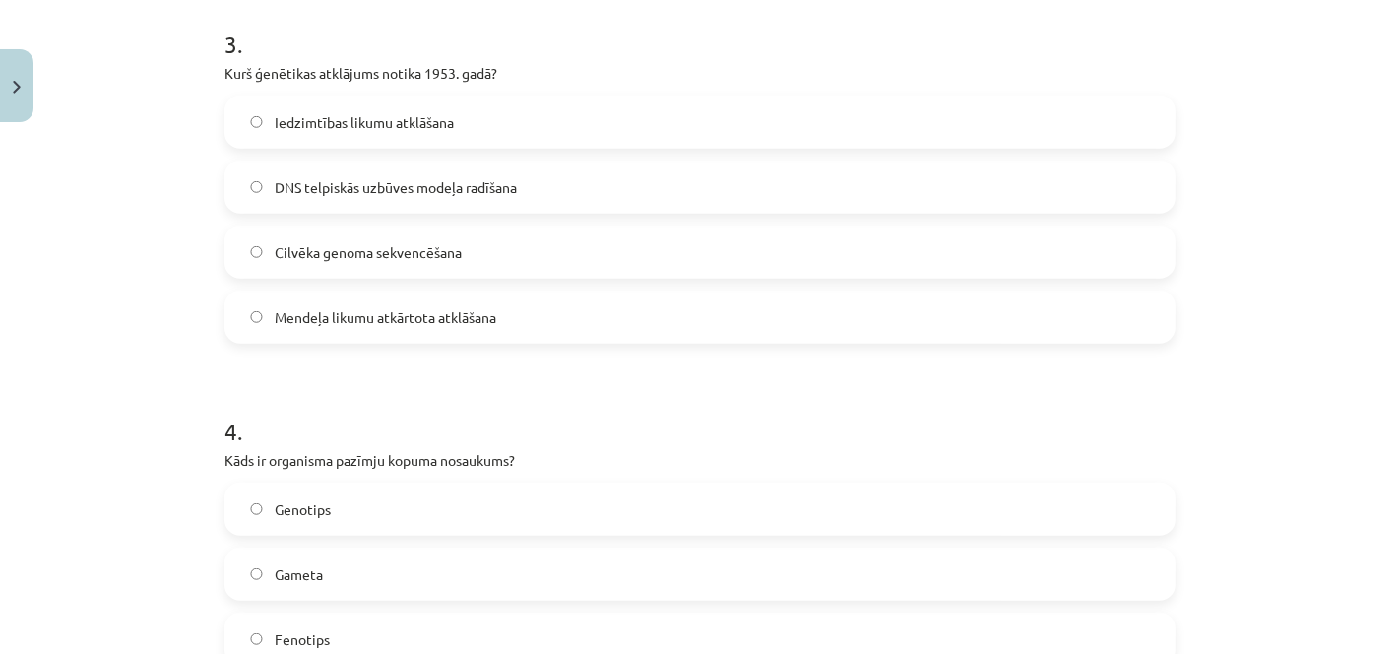
click at [776, 187] on label "DNS telpiskās uzbūves modeļa radīšana" at bounding box center [699, 186] width 947 height 49
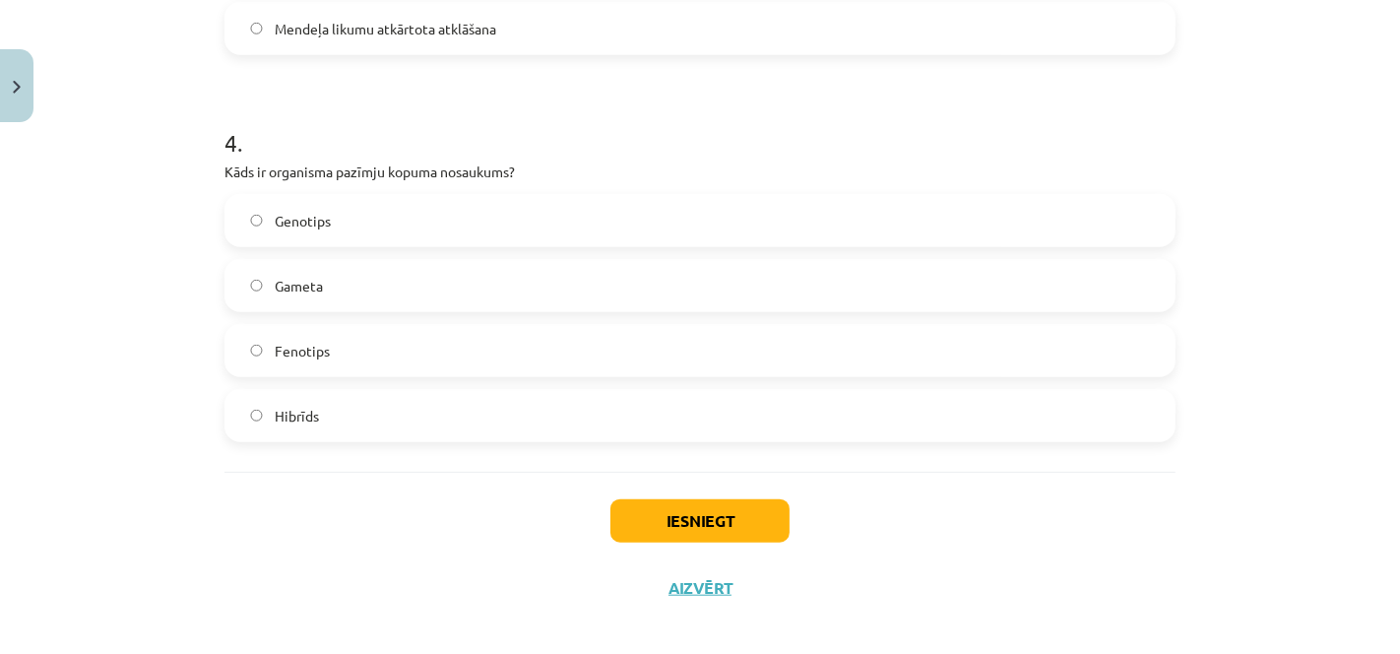
scroll to position [1465, 0]
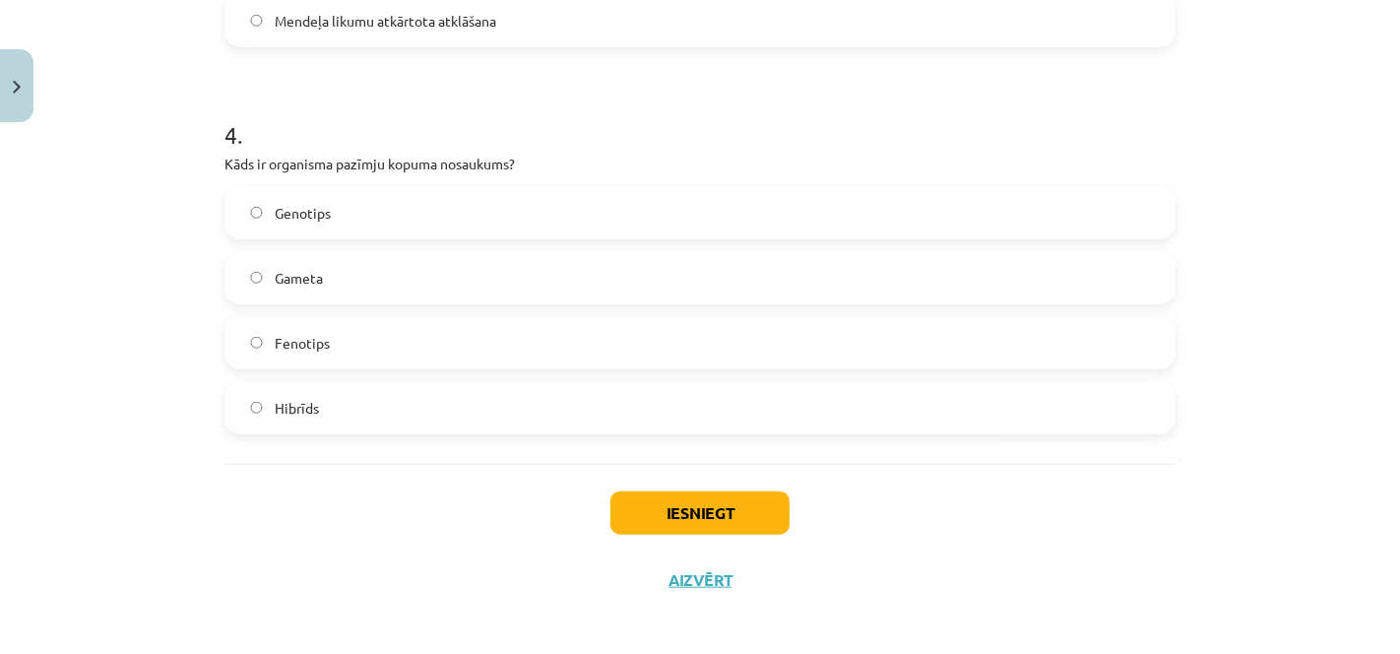
click at [402, 330] on label "Fenotips" at bounding box center [699, 342] width 947 height 49
click at [663, 514] on button "Iesniegt" at bounding box center [699, 512] width 179 height 43
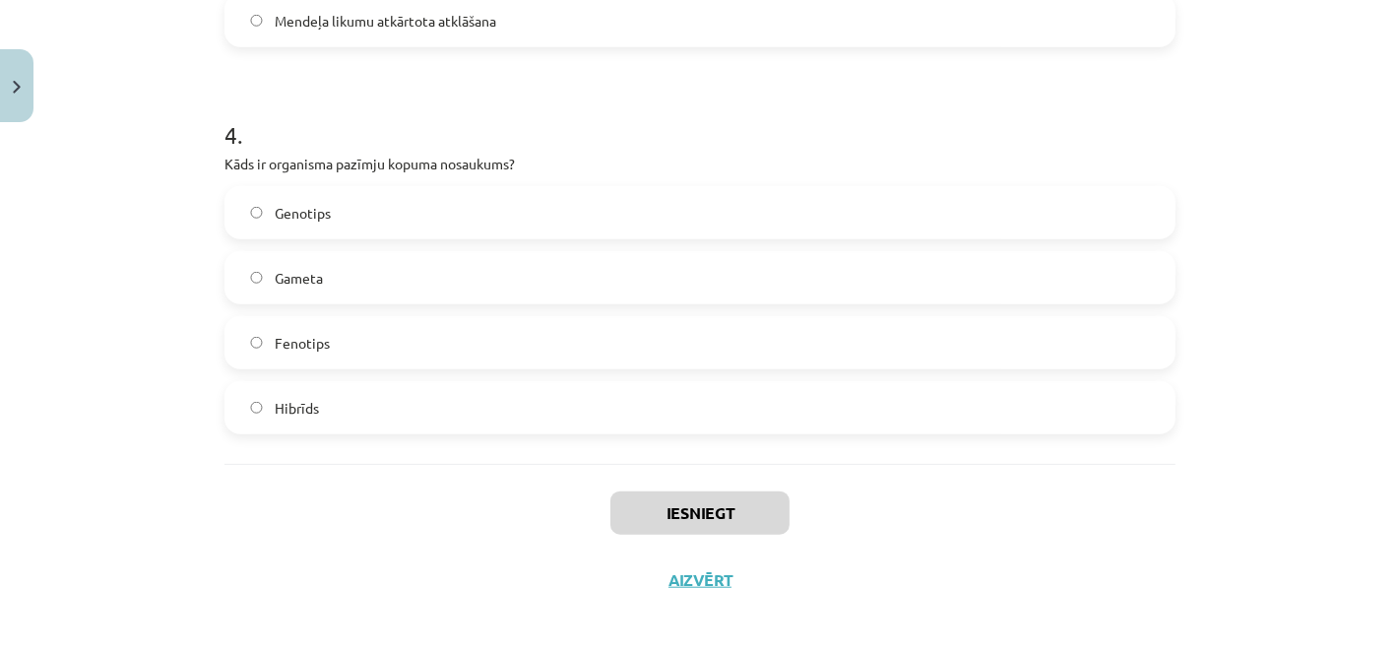
click at [1209, 200] on div "Mācību tēma: Bioloģijas ii - 12. klases 1. ieskaites mācību materiāls #12 11. t…" at bounding box center [700, 327] width 1400 height 654
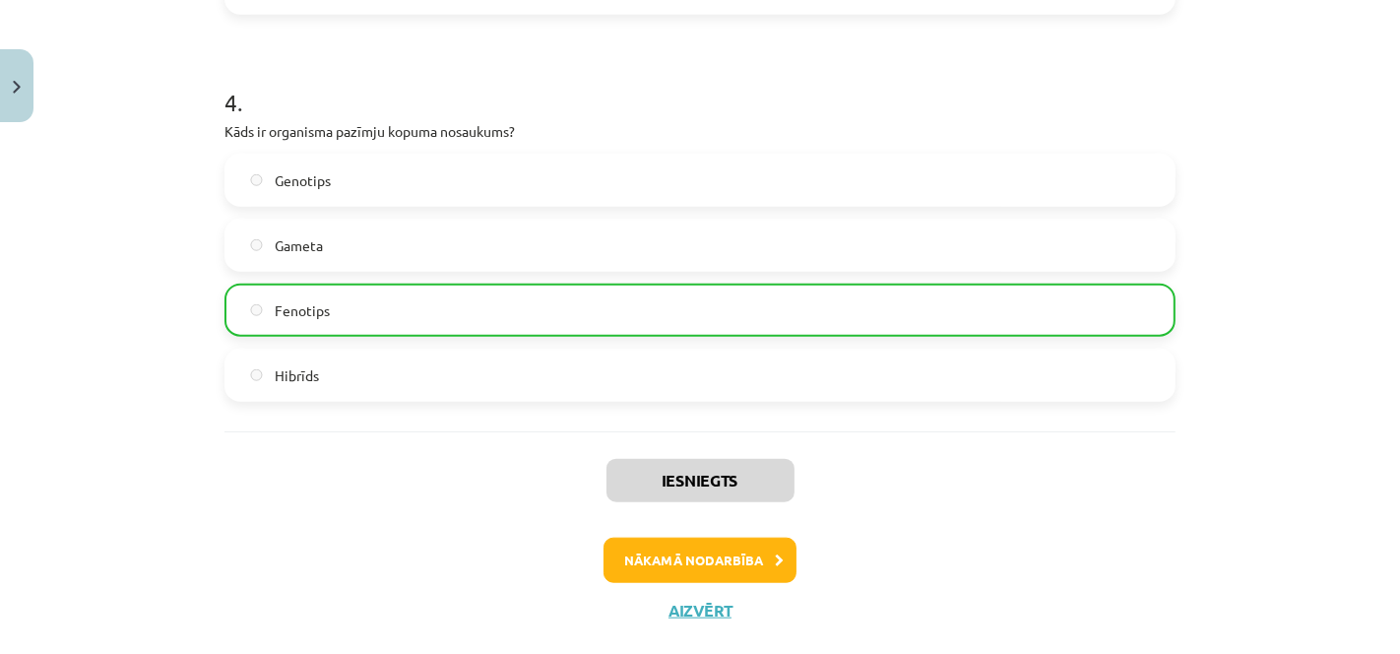
scroll to position [1471, 0]
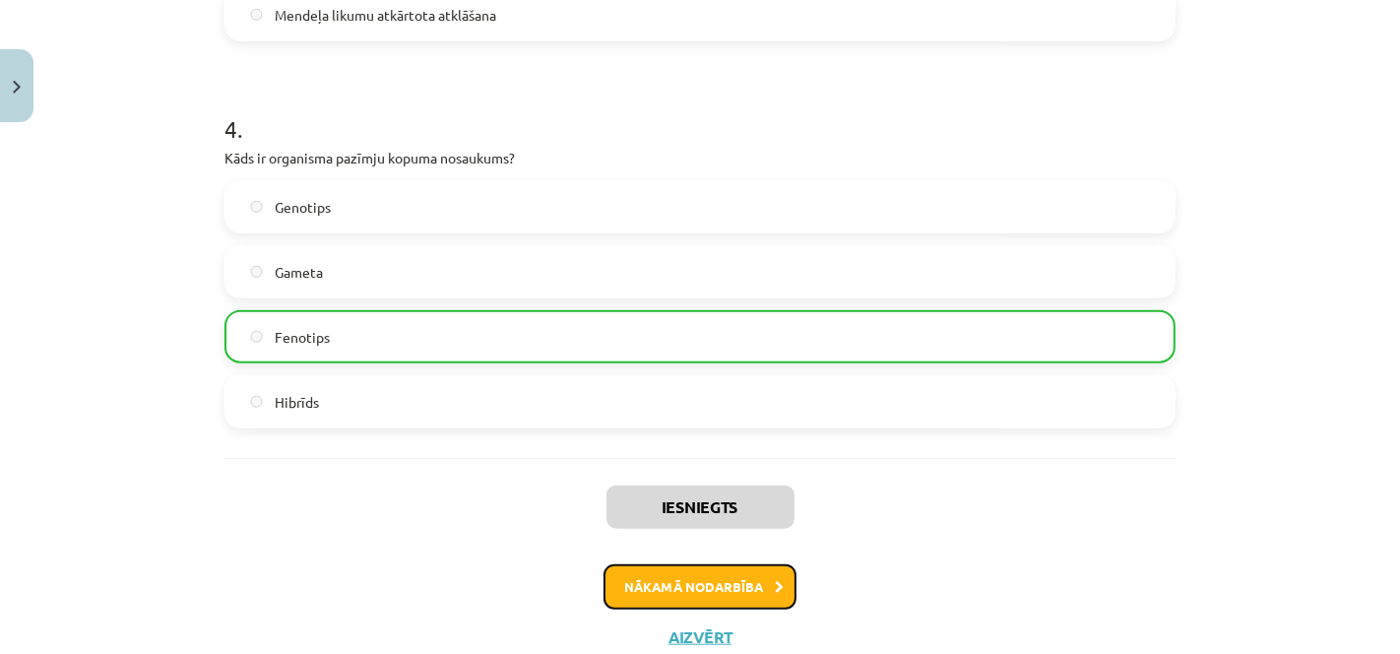
click at [731, 576] on button "Nākamā nodarbība" at bounding box center [699, 586] width 193 height 45
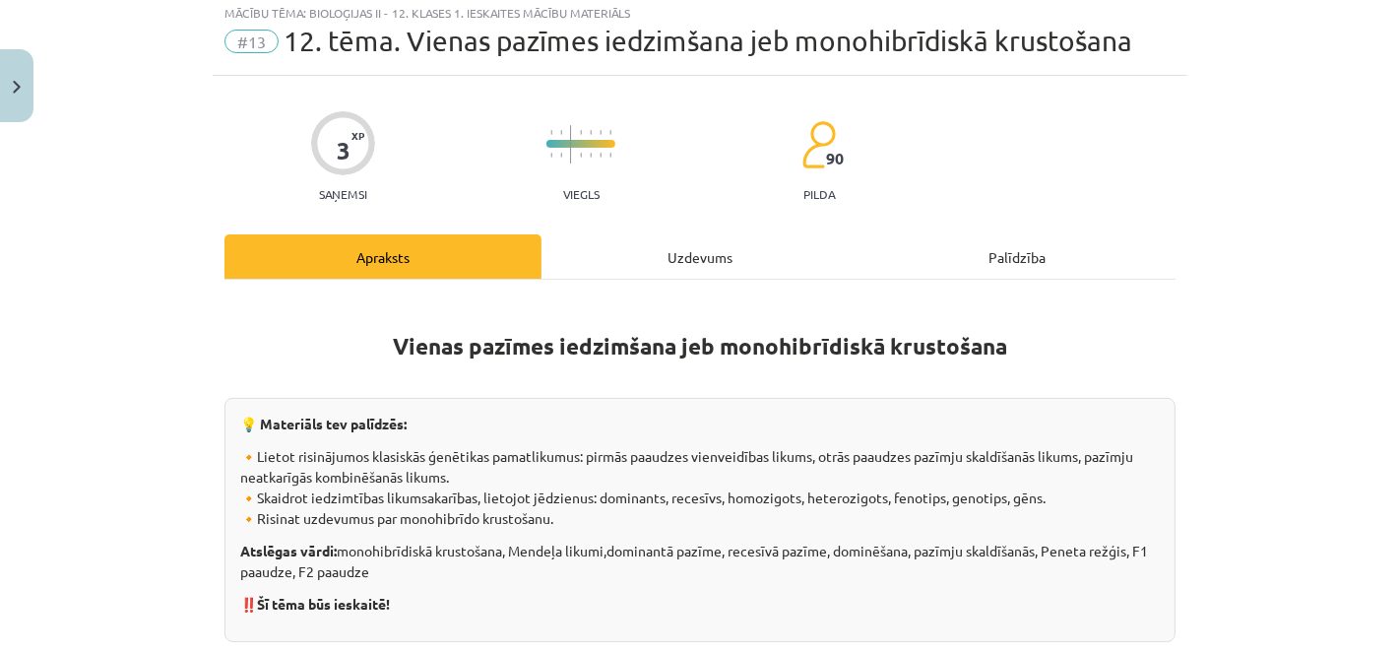
scroll to position [48, 0]
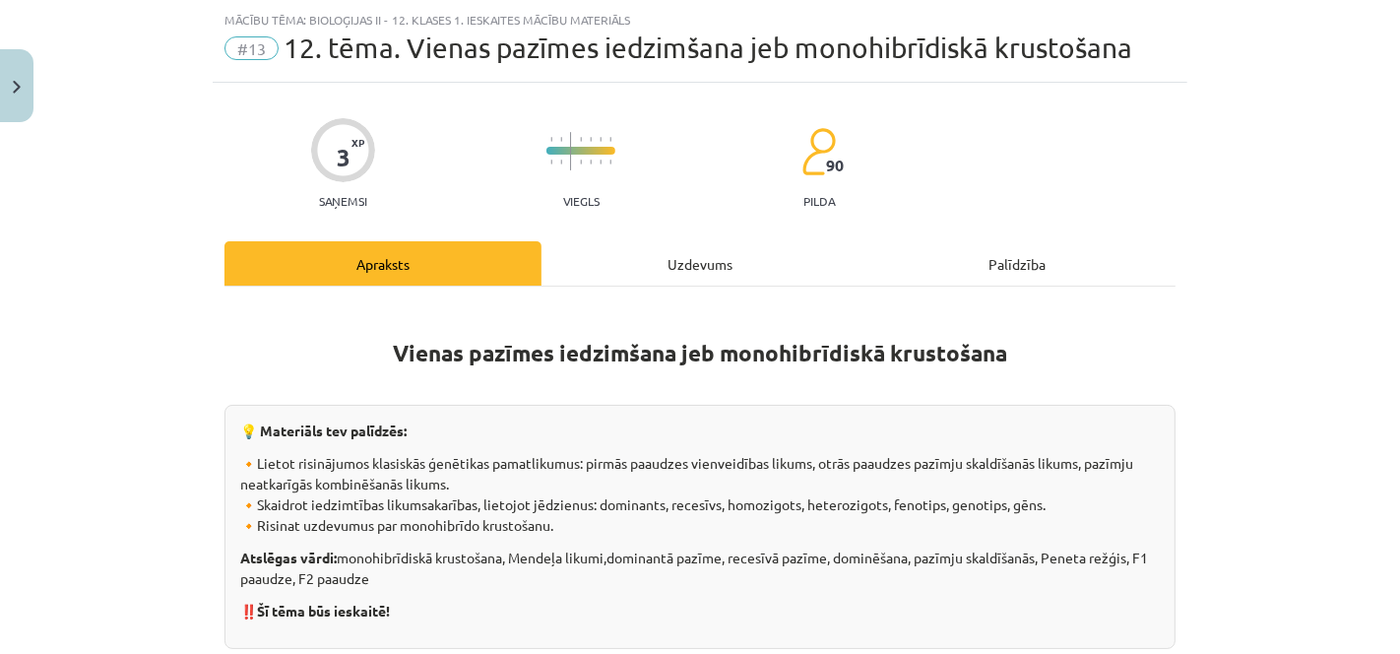
click at [658, 248] on div "Uzdevums" at bounding box center [699, 263] width 317 height 44
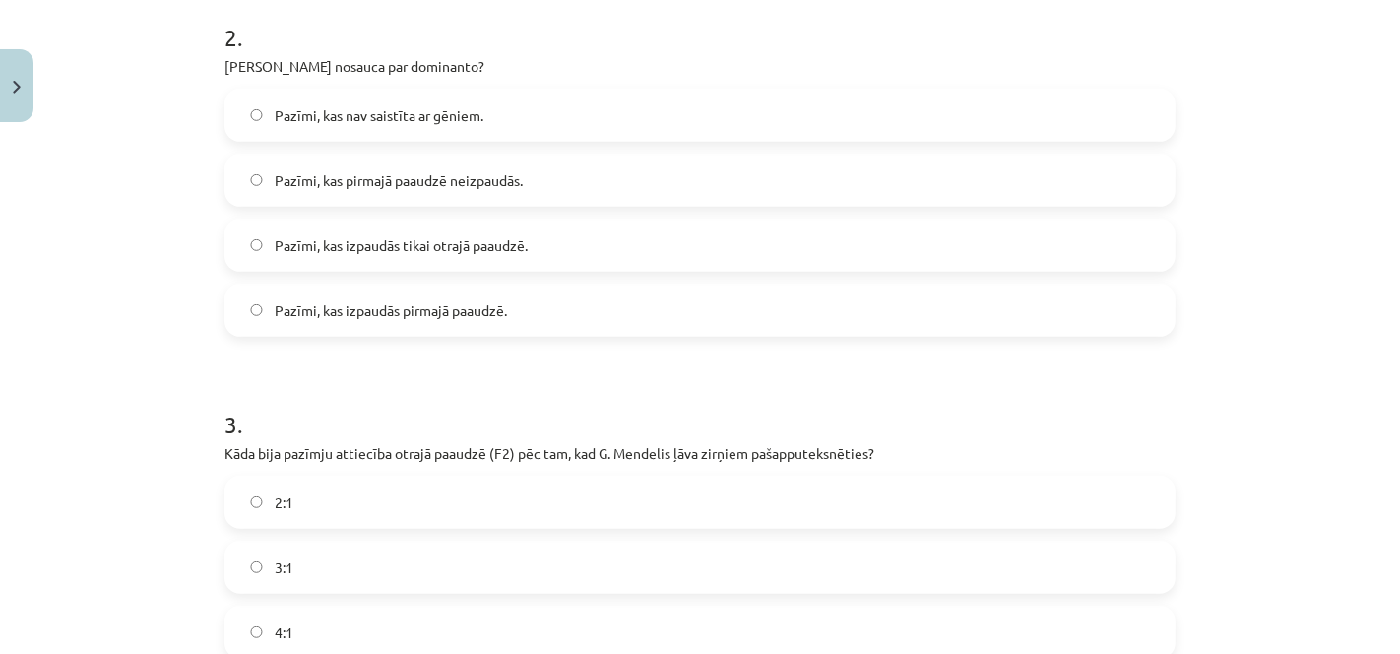
scroll to position [1086, 0]
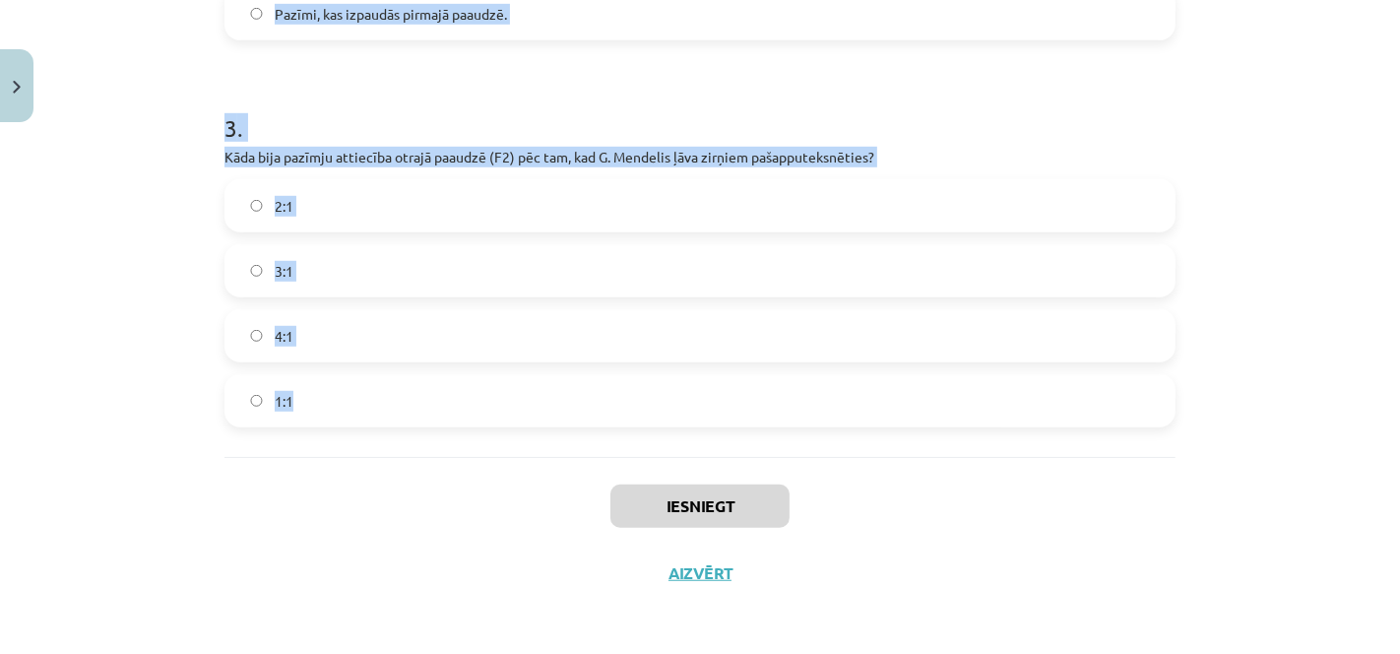
drag, startPoint x: 211, startPoint y: 415, endPoint x: 679, endPoint y: 432, distance: 468.8
click at [363, 246] on label "3:1" at bounding box center [699, 270] width 947 height 49
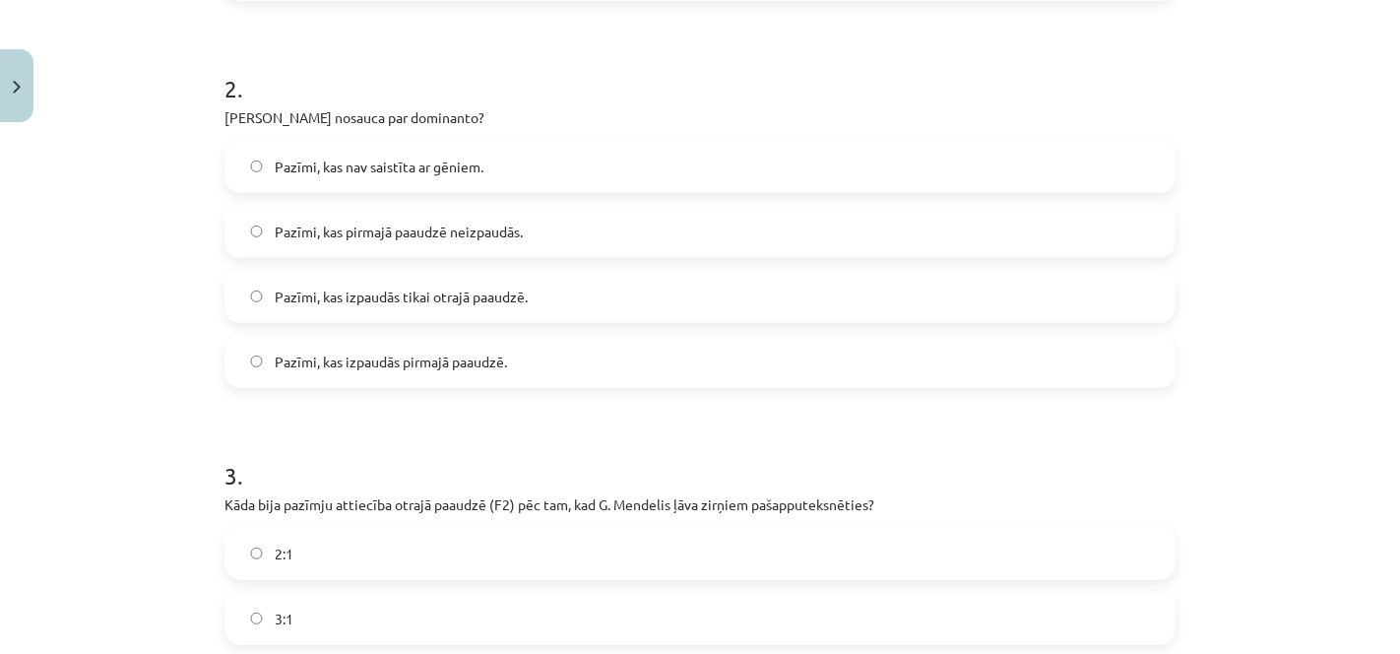
scroll to position [723, 0]
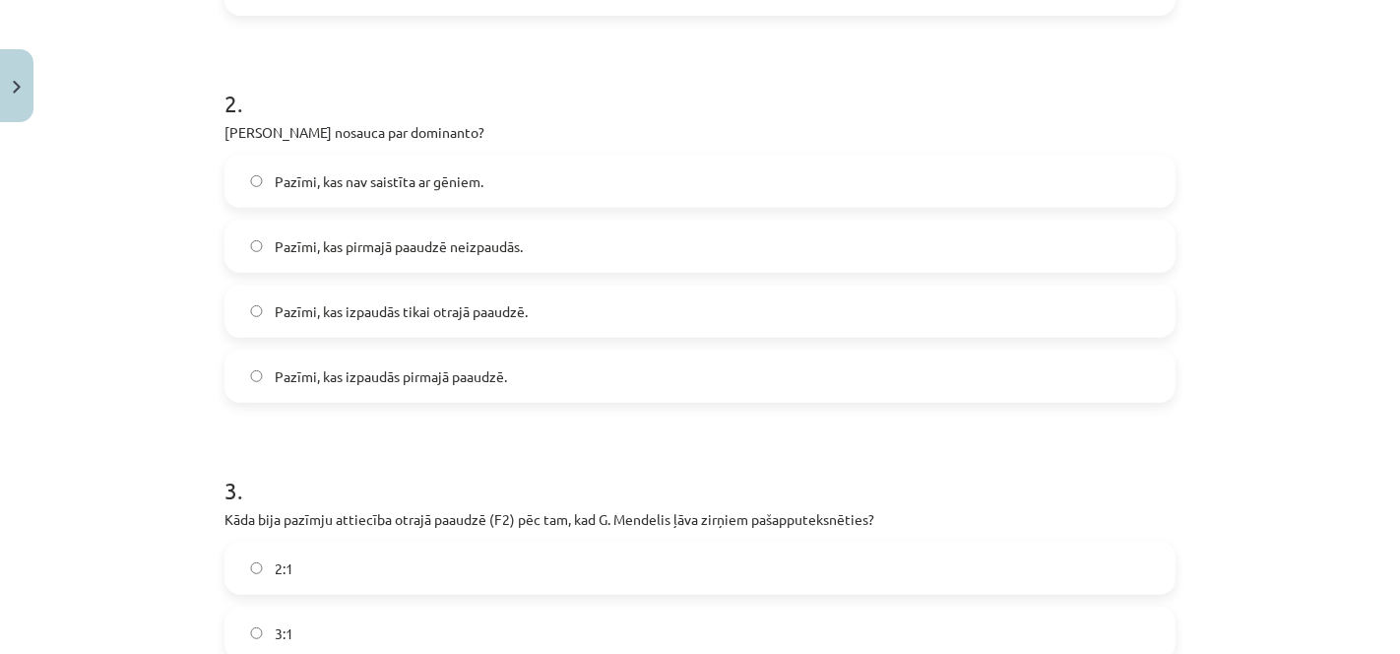
click at [405, 369] on span "Pazīmi, kas izpaudās pirmajā paaudzē." at bounding box center [391, 376] width 232 height 21
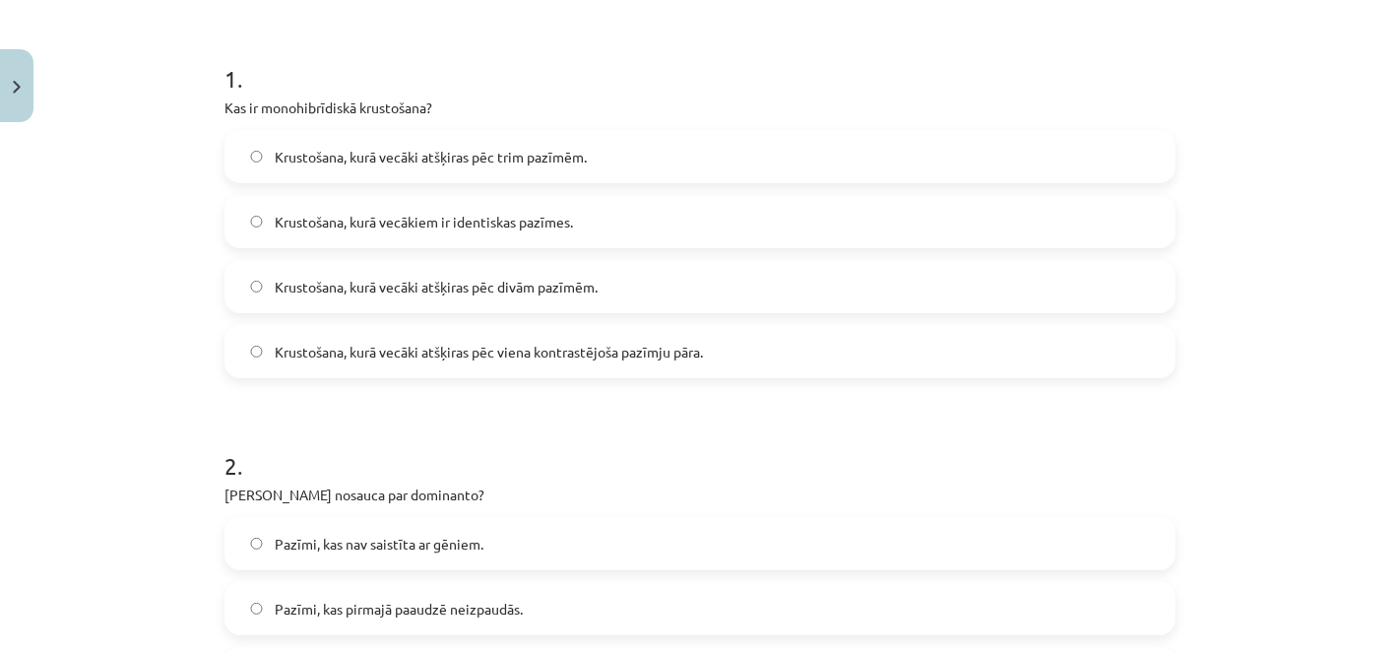
scroll to position [354, 0]
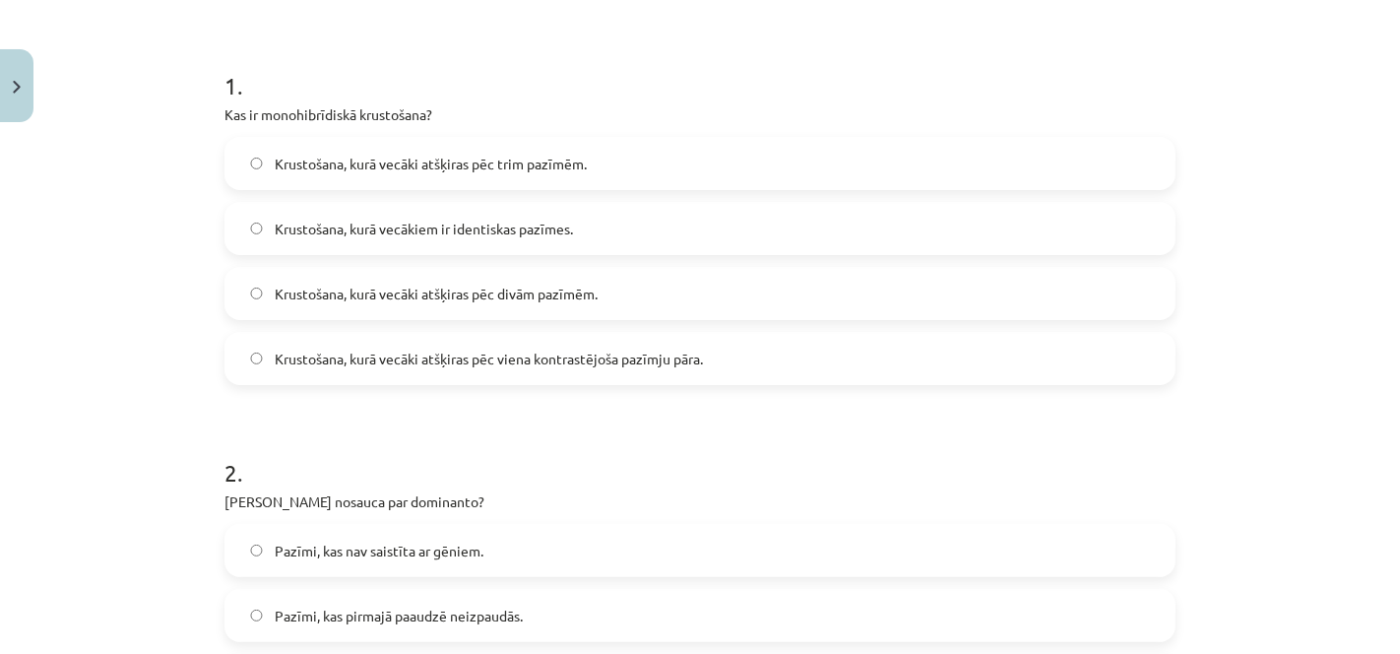
click at [517, 370] on label "Krustošana, kurā vecāki atšķiras pēc viena kontrastējoša pazīmju pāra." at bounding box center [699, 358] width 947 height 49
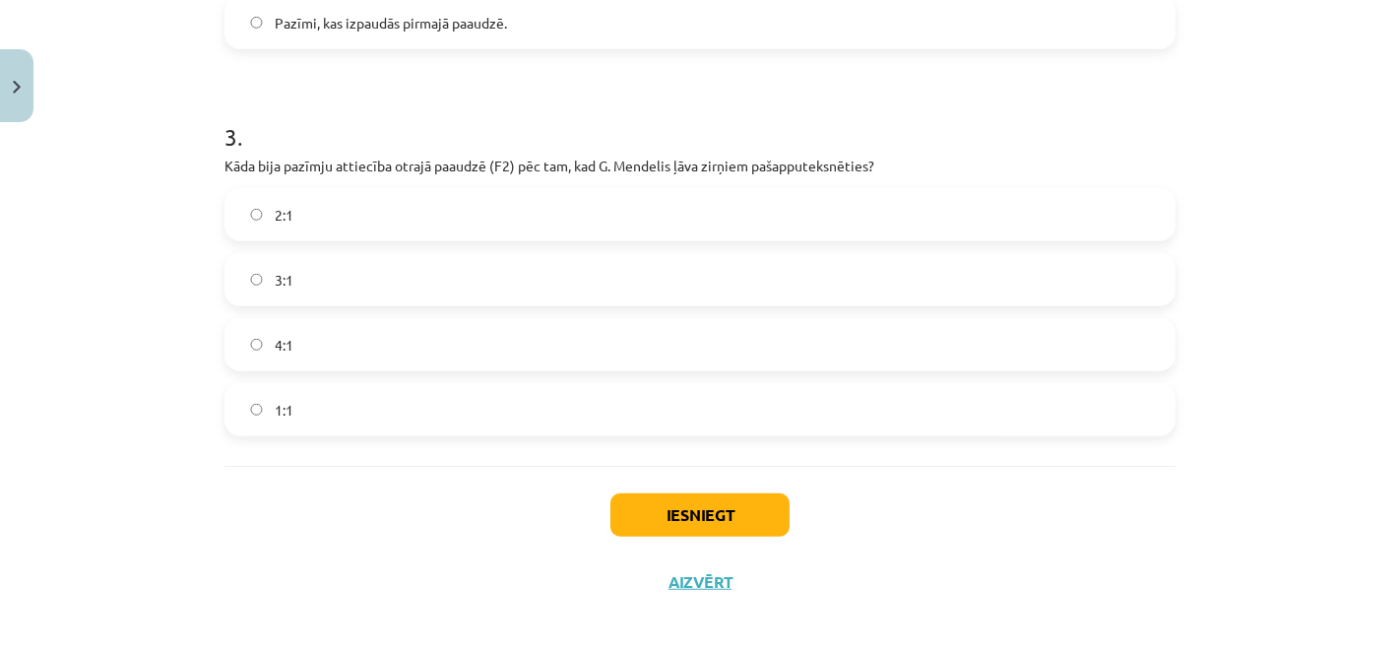
scroll to position [1086, 0]
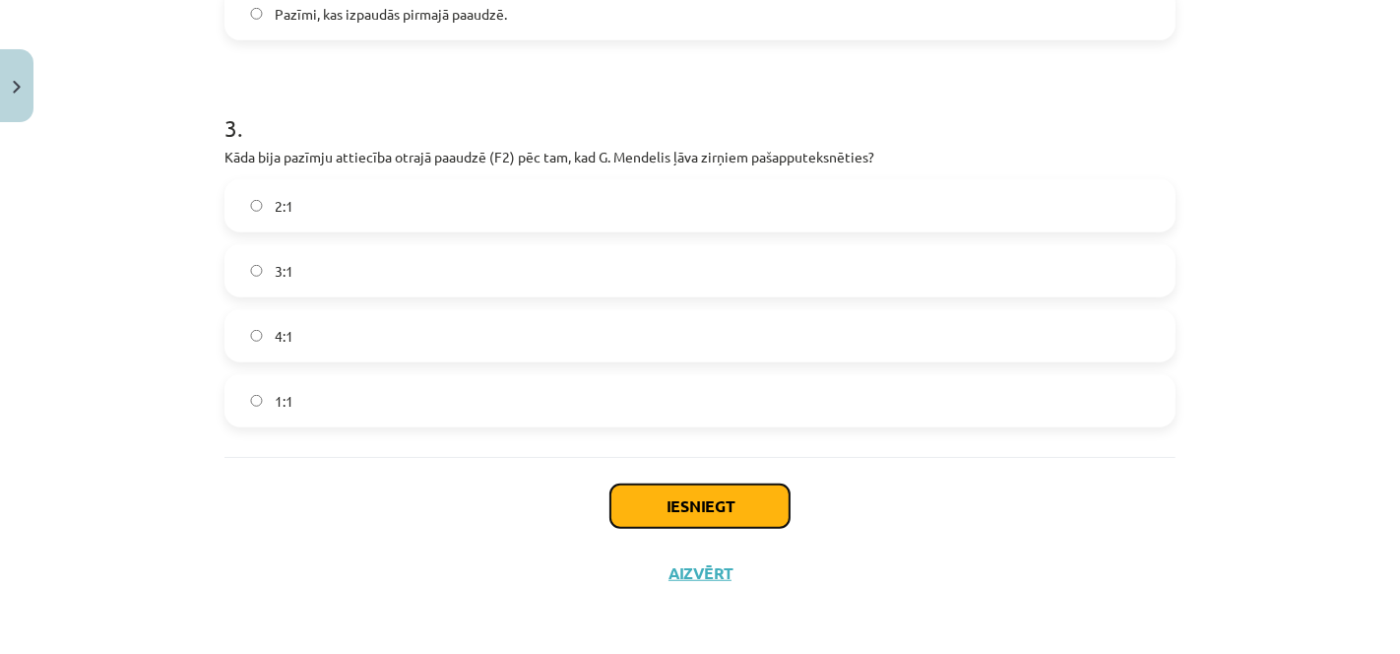
click at [709, 485] on button "Iesniegt" at bounding box center [699, 505] width 179 height 43
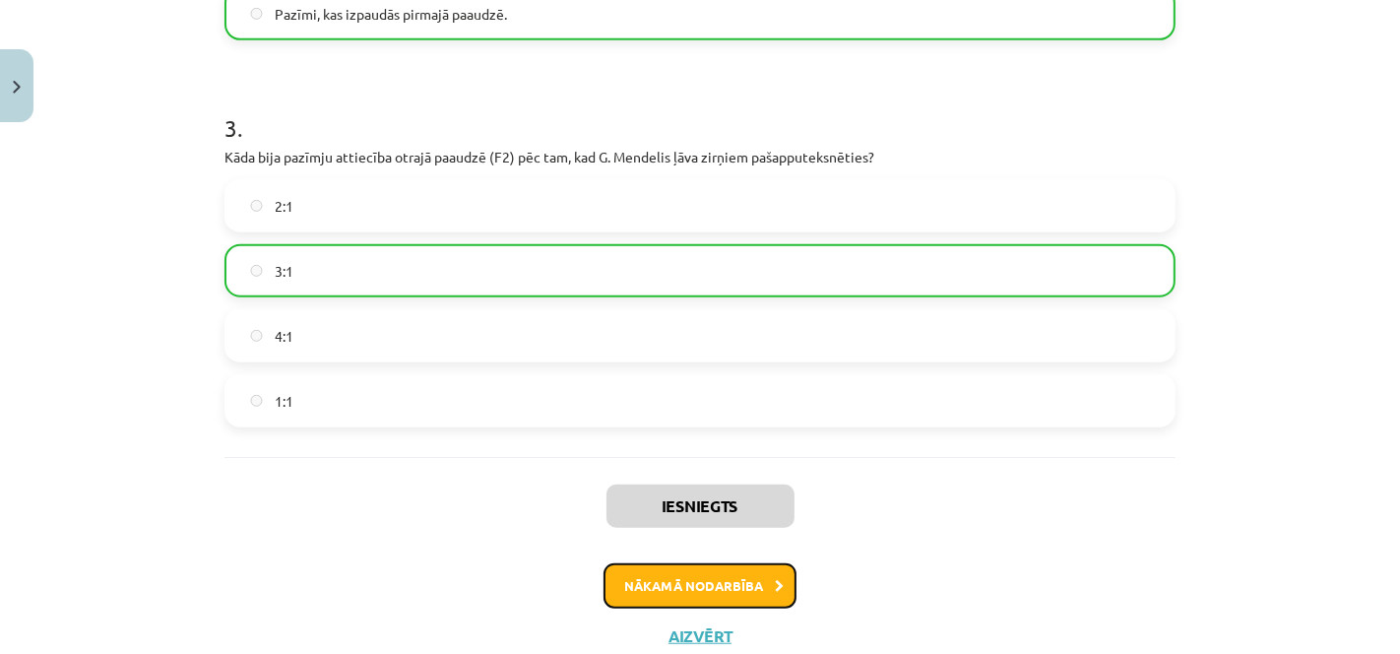
click at [655, 568] on button "Nākamā nodarbība" at bounding box center [699, 585] width 193 height 45
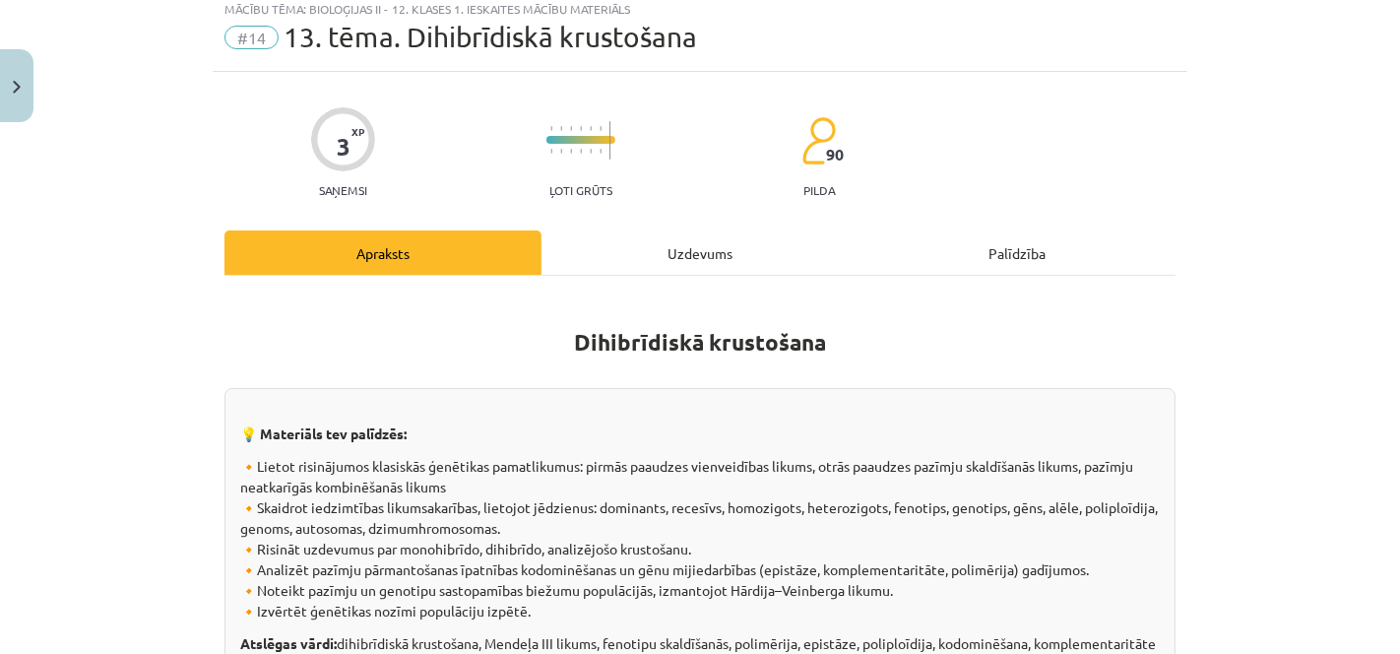
scroll to position [48, 0]
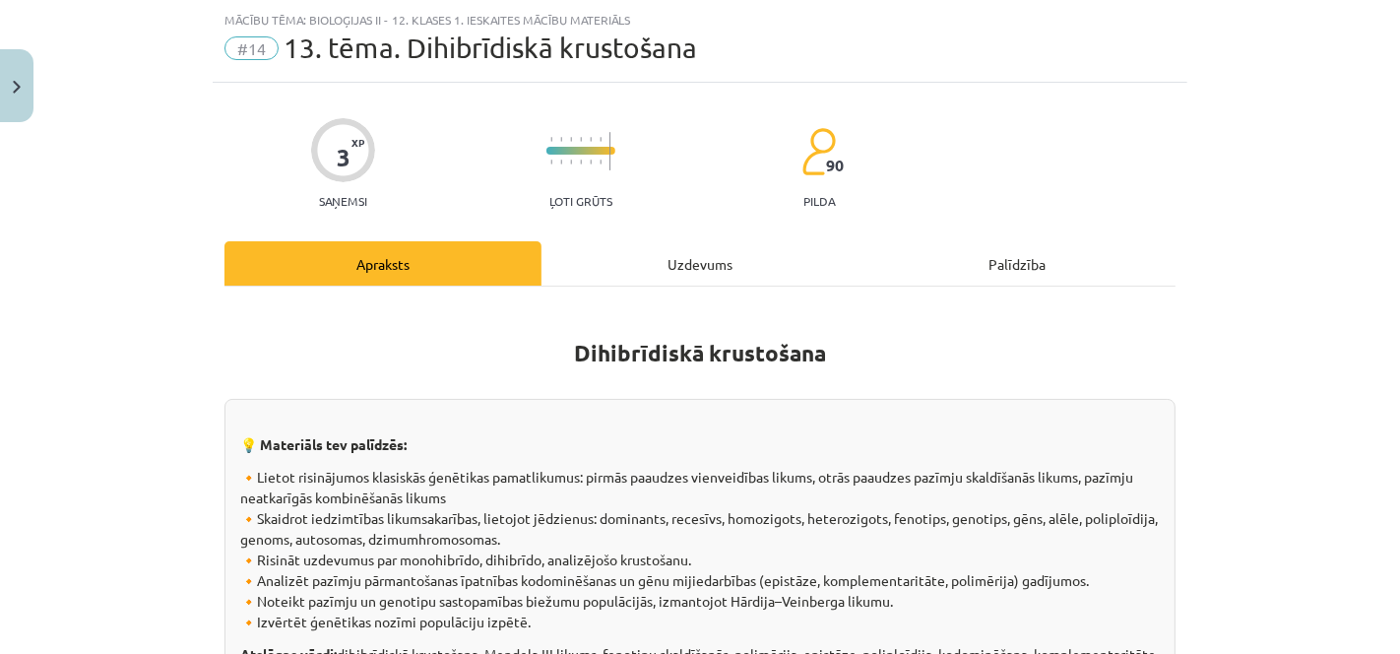
click at [636, 265] on div "Uzdevums" at bounding box center [699, 263] width 317 height 44
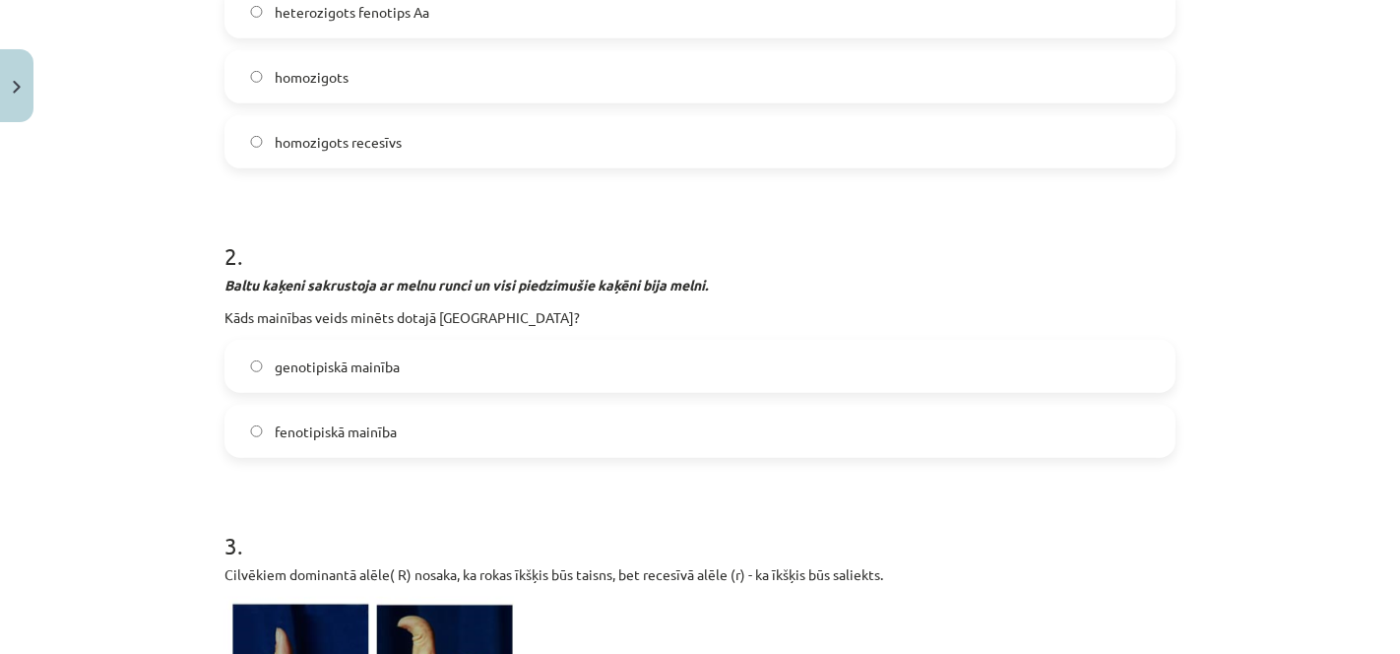
scroll to position [863, 0]
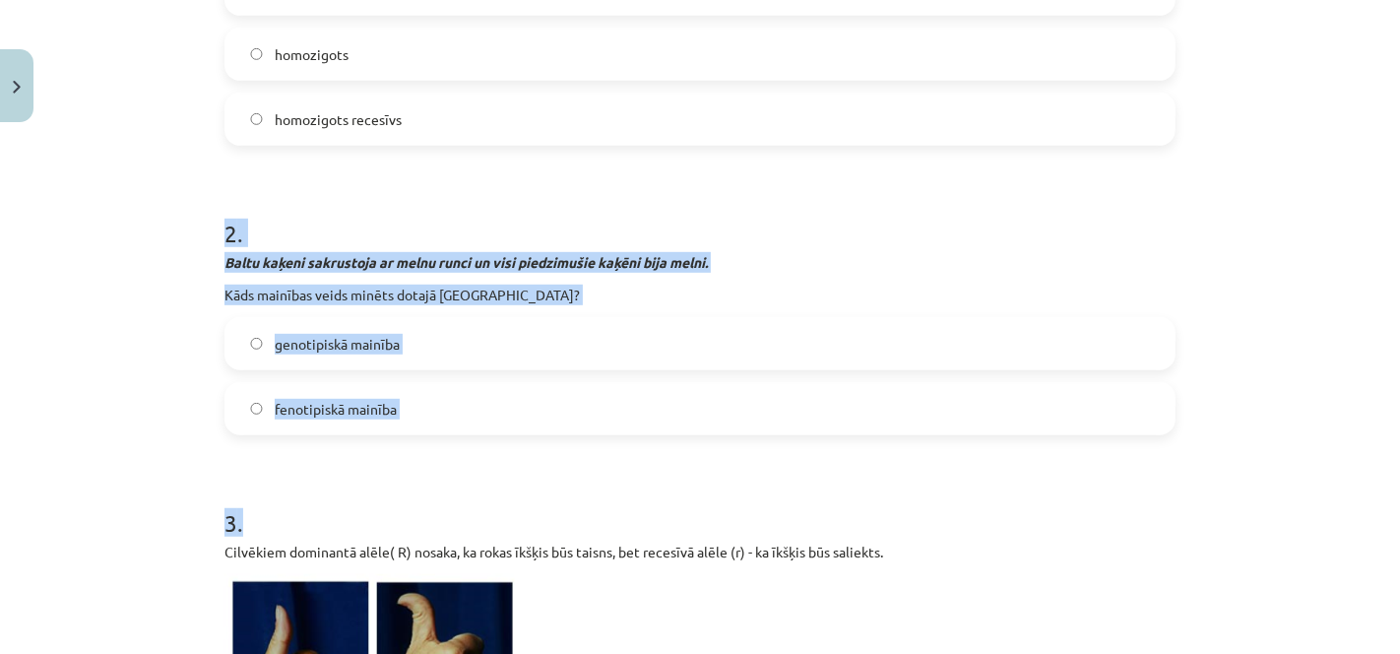
drag, startPoint x: 208, startPoint y: 227, endPoint x: 665, endPoint y: 446, distance: 507.1
click at [665, 446] on div "3 XP Saņemsi Ļoti grūts 90 pilda Apraksts Uzdevums Palīdzība 1 . Aplūko attēlu …" at bounding box center [700, 238] width 974 height 1940
drag, startPoint x: 665, startPoint y: 446, endPoint x: 576, endPoint y: 434, distance: 90.3
click at [576, 434] on div "fenotipiskā mainība" at bounding box center [699, 408] width 951 height 53
click at [194, 268] on div "Mācību tēma: Bioloģijas ii - 12. klases 1. ieskaites mācību materiāls #14 13. t…" at bounding box center [700, 327] width 1400 height 654
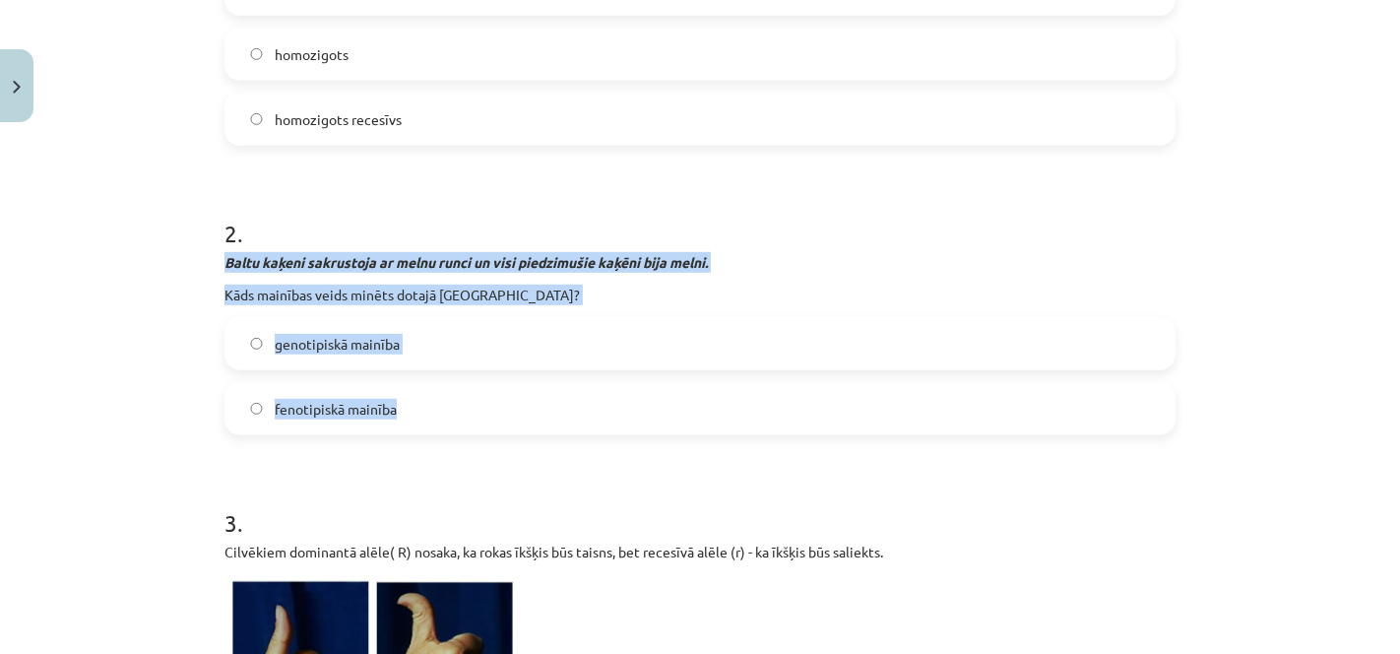
drag, startPoint x: 205, startPoint y: 264, endPoint x: 639, endPoint y: 391, distance: 452.2
click at [639, 391] on div "3 XP Saņemsi Ļoti grūts 90 pilda Apraksts Uzdevums Palīdzība 1 . Aplūko attēlu …" at bounding box center [700, 238] width 974 height 1940
click at [520, 405] on label "fenotipiskā mainība" at bounding box center [699, 408] width 947 height 49
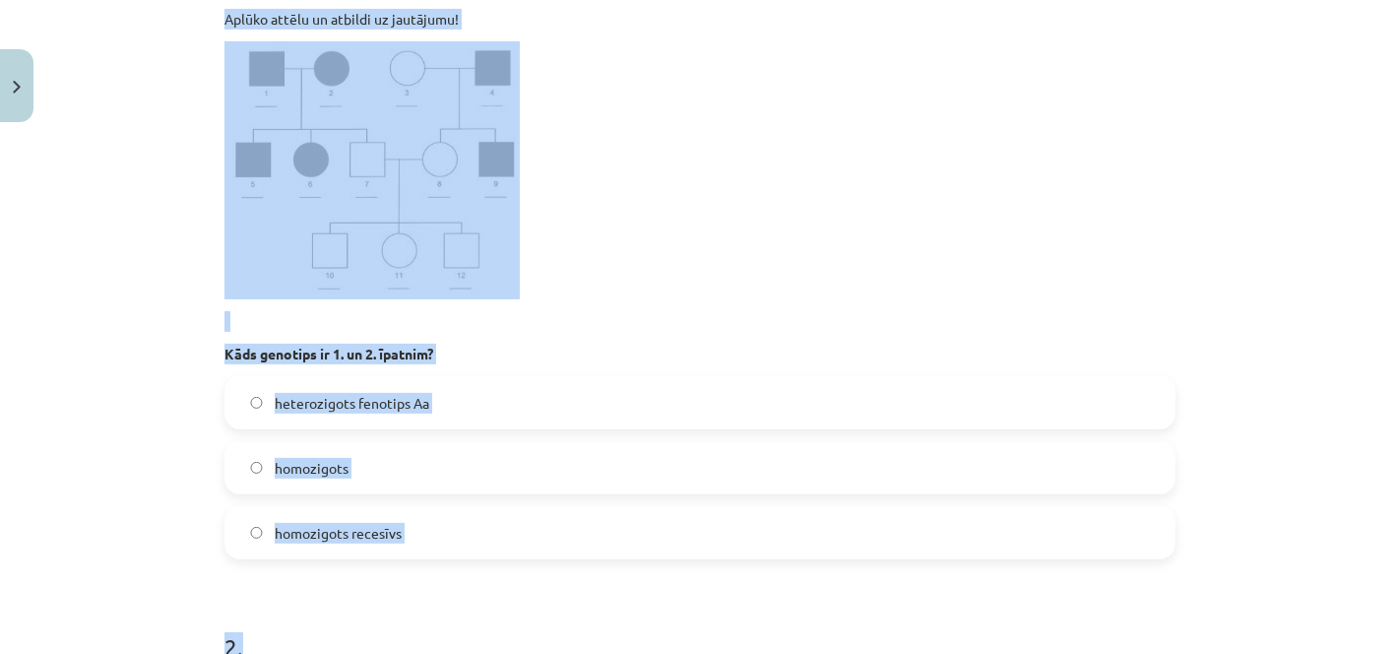
scroll to position [456, 0]
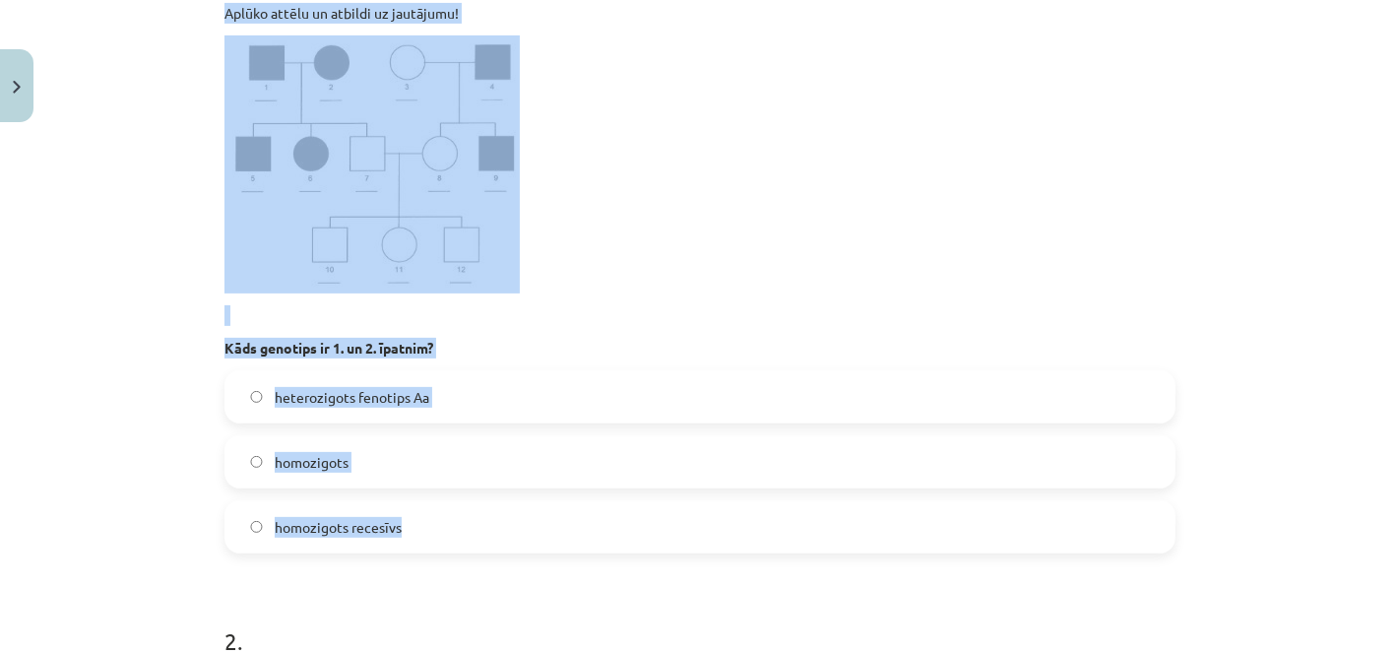
drag, startPoint x: 210, startPoint y: 228, endPoint x: 533, endPoint y: 539, distance: 449.0
click at [533, 539] on div "3 XP Saņemsi Ļoti grūts 90 pilda Apraksts Uzdevums Palīdzība 1 . Aplūko attēlu …" at bounding box center [700, 645] width 974 height 1940
click at [420, 187] on img at bounding box center [371, 164] width 295 height 258
click at [394, 189] on img at bounding box center [371, 164] width 295 height 258
click at [666, 207] on p at bounding box center [699, 164] width 951 height 258
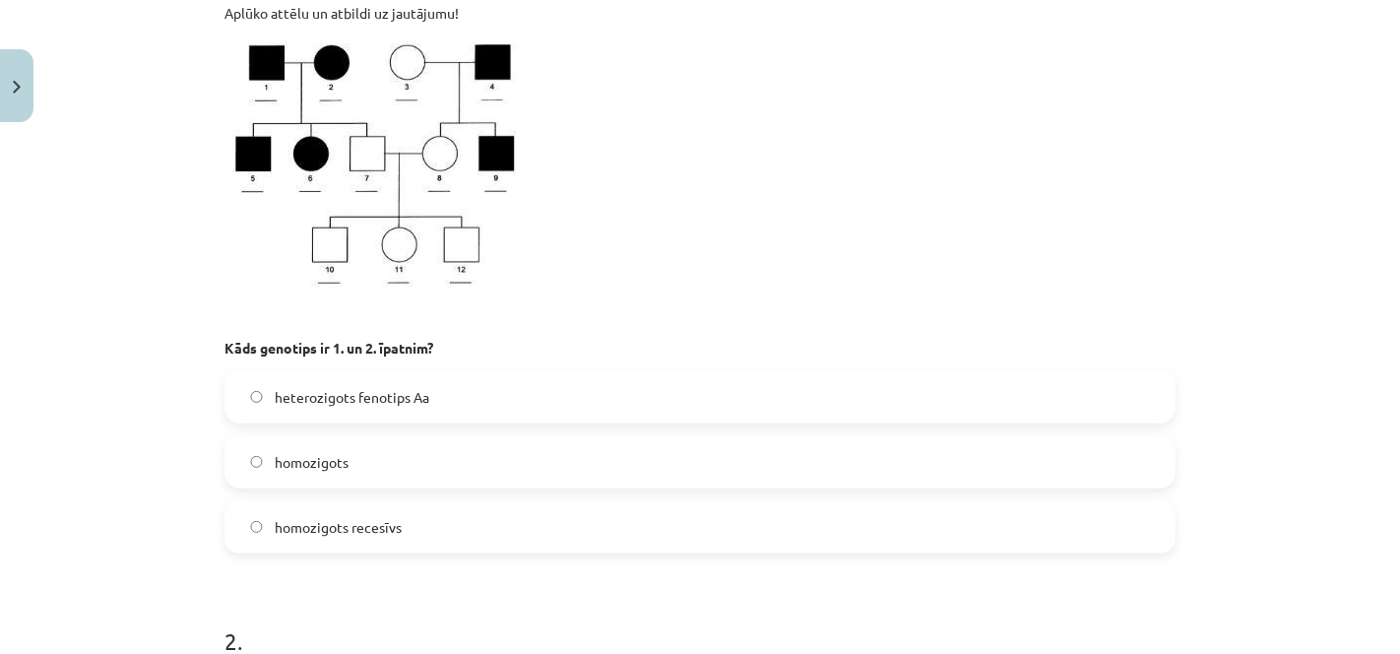
click at [480, 195] on img at bounding box center [371, 164] width 295 height 258
click at [545, 375] on label "heterozigots fenotips Aa" at bounding box center [699, 396] width 947 height 49
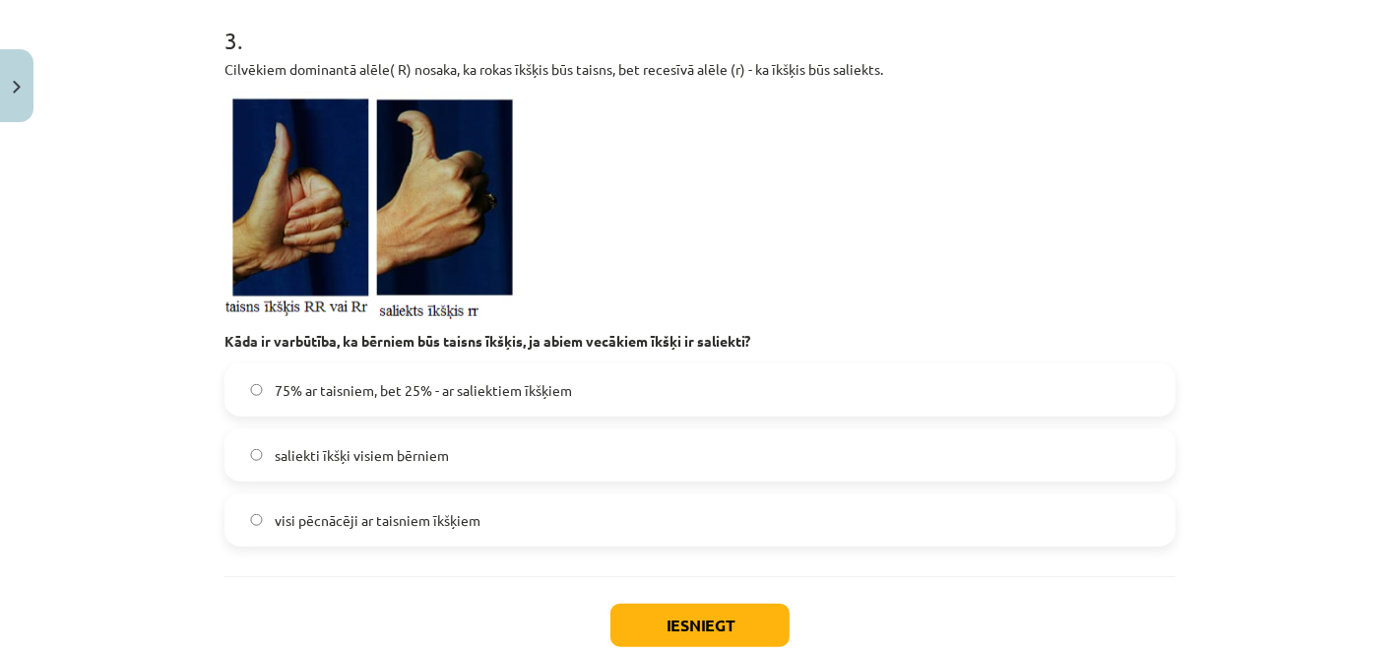
scroll to position [1343, 0]
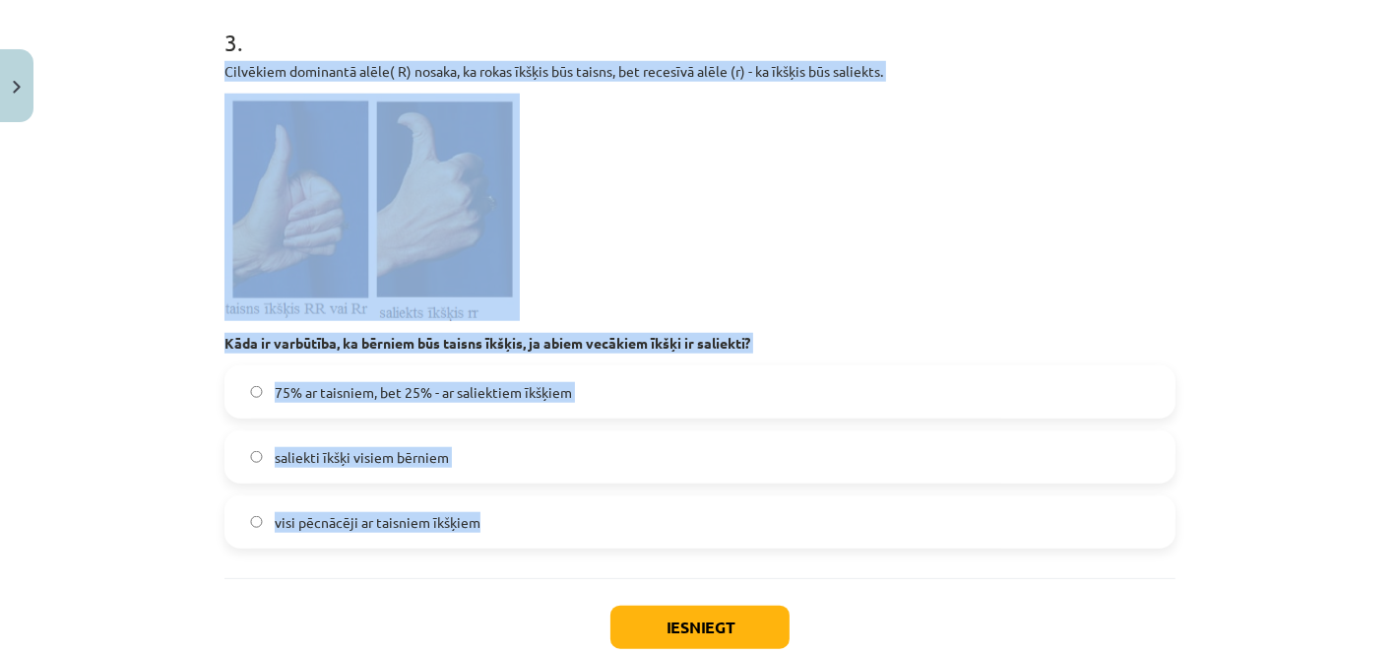
drag, startPoint x: 209, startPoint y: 63, endPoint x: 669, endPoint y: 502, distance: 636.3
click at [362, 244] on img at bounding box center [371, 207] width 295 height 227
click at [522, 468] on label "saliekti īkšķi visiem bērniem" at bounding box center [699, 456] width 947 height 49
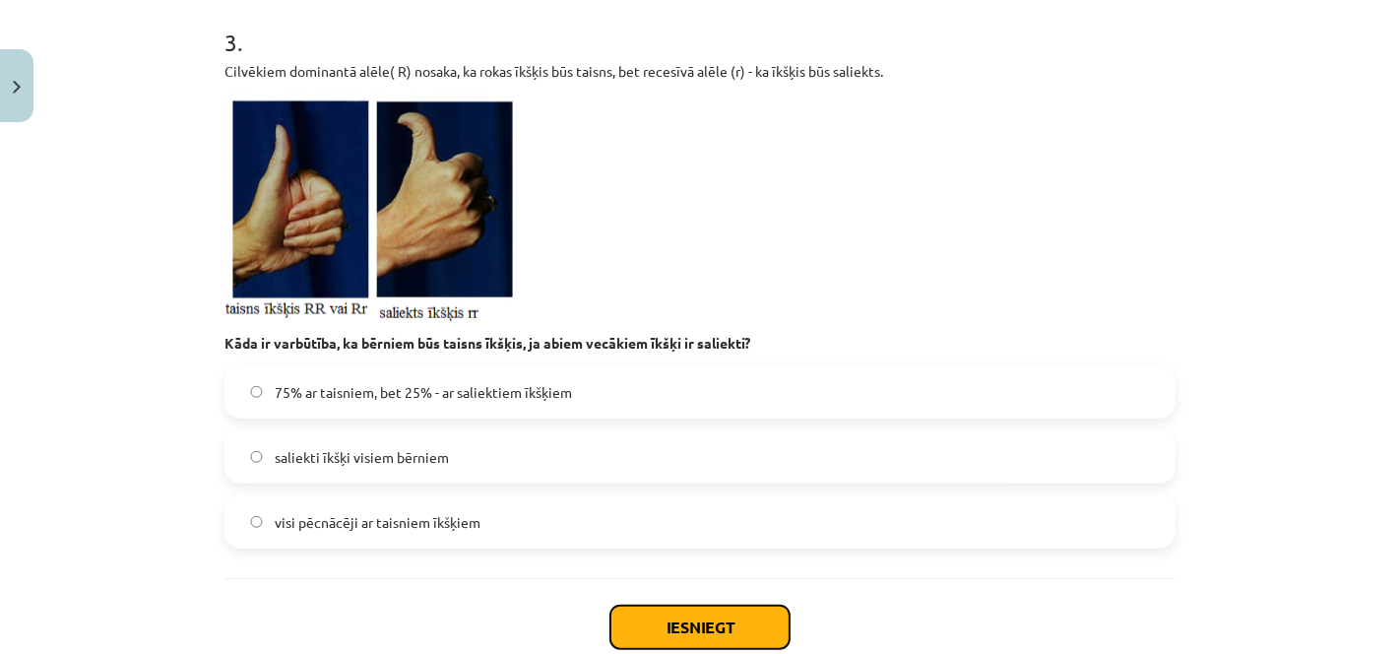
click at [677, 623] on button "Iesniegt" at bounding box center [699, 626] width 179 height 43
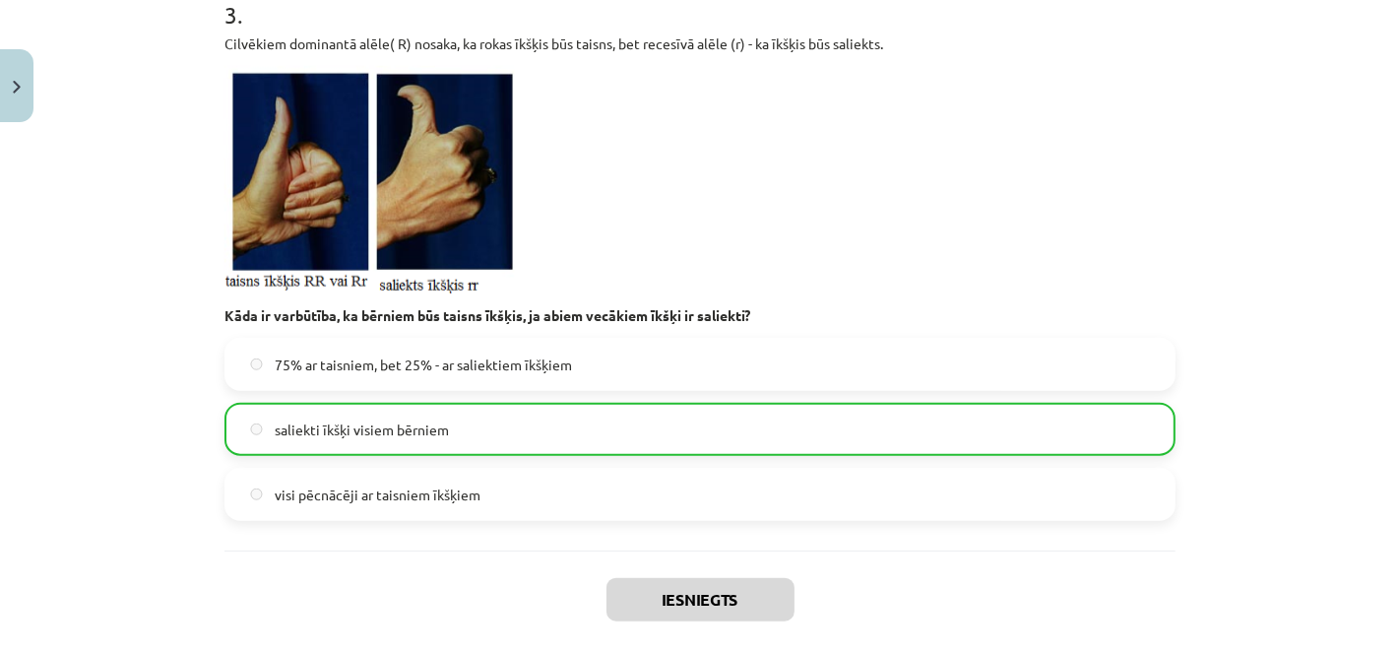
scroll to position [1527, 0]
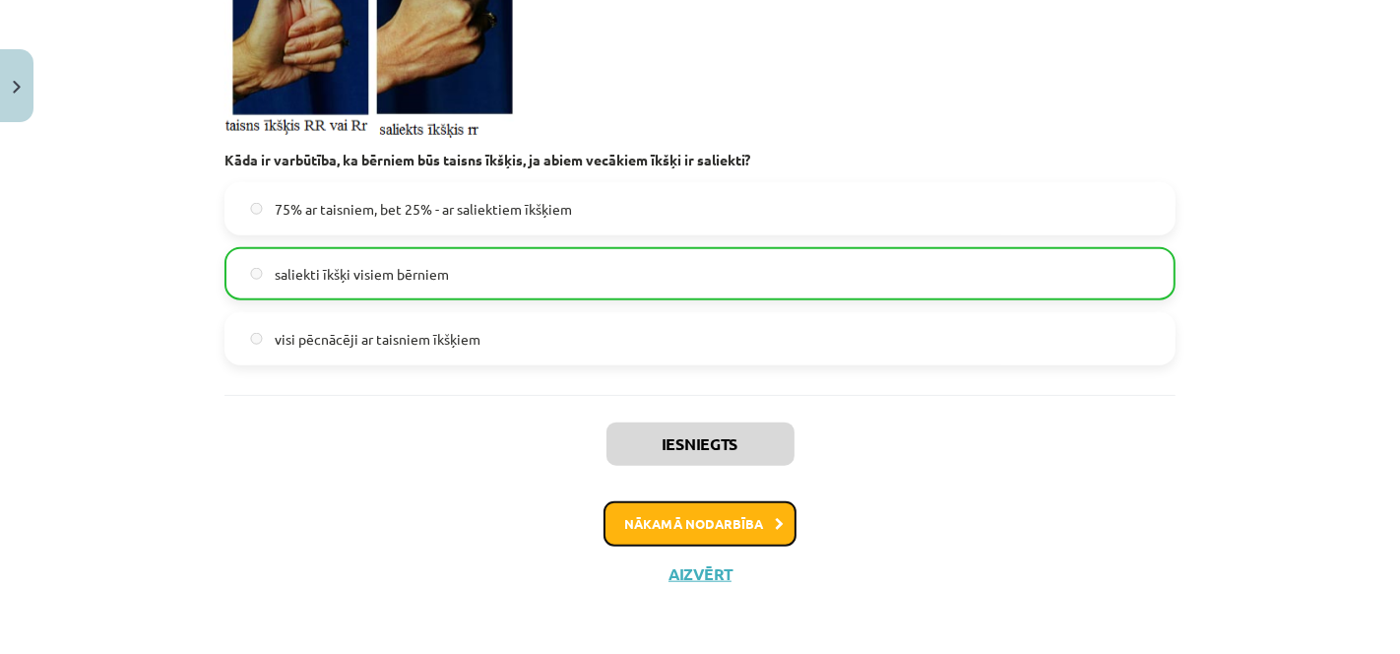
click at [733, 523] on button "Nākamā nodarbība" at bounding box center [699, 523] width 193 height 45
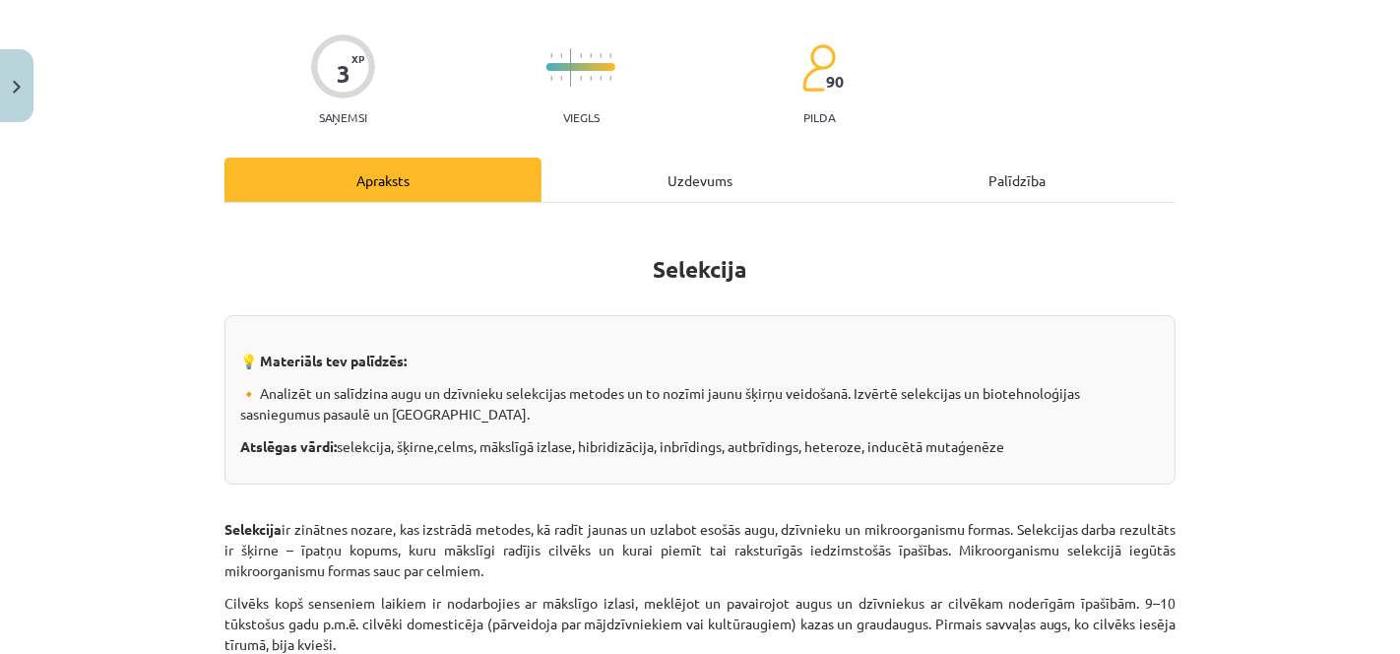
scroll to position [48, 0]
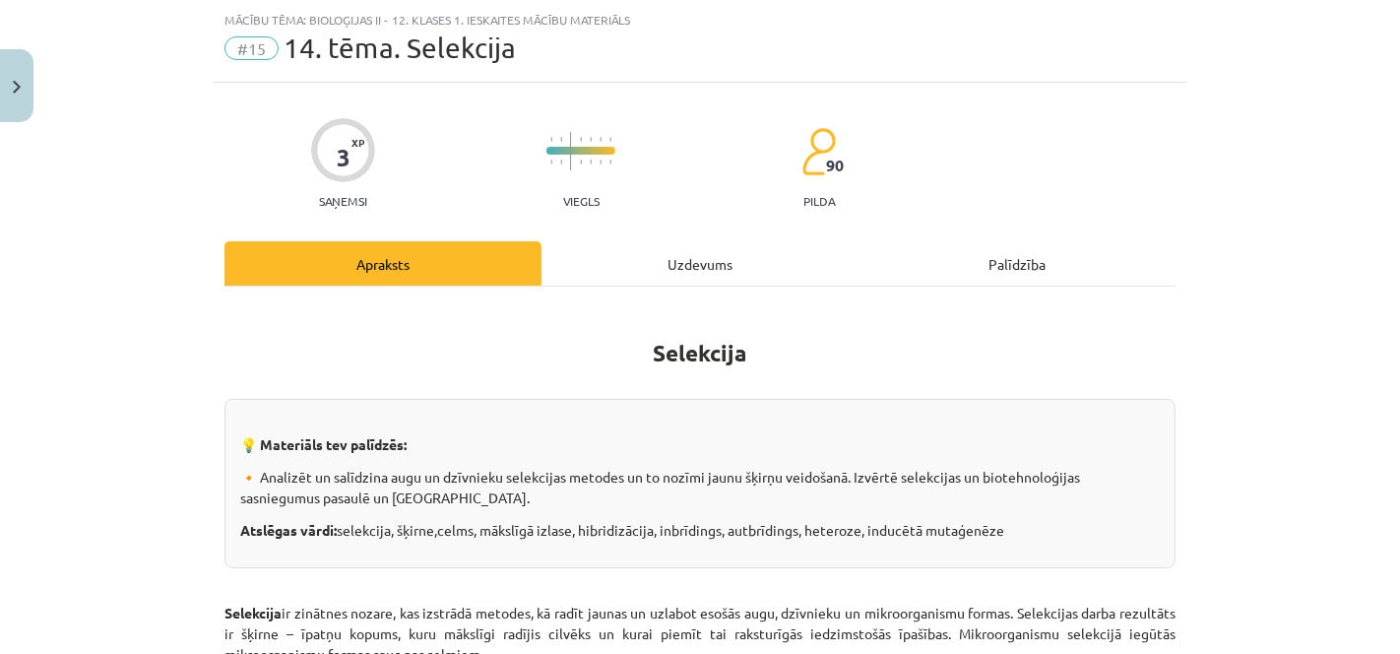
drag, startPoint x: 1399, startPoint y: 85, endPoint x: 1394, endPoint y: 38, distance: 46.5
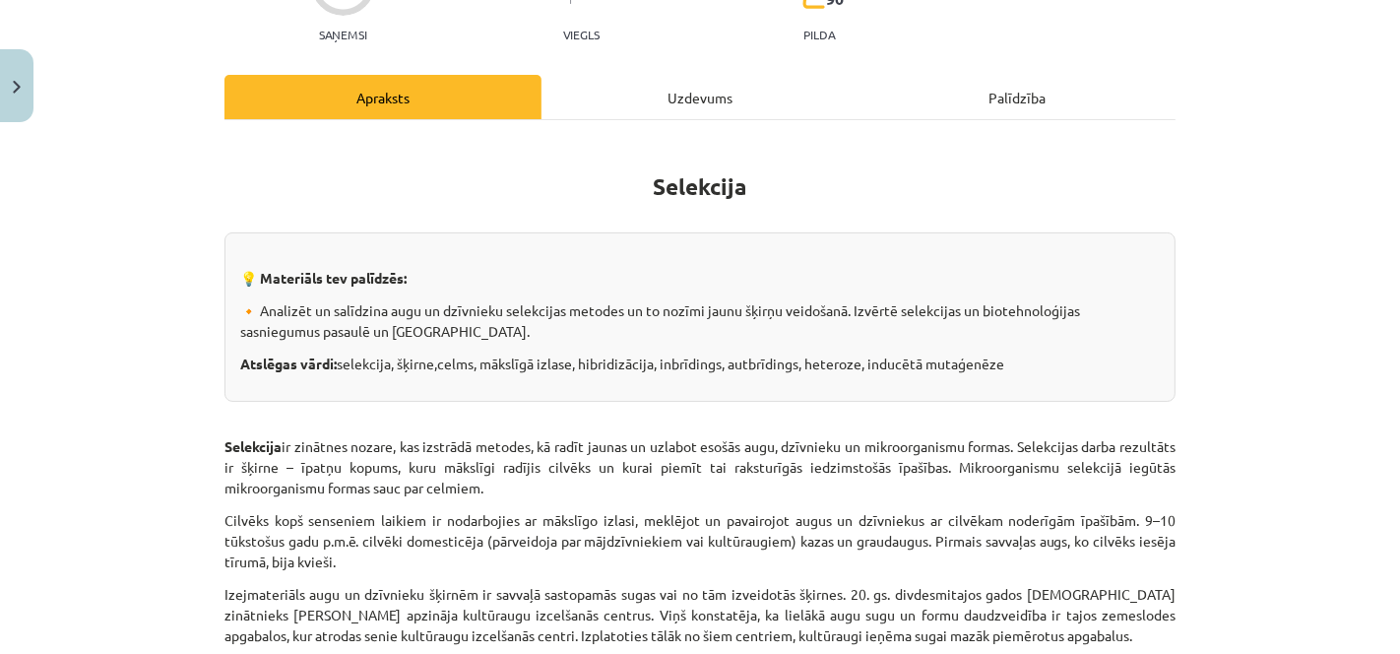
scroll to position [0, 0]
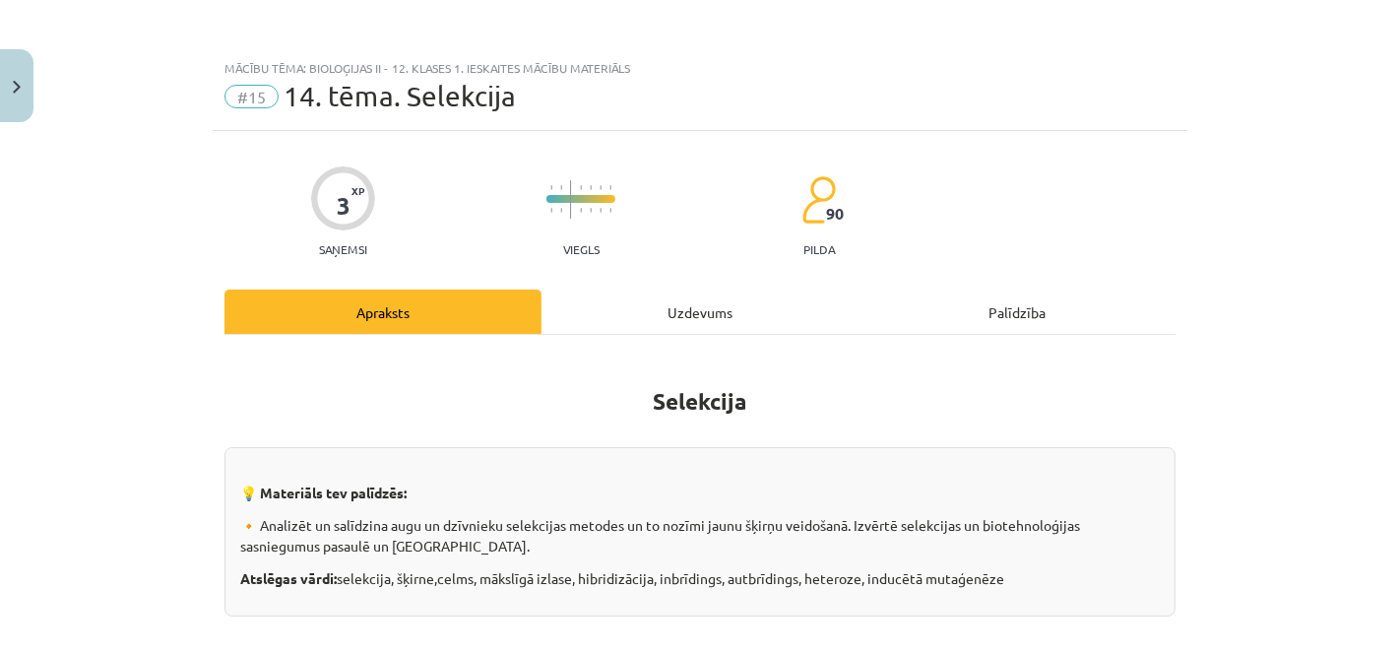
click at [740, 290] on div "Uzdevums" at bounding box center [699, 311] width 317 height 44
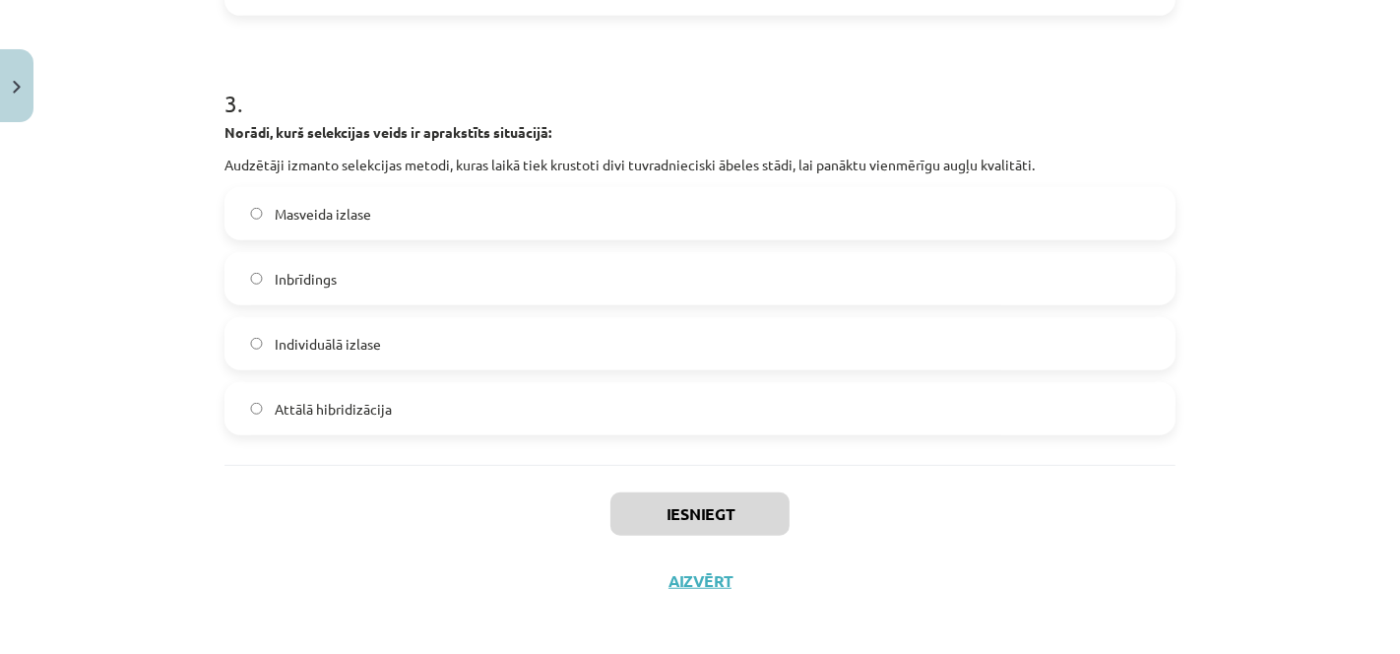
scroll to position [1183, 0]
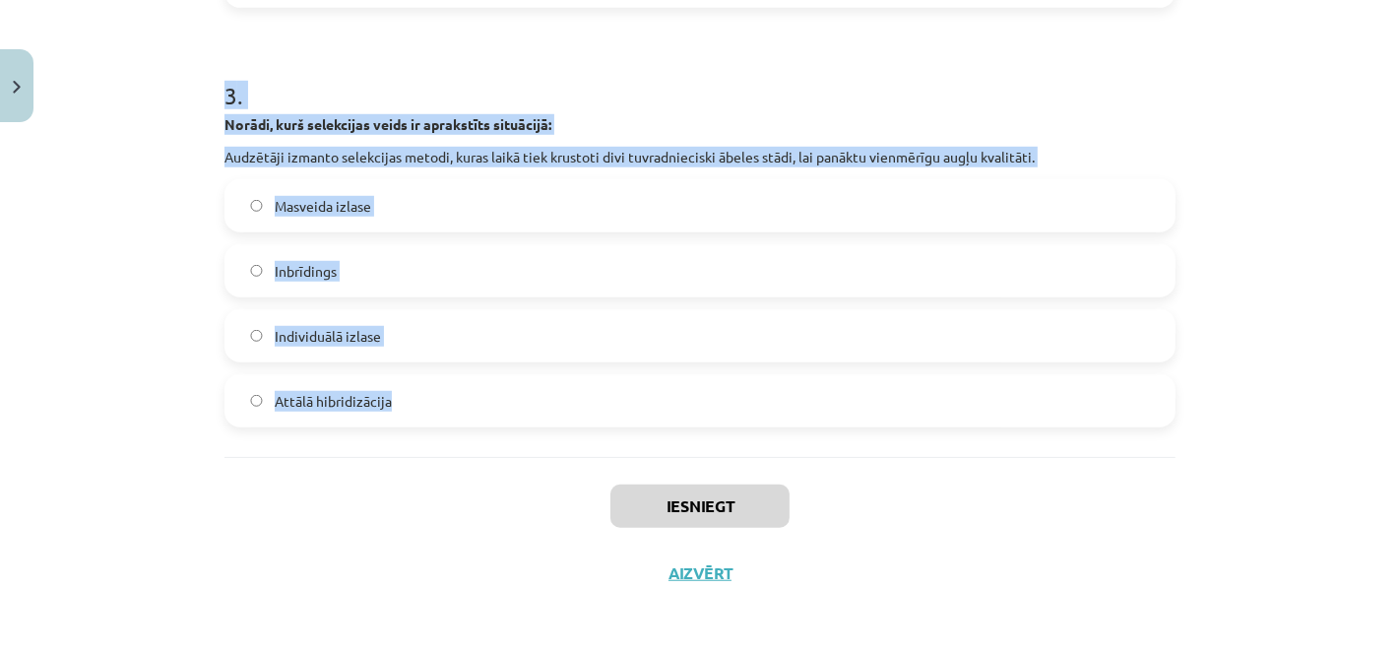
drag, startPoint x: 213, startPoint y: 417, endPoint x: 717, endPoint y: 440, distance: 504.4
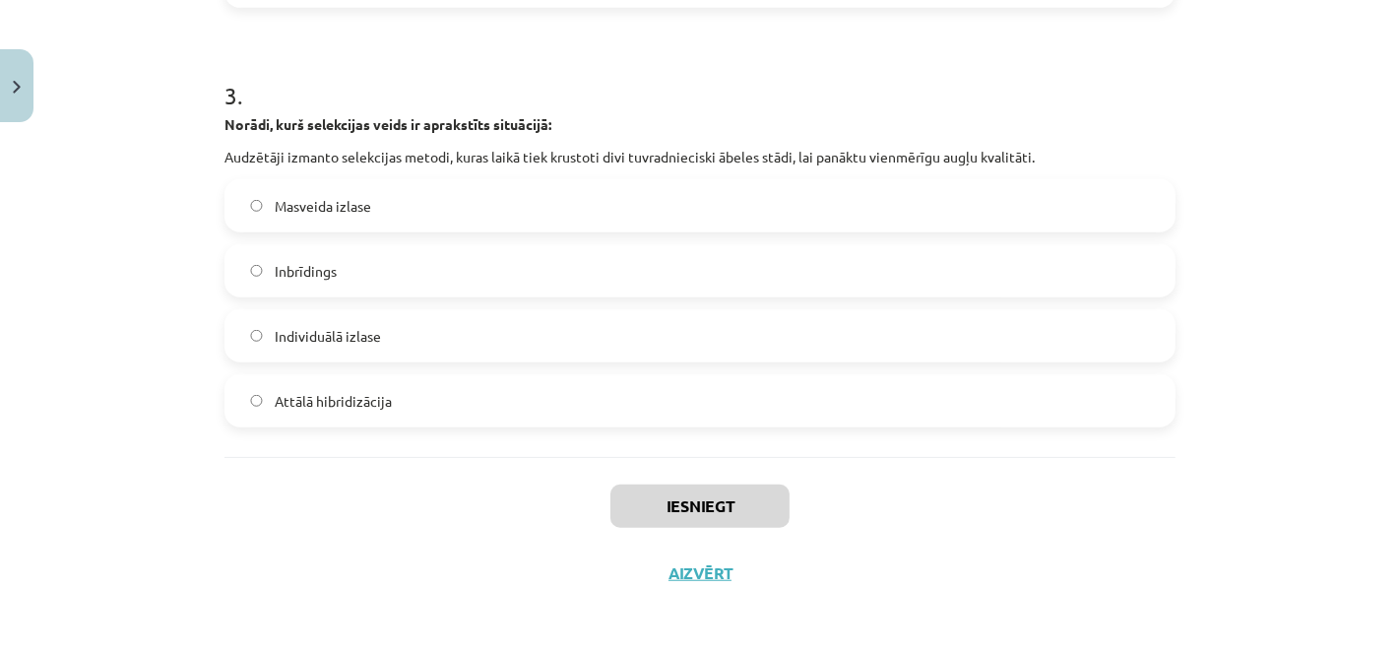
click at [528, 262] on label "Inbrīdings" at bounding box center [699, 270] width 947 height 49
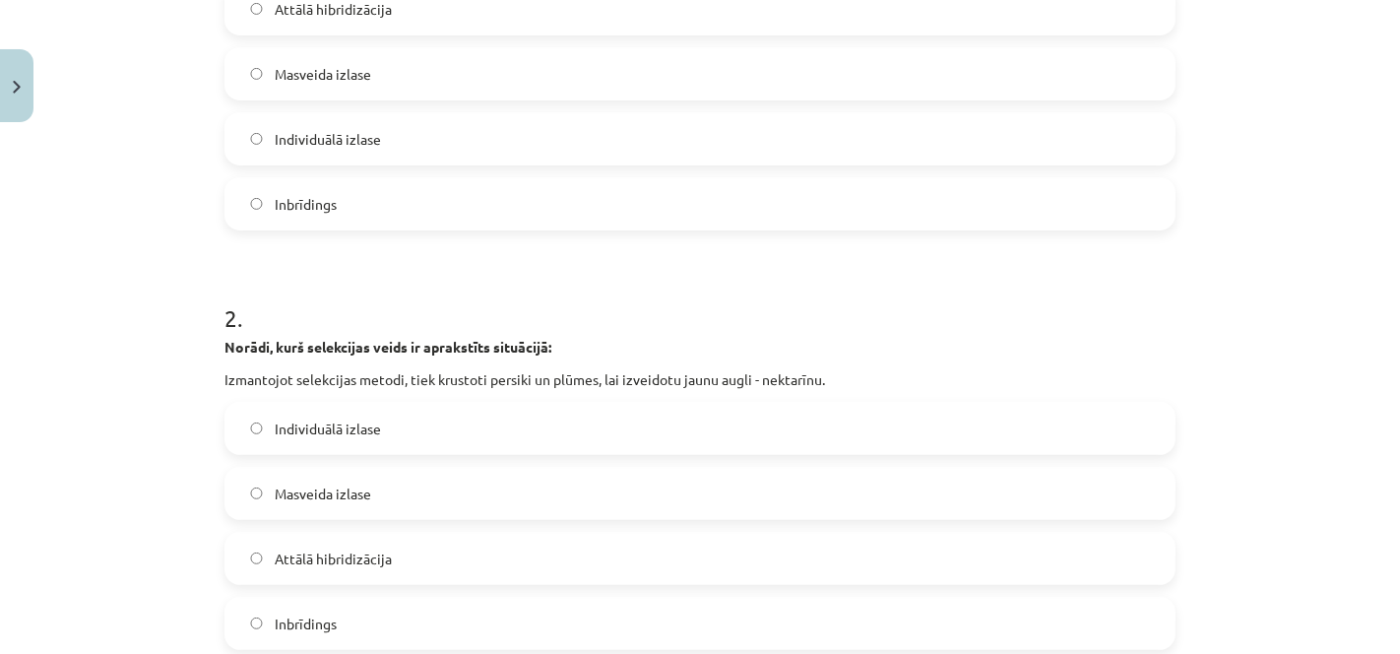
scroll to position [522, 0]
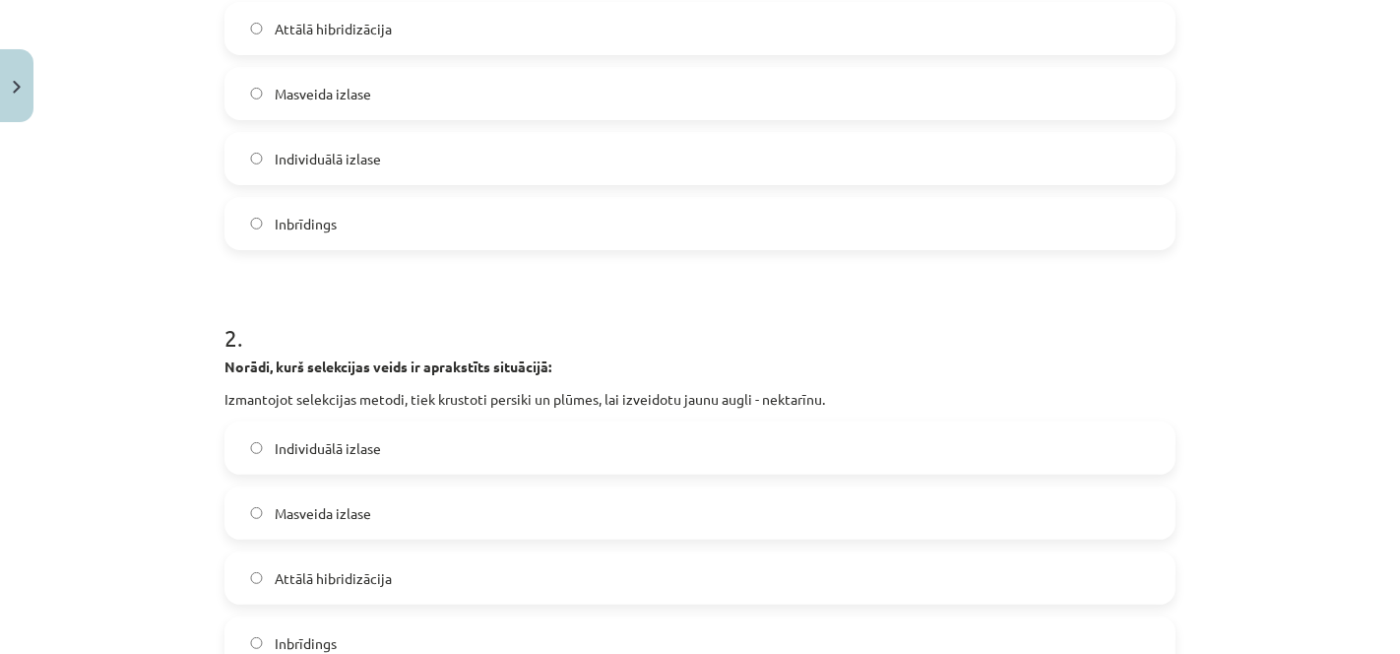
click at [464, 150] on label "Individuālā izlase" at bounding box center [699, 158] width 947 height 49
click at [434, 586] on label "Attālā hibridizācija" at bounding box center [699, 577] width 947 height 49
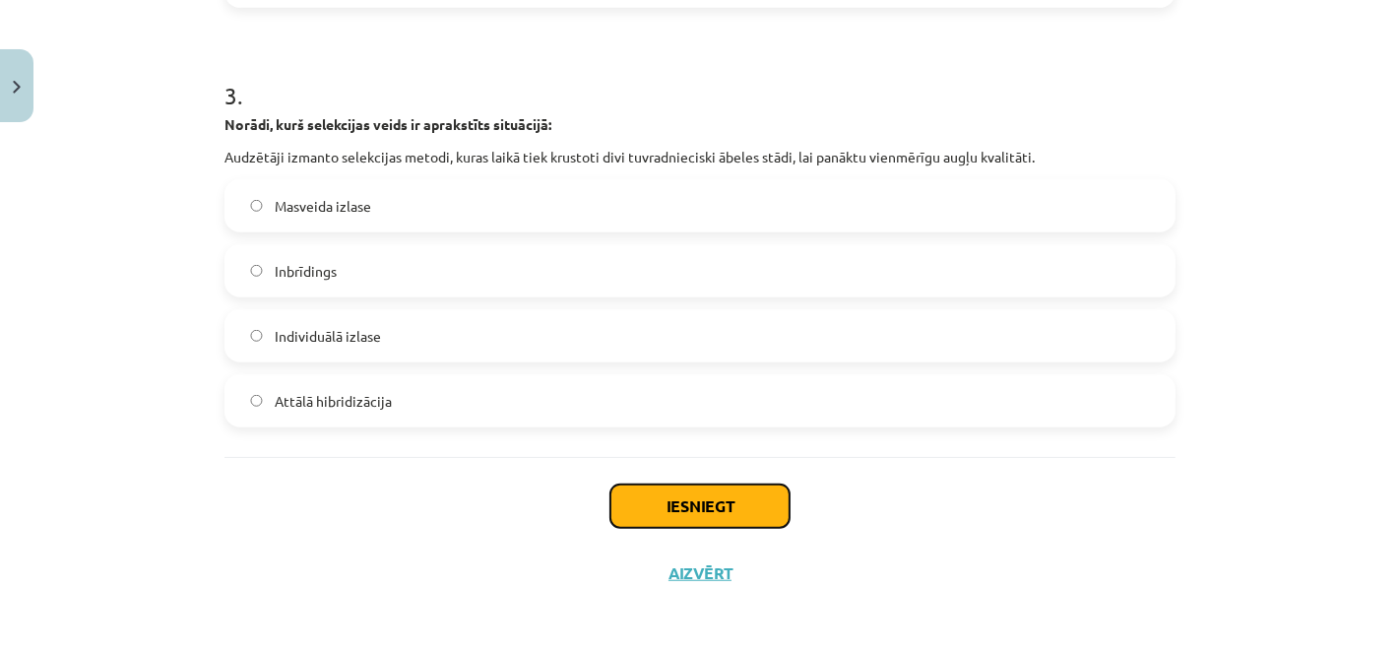
click at [739, 517] on button "Iesniegt" at bounding box center [699, 505] width 179 height 43
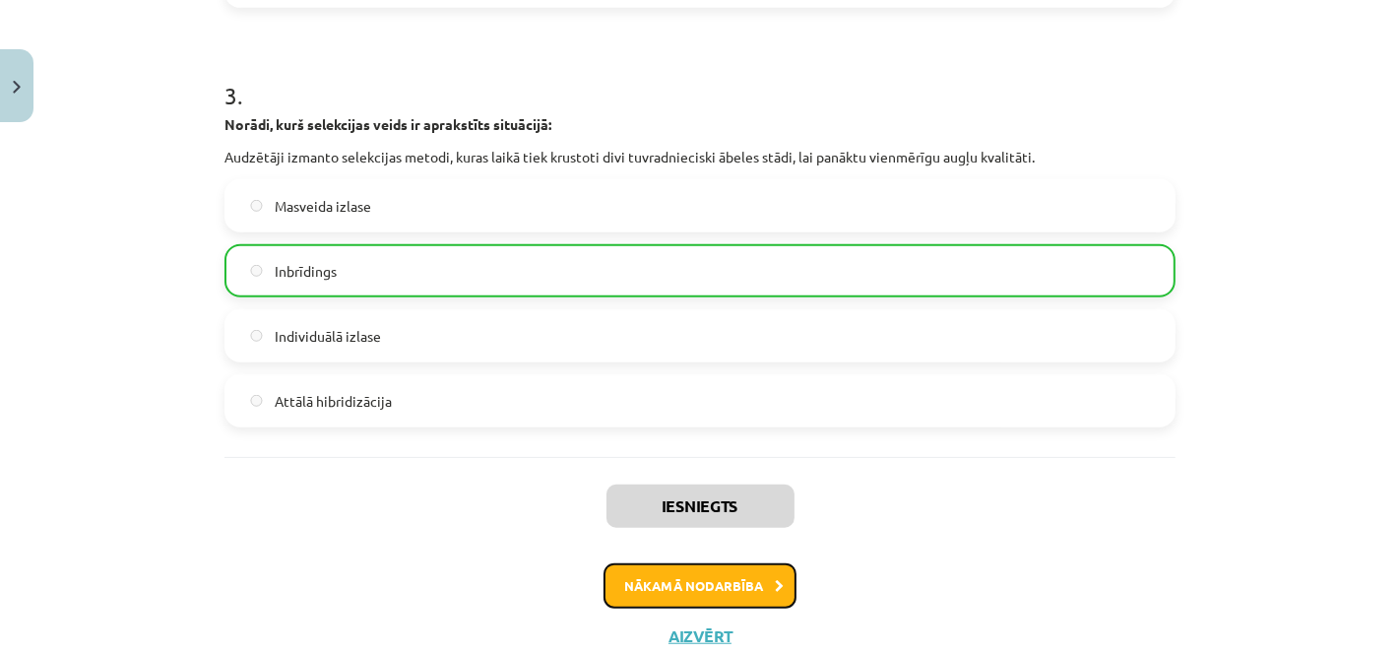
click at [736, 574] on button "Nākamā nodarbība" at bounding box center [699, 585] width 193 height 45
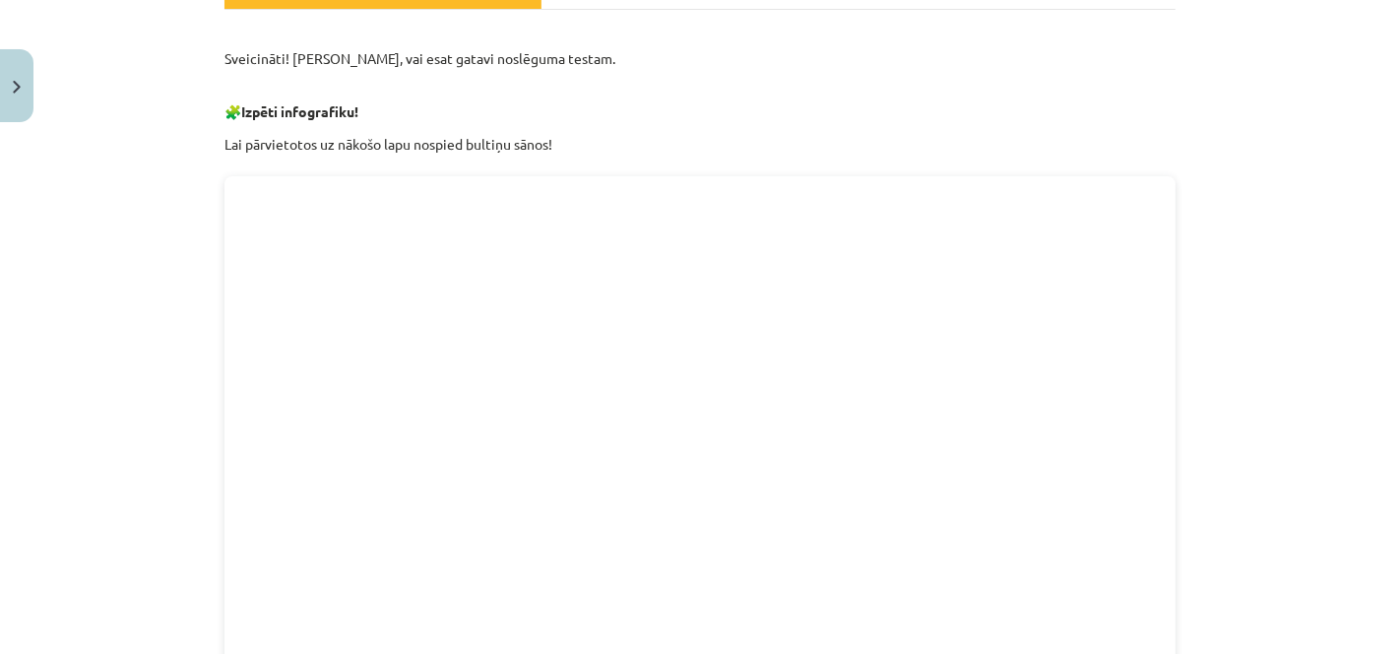
scroll to position [48, 0]
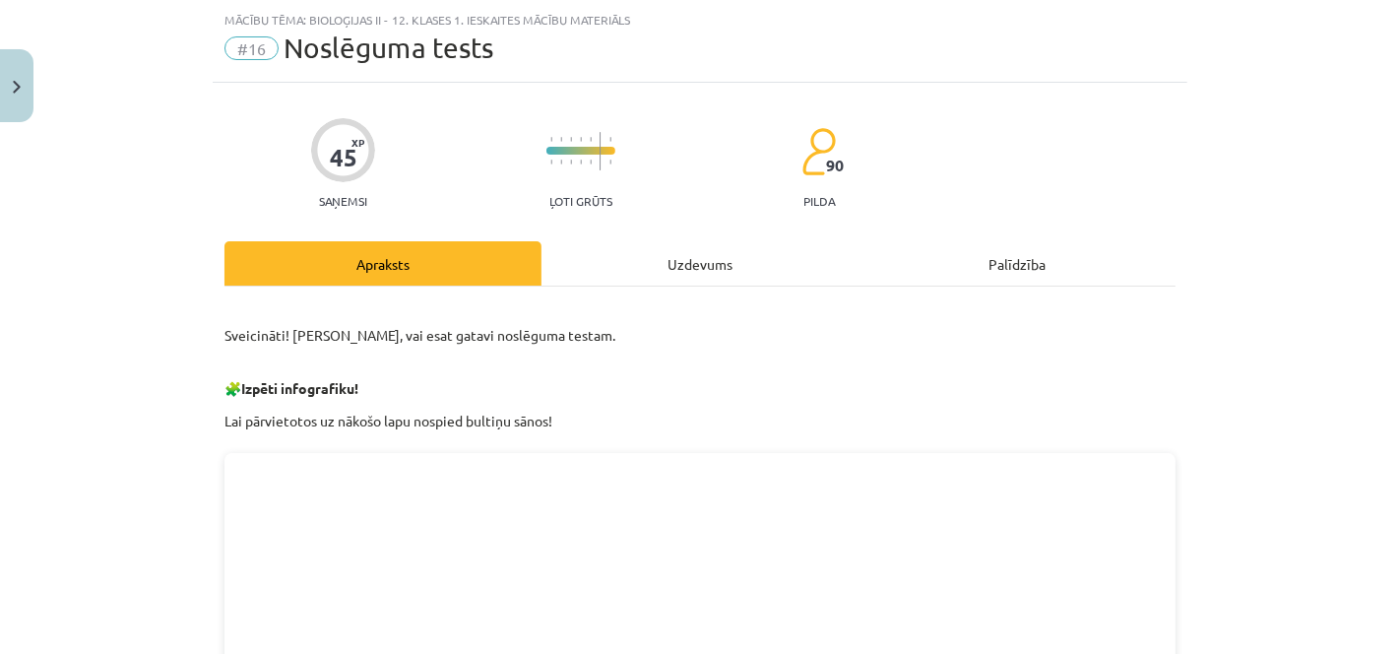
click at [603, 268] on div "Uzdevums" at bounding box center [699, 263] width 317 height 44
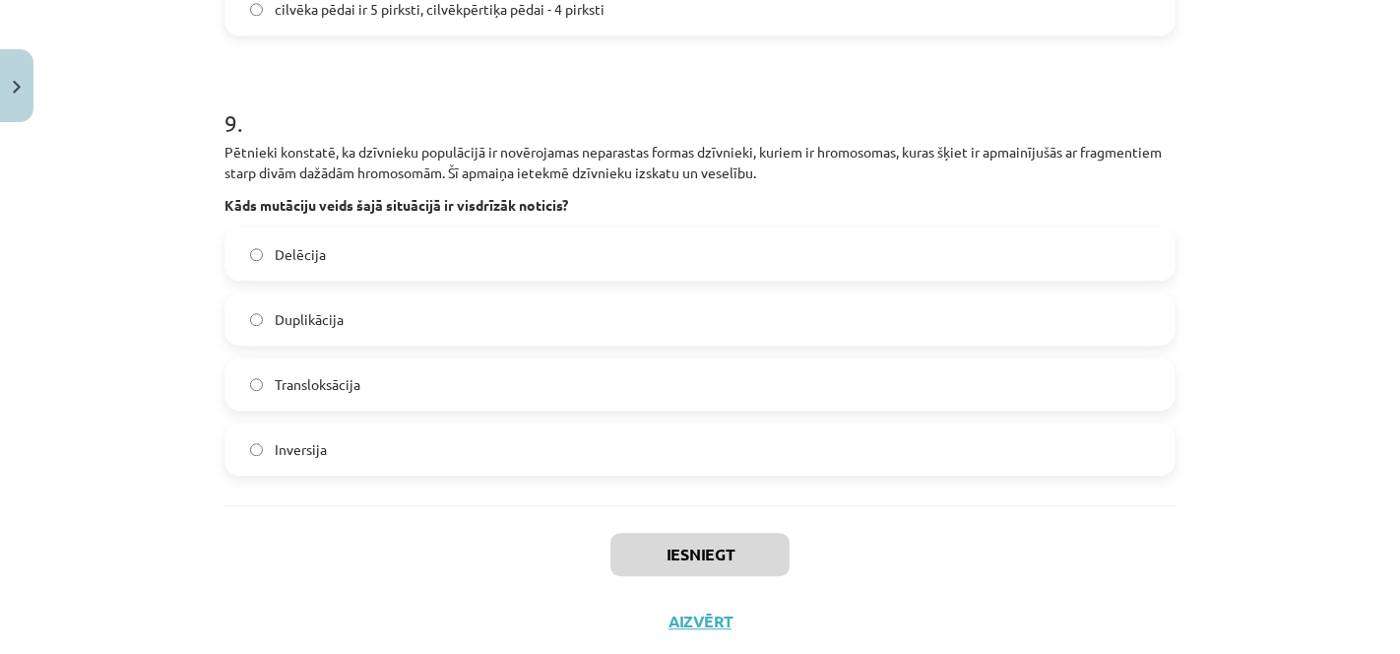
scroll to position [4263, 0]
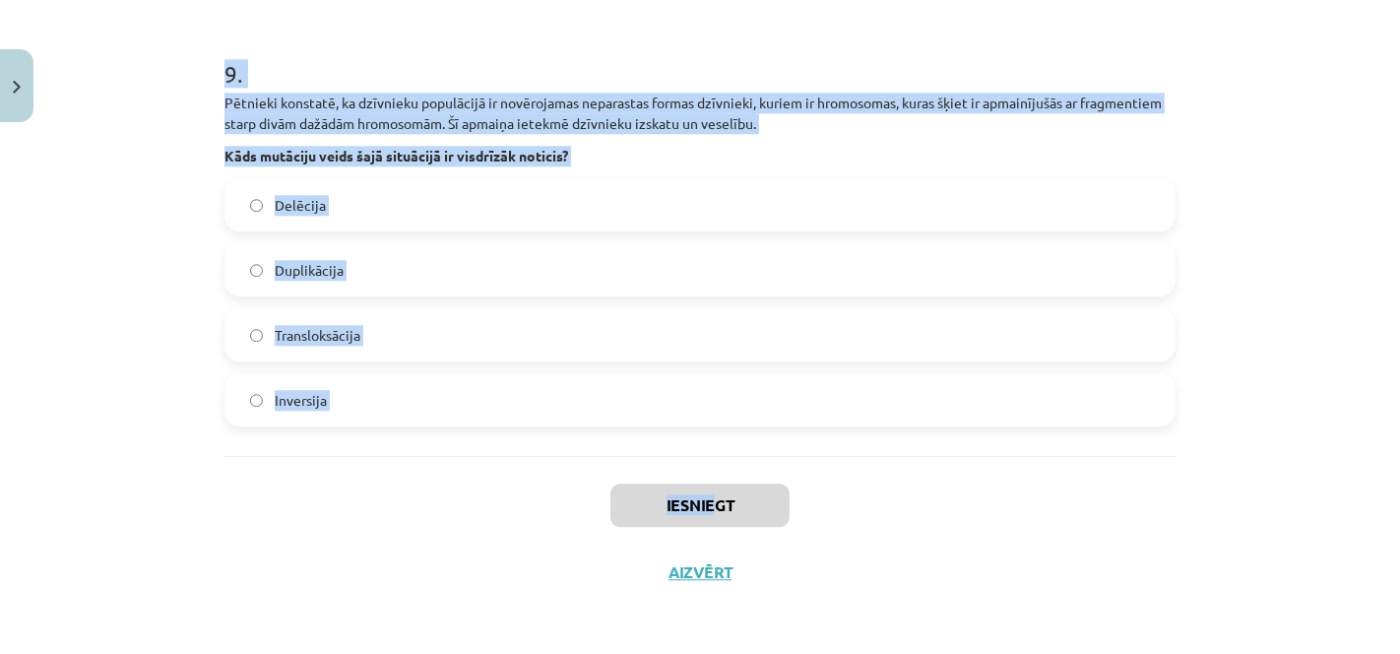
drag, startPoint x: 211, startPoint y: 420, endPoint x: 706, endPoint y: 464, distance: 497.0
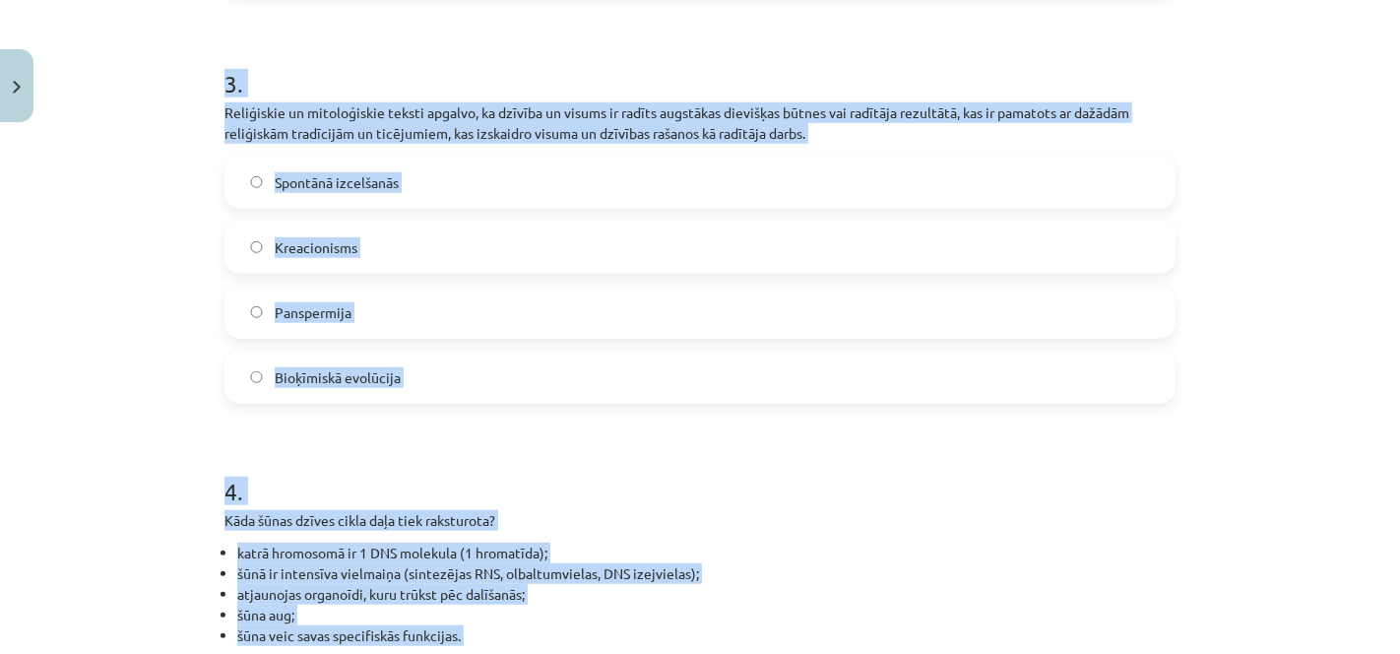
scroll to position [1136, 0]
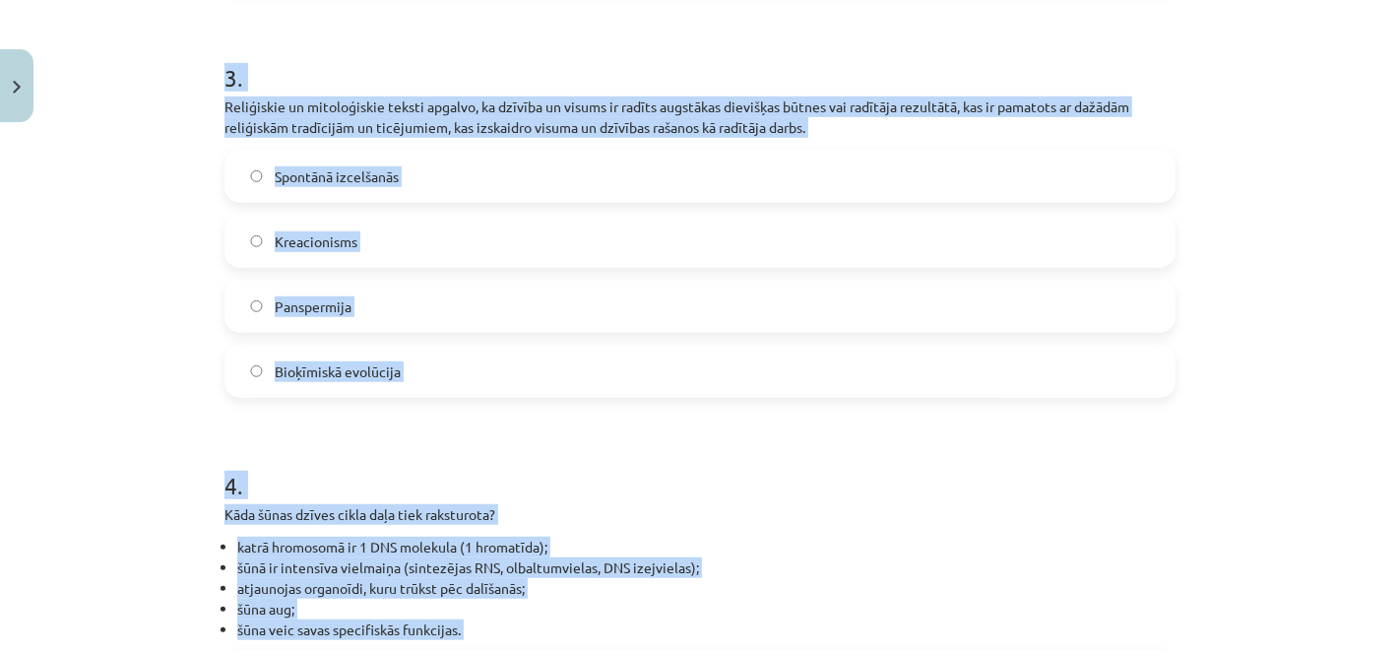
click at [1366, 195] on div "Mācību tēma: Bioloģijas ii - 12. klases 1. ieskaites mācību materiāls #16 Noslē…" at bounding box center [700, 327] width 1400 height 654
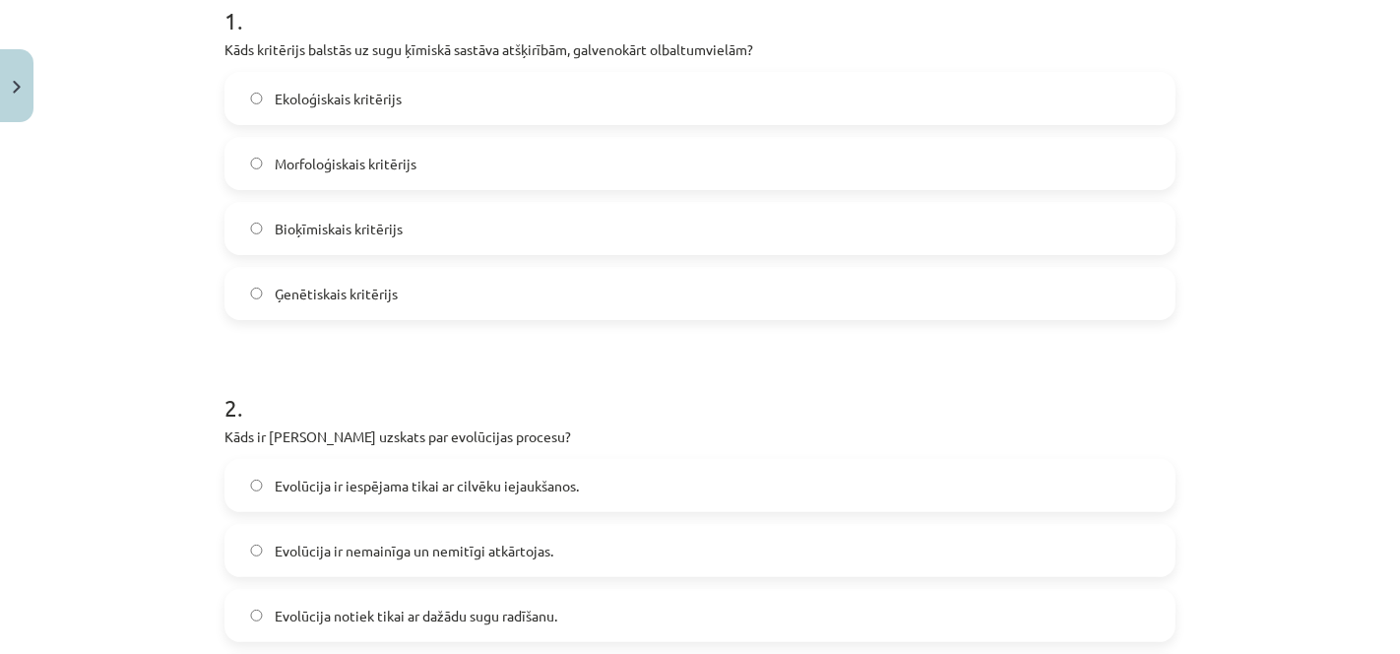
scroll to position [408, 0]
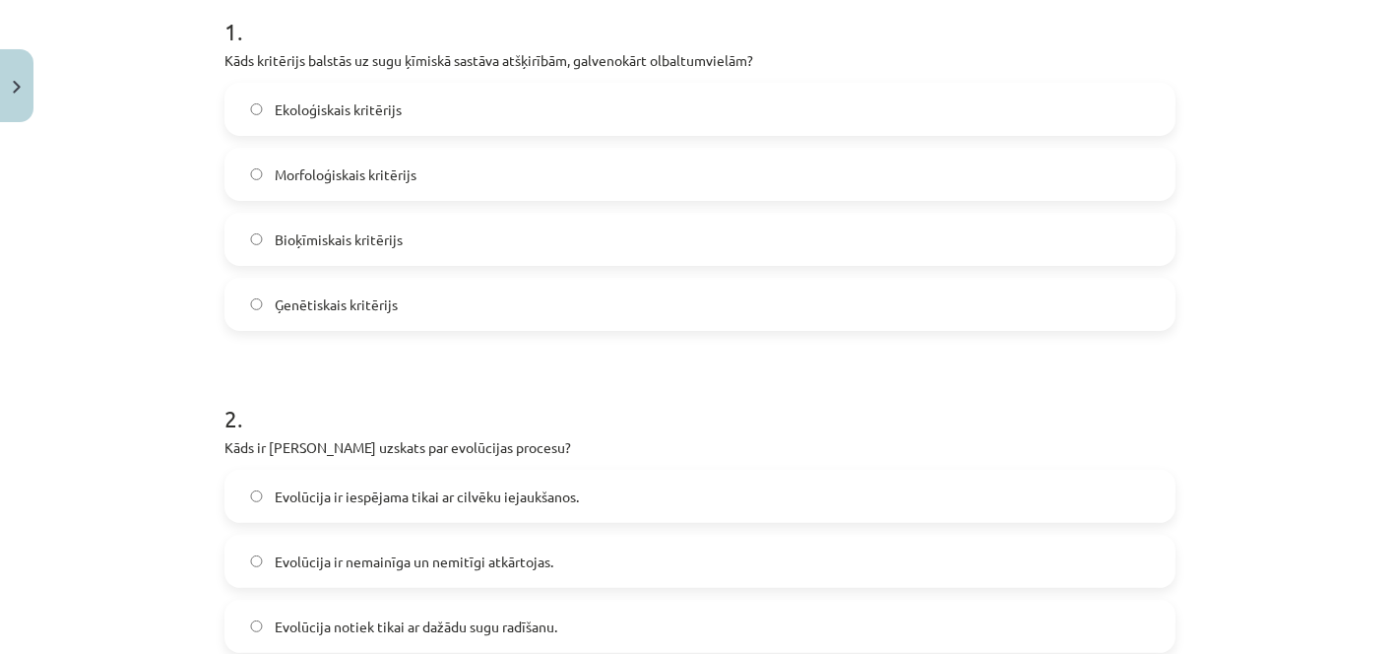
click at [1035, 229] on label "Bioķīmiskais kritērijs" at bounding box center [699, 239] width 947 height 49
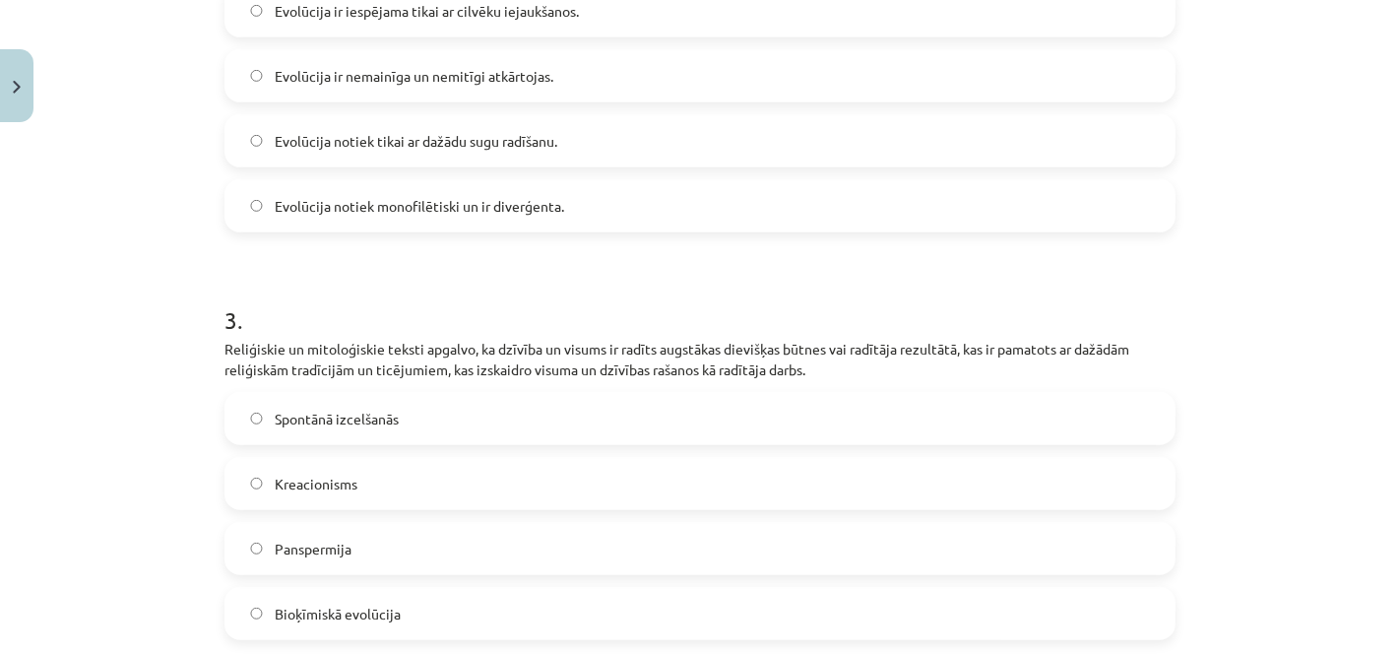
scroll to position [805, 0]
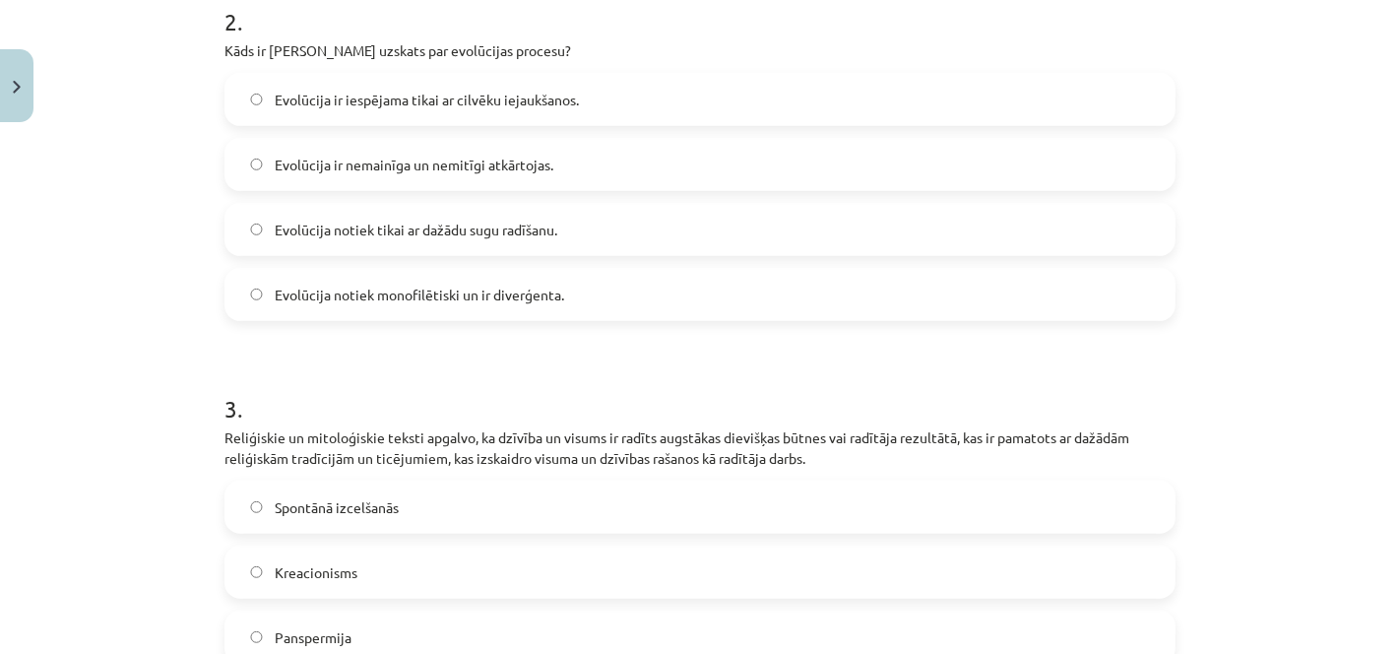
click at [500, 280] on label "Evolūcija notiek monofilētiski un ir diverģenta." at bounding box center [699, 294] width 947 height 49
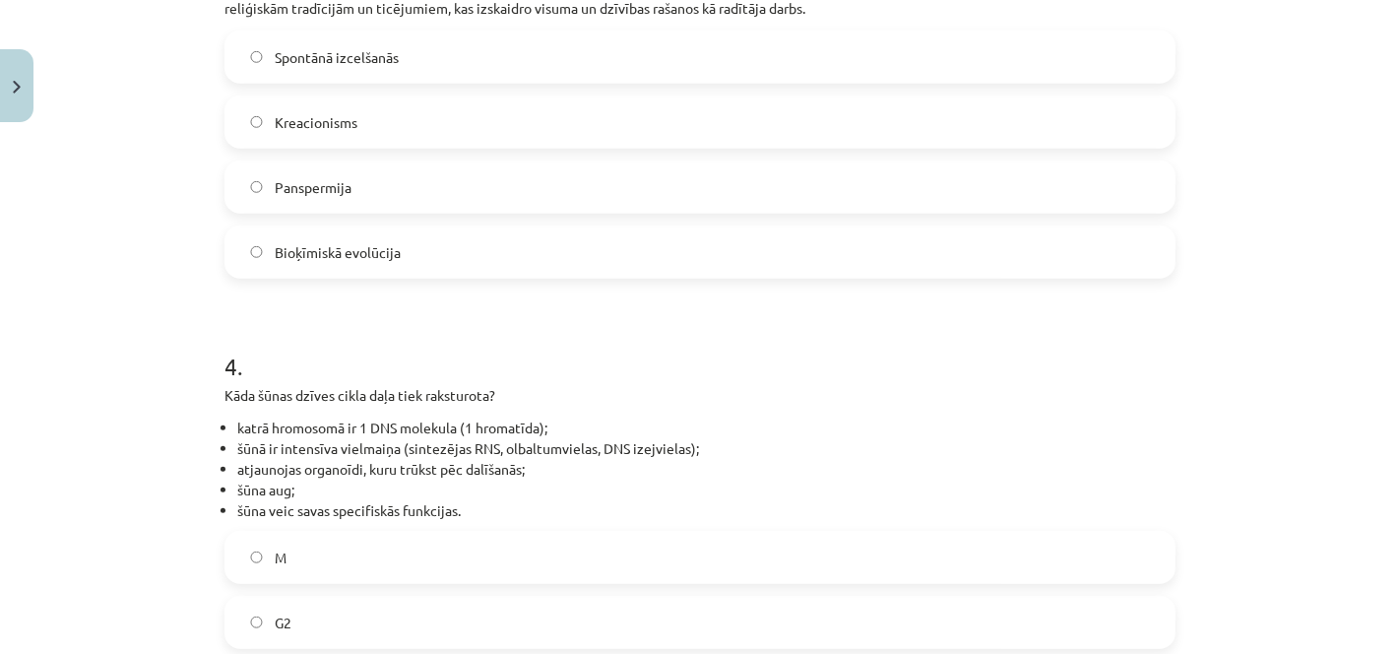
scroll to position [1261, 0]
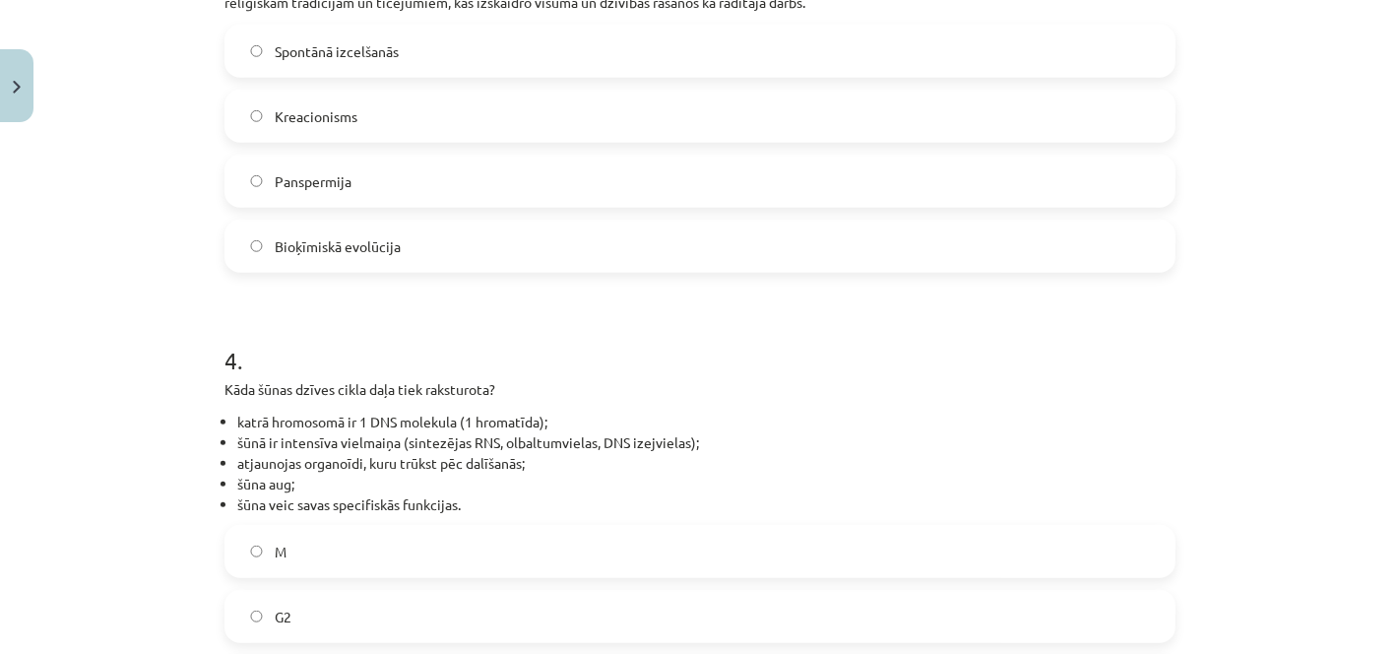
click at [484, 110] on label "Kreacionisms" at bounding box center [699, 116] width 947 height 49
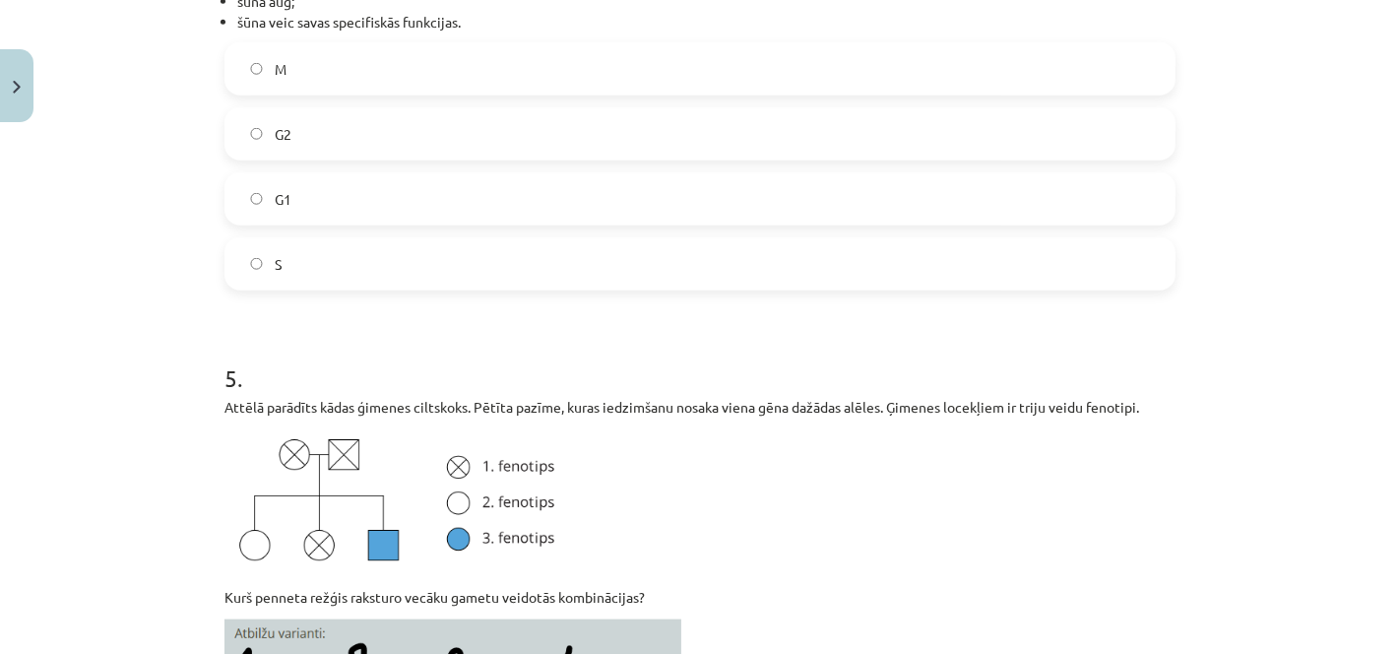
scroll to position [1754, 0]
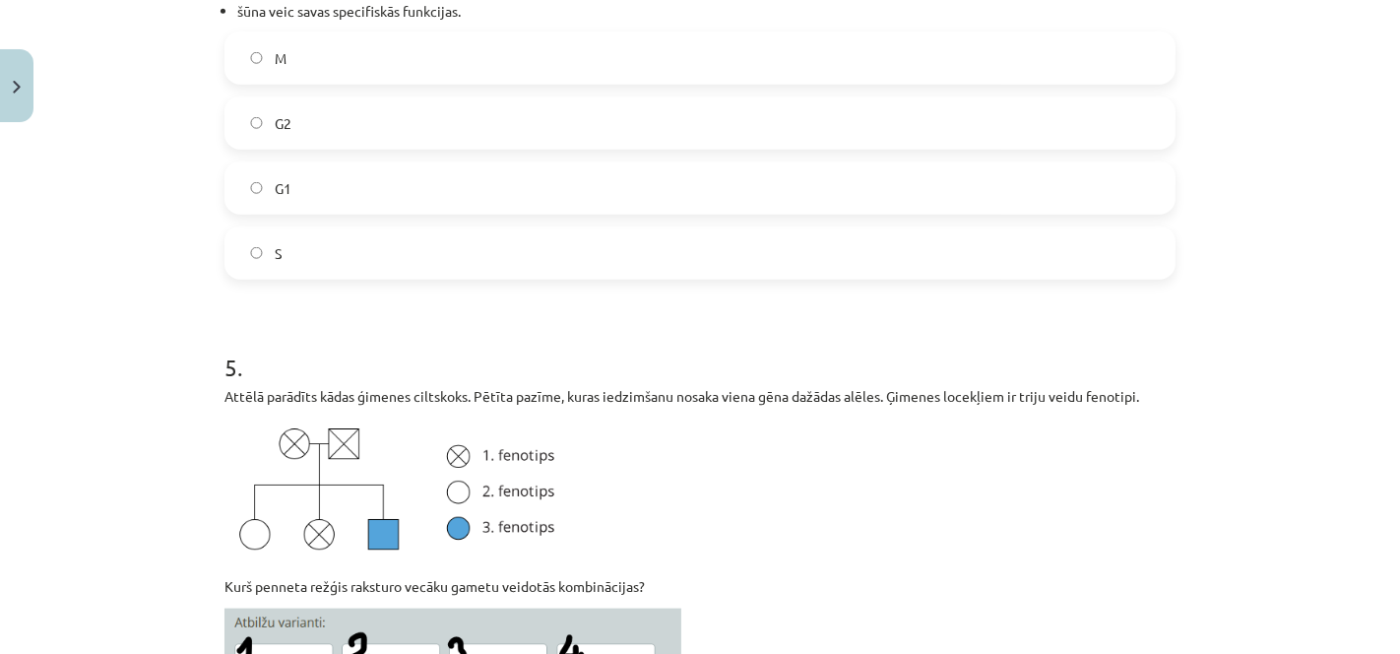
click at [930, 187] on label "G1" at bounding box center [699, 187] width 947 height 49
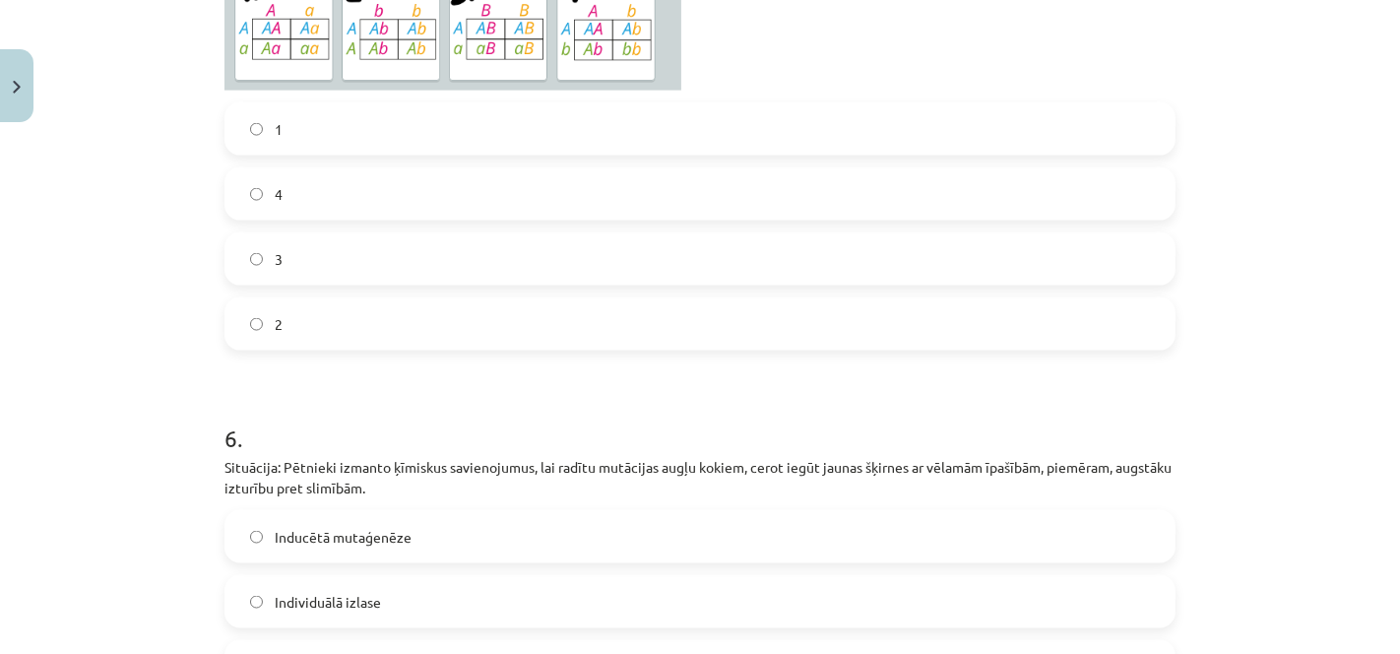
scroll to position [2438, 0]
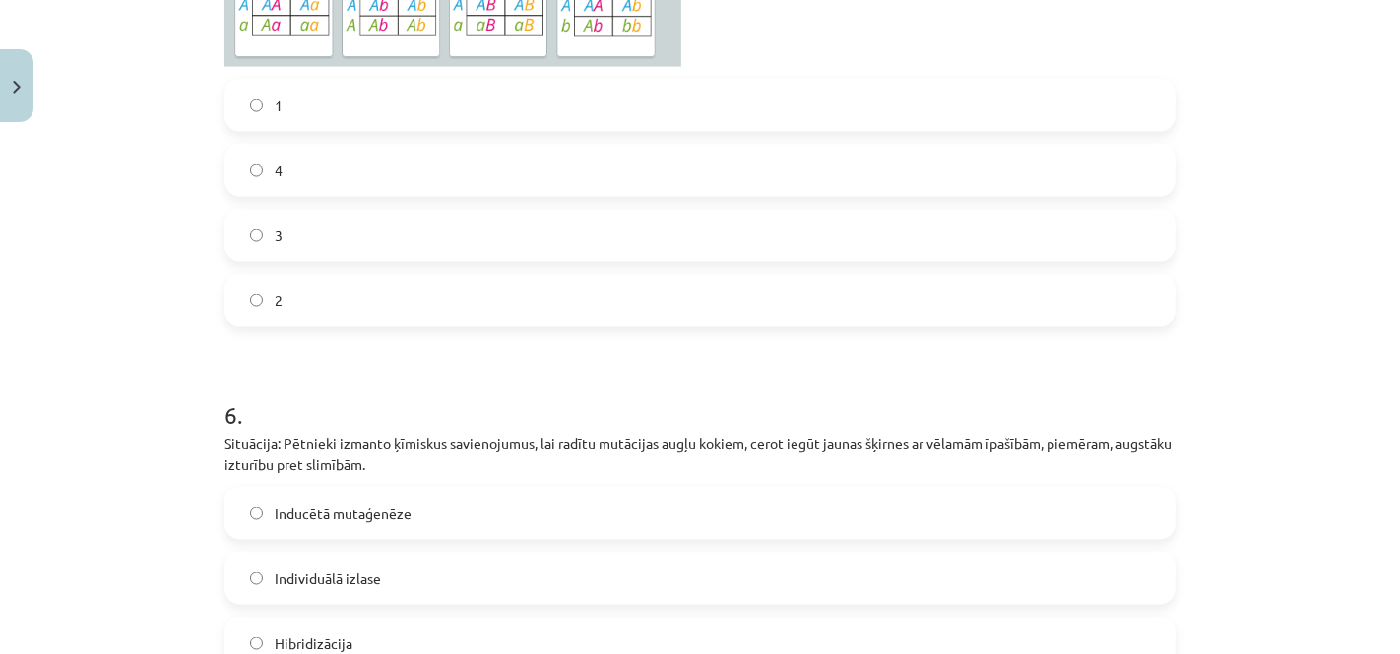
click at [806, 296] on label "2" at bounding box center [699, 300] width 947 height 49
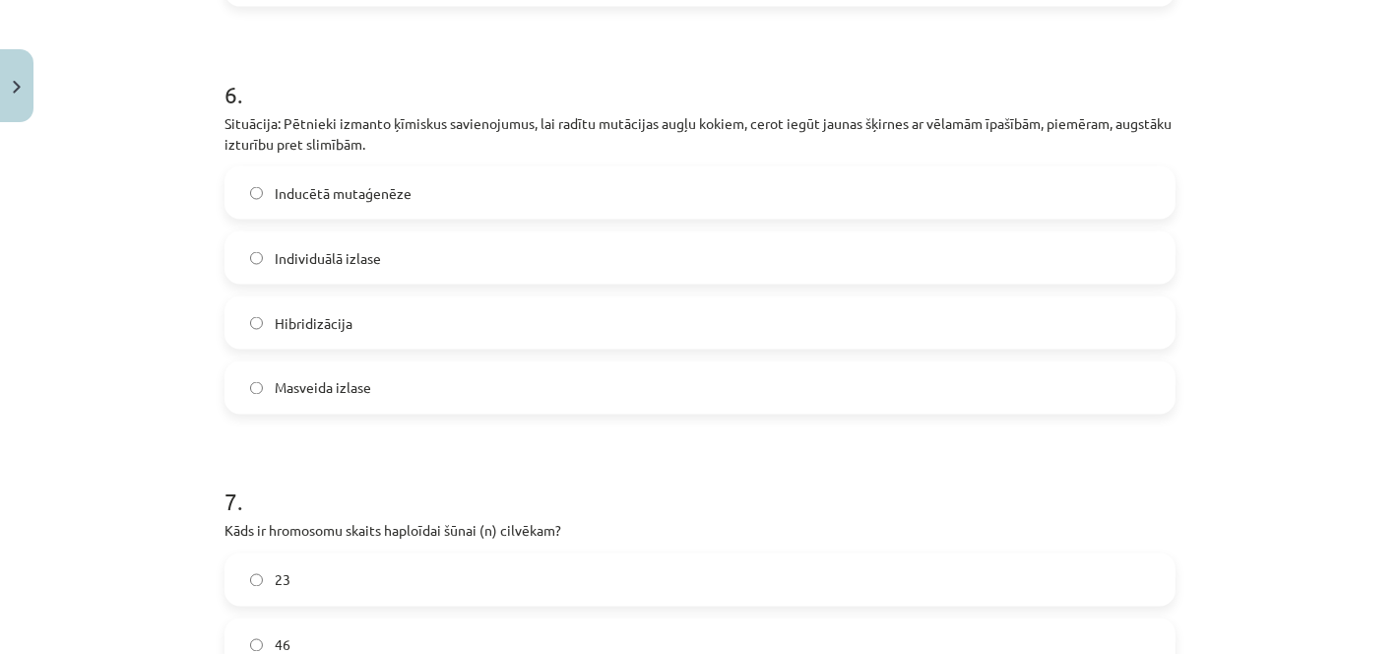
scroll to position [2747, 0]
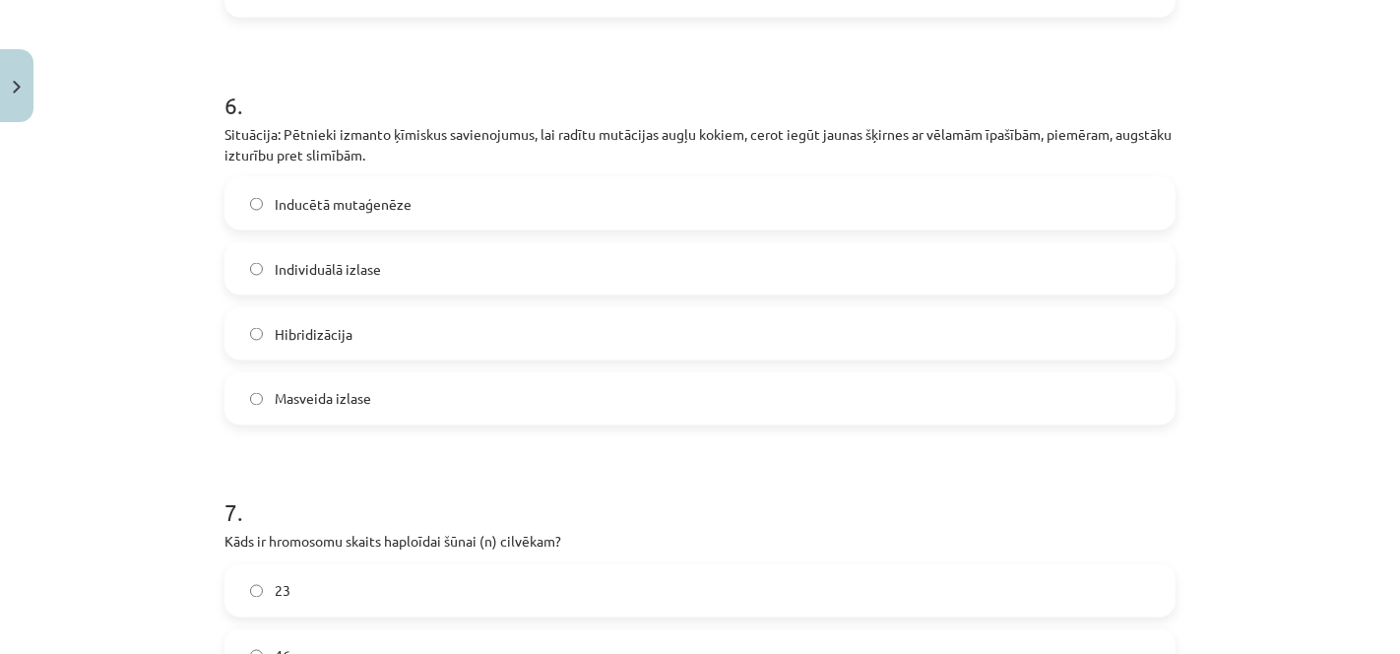
click at [857, 185] on label "Inducētā mutaģenēze" at bounding box center [699, 203] width 947 height 49
click at [548, 589] on label "23" at bounding box center [699, 590] width 947 height 49
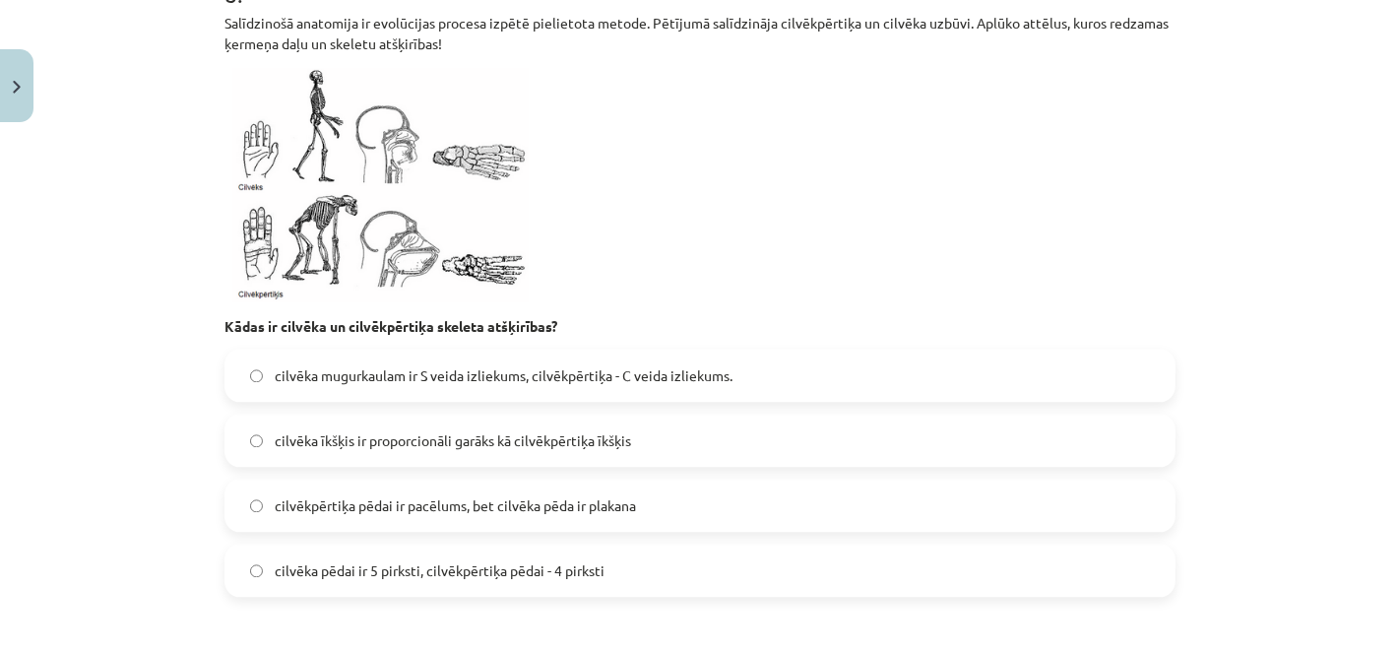
scroll to position [3786, 0]
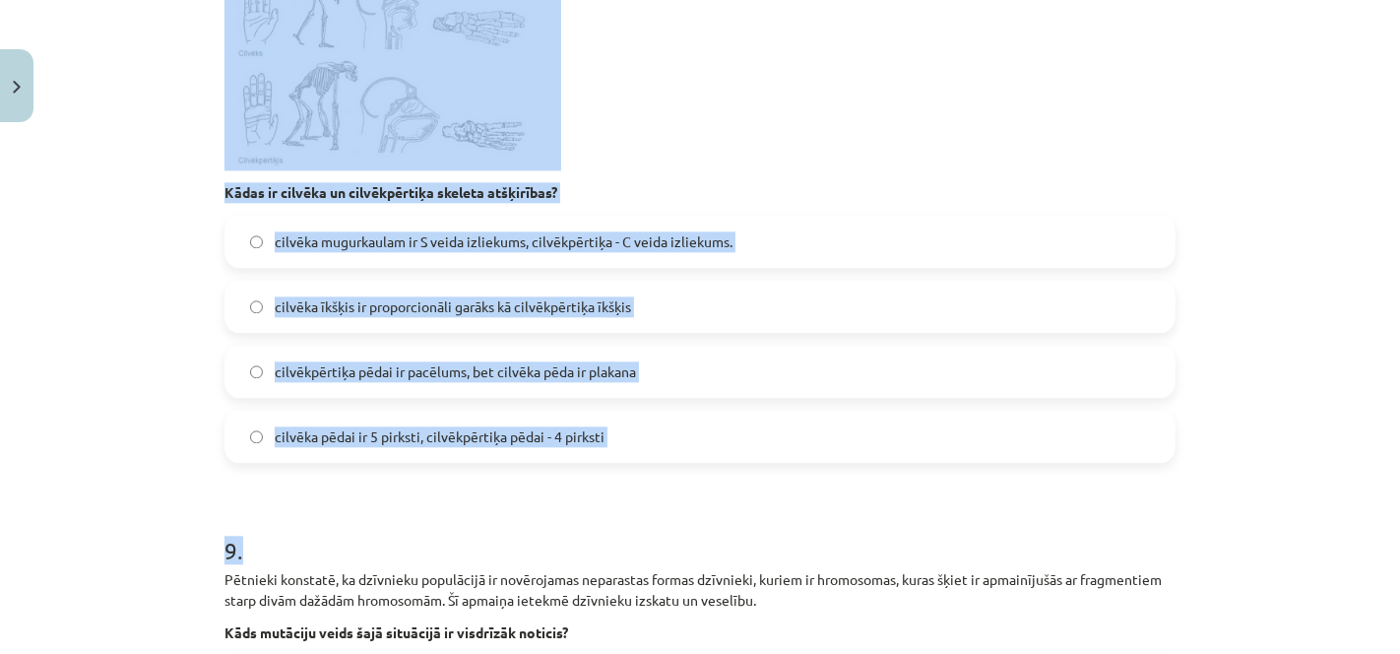
drag, startPoint x: 197, startPoint y: 82, endPoint x: 647, endPoint y: 473, distance: 596.4
click at [647, 473] on div "Mācību tēma: Bioloģijas ii - 12. klases 1. ieskaites mācību materiāls #16 Noslē…" at bounding box center [700, 327] width 1400 height 654
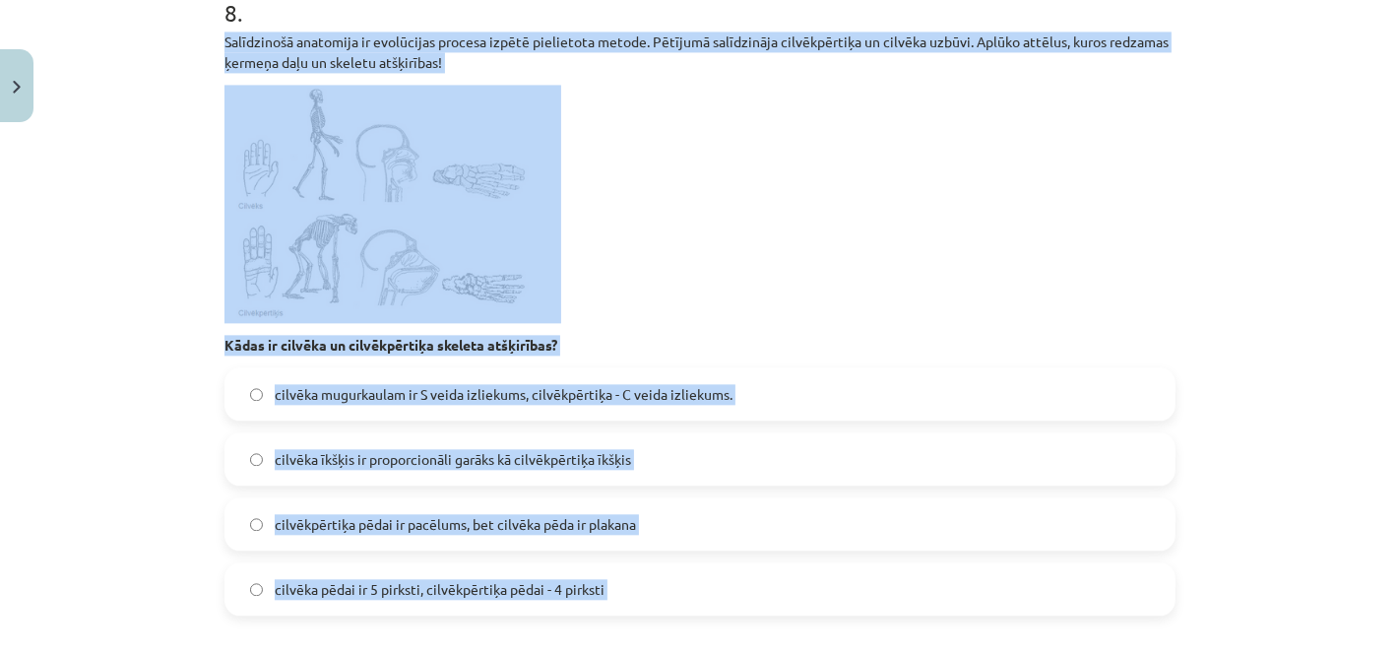
scroll to position [3528, 0]
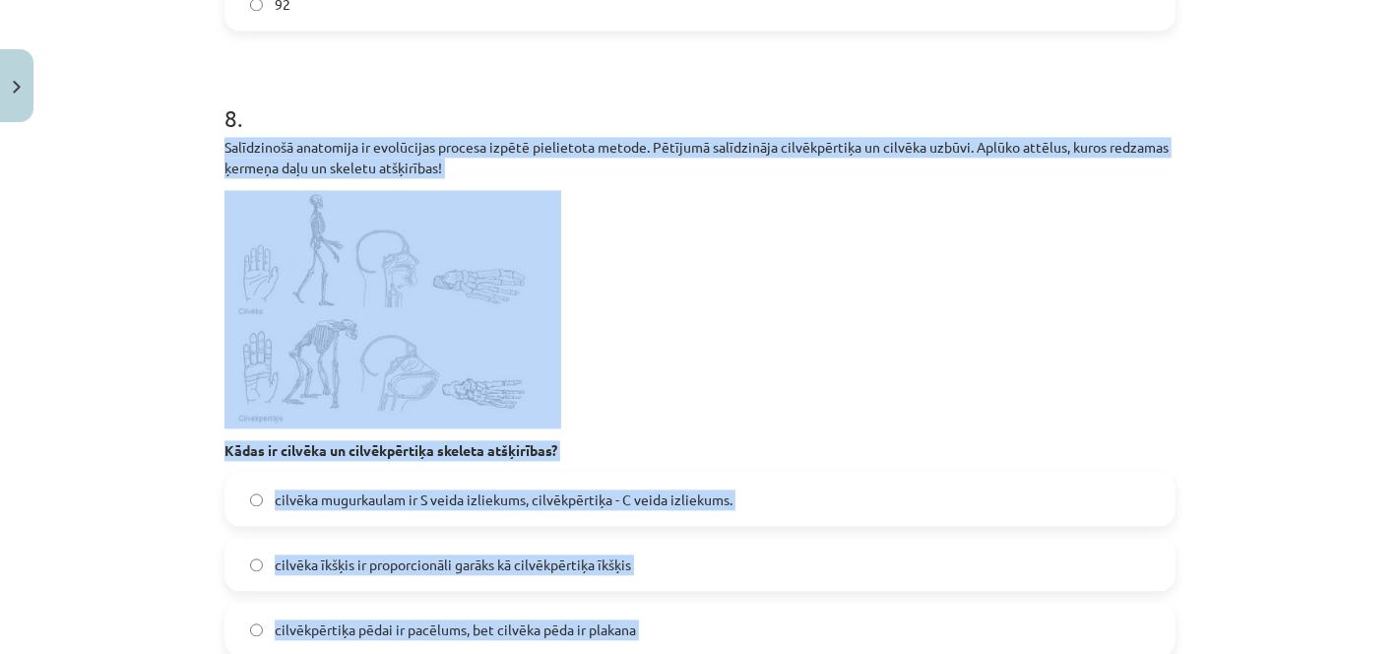
click at [841, 293] on p at bounding box center [699, 309] width 951 height 238
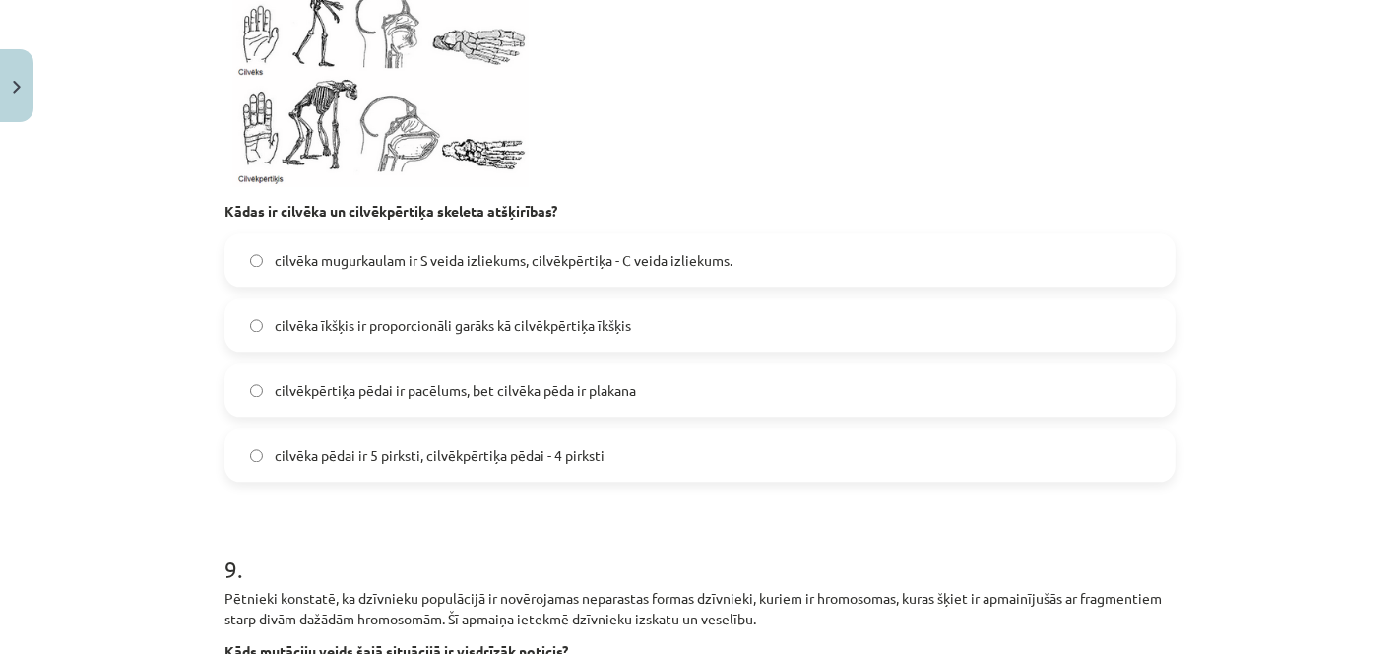
scroll to position [3915, 0]
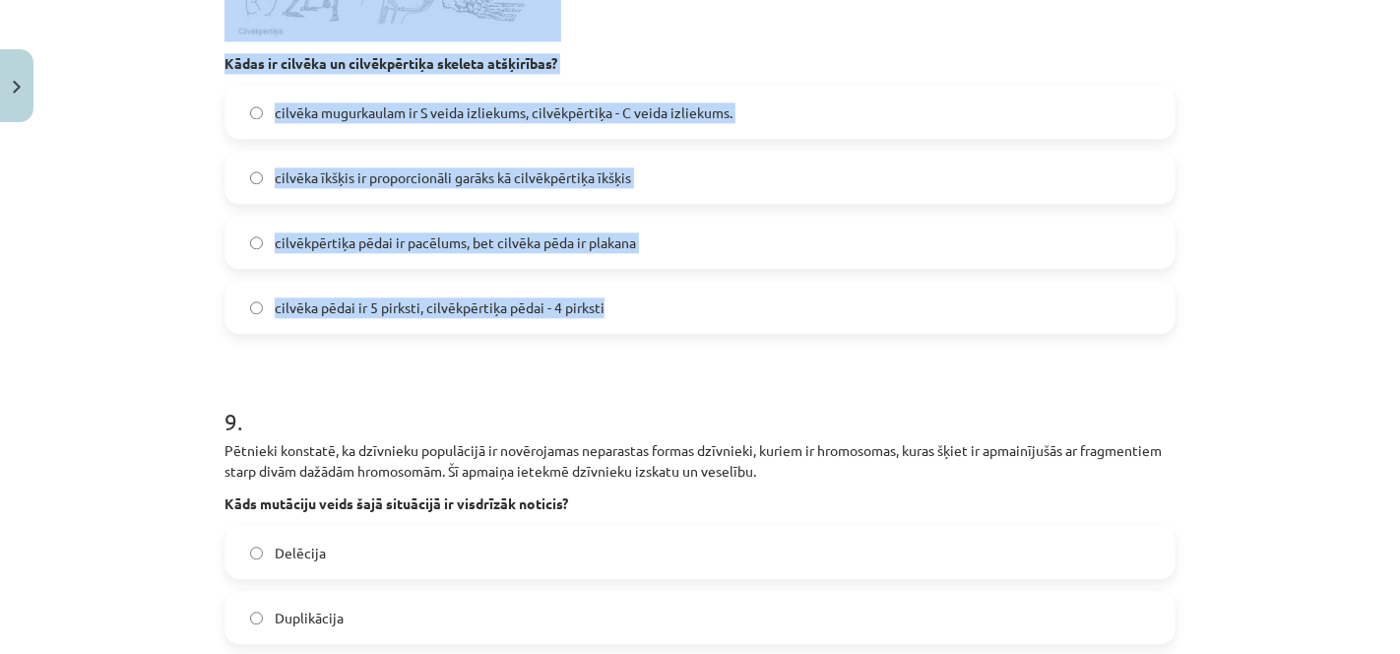
drag, startPoint x: 209, startPoint y: 136, endPoint x: 733, endPoint y: 316, distance: 554.6
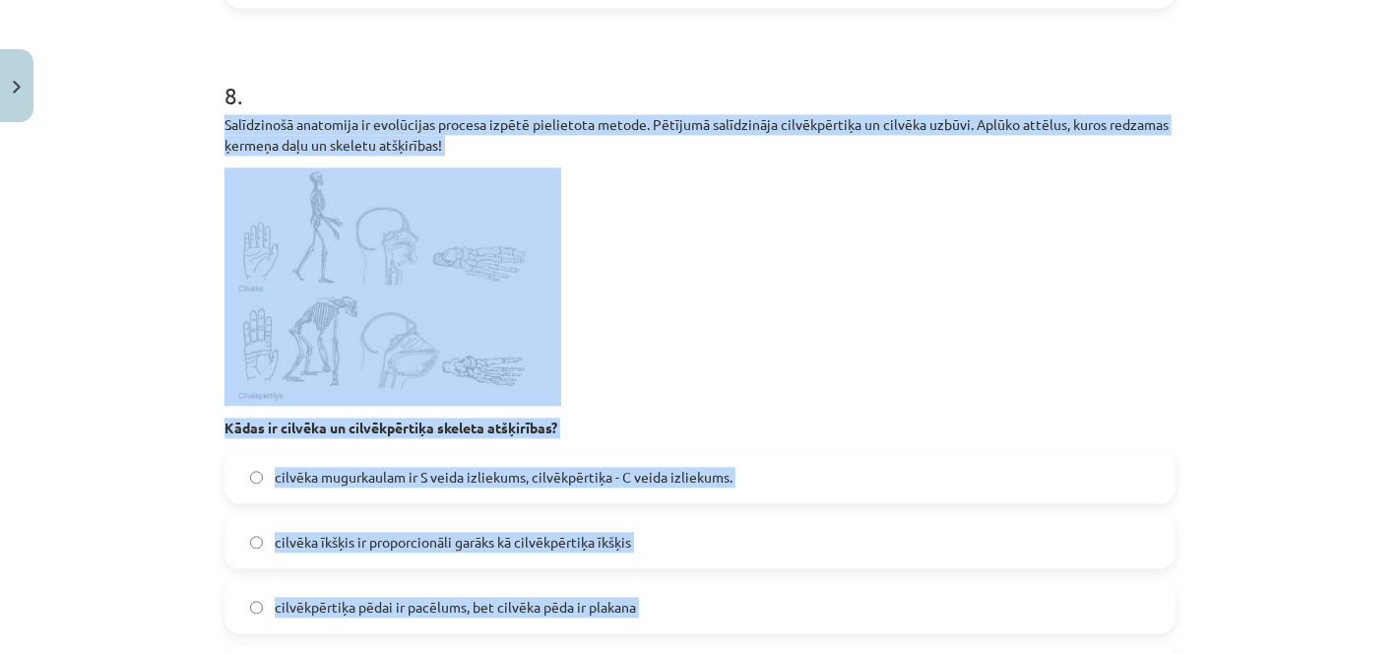
scroll to position [3591, 0]
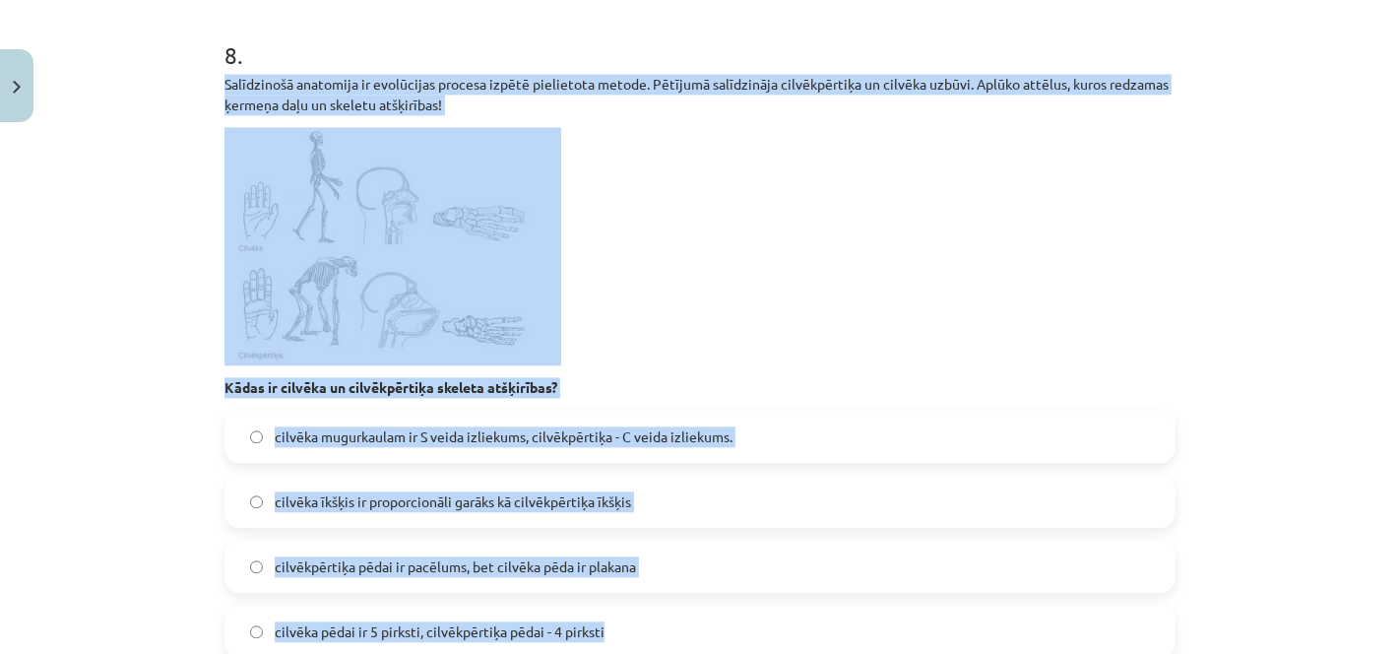
click at [522, 567] on span "cilvēkpērtiķa pēdai ir pacēlums, bet cilvēka pēda ir plakana" at bounding box center [455, 566] width 361 height 21
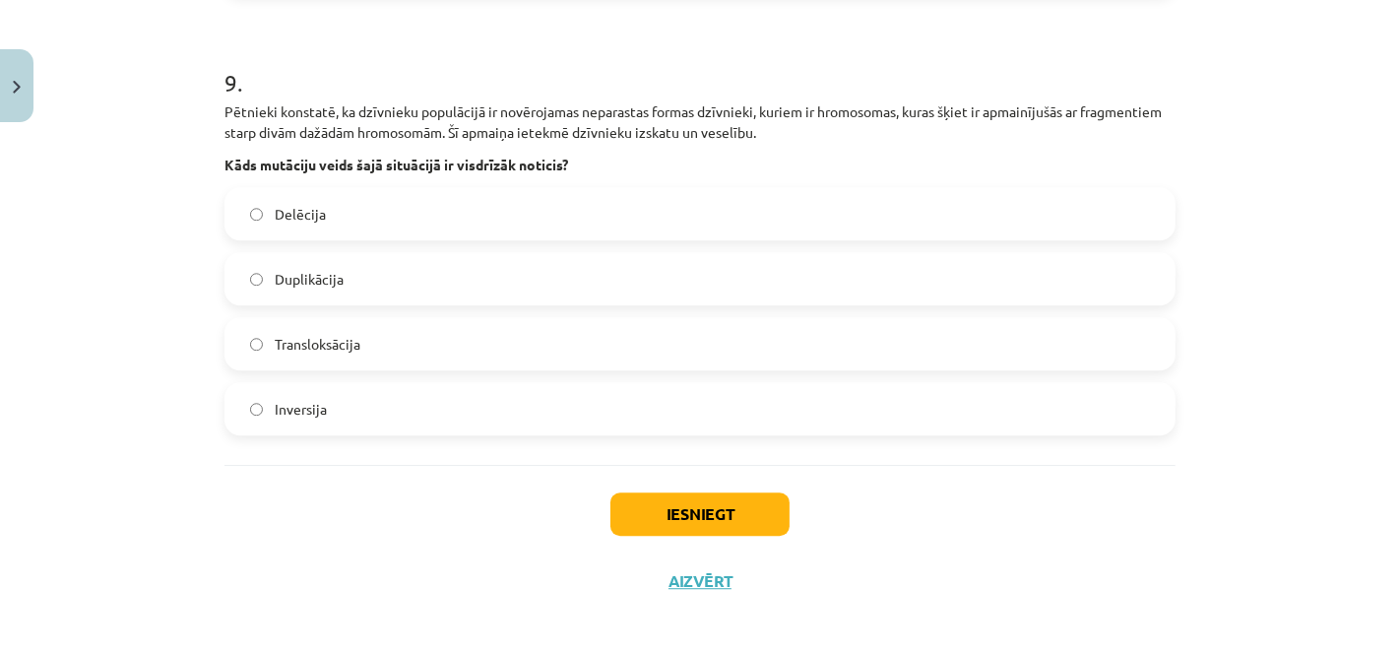
scroll to position [4263, 0]
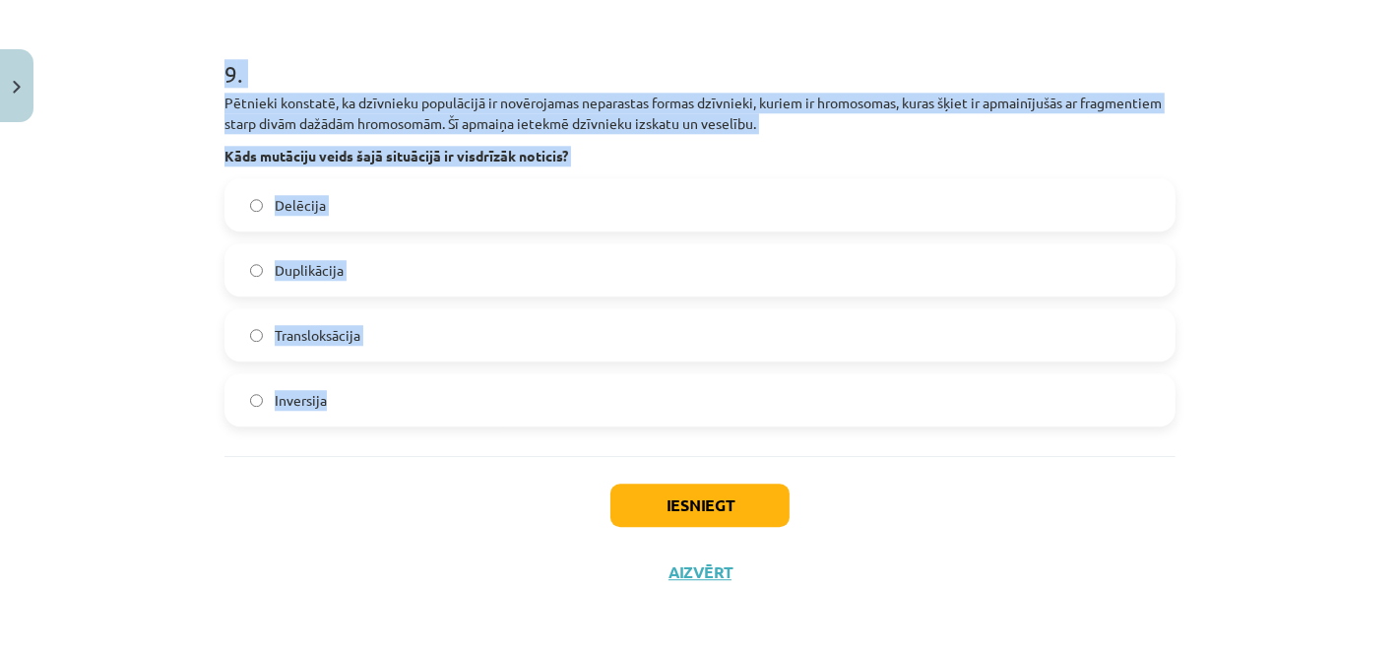
drag, startPoint x: 200, startPoint y: 74, endPoint x: 596, endPoint y: 406, distance: 517.7
click at [596, 406] on div "Mācību tēma: Bioloģijas ii - 12. klases 1. ieskaites mācību materiāls #16 Noslē…" at bounding box center [700, 327] width 1400 height 654
click at [465, 349] on label "Transloksācija" at bounding box center [699, 334] width 947 height 49
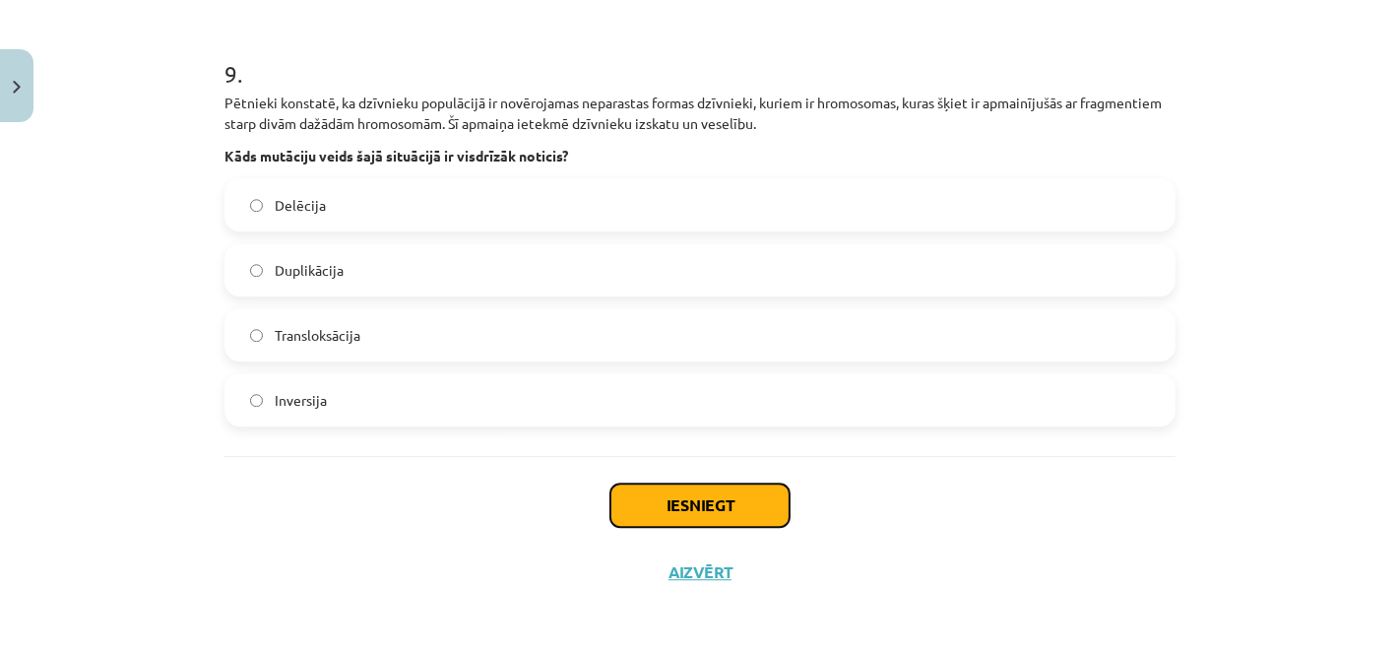
click at [646, 503] on button "Iesniegt" at bounding box center [699, 504] width 179 height 43
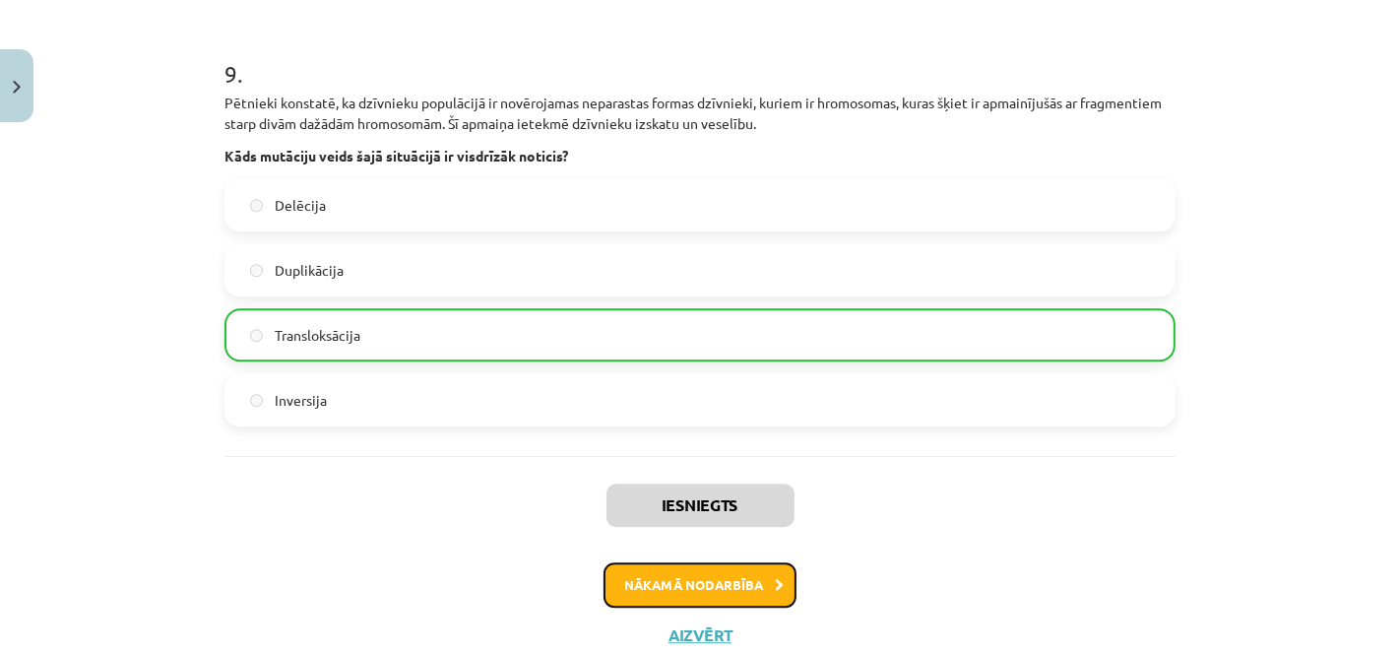
click at [655, 563] on button "Nākamā nodarbība" at bounding box center [699, 584] width 193 height 45
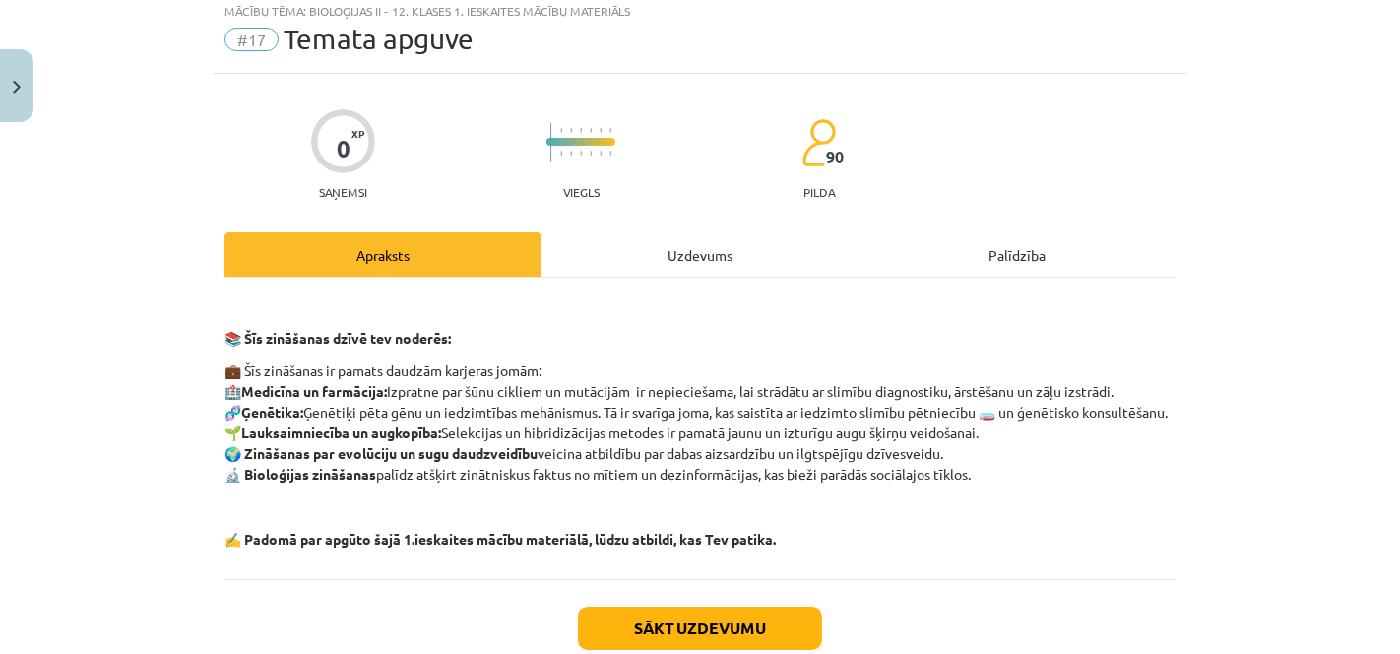
scroll to position [48, 0]
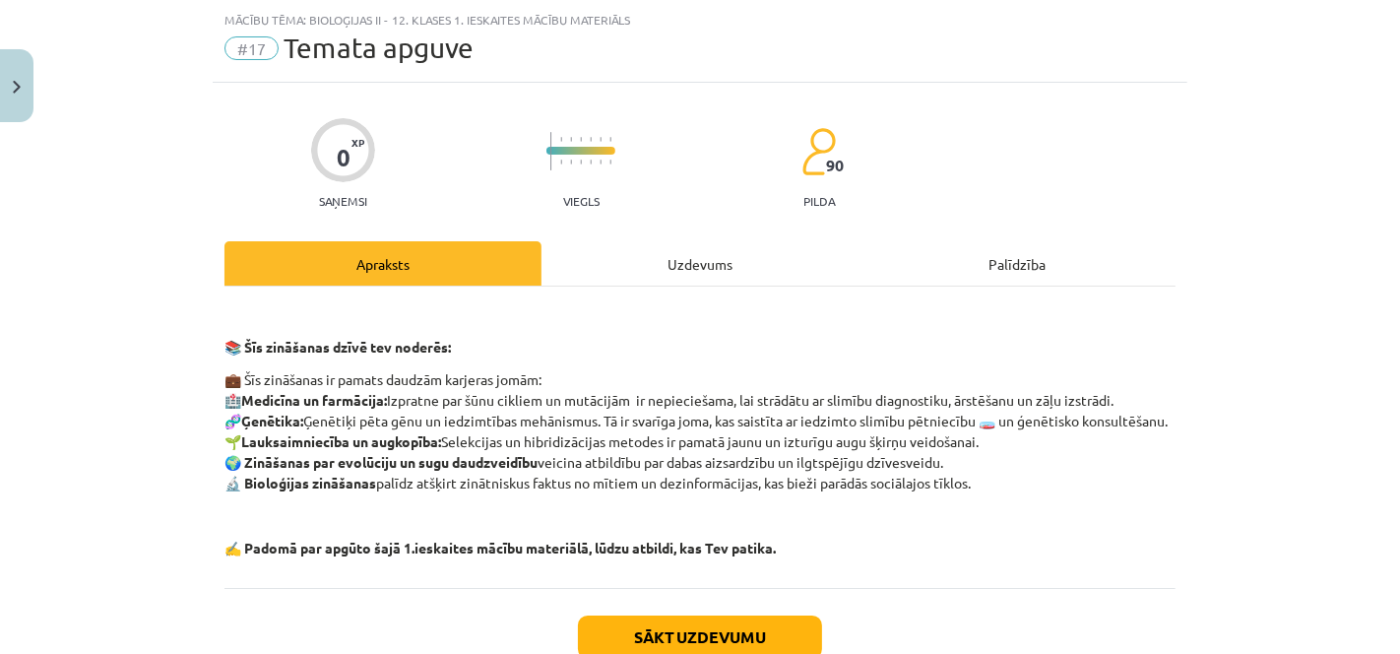
click at [669, 277] on div "Uzdevums" at bounding box center [699, 263] width 317 height 44
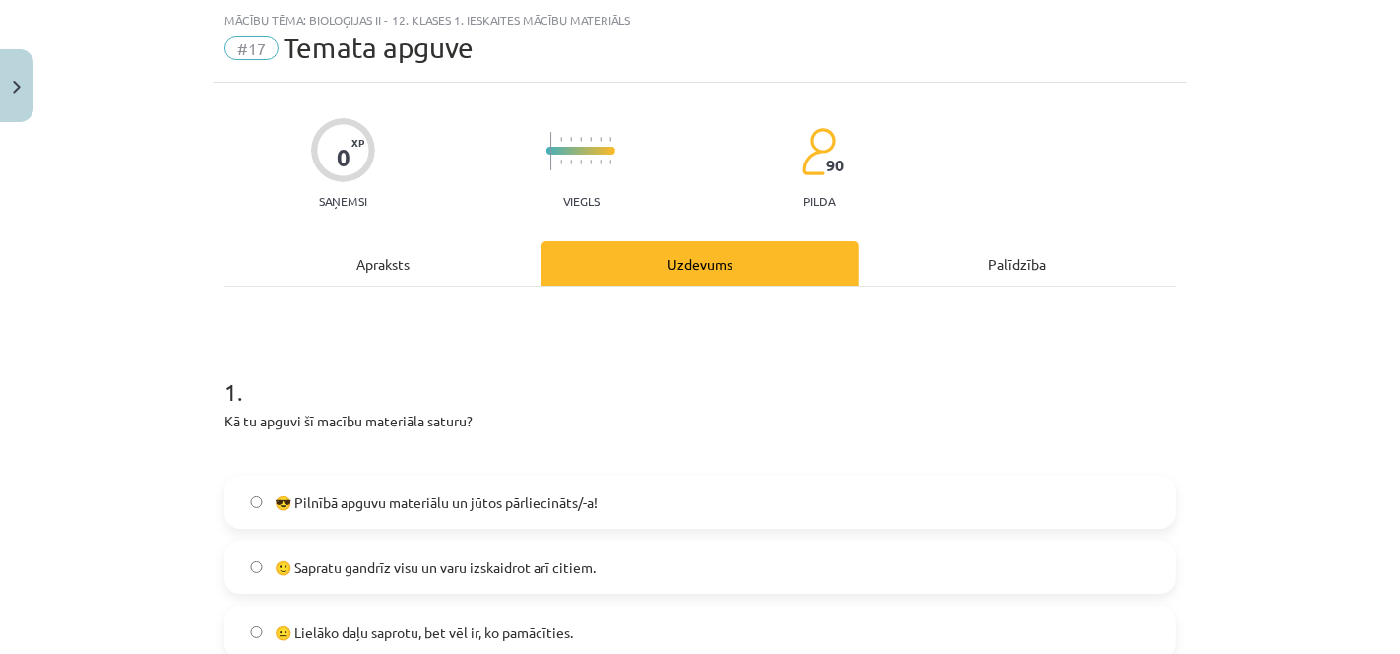
click at [910, 511] on label "😎 Pilnībā apguvu materiālu un jūtos pārliecināts/-a!" at bounding box center [699, 501] width 947 height 49
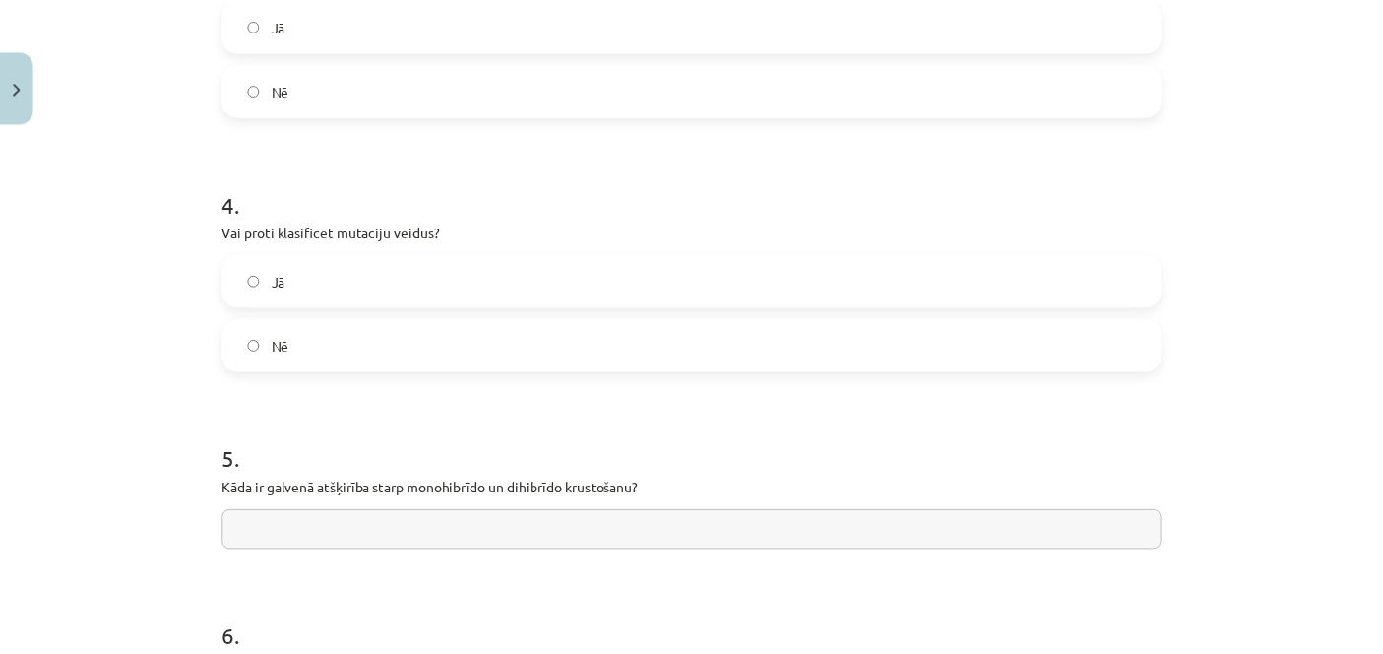
scroll to position [1904, 0]
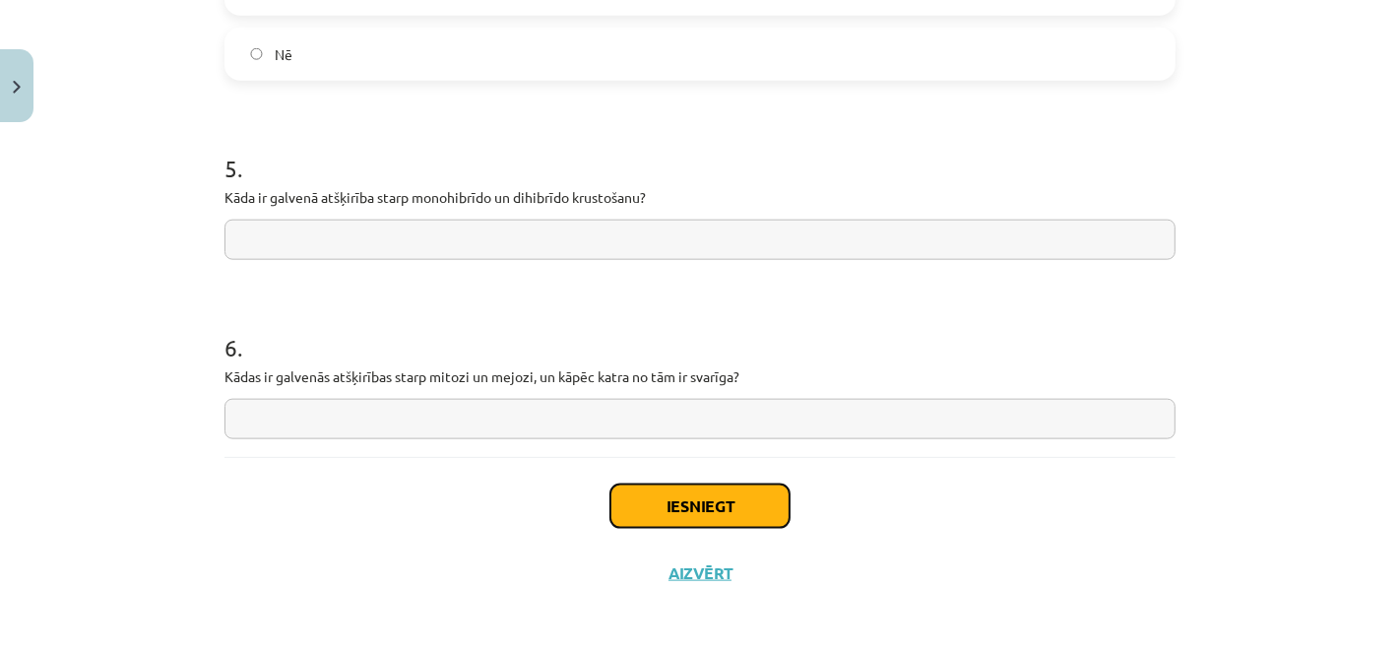
click at [744, 497] on button "Iesniegt" at bounding box center [699, 505] width 179 height 43
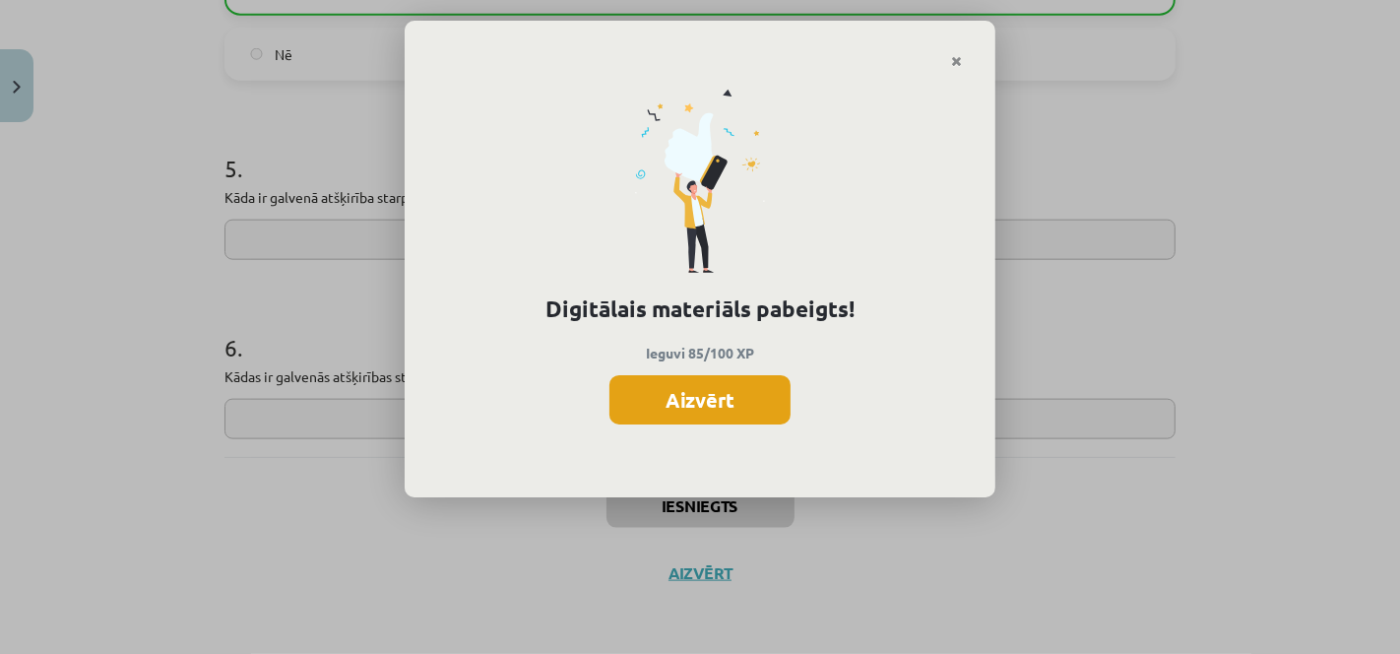
click at [774, 392] on button "Aizvērt" at bounding box center [699, 399] width 181 height 49
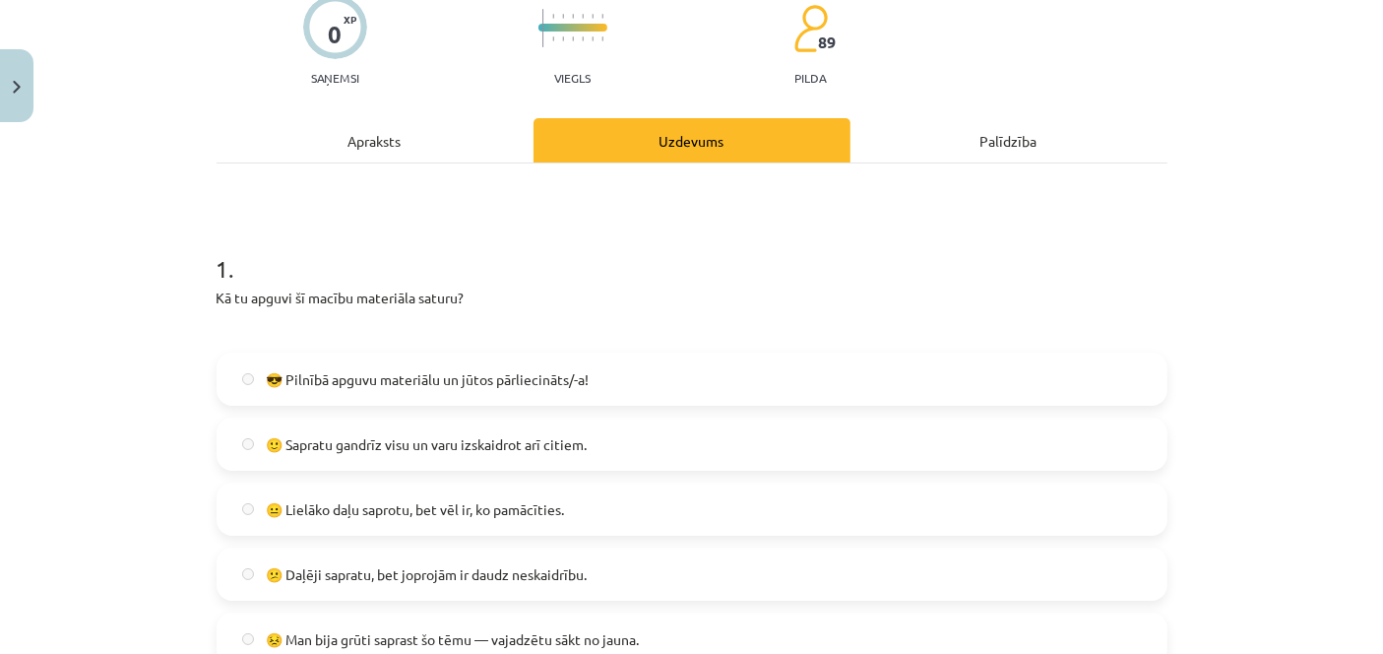
scroll to position [0, 0]
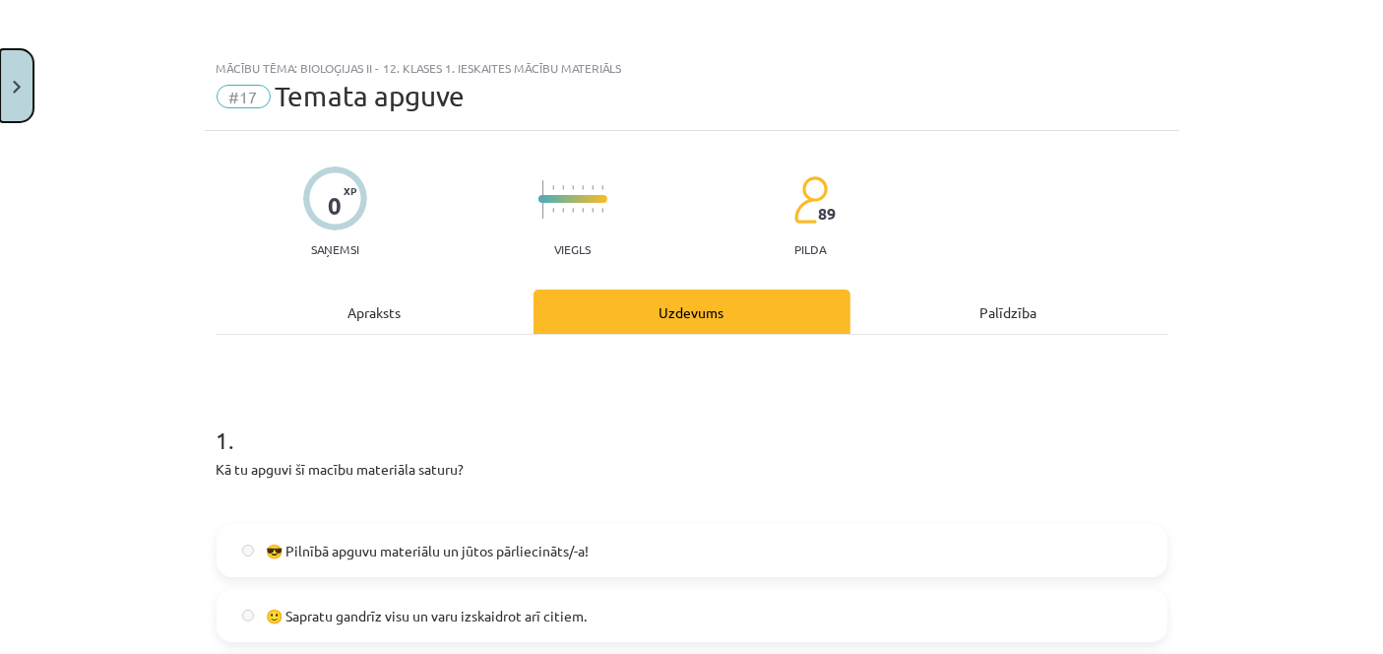
click at [27, 66] on button "Close" at bounding box center [16, 85] width 33 height 73
click at [67, 112] on div "Mācību tēma: Bioloģijas ii - 12. klases 1. ieskaites mācību materiāls #17 Temat…" at bounding box center [691, 327] width 1383 height 654
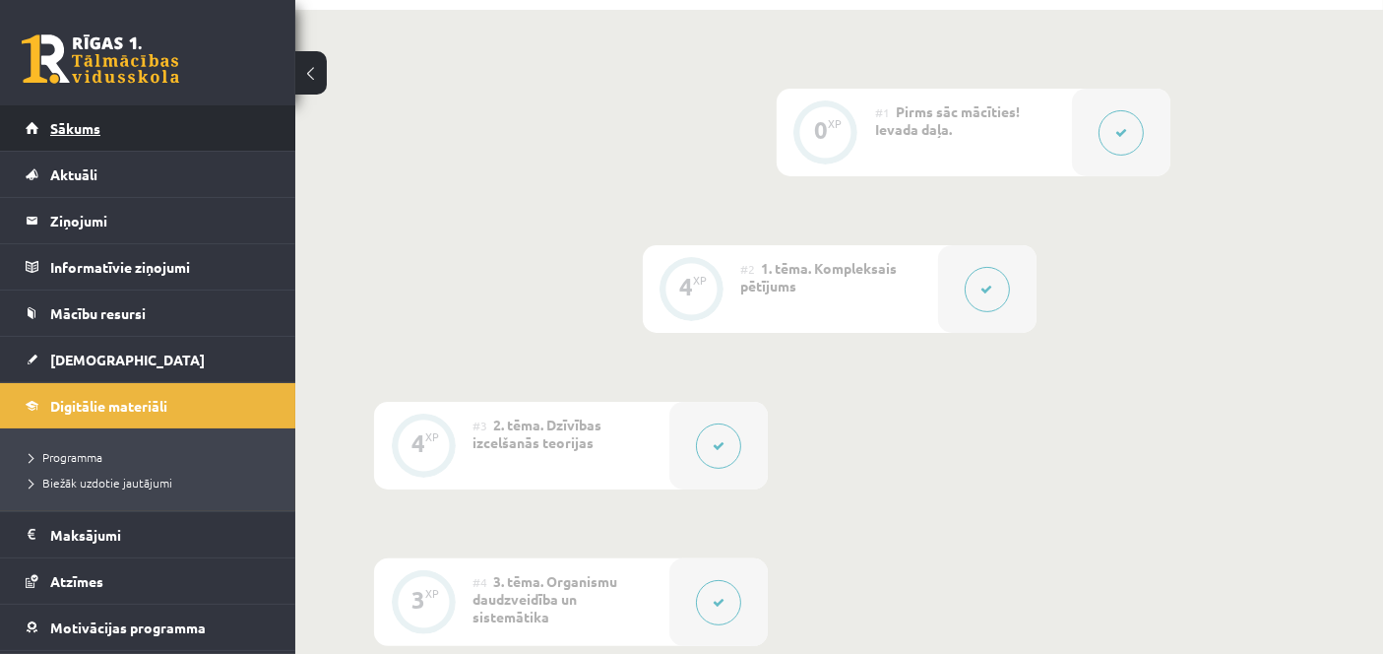
click at [74, 125] on span "Sākums" at bounding box center [75, 128] width 50 height 18
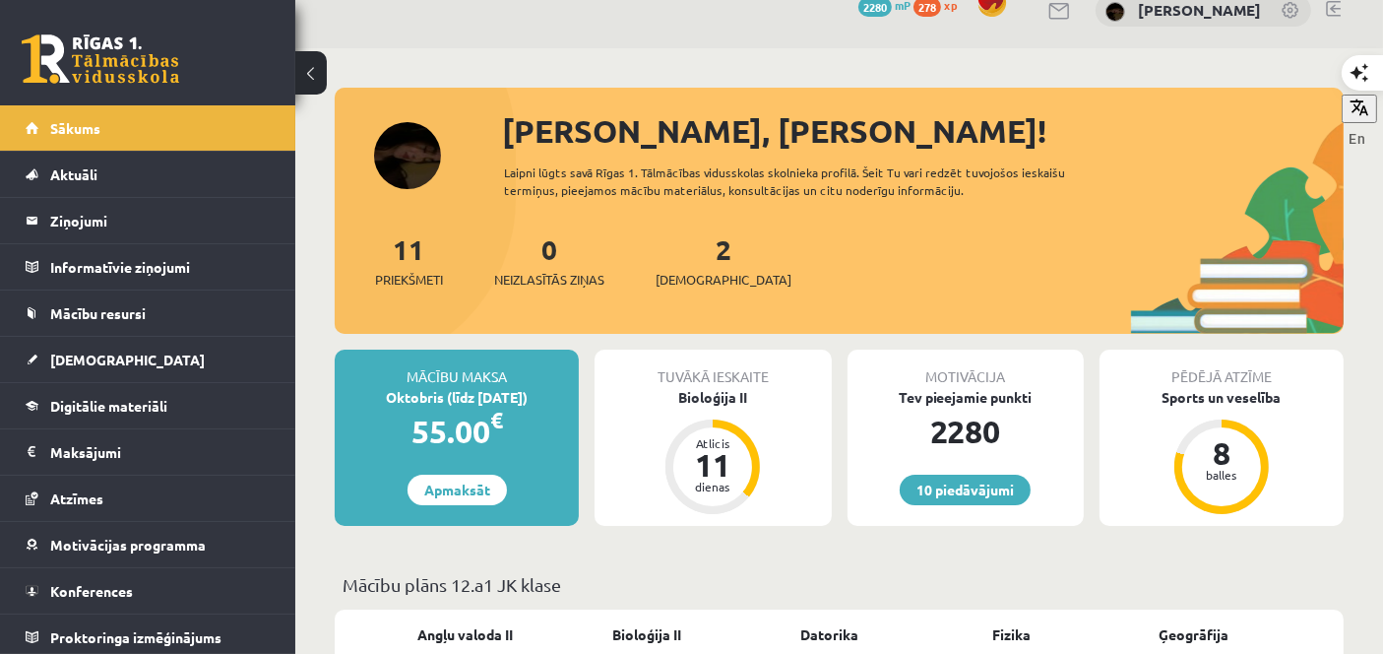
scroll to position [24, 0]
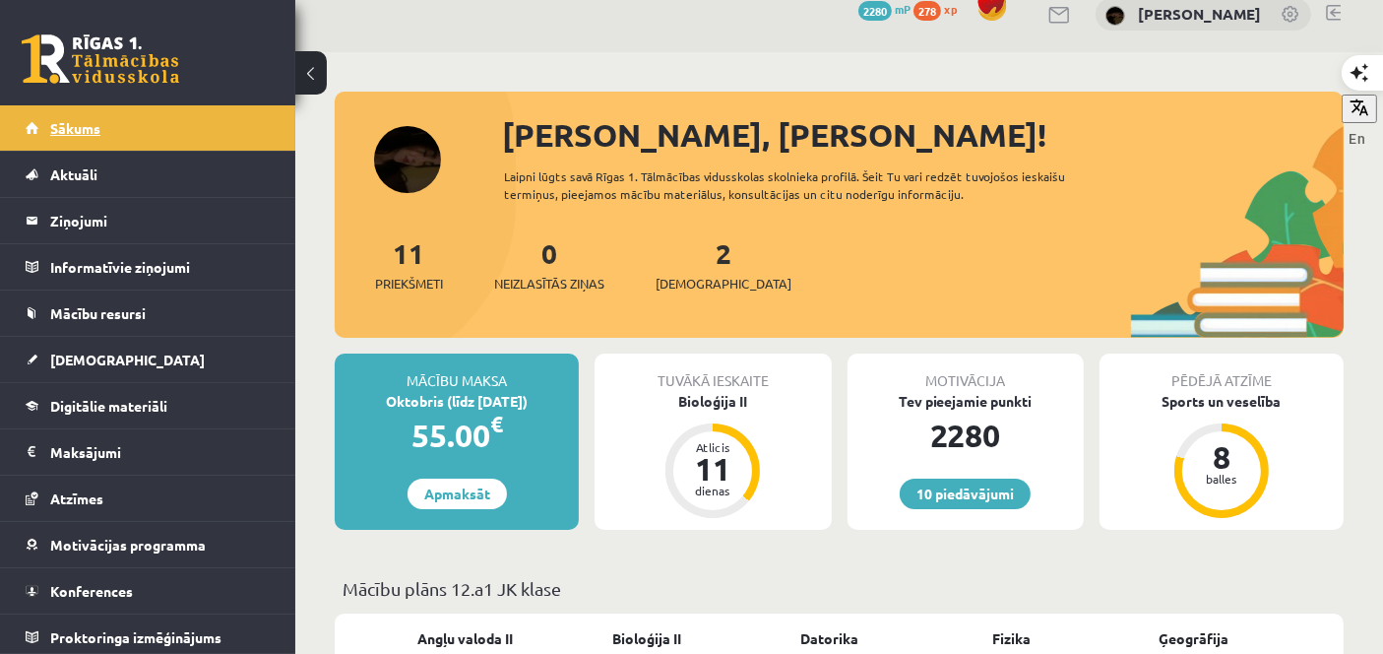
click at [214, 122] on link "Sākums" at bounding box center [148, 127] width 245 height 45
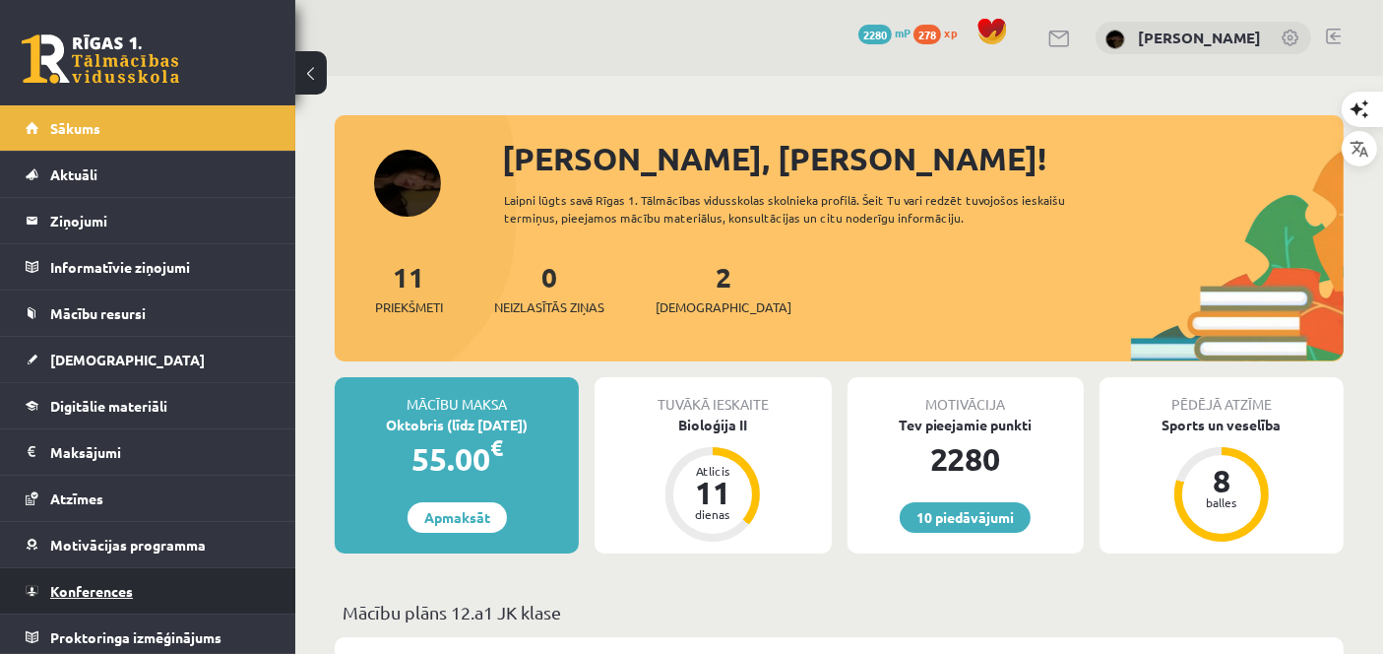
click at [115, 573] on link "Konferences" at bounding box center [148, 590] width 245 height 45
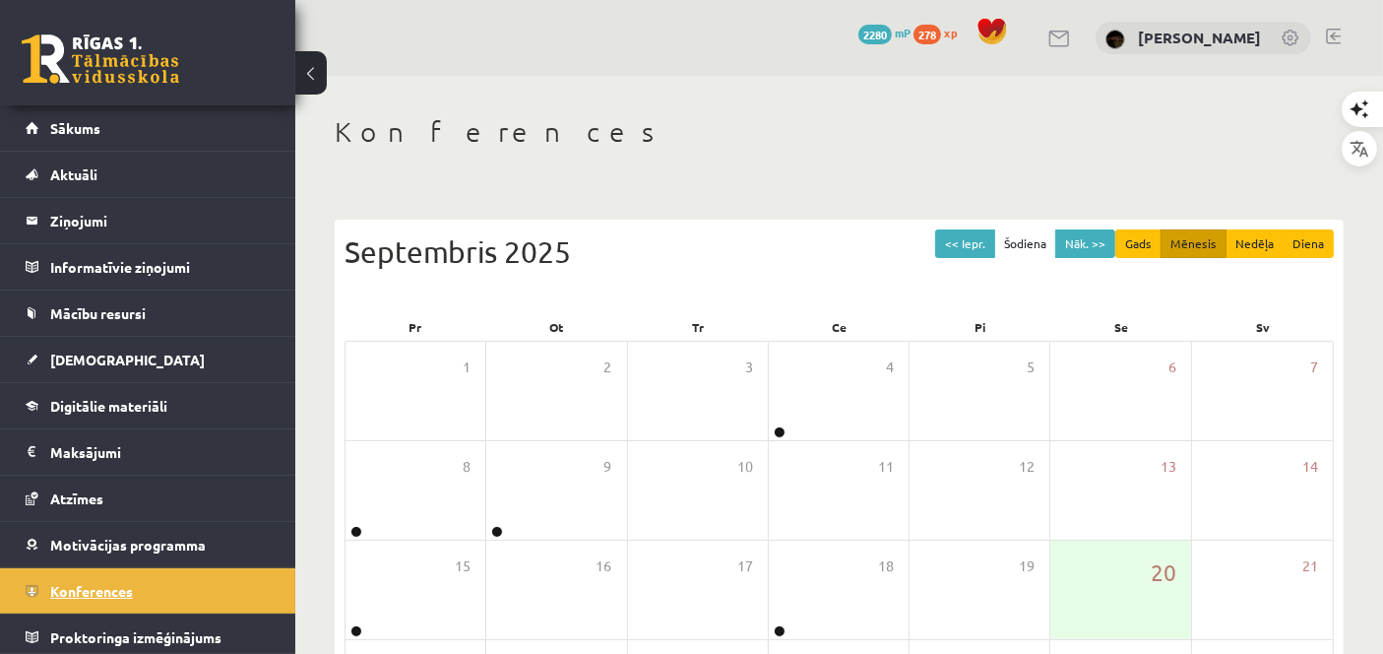
click at [115, 573] on link "Konferences" at bounding box center [148, 590] width 245 height 45
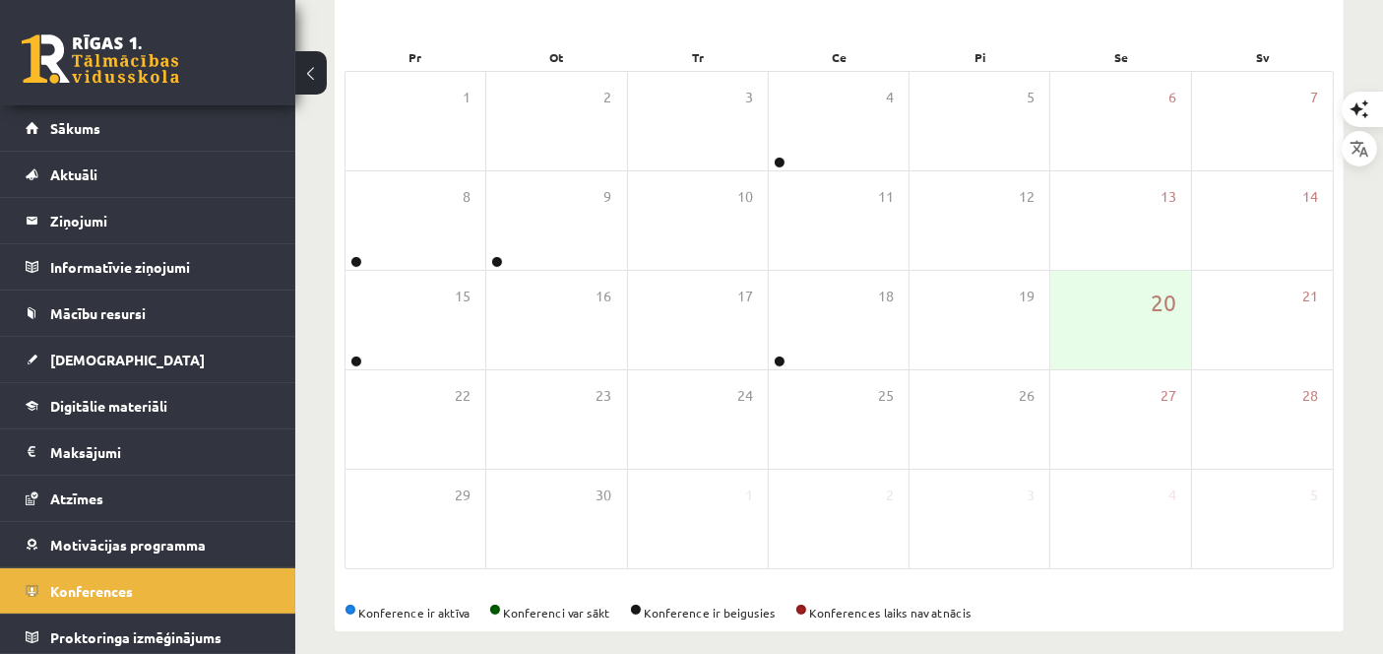
scroll to position [284, 0]
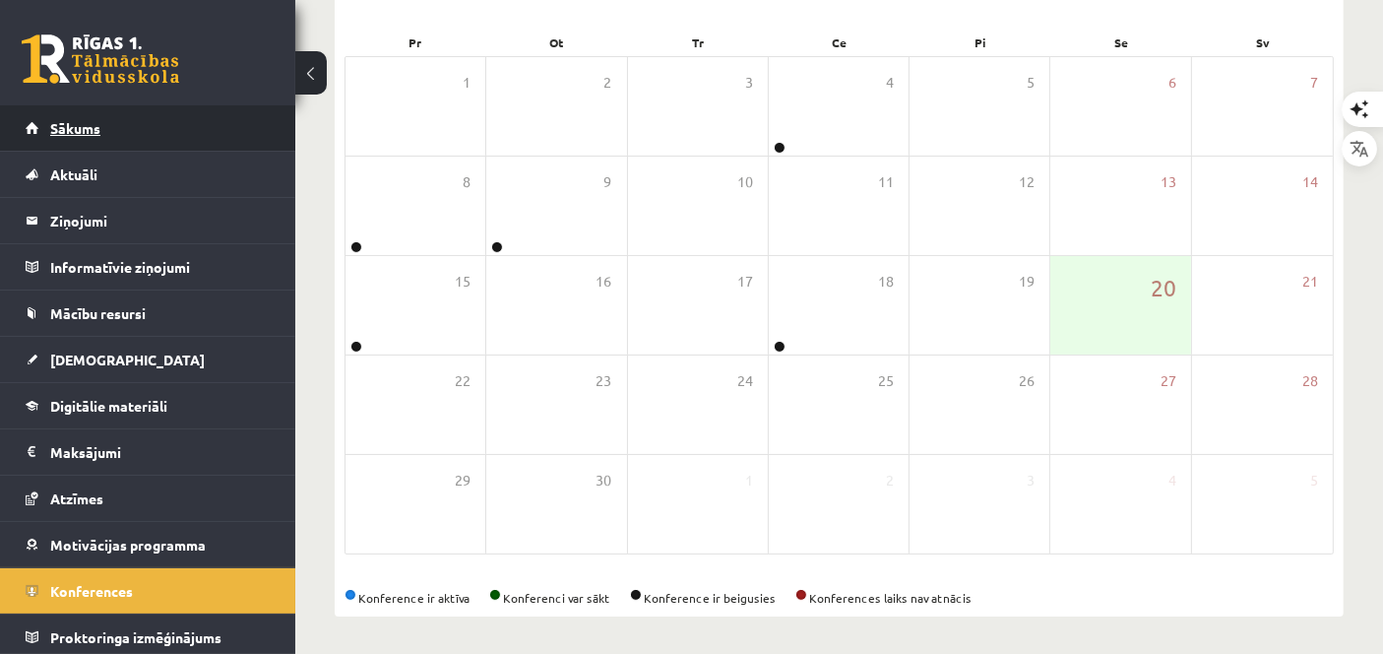
click at [172, 139] on link "Sākums" at bounding box center [148, 127] width 245 height 45
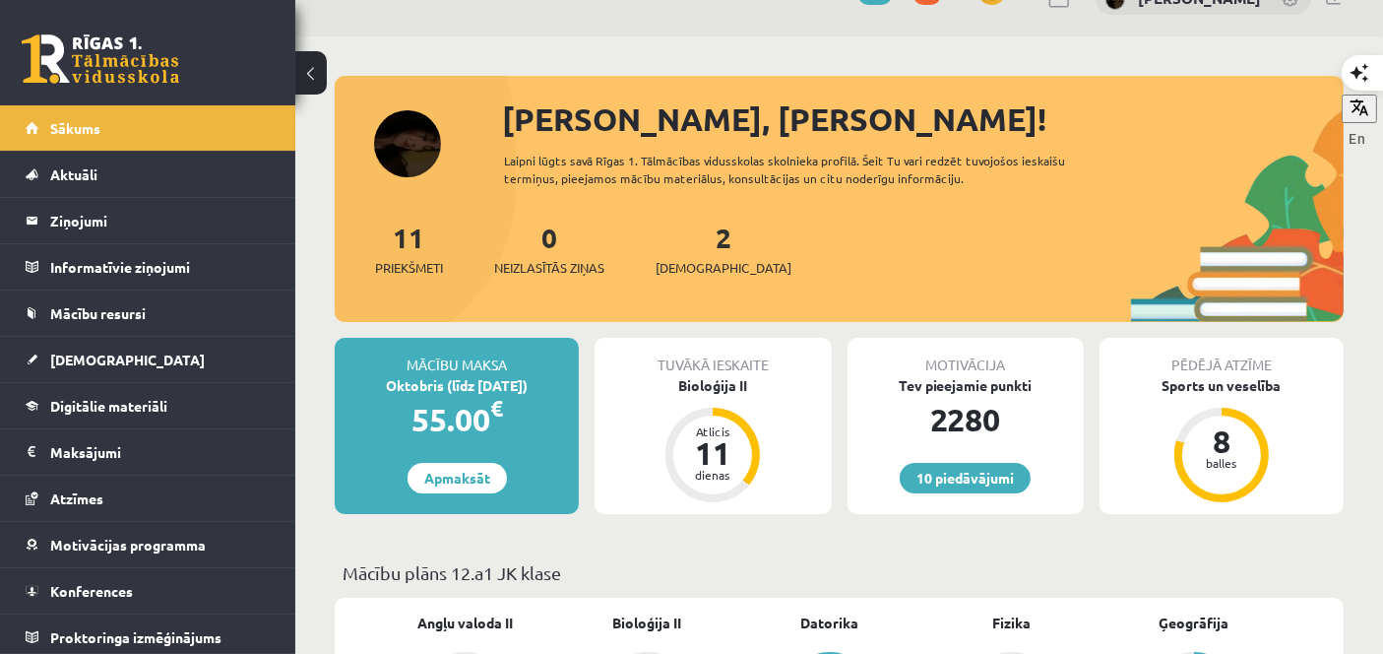
scroll to position [52, 0]
